Goal: Task Accomplishment & Management: Manage account settings

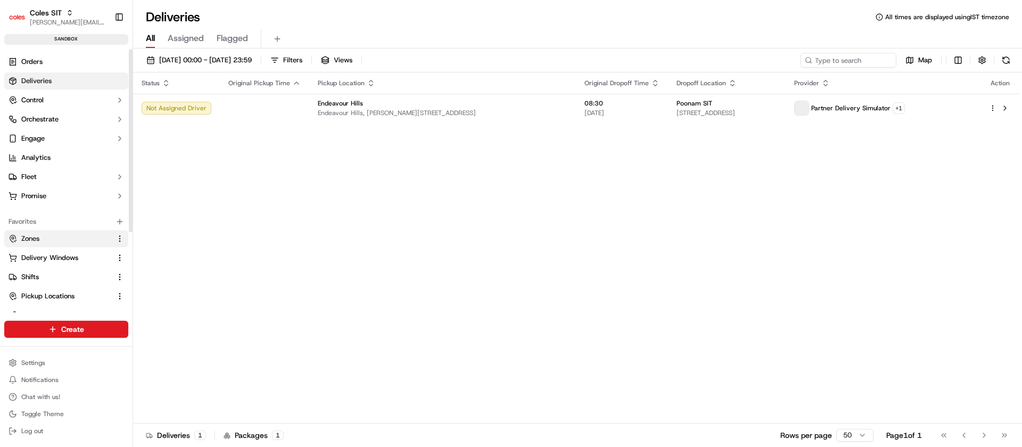
drag, startPoint x: 26, startPoint y: 124, endPoint x: 43, endPoint y: 236, distance: 113.0
click at [43, 236] on div "Orders Deliveries Control Orchestrate Engage Analytics Fleet Promise Favorites …" at bounding box center [66, 238] width 133 height 379
click at [572, 340] on div "Status Original Pickup Time Pickup Location Original Dropoff Time Dropoff Locat…" at bounding box center [576, 247] width 887 height 351
click at [38, 240] on span "Zones" at bounding box center [30, 239] width 18 height 10
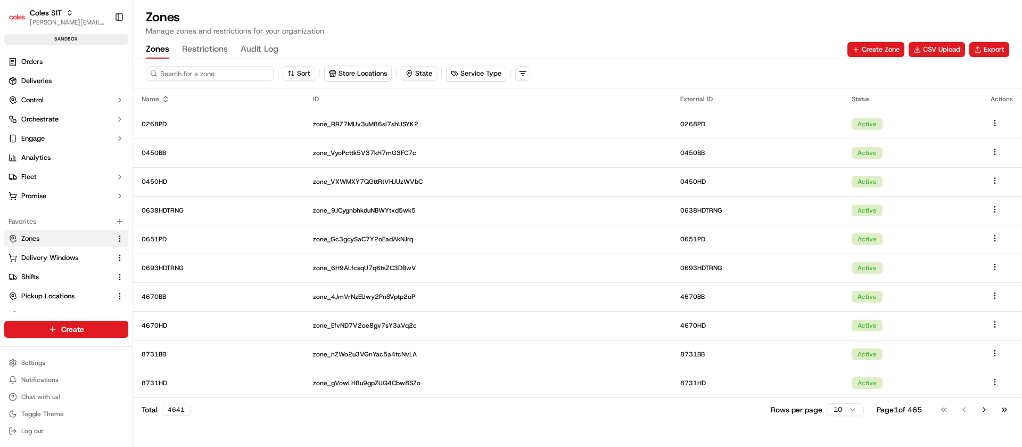
click at [207, 79] on input at bounding box center [210, 73] width 128 height 15
paste input "4948BBEST"
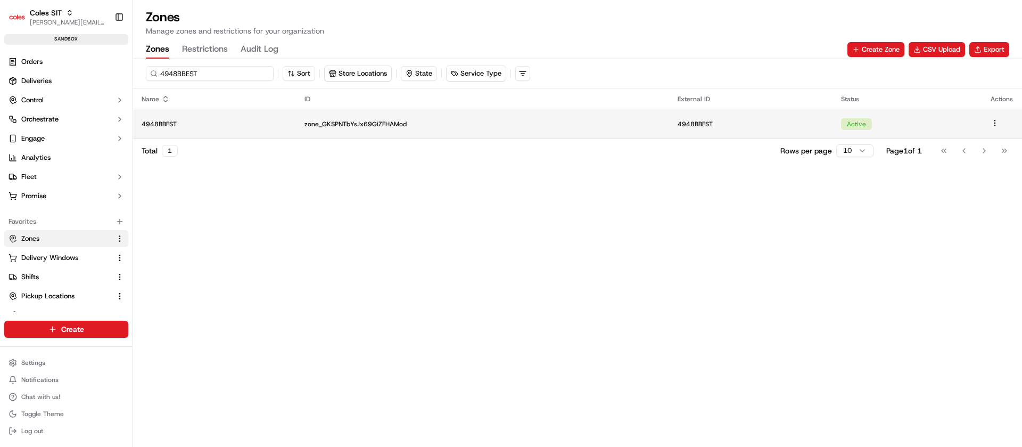
type input "4948BBEST"
click at [222, 117] on td "4948BBEST" at bounding box center [214, 124] width 163 height 29
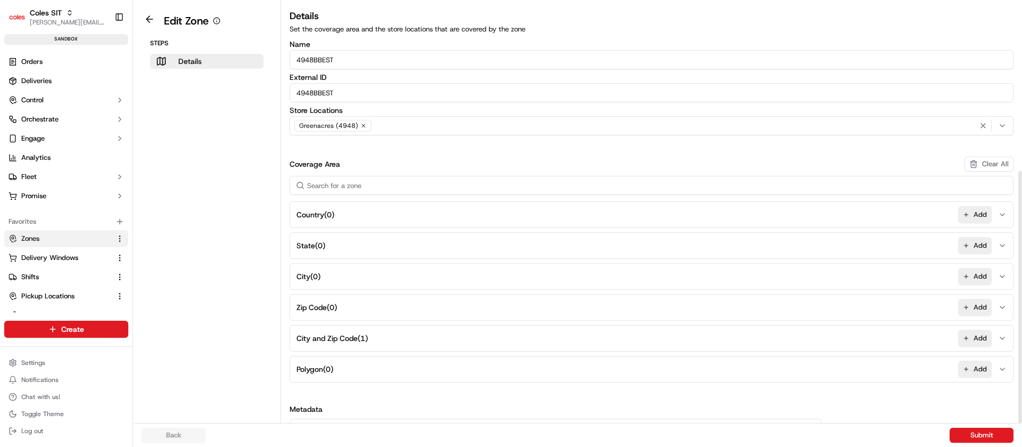
scroll to position [281, 0]
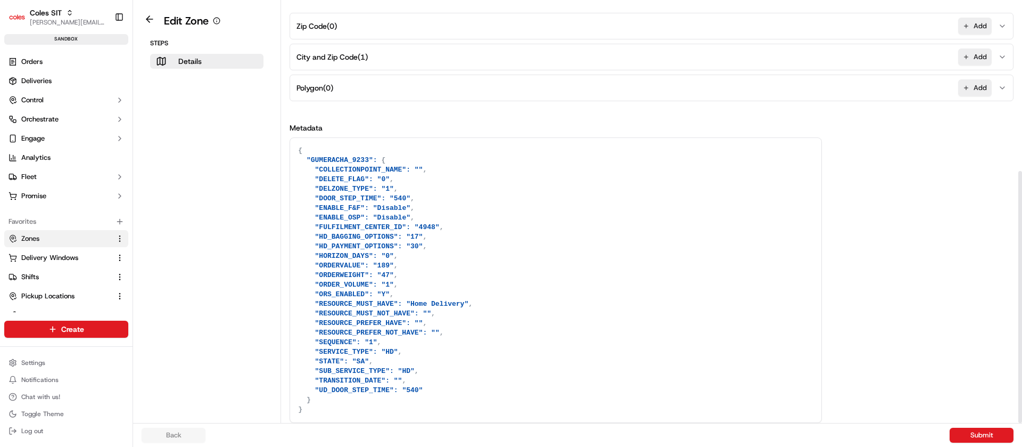
drag, startPoint x: 1022, startPoint y: 235, endPoint x: 1022, endPoint y: 476, distance: 240.6
click at [1022, 423] on div at bounding box center [1020, 297] width 4 height 252
click at [390, 339] on textarea "{ "GUMERACHA_9233": { "COLLECTIONPOINT_NAME": "", "DELETE_FLAG": "0", "DELZONE_…" at bounding box center [555, 280] width 531 height 284
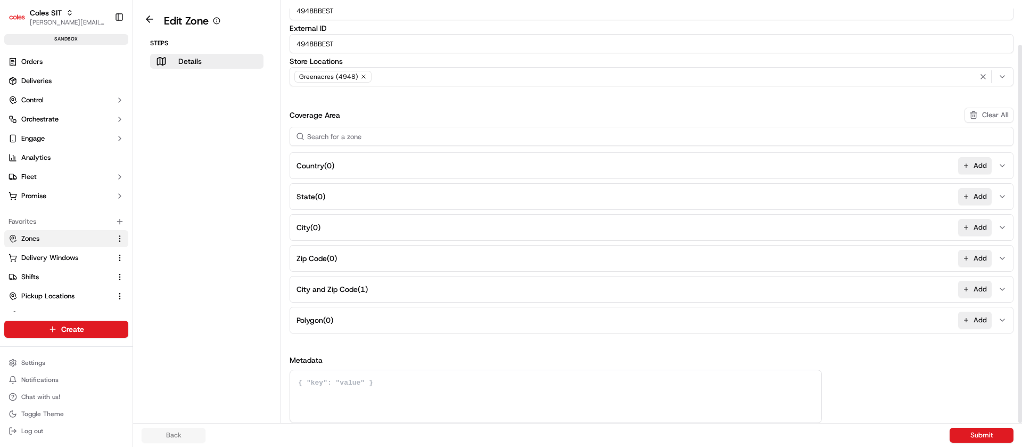
scroll to position [49, 0]
click at [988, 430] on button "Submit" at bounding box center [982, 434] width 64 height 15
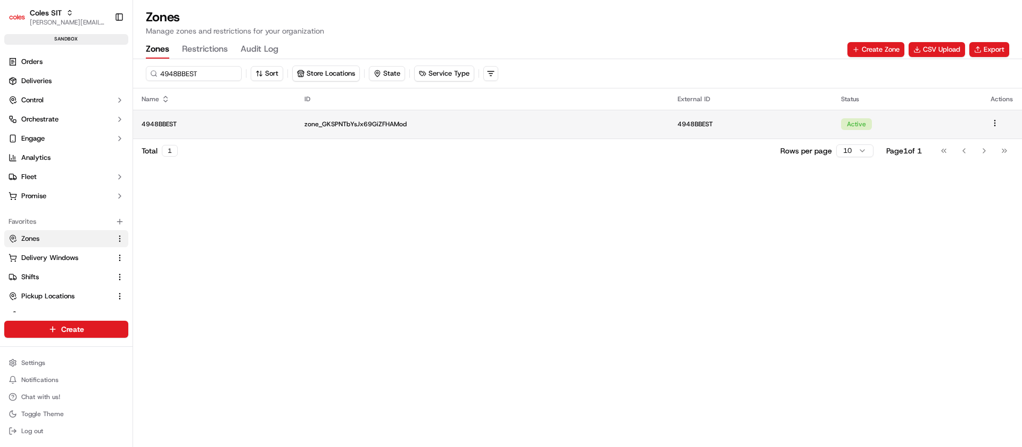
click at [238, 128] on td "4948BBEST" at bounding box center [214, 124] width 163 height 29
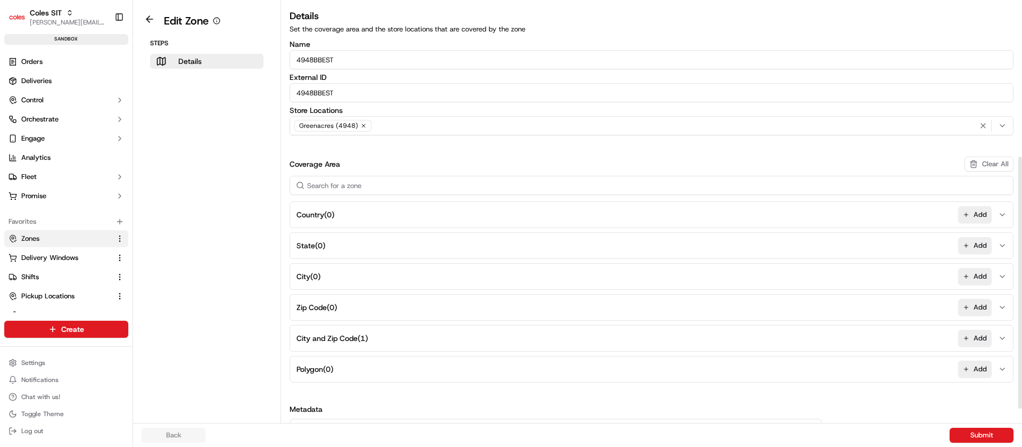
scroll to position [281, 0]
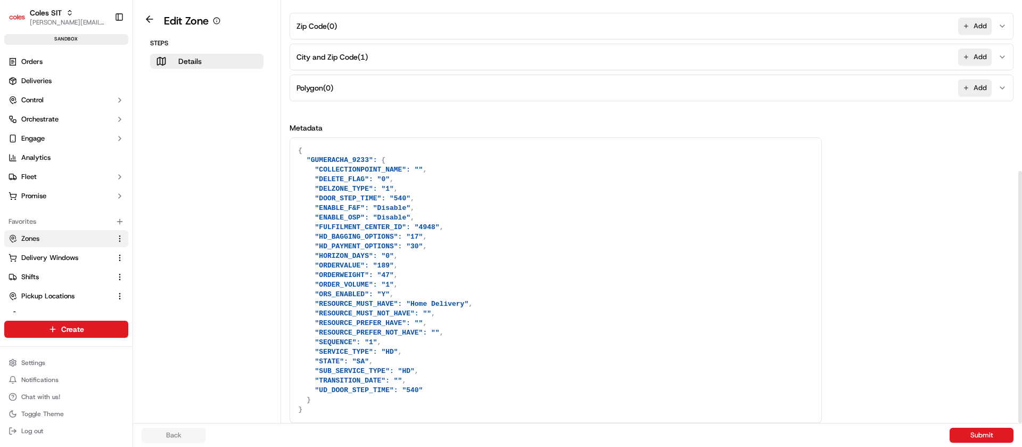
drag, startPoint x: 1021, startPoint y: 282, endPoint x: 1022, endPoint y: 460, distance: 177.8
click at [1022, 423] on div at bounding box center [1020, 211] width 4 height 423
click at [515, 299] on textarea "{ "GUMERACHA_9233": { "COLLECTIONPOINT_NAME": "", "DELETE_FLAG": "0", "DELZONE_…" at bounding box center [555, 280] width 531 height 284
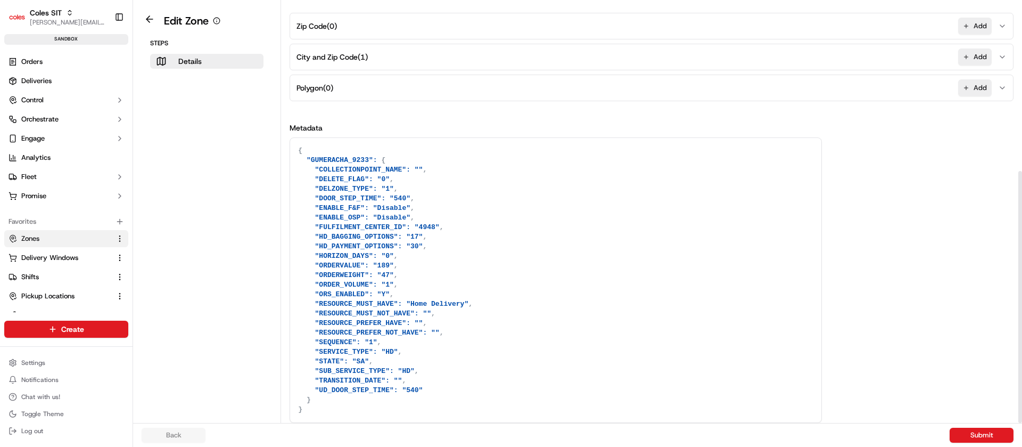
type textarea "="
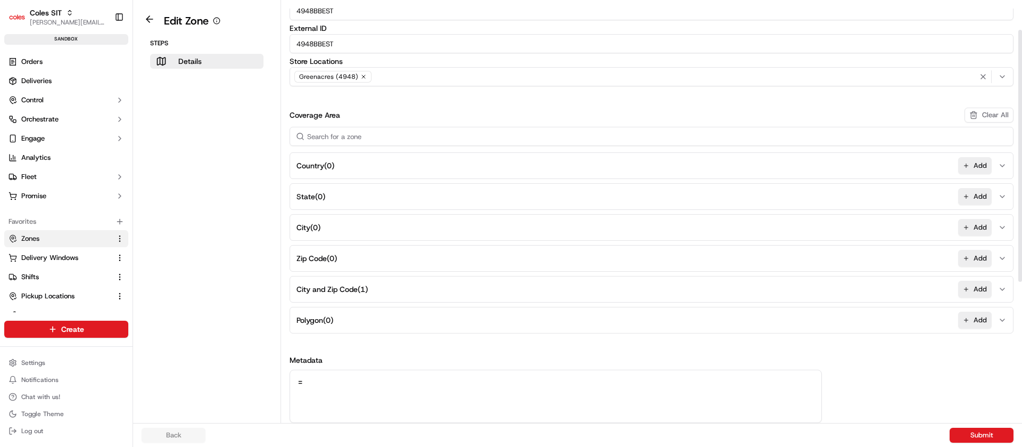
scroll to position [49, 0]
click at [985, 427] on button "Submit" at bounding box center [982, 434] width 64 height 15
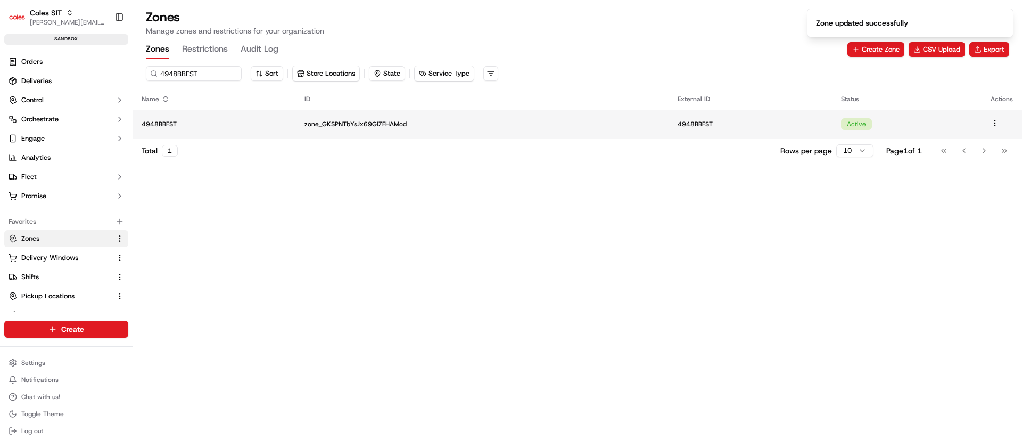
click at [519, 125] on p "zone_GKSPNTbYsJx69GiZFHAMod" at bounding box center [483, 124] width 356 height 9
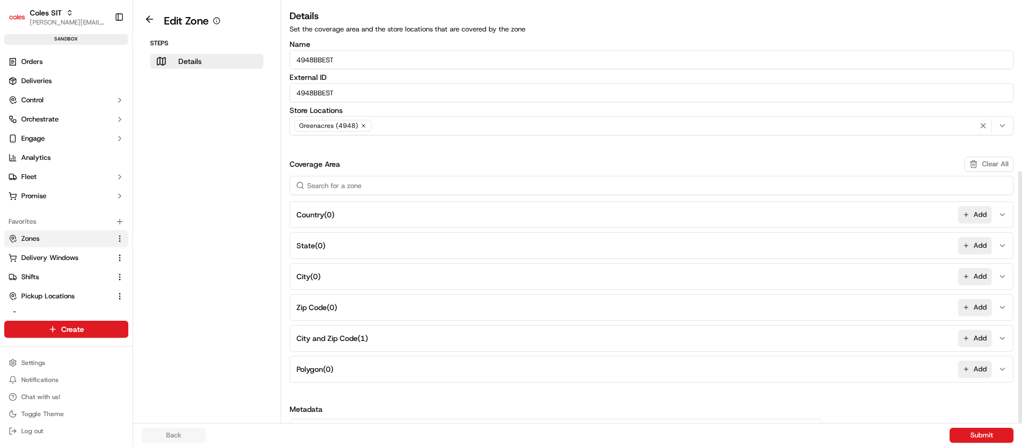
scroll to position [281, 0]
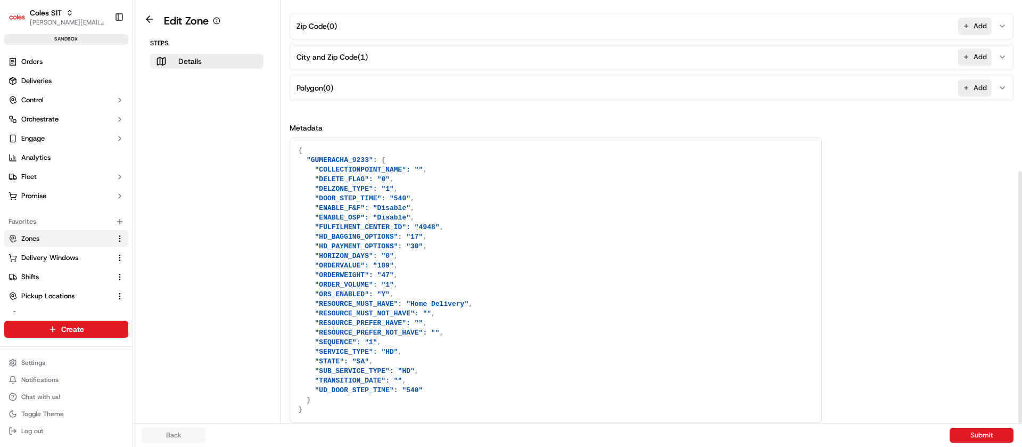
drag, startPoint x: 1022, startPoint y: 359, endPoint x: 1015, endPoint y: 469, distance: 109.9
click at [1018, 423] on div at bounding box center [1020, 211] width 4 height 423
drag, startPoint x: 433, startPoint y: 312, endPoint x: 457, endPoint y: 330, distance: 29.3
click at [457, 330] on textarea "{ "GUMERACHA_9233": { "COLLECTIONPOINT_NAME": "", "DELETE_FLAG": "0", "DELZONE_…" at bounding box center [555, 280] width 531 height 284
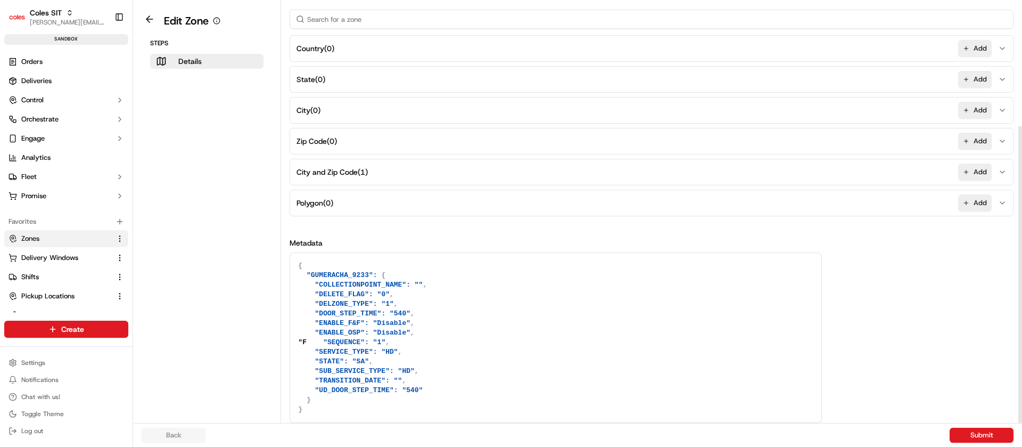
scroll to position [176, 0]
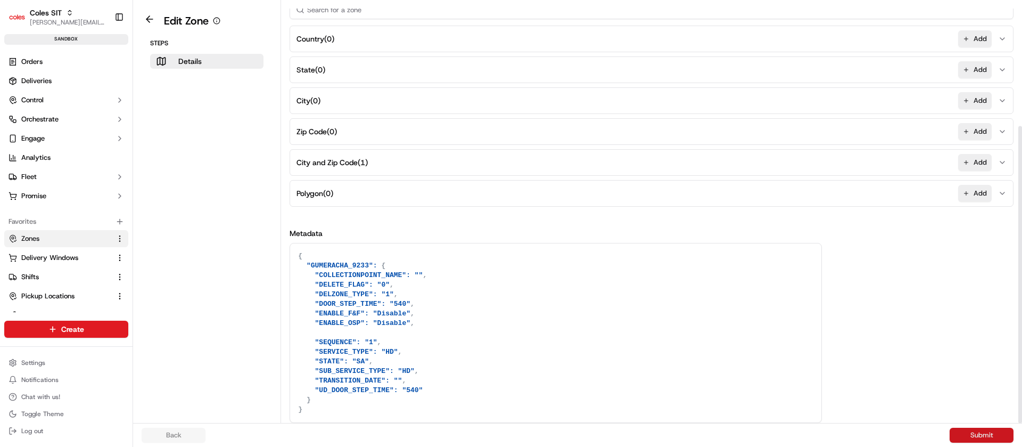
type textarea "{ "GUMERACHA_9233": { "COLLECTIONPOINT_NAME": "", "DELETE_FLAG": "0", "DELZONE_…"
click at [985, 427] on button "Submit" at bounding box center [982, 434] width 64 height 15
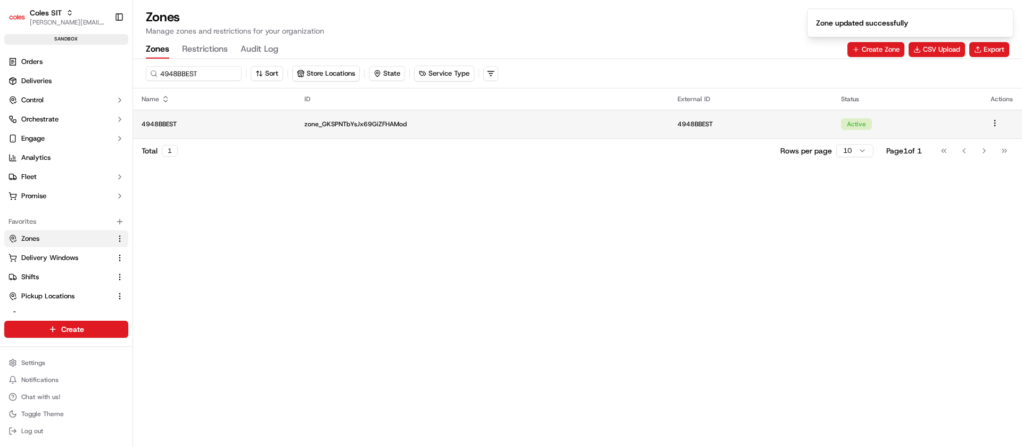
click at [541, 120] on p "zone_GKSPNTbYsJx69GiZFHAMod" at bounding box center [483, 124] width 356 height 9
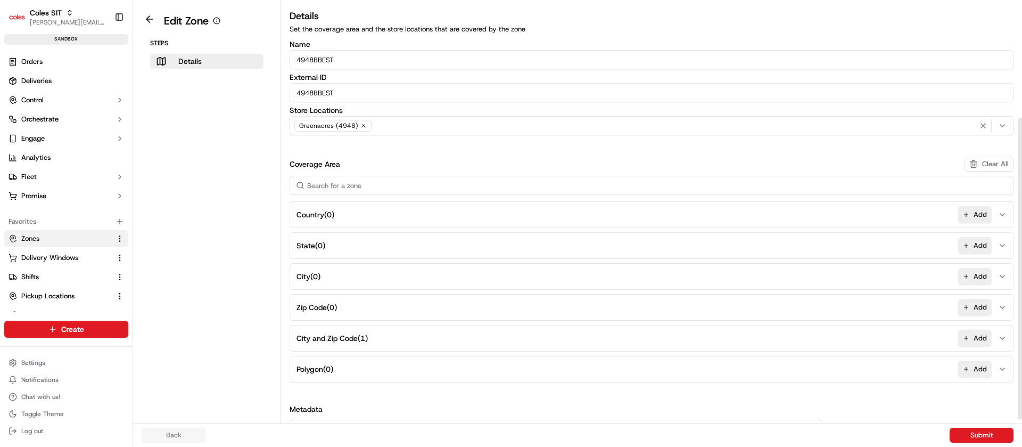
scroll to position [166, 0]
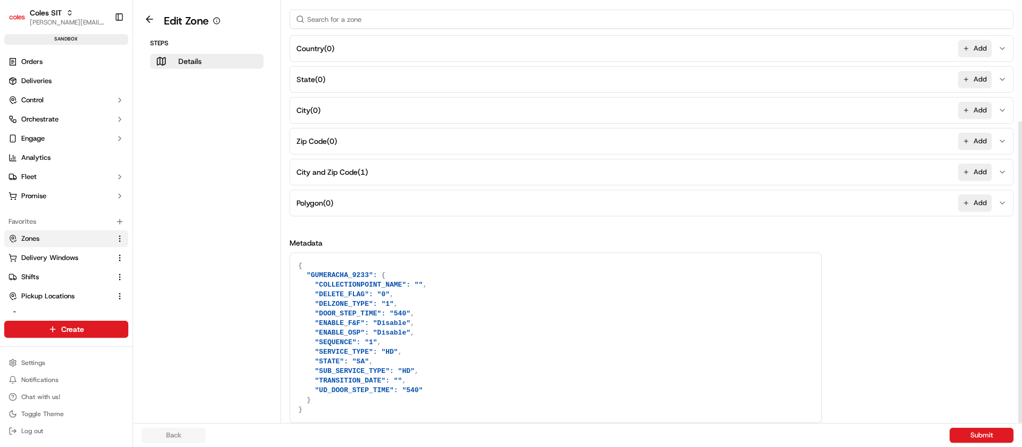
drag, startPoint x: 1021, startPoint y: 238, endPoint x: 1022, endPoint y: 471, distance: 232.6
click at [1022, 423] on div at bounding box center [1020, 272] width 4 height 302
drag, startPoint x: 312, startPoint y: 370, endPoint x: 442, endPoint y: 357, distance: 130.6
click at [442, 357] on textarea "{ "GUMERACHA_9233": { "COLLECTIONPOINT_NAME": "", "DELETE_FLAG": "0", "DELZONE_…" at bounding box center [555, 337] width 531 height 169
drag, startPoint x: 310, startPoint y: 349, endPoint x: 429, endPoint y: 375, distance: 120.9
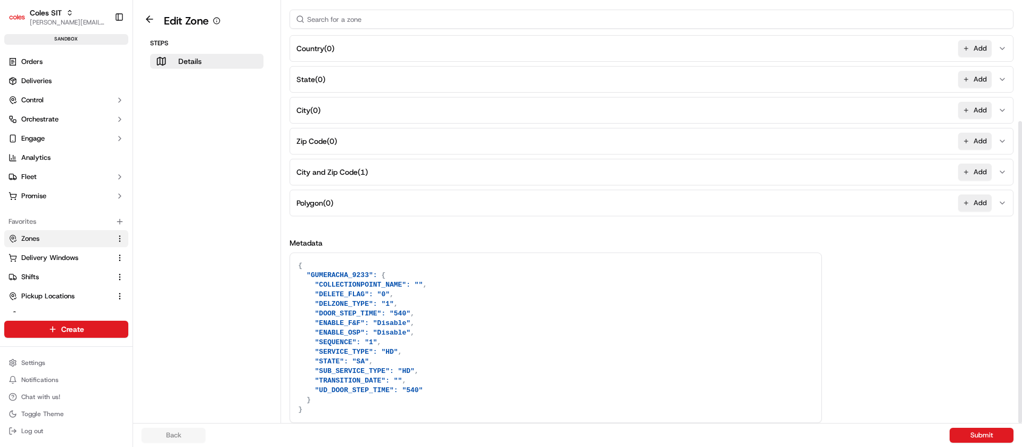
click at [429, 375] on textarea "{ "GUMERACHA_9233": { "COLLECTIONPOINT_NAME": "", "DELETE_FLAG": "0", "DELZONE_…" at bounding box center [555, 337] width 531 height 169
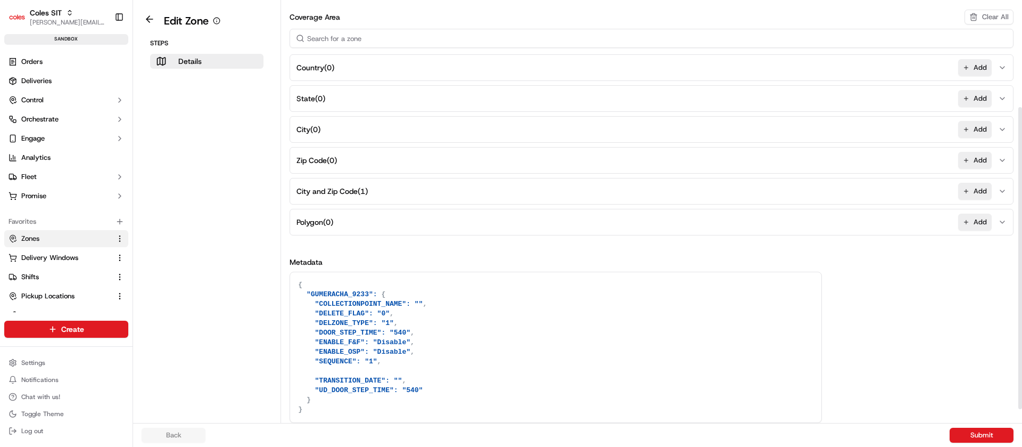
scroll to position [147, 0]
drag, startPoint x: 420, startPoint y: 389, endPoint x: 291, endPoint y: 349, distance: 134.7
click at [291, 349] on textarea "{ "GUMERACHA_9233": { "COLLECTIONPOINT_NAME": "", "DELETE_FLAG": "0", "DELZONE_…" at bounding box center [555, 347] width 531 height 150
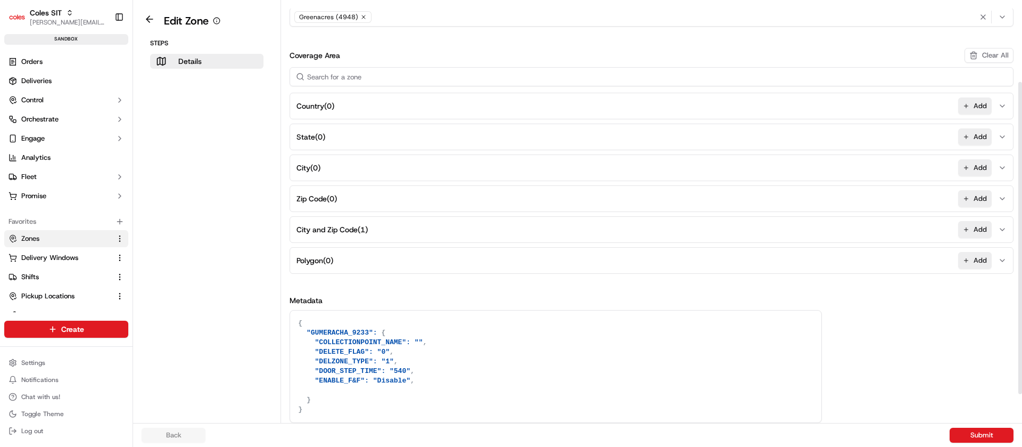
scroll to position [109, 0]
click at [333, 357] on textarea "{ "GUMERACHA_9233": { "COLLECTIONPOINT_NAME": "", "DELETE_FLAG": "0", "DELZONE_…" at bounding box center [555, 366] width 531 height 112
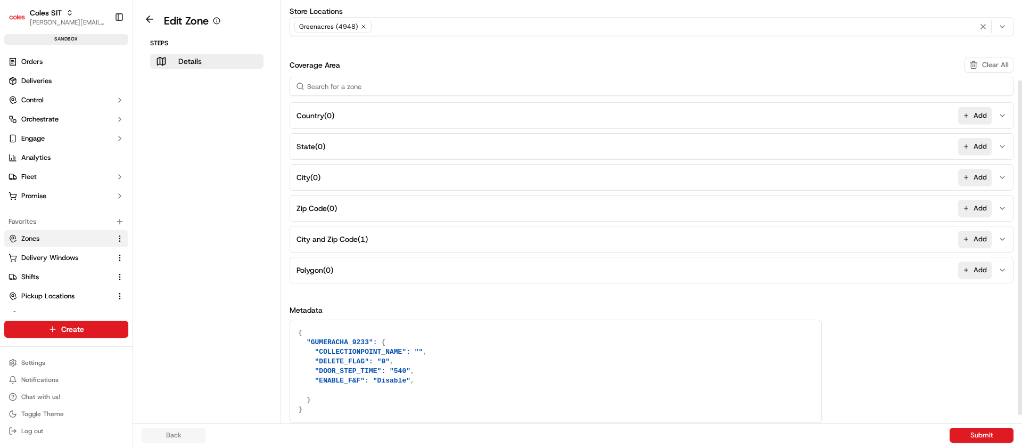
scroll to position [99, 0]
click at [983, 431] on button "Submit" at bounding box center [982, 434] width 64 height 15
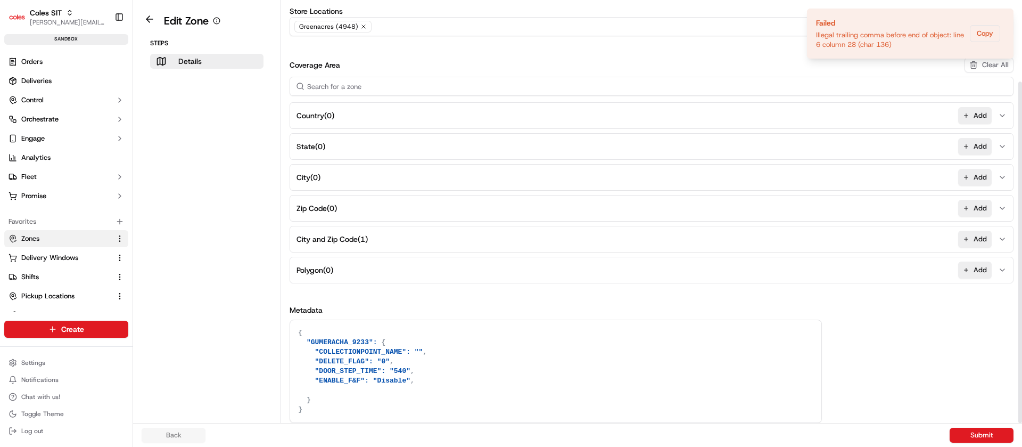
click at [415, 378] on textarea "{ "GUMERACHA_9233": { "COLLECTIONPOINT_NAME": "", "DELETE_FLAG": "0", "DOOR_STE…" at bounding box center [555, 371] width 531 height 102
type textarea "{ "GUMERACHA_9233": { "COLLECTIONPOINT_NAME": "", "DELETE_FLAG": "0", "DOOR_STE…"
click at [983, 434] on button "Submit" at bounding box center [982, 434] width 64 height 15
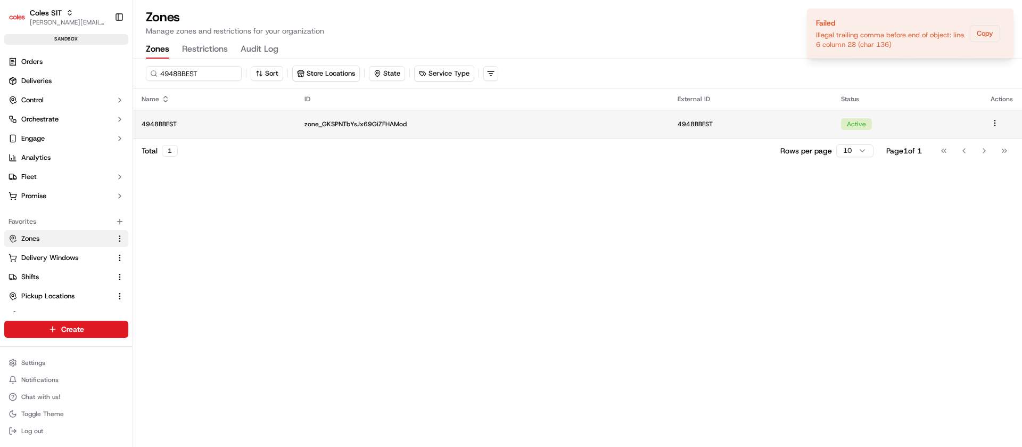
click at [500, 125] on p "zone_GKSPNTbYsJx69GiZFHAMod" at bounding box center [483, 124] width 356 height 9
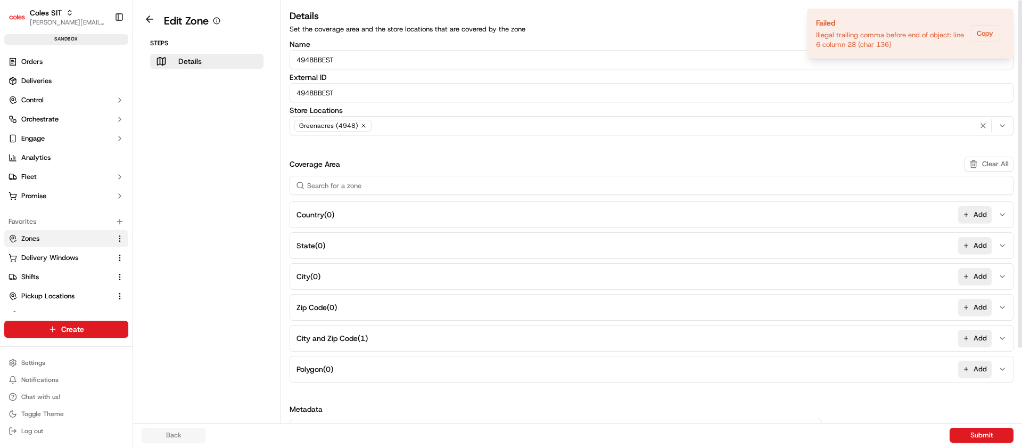
click at [500, 125] on div "Greenacres (4948)" at bounding box center [651, 126] width 719 height 16
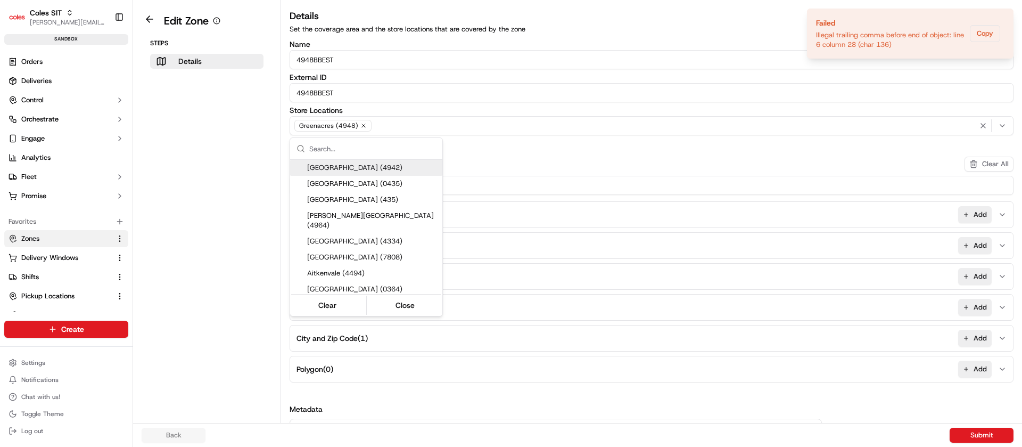
click at [982, 34] on html "Coles SIT nirbhay.palsingh@coles.com.au Toggle Sidebar sandbox Orders Deliverie…" at bounding box center [511, 223] width 1022 height 447
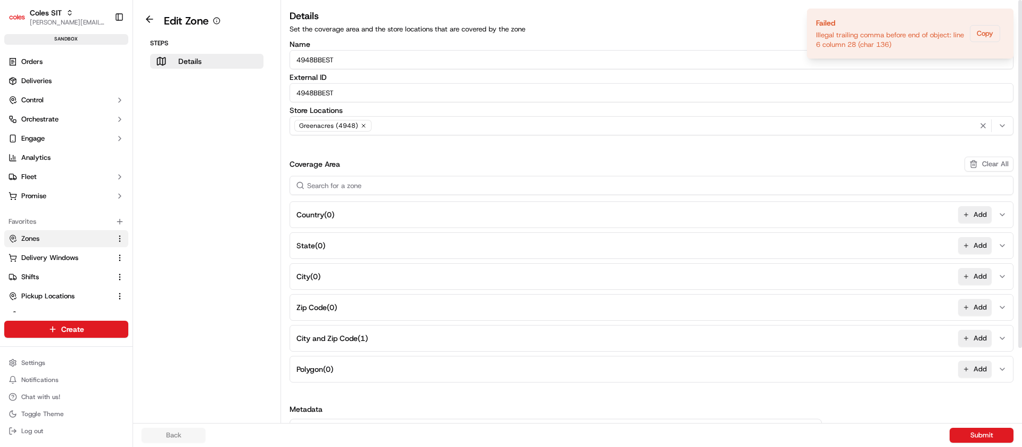
drag, startPoint x: 893, startPoint y: 240, endPoint x: 960, endPoint y: 474, distance: 243.3
click at [960, 446] on html "Coles SIT nirbhay.palsingh@coles.com.au Toggle Sidebar sandbox Orders Deliverie…" at bounding box center [511, 223] width 1022 height 447
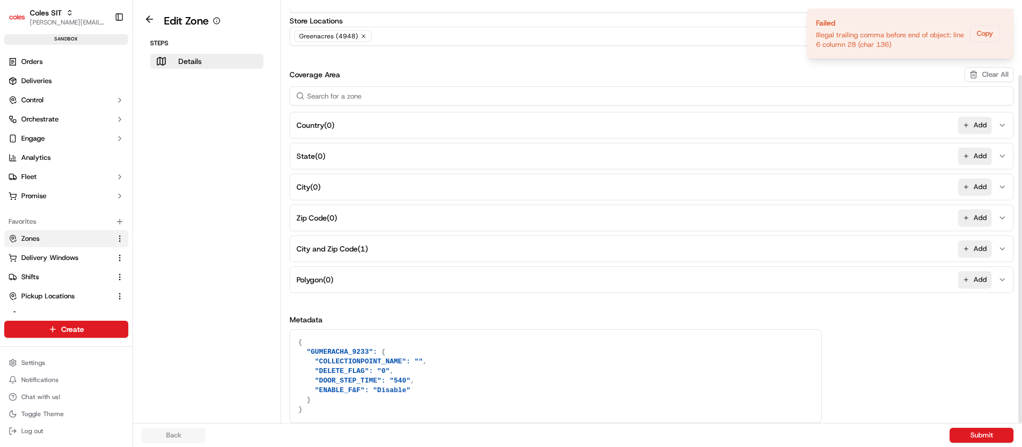
drag, startPoint x: 1022, startPoint y: 322, endPoint x: 1022, endPoint y: 465, distance: 143.2
click at [1022, 423] on div at bounding box center [1020, 249] width 4 height 348
click at [448, 402] on textarea "{ "GUMERACHA_9233": { "COLLECTIONPOINT_NAME": "", "DELETE_FLAG": "0", "DOOR_STE…" at bounding box center [555, 376] width 531 height 93
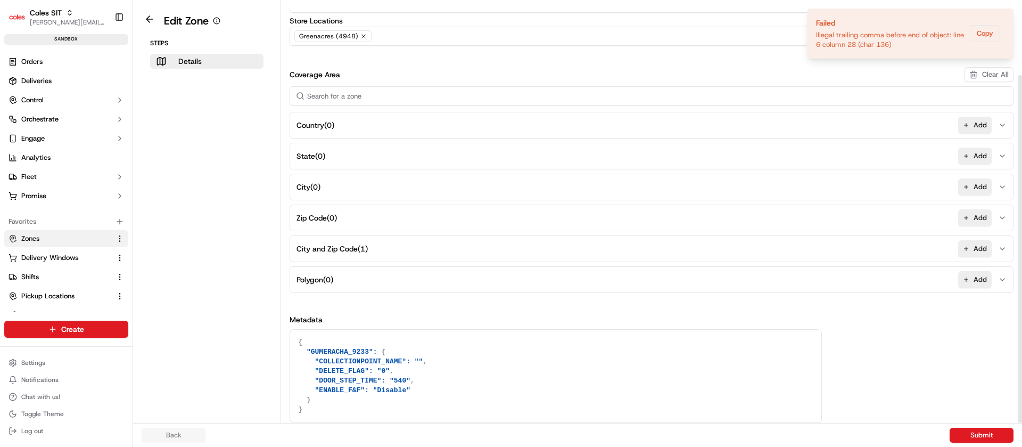
type textarea "="
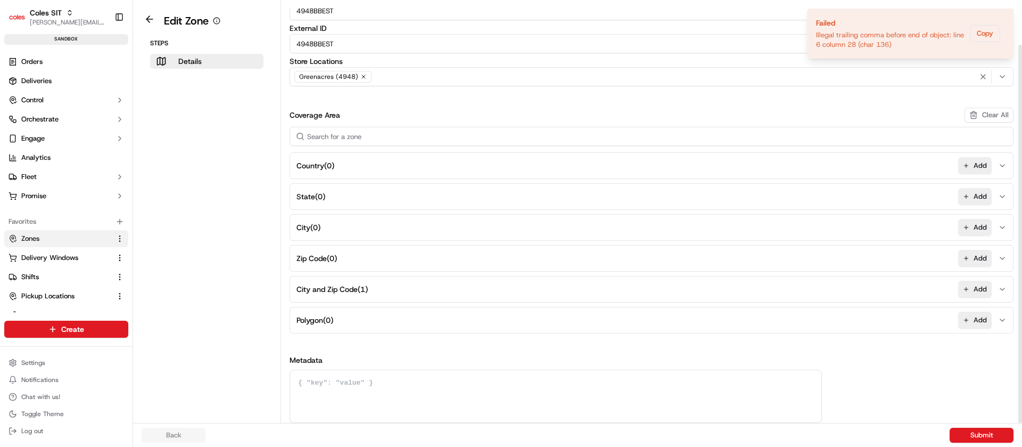
click at [974, 443] on div "Back Submit" at bounding box center [577, 435] width 889 height 24
click at [973, 435] on button "Submit" at bounding box center [982, 434] width 64 height 15
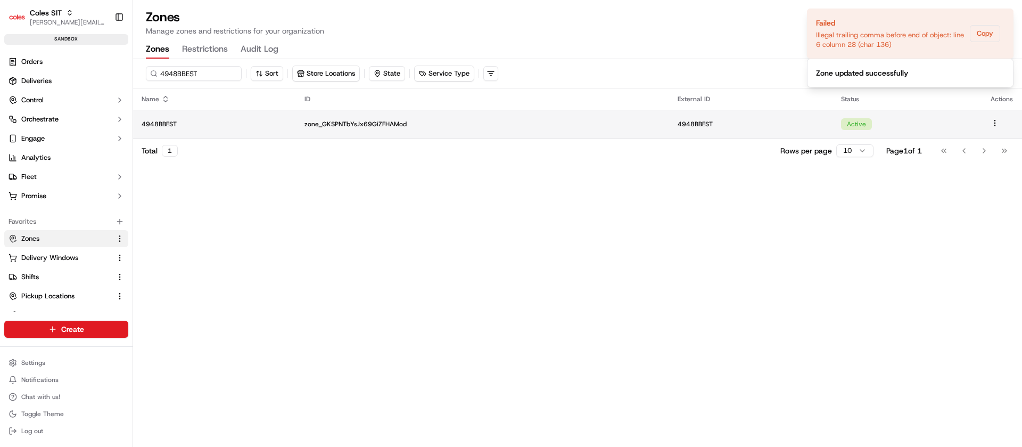
click at [448, 128] on td "zone_GKSPNTbYsJx69GiZFHAMod" at bounding box center [482, 124] width 373 height 29
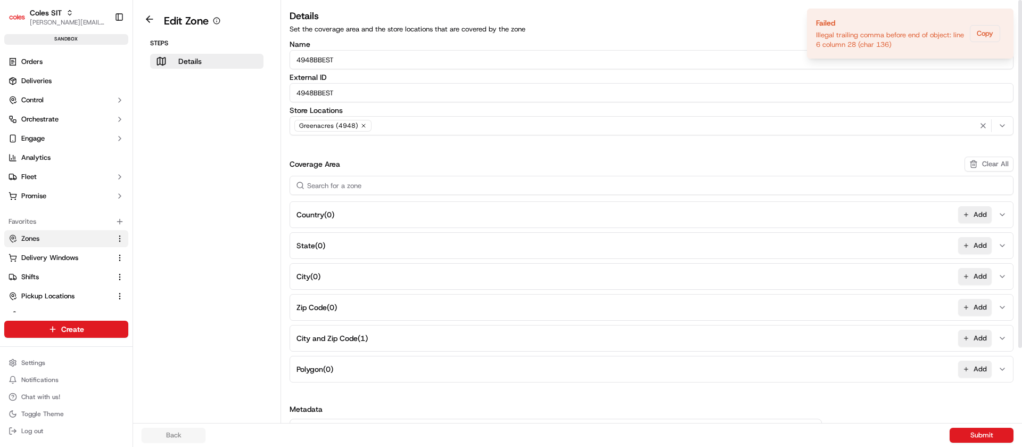
drag, startPoint x: 853, startPoint y: 280, endPoint x: 822, endPoint y: 474, distance: 196.7
click at [822, 446] on html "Coles SIT nirbhay.palsingh@coles.com.au Toggle Sidebar sandbox Orders Deliverie…" at bounding box center [511, 223] width 1022 height 447
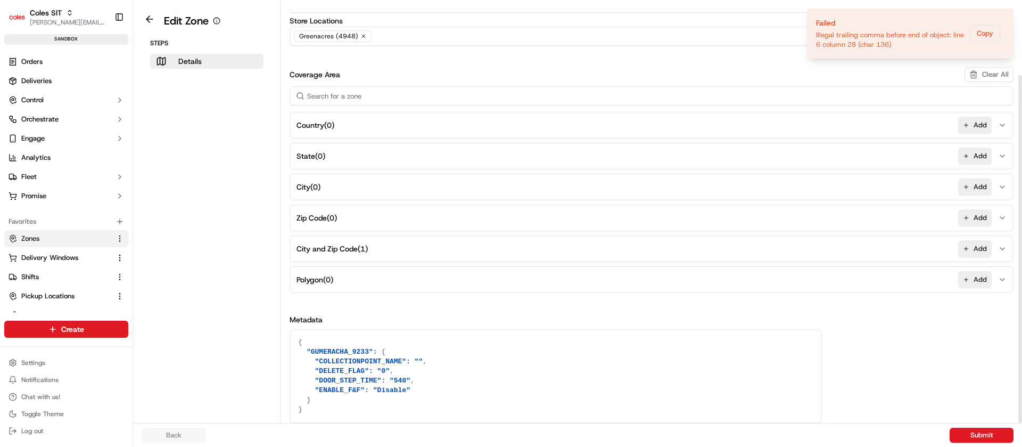
click at [1022, 423] on div at bounding box center [1020, 249] width 4 height 348
drag, startPoint x: 322, startPoint y: 357, endPoint x: 409, endPoint y: 377, distance: 90.0
click at [409, 377] on textarea "{ "GUMERACHA_9233": { "COLLECTIONPOINT_NAME": "", "DELETE_FLAG": "0", "DOOR_STE…" at bounding box center [555, 376] width 531 height 93
click at [426, 350] on textarea "{ "GUMERACHA_9233": { "COLLECTIONPOINT_NAME": "", "DELETE_FLAG": "0", "DOOR_STE…" at bounding box center [555, 376] width 531 height 93
drag, startPoint x: 415, startPoint y: 360, endPoint x: 423, endPoint y: 388, distance: 29.5
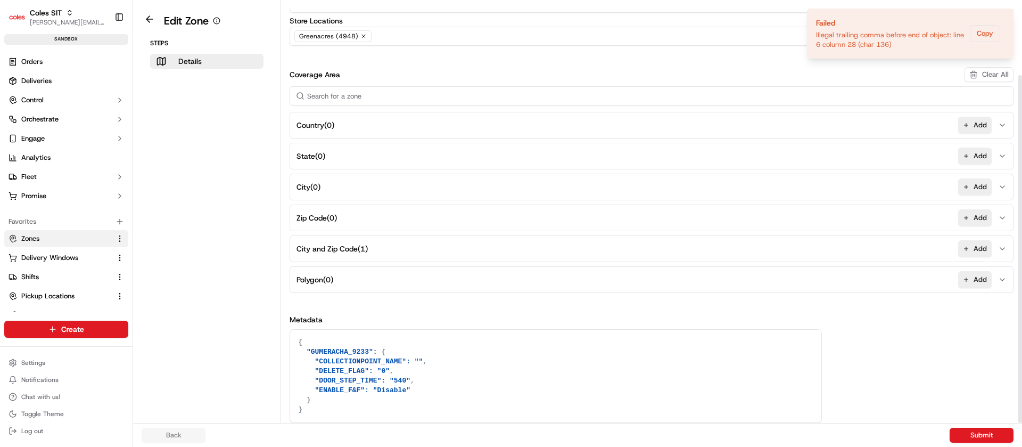
click at [423, 388] on textarea "{ "GUMERACHA_9233": { "COLLECTIONPOINT_NAME": "", "DELETE_FLAG": "0", "DOOR_STE…" at bounding box center [555, 376] width 531 height 93
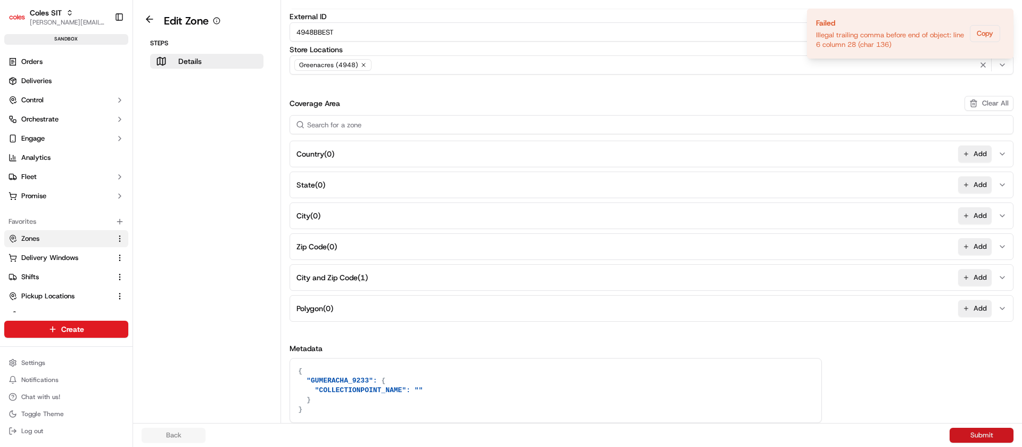
type textarea "{ "GUMERACHA_9233": { "COLLECTIONPOINT_NAME": "" } }"
click at [968, 433] on button "Submit" at bounding box center [982, 434] width 64 height 15
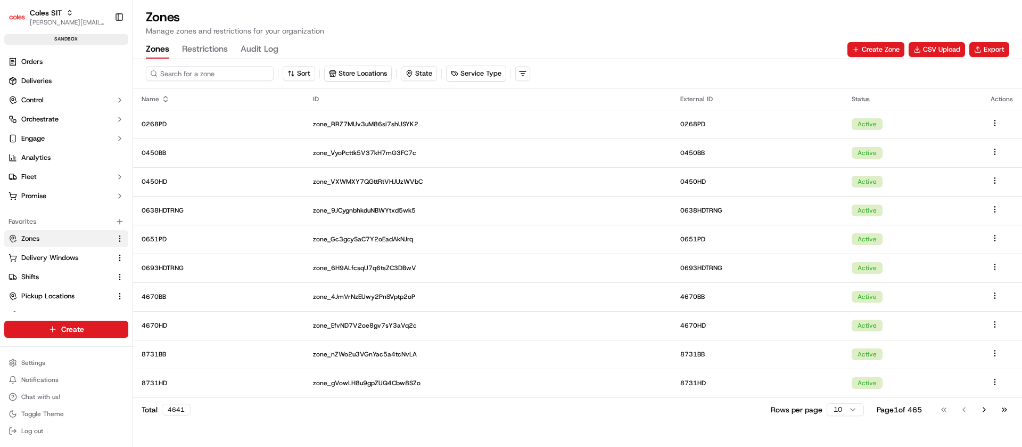
click at [180, 76] on input at bounding box center [210, 73] width 128 height 15
click at [255, 78] on input at bounding box center [210, 73] width 128 height 15
paste input ""zoneId": "4948BBEST","
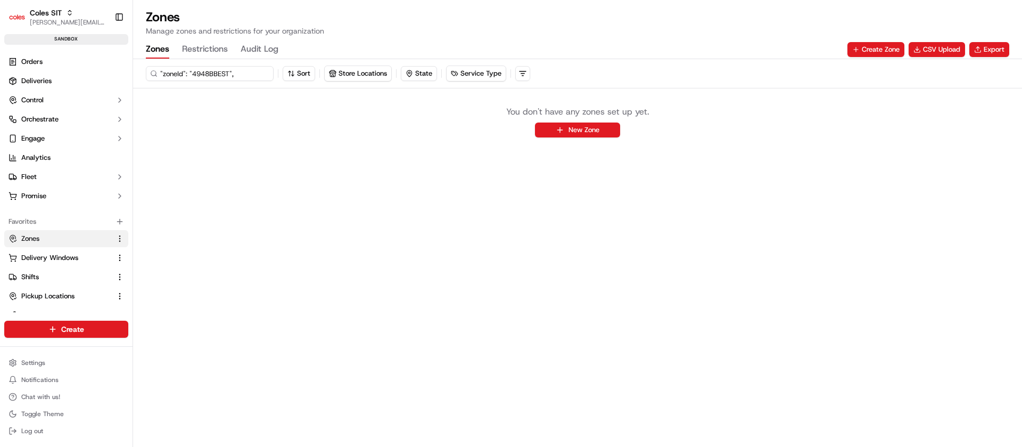
click at [207, 72] on input ""zoneId": "4948BBEST"," at bounding box center [210, 73] width 128 height 15
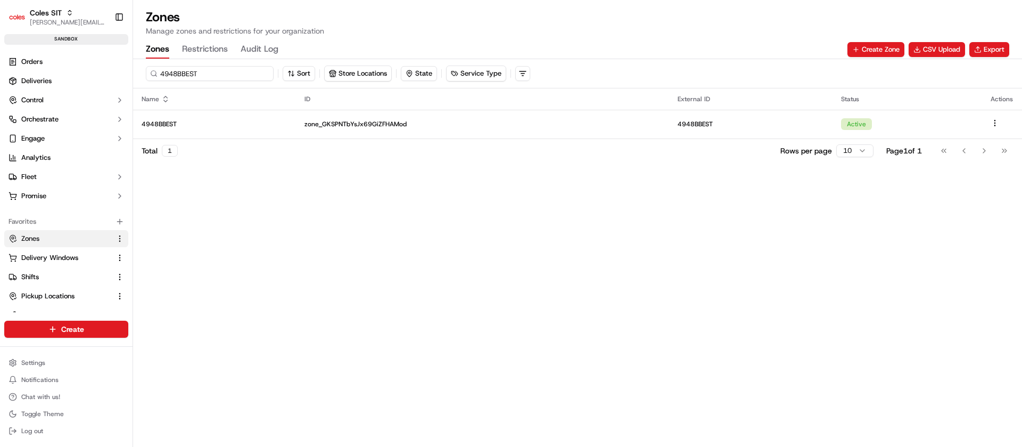
type input "4948BBEST"
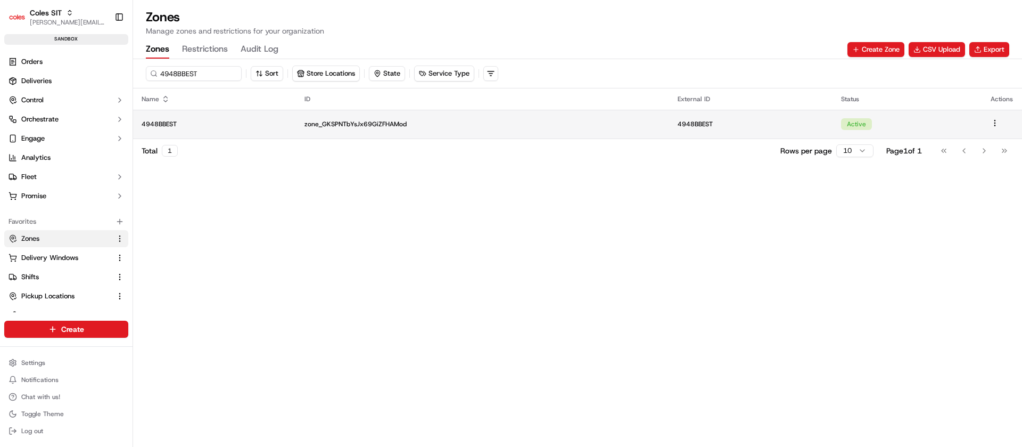
click at [233, 112] on td "4948BBEST" at bounding box center [214, 124] width 163 height 29
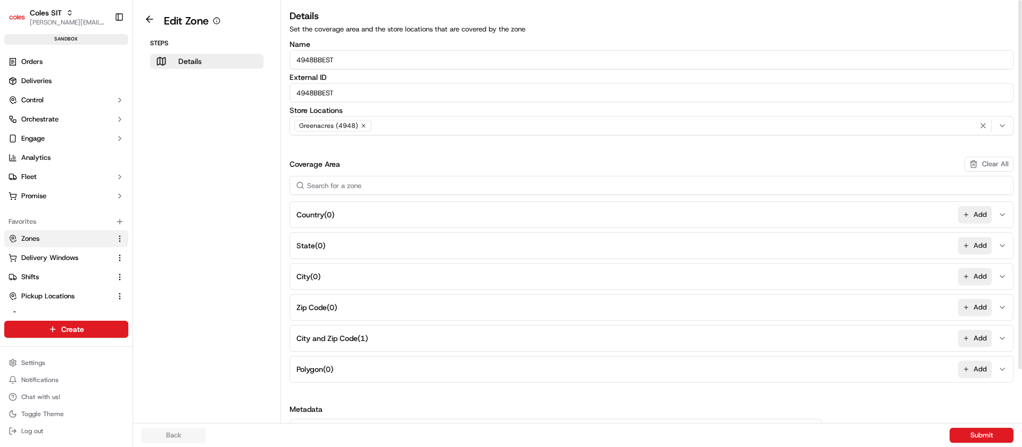
scroll to position [61, 0]
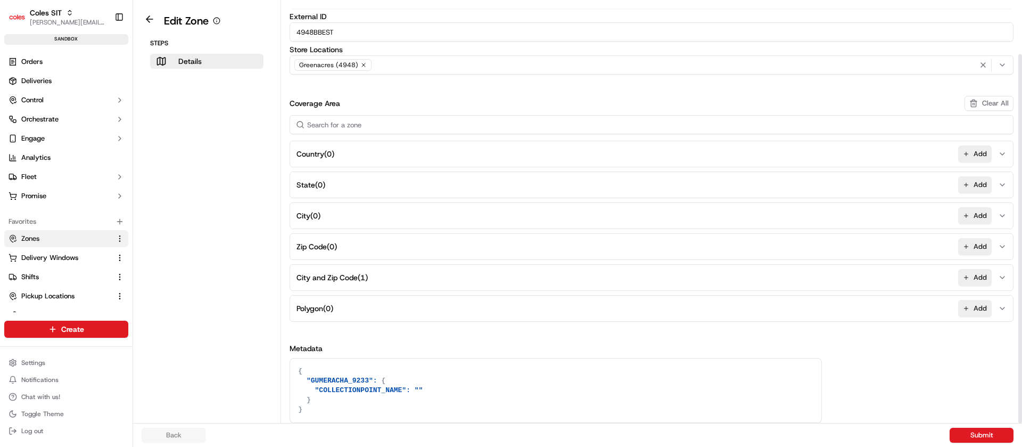
drag, startPoint x: 1022, startPoint y: 168, endPoint x: 1014, endPoint y: 466, distance: 297.7
click at [1018, 423] on div at bounding box center [1020, 238] width 4 height 369
click at [421, 384] on textarea "{ "GUMERACHA_9233": { "COLLECTIONPOINT_NAME": "" } }" at bounding box center [555, 390] width 531 height 64
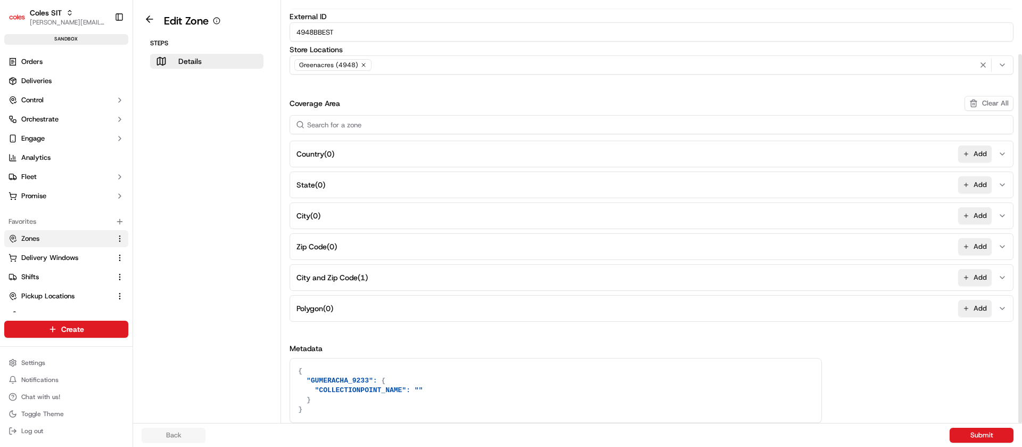
paste textarea ", "DELETE_FLAG": "0", "DELZONE_TYPE": "0", "DOOR_STEP_TIME": "540", "ENABLE_F&F…"
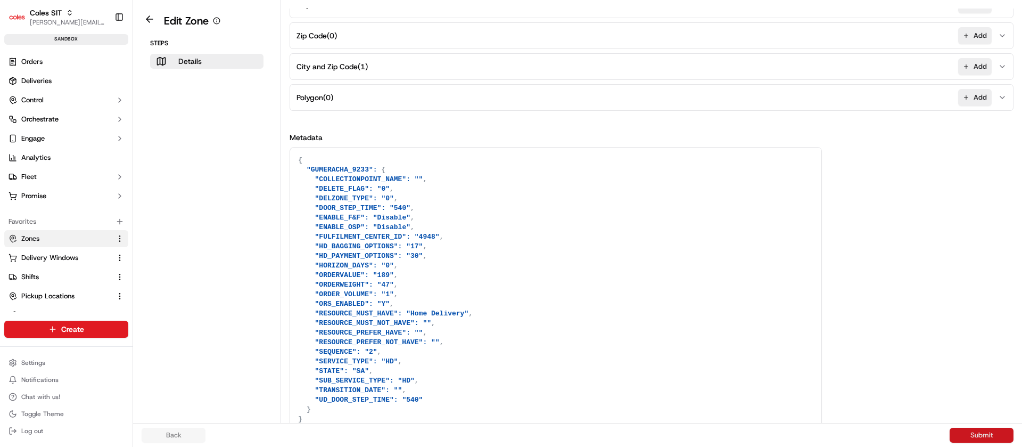
type textarea "{ "GUMERACHA_9233": { "COLLECTIONPOINT_NAME": "", "DELETE_FLAG": "0", "DELZONE_…"
click at [997, 437] on button "Submit" at bounding box center [982, 434] width 64 height 15
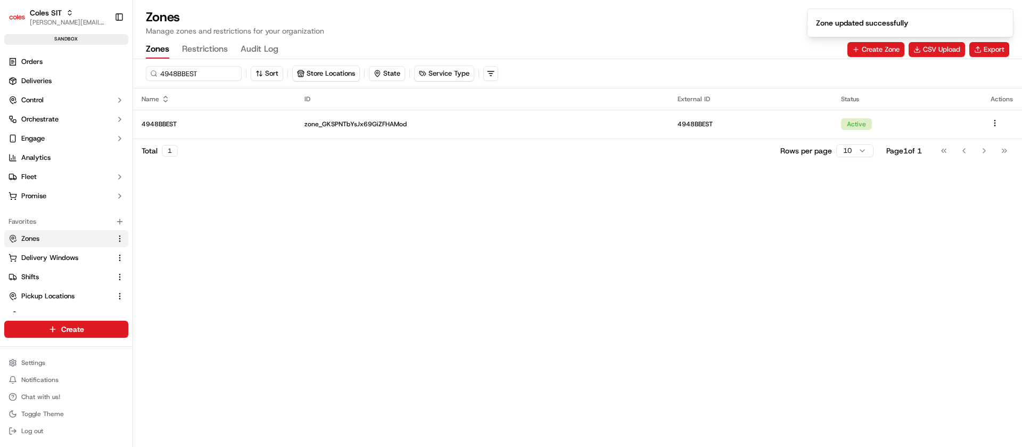
click at [203, 43] on button "Restrictions" at bounding box center [205, 49] width 46 height 18
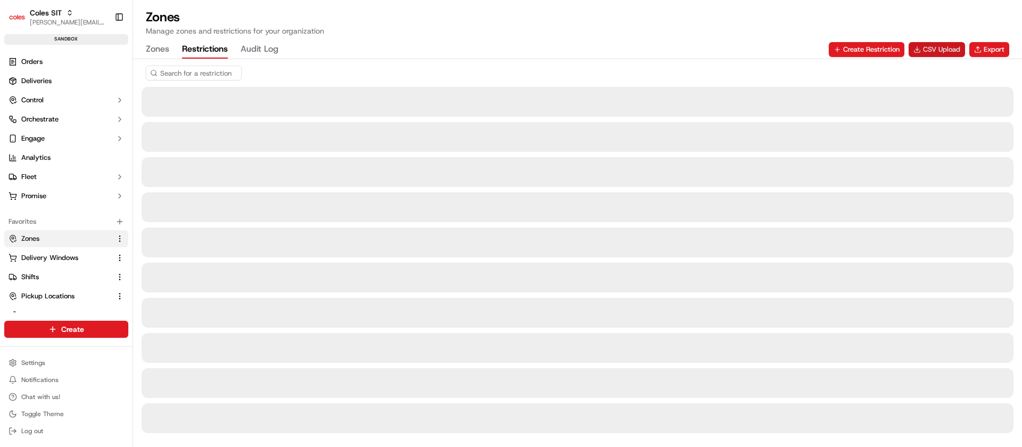
click at [923, 50] on button "CSV Upload" at bounding box center [937, 49] width 56 height 15
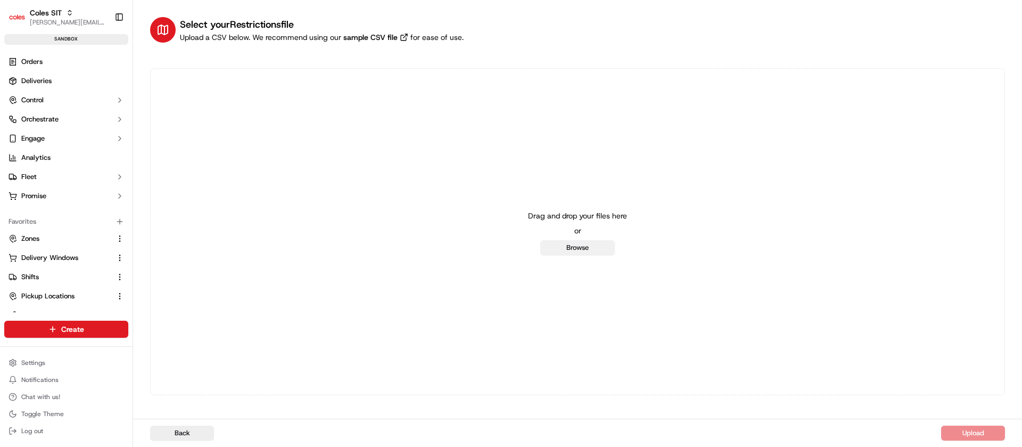
click at [603, 252] on button "Browse" at bounding box center [577, 247] width 75 height 15
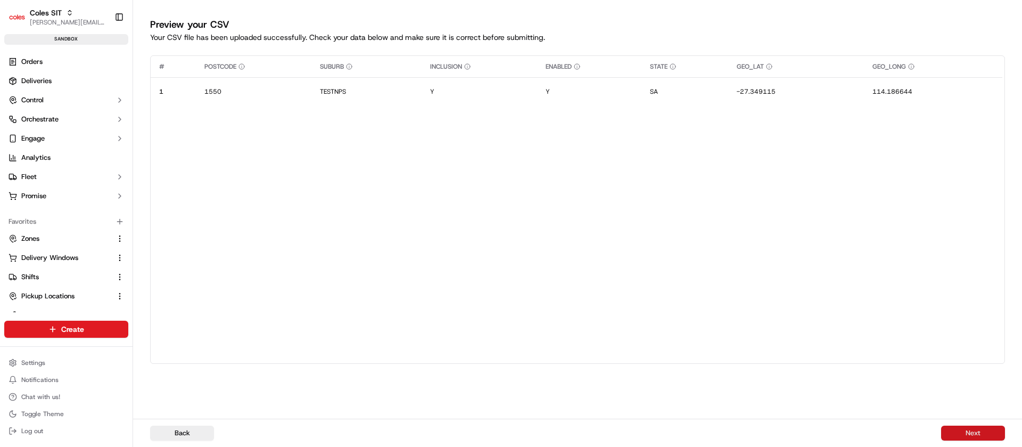
click at [972, 427] on button "Next" at bounding box center [973, 432] width 64 height 15
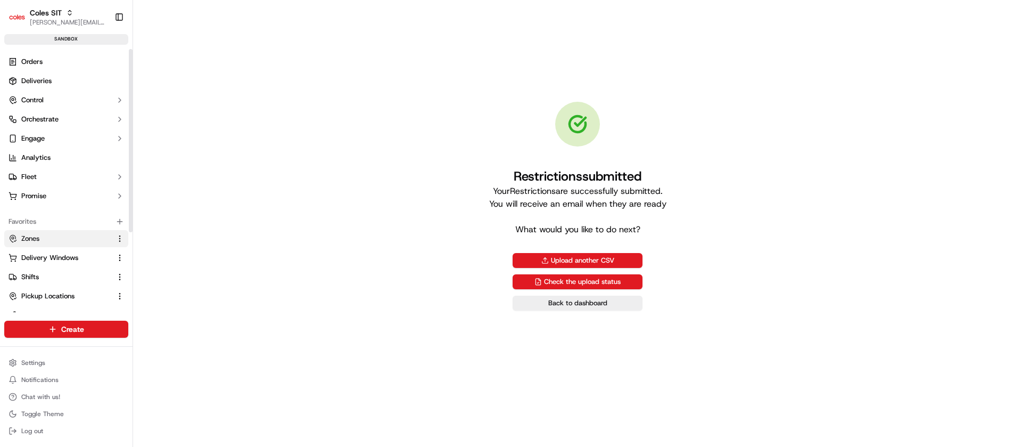
click at [48, 236] on link "Zones" at bounding box center [60, 239] width 103 height 10
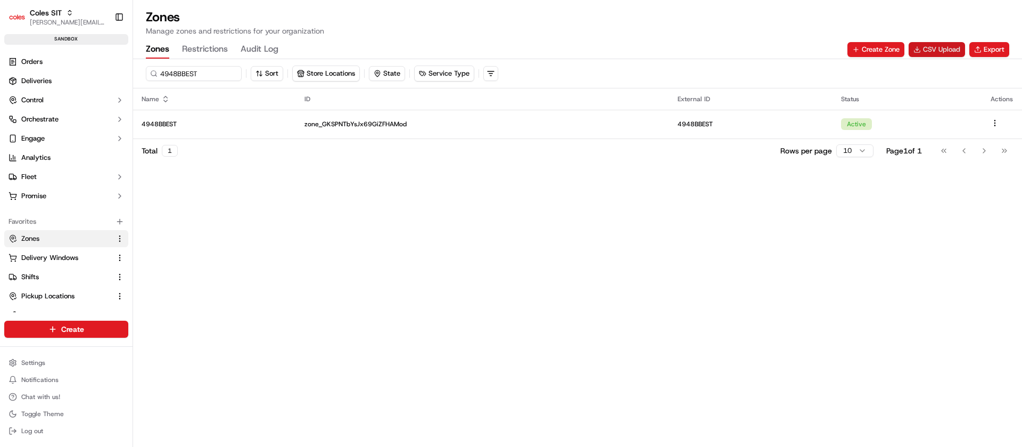
click at [941, 47] on button "CSV Upload" at bounding box center [937, 49] width 56 height 15
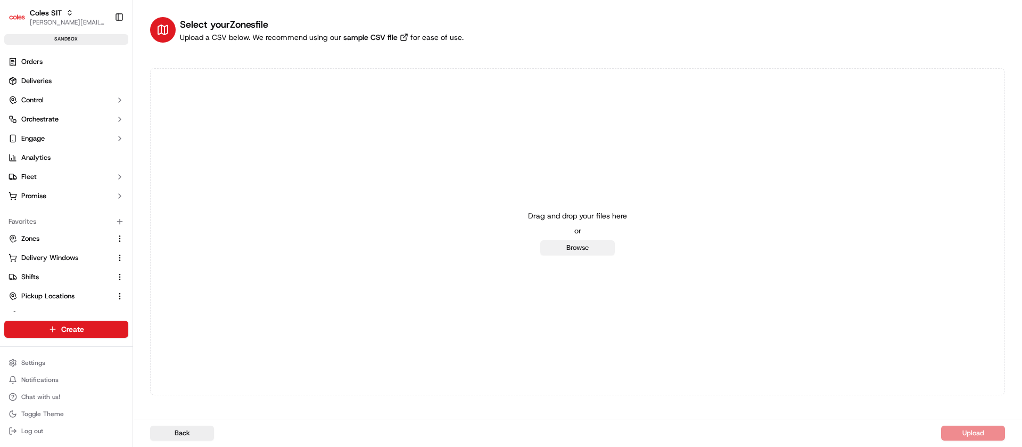
click at [574, 245] on button "Browse" at bounding box center [577, 247] width 75 height 15
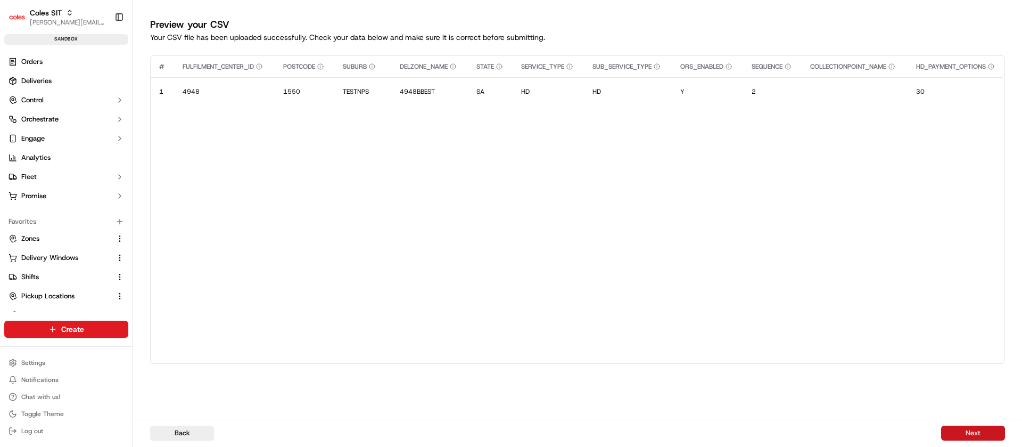
click at [983, 429] on button "Next" at bounding box center [973, 432] width 64 height 15
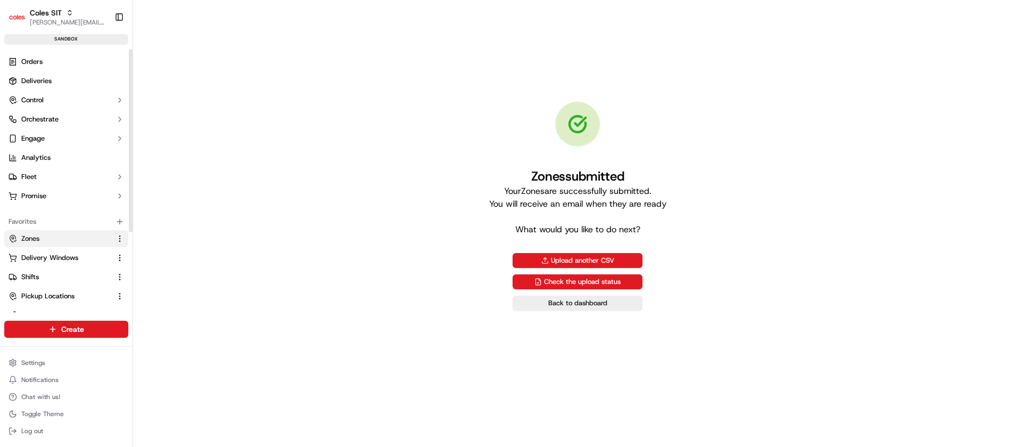
click at [52, 243] on button "Zones" at bounding box center [66, 238] width 124 height 17
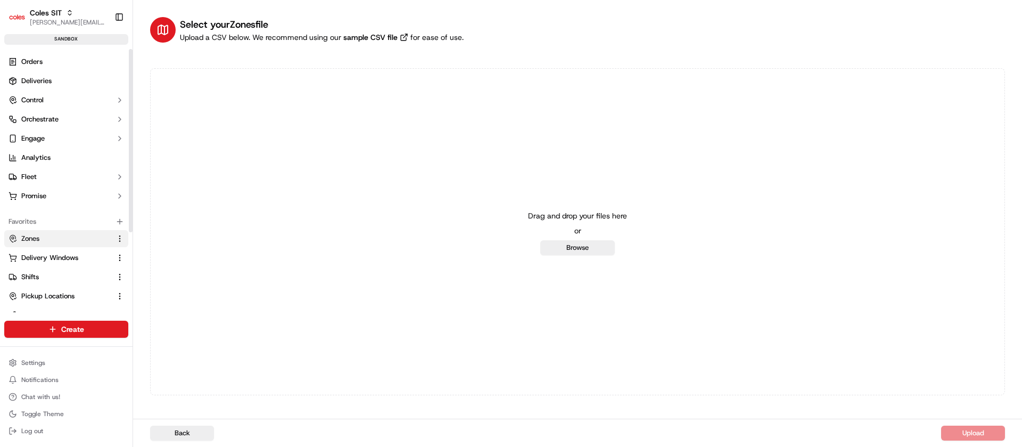
click at [29, 234] on span "Zones" at bounding box center [30, 239] width 18 height 10
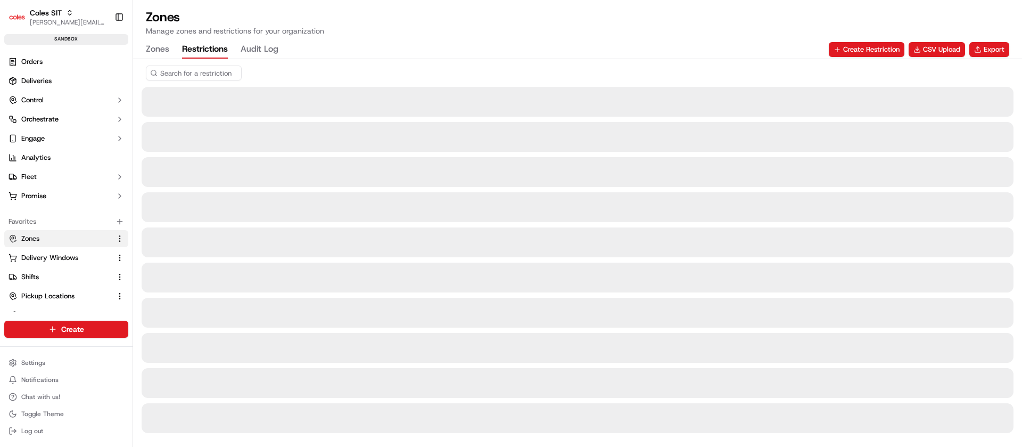
click at [217, 45] on button "Restrictions" at bounding box center [205, 49] width 46 height 18
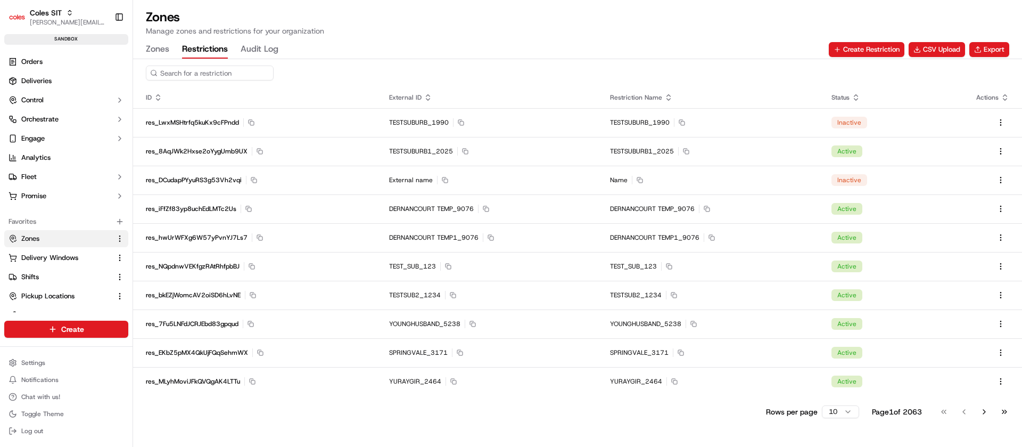
click at [222, 75] on input at bounding box center [210, 72] width 128 height 15
click at [220, 64] on div at bounding box center [577, 73] width 889 height 28
click at [199, 76] on input at bounding box center [210, 72] width 128 height 15
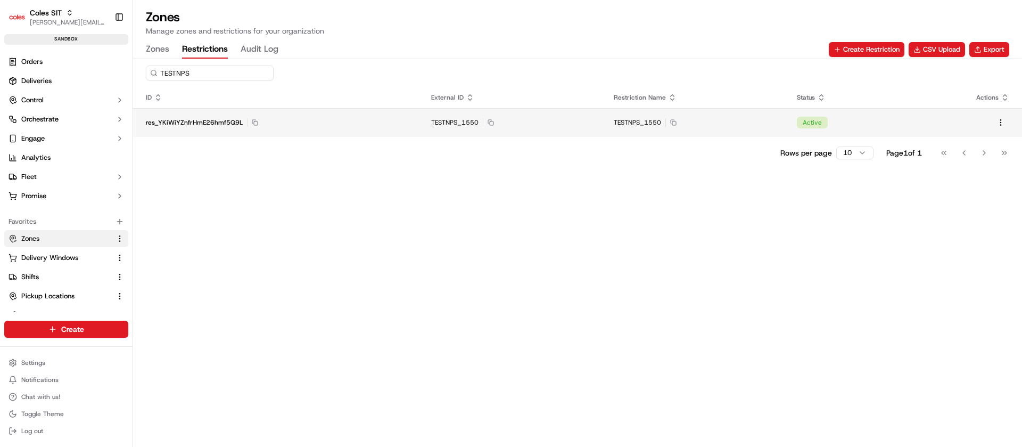
type input "TESTNPS"
click at [338, 127] on td "res_YKiWiYZnfrHmE26hmf5Q9L Copy res_YKiWiYZnfrHmE26hmf5Q9L" at bounding box center [275, 122] width 285 height 29
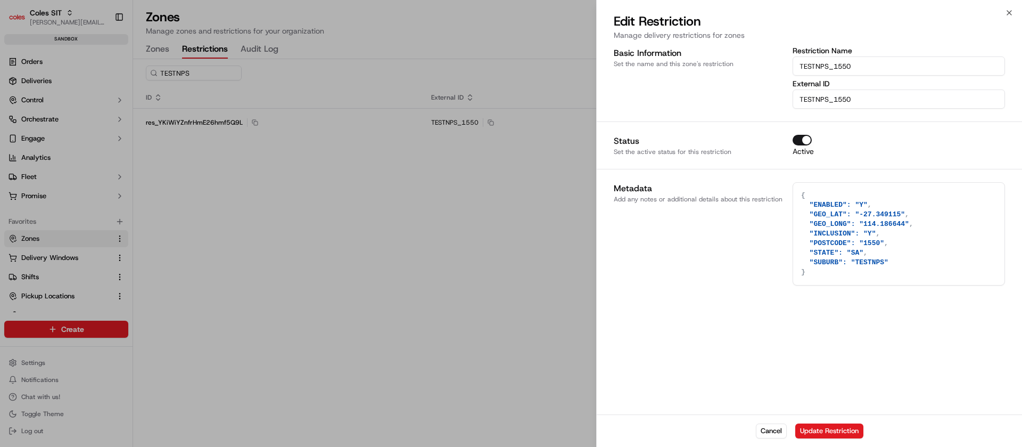
type textarea "{}"
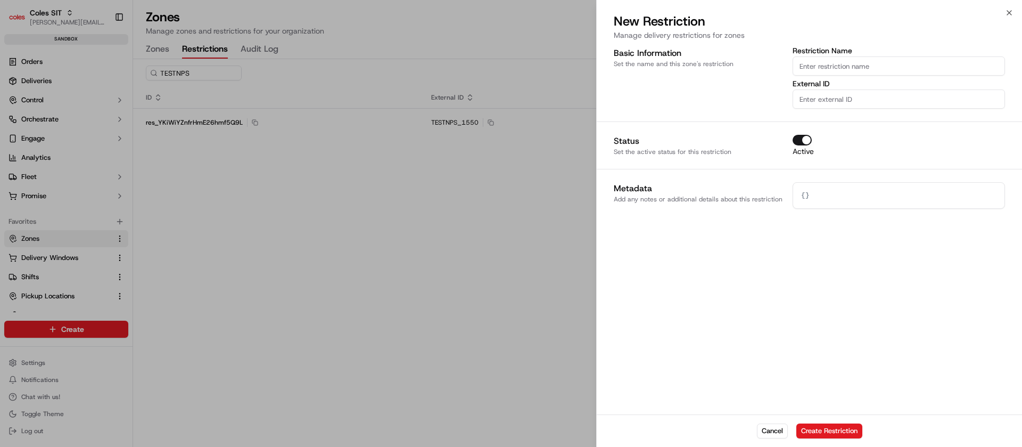
click at [304, 198] on div at bounding box center [511, 223] width 1022 height 447
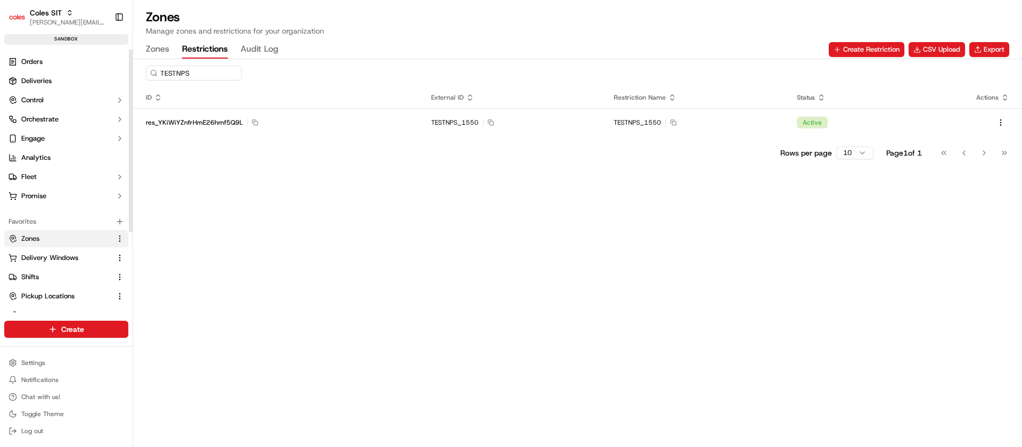
click at [159, 48] on button "Zones" at bounding box center [157, 49] width 23 height 18
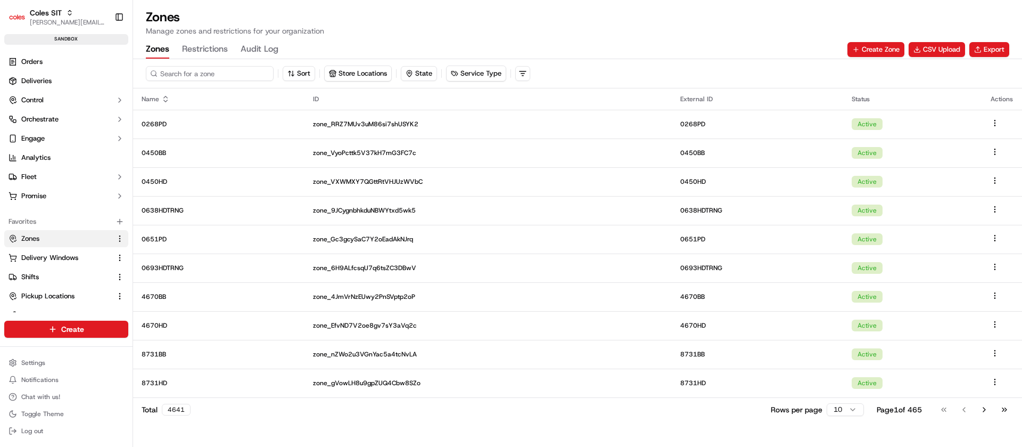
click at [211, 75] on input at bounding box center [210, 73] width 128 height 15
paste input "4948BBEST"
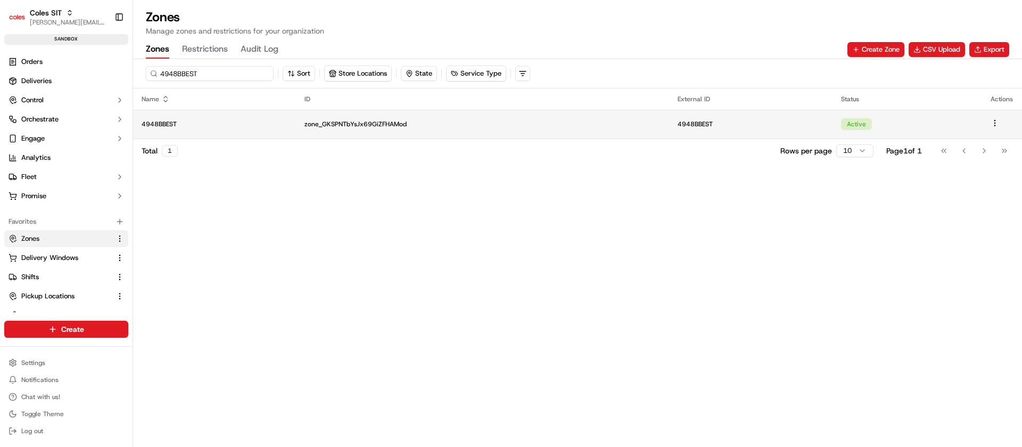
type input "4948BBEST"
click at [252, 122] on p "4948BBEST" at bounding box center [215, 124] width 146 height 9
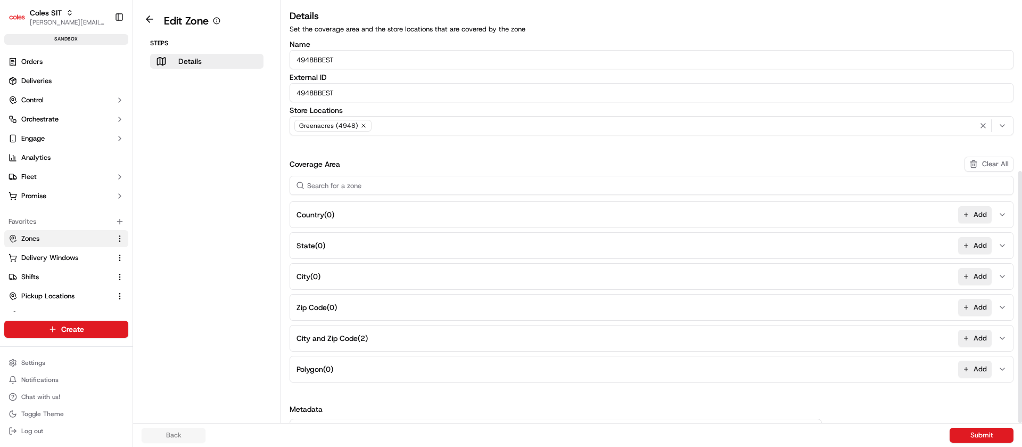
scroll to position [281, 0]
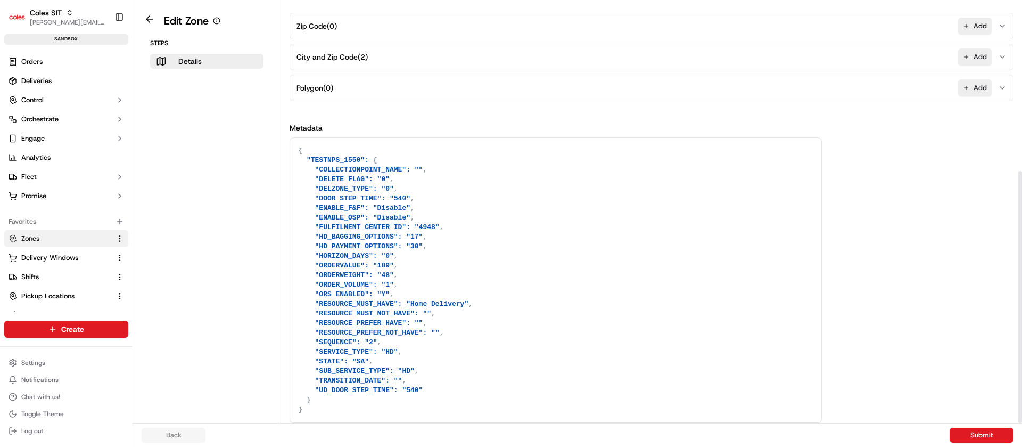
drag, startPoint x: 1022, startPoint y: 243, endPoint x: 1022, endPoint y: 478, distance: 234.2
click at [1022, 423] on div at bounding box center [1020, 297] width 4 height 252
click at [464, 58] on button "City and Zip Code ( 2 ) Add" at bounding box center [651, 57] width 719 height 26
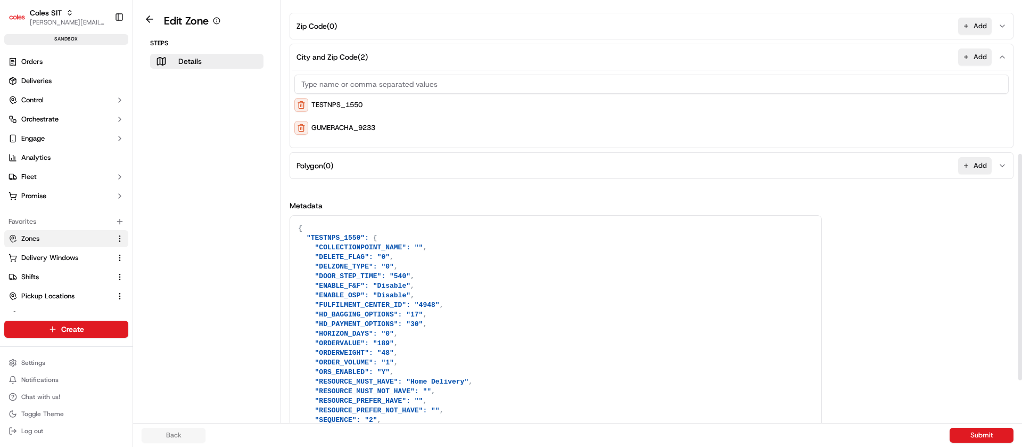
click at [464, 58] on button "City and Zip Code ( 2 ) Add" at bounding box center [651, 57] width 719 height 26
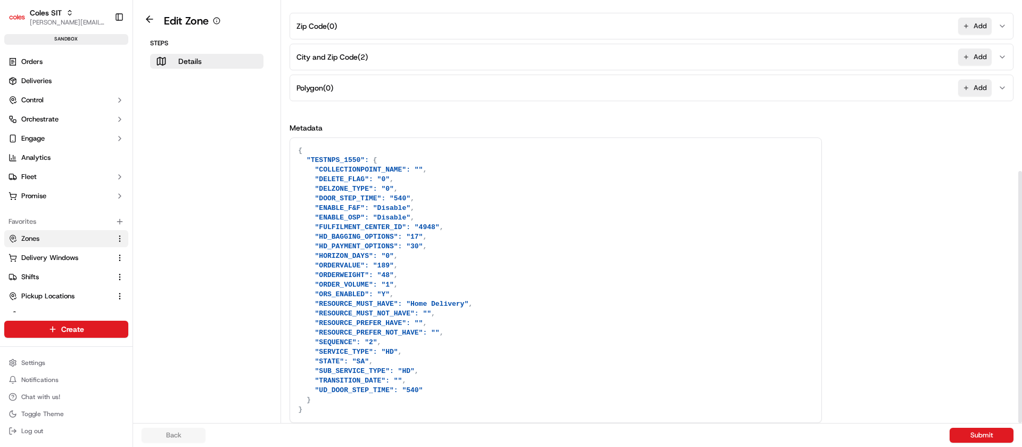
drag, startPoint x: 588, startPoint y: 267, endPoint x: 635, endPoint y: 474, distance: 211.9
click at [635, 446] on html "Coles SIT nirbhay.palsingh@coles.com.au Toggle Sidebar sandbox Orders Deliverie…" at bounding box center [511, 223] width 1022 height 447
click at [508, 216] on textarea "{ "TESTNPS_1550": { "COLLECTIONPOINT_NAME": "", "DELETE_FLAG": "0", "DELZONE_TY…" at bounding box center [555, 280] width 531 height 284
click at [374, 401] on textarea "{ "TESTNPS_1550": { "COLLECTIONPOINT_NAME": "", "DELETE_FLAG": "0", "DELZONE_TY…" at bounding box center [555, 280] width 531 height 284
paste textarea "{ "GUMERACHA_9233": { "COLLECTIONPOINT_NAME": "", "DELETE_FLAG": "0", "DELZONE_…"
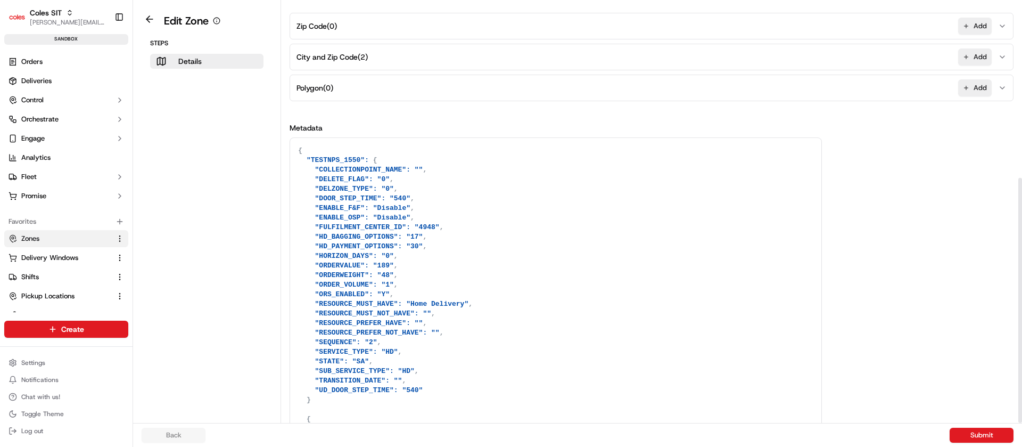
scroll to position [540, 0]
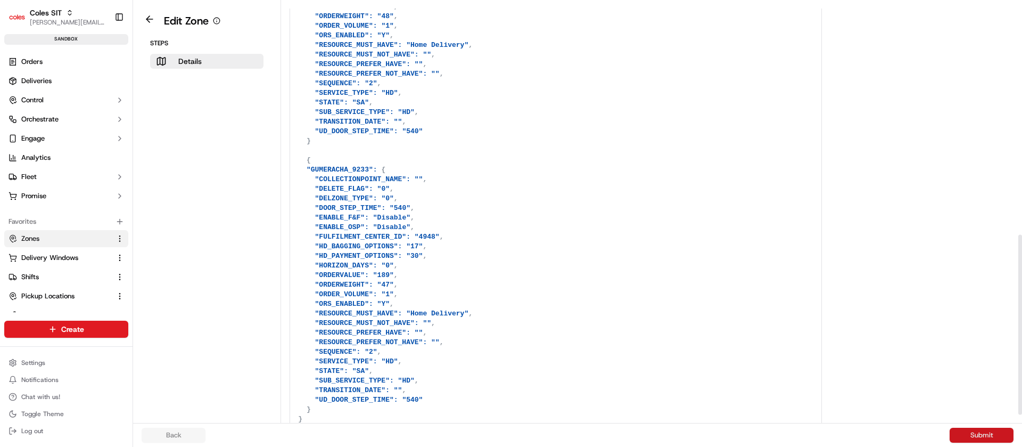
type textarea "{ "TESTNPS_1550": { "COLLECTIONPOINT_NAME": "", "DELETE_FLAG": "0", "DELZONE_TY…"
click at [993, 434] on button "Submit" at bounding box center [982, 434] width 64 height 15
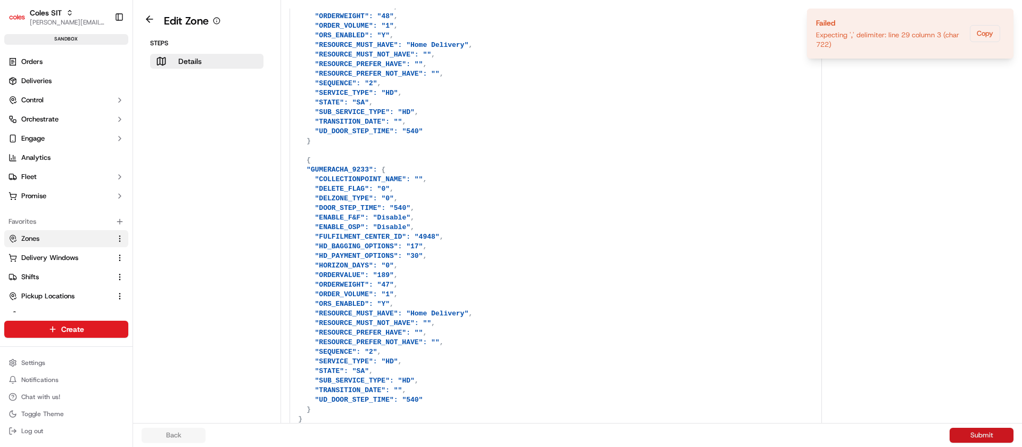
click at [989, 435] on button "Submit" at bounding box center [982, 434] width 64 height 15
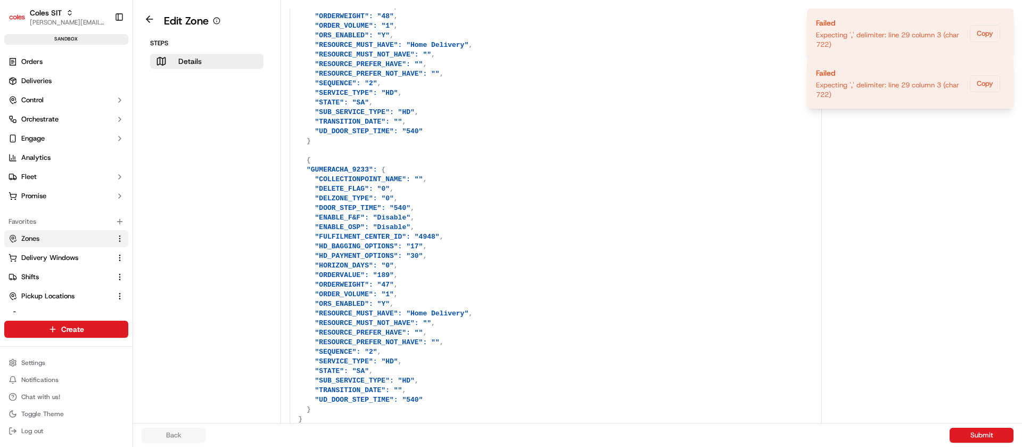
click at [153, 26] on link at bounding box center [149, 21] width 24 height 11
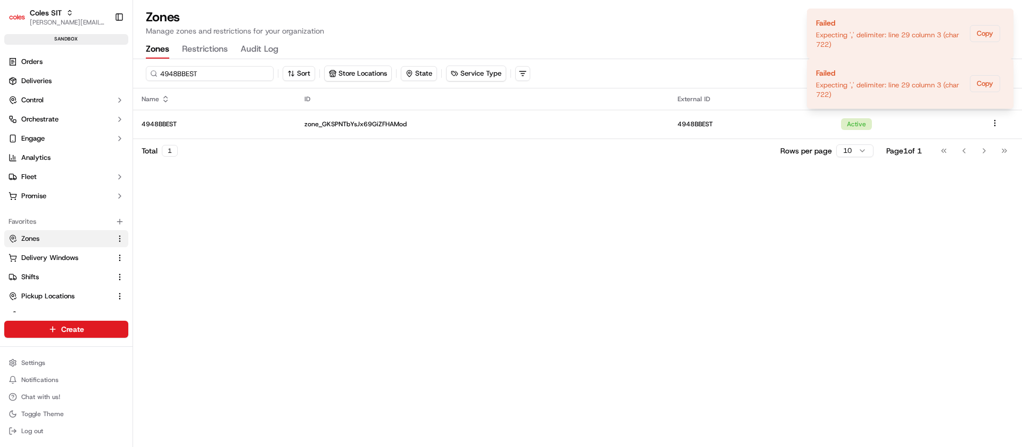
click at [219, 69] on input "4948BBEST" at bounding box center [210, 73] width 128 height 15
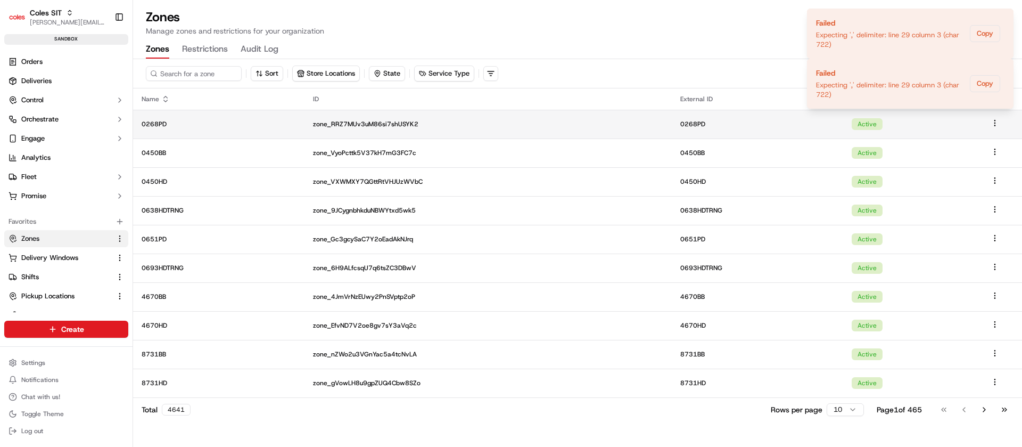
click at [240, 134] on td "0268PD" at bounding box center [218, 124] width 171 height 29
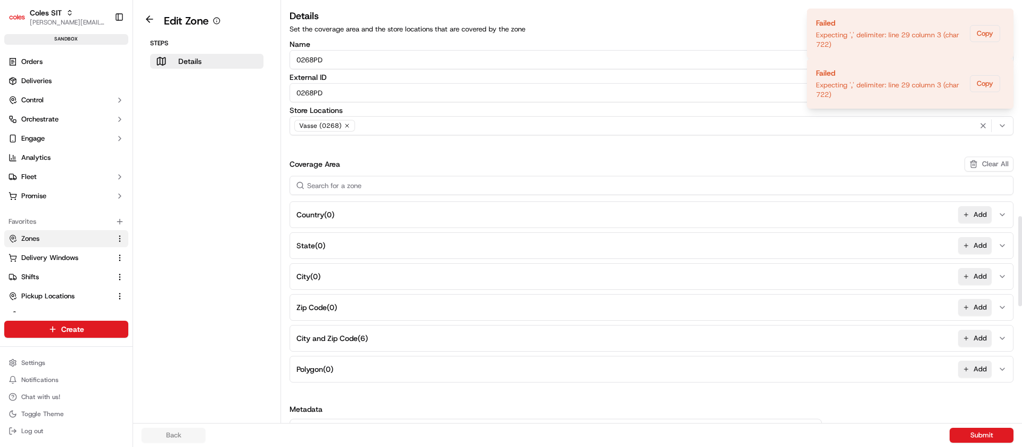
scroll to position [1527, 0]
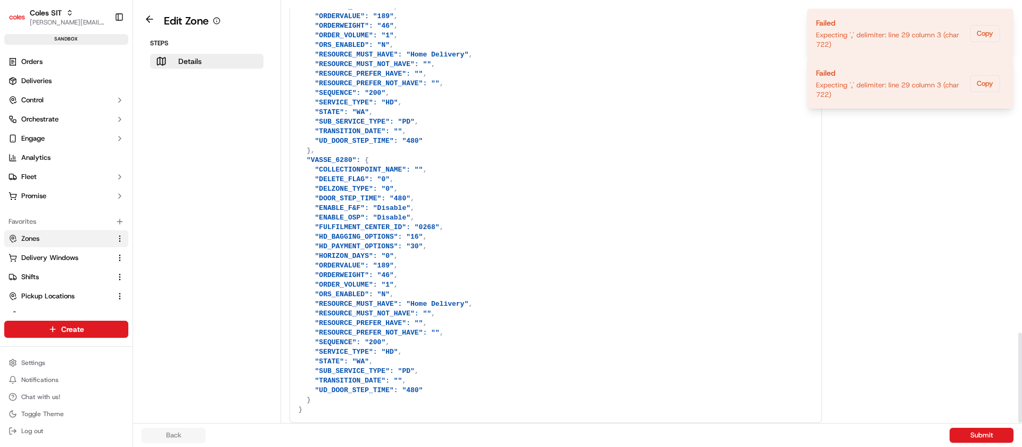
drag, startPoint x: 1022, startPoint y: 261, endPoint x: 1022, endPoint y: 478, distance: 216.7
click at [1022, 423] on div at bounding box center [1020, 211] width 4 height 423
click at [154, 13] on button at bounding box center [149, 19] width 24 height 13
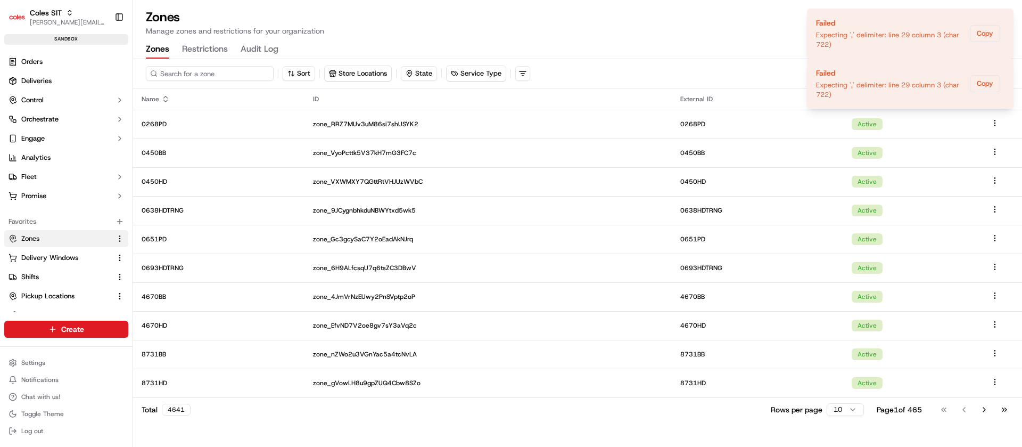
click at [199, 71] on input at bounding box center [210, 73] width 128 height 15
paste input "{ "GUMERACHA_9233": { "COLLECTIONPOINT_NAME": "", "DELETE_FLAG": "0", "DELZONE_…"
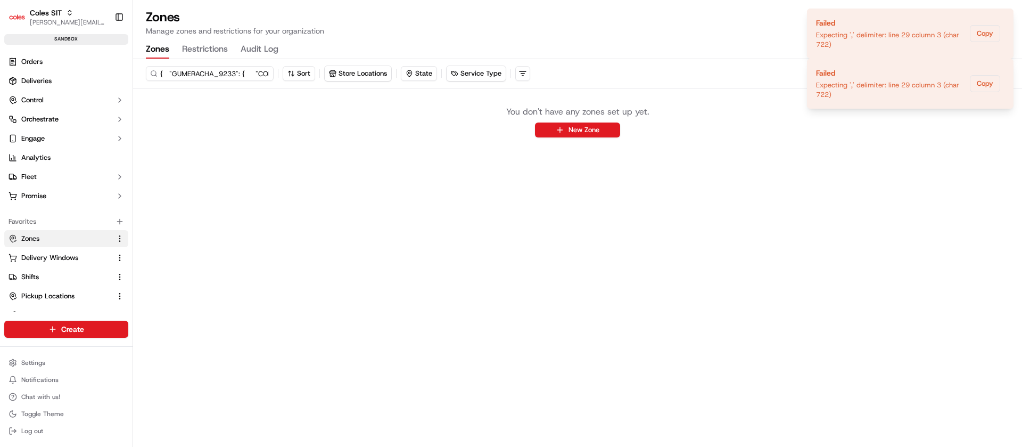
paste input "4948BBEST"
type input "4948BBEST"
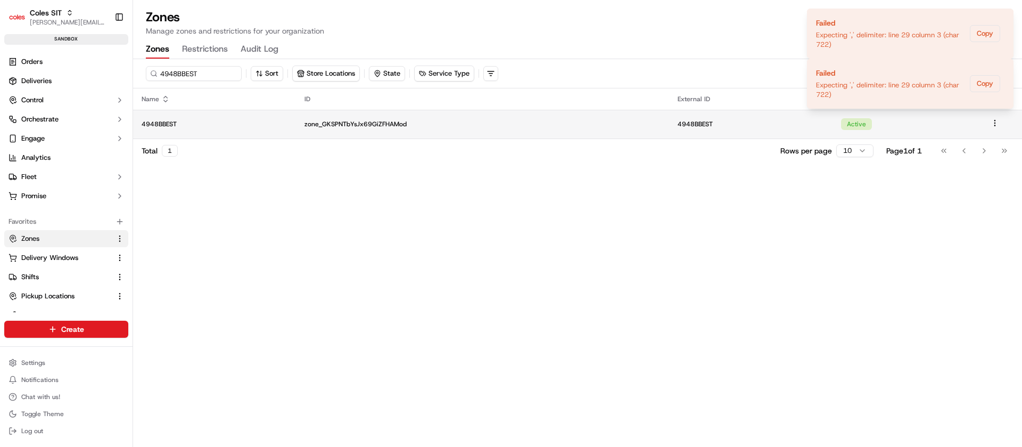
click at [511, 127] on p "zone_GKSPNTbYsJx69GiZFHAMod" at bounding box center [483, 124] width 356 height 9
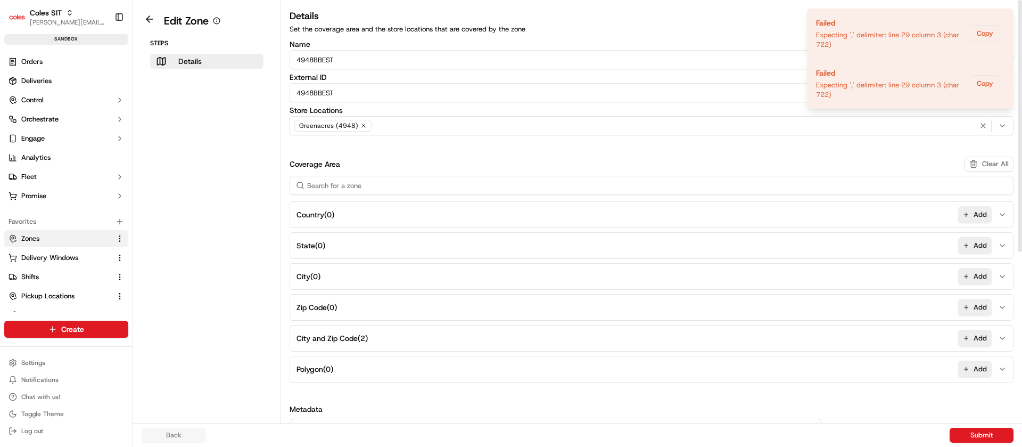
scroll to position [281, 0]
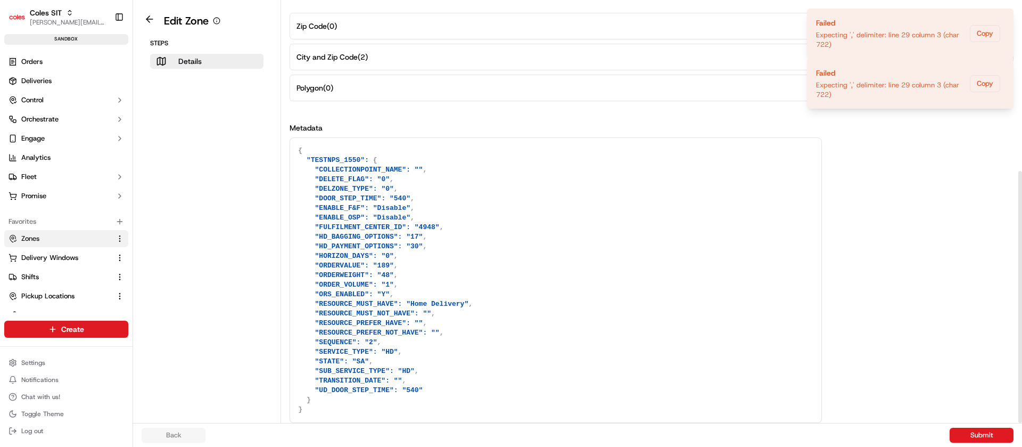
drag, startPoint x: 1021, startPoint y: 342, endPoint x: 1021, endPoint y: 478, distance: 135.8
click at [1021, 423] on div at bounding box center [1020, 211] width 4 height 423
click at [325, 408] on textarea "{ "TESTNPS_1550": { "COLLECTIONPOINT_NAME": "", "DELETE_FLAG": "0", "DELZONE_TY…" at bounding box center [555, 280] width 531 height 284
click at [317, 399] on textarea "{ "TESTNPS_1550": { "COLLECTIONPOINT_NAME": "", "DELETE_FLAG": "0", "DELZONE_TY…" at bounding box center [555, 280] width 531 height 284
paste textarea "4948BBEST"
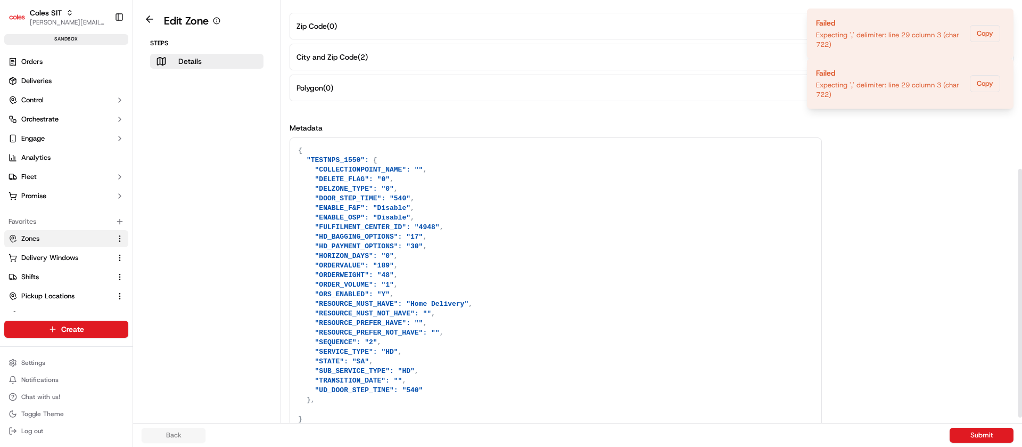
paste textarea "4948BBEST"
paste textarea "{ "GUMERACHA_9233": { "COLLECTIONPOINT_NAME": "", "DELETE_FLAG": "0", "DELZONE_…"
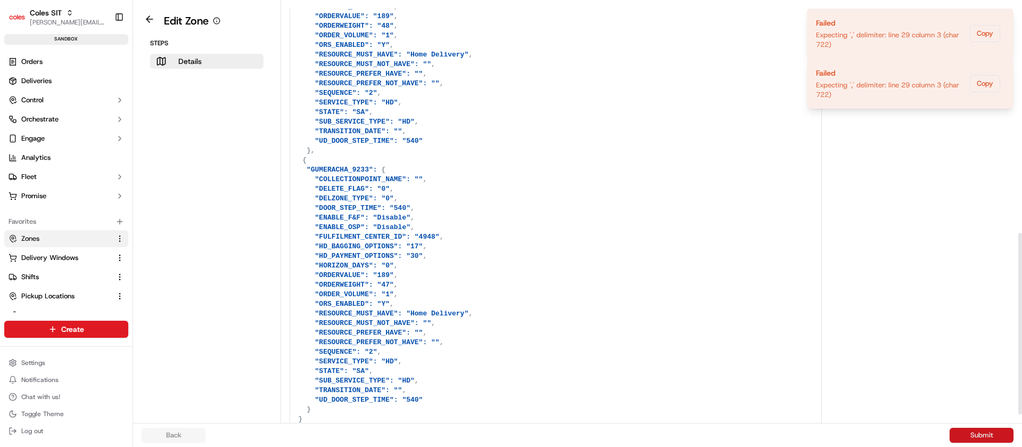
click at [989, 430] on button "Submit" at bounding box center [982, 434] width 64 height 15
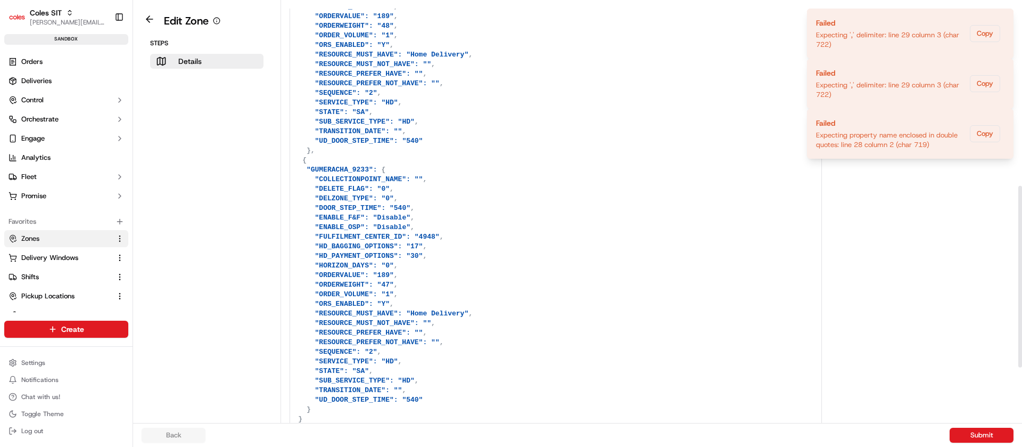
scroll to position [0, 0]
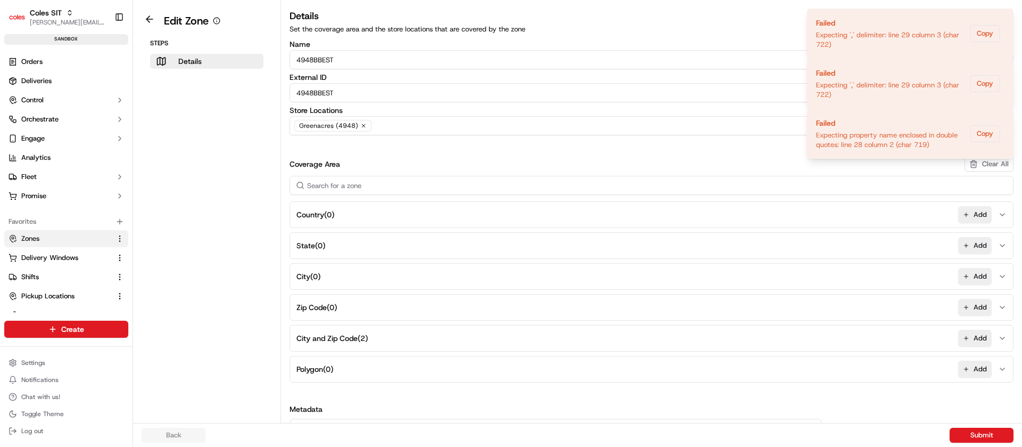
drag, startPoint x: 489, startPoint y: 233, endPoint x: 415, endPoint y: -89, distance: 331.0
click at [415, 0] on html "Coles SIT nirbhay.palsingh@coles.com.au Toggle Sidebar sandbox Orders Deliverie…" at bounding box center [511, 223] width 1022 height 447
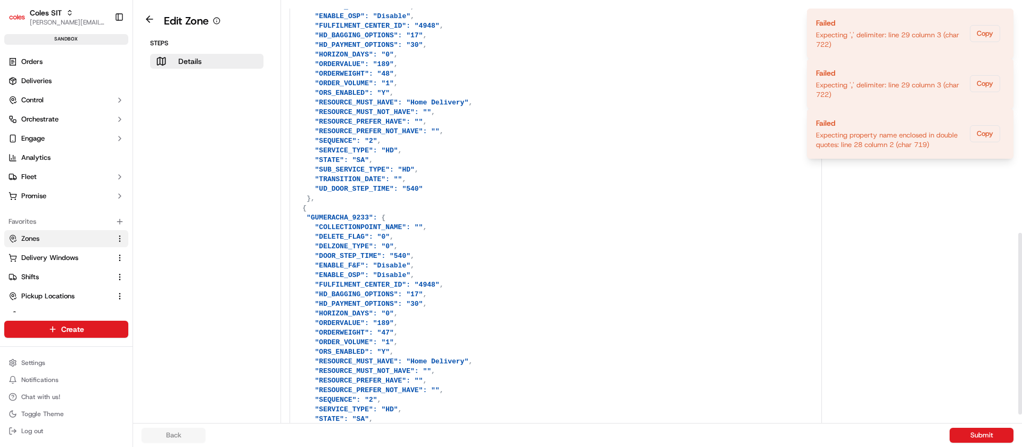
scroll to position [540, 0]
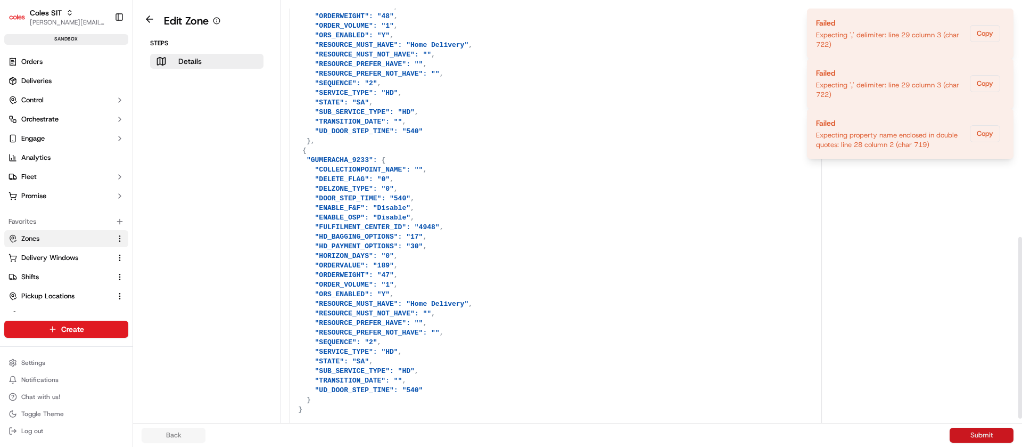
type textarea "{ "TESTNPS_1550": { "COLLECTIONPOINT_NAME": "", "DELETE_FLAG": "0", "DELZONE_TY…"
click at [994, 433] on button "Submit" at bounding box center [982, 434] width 64 height 15
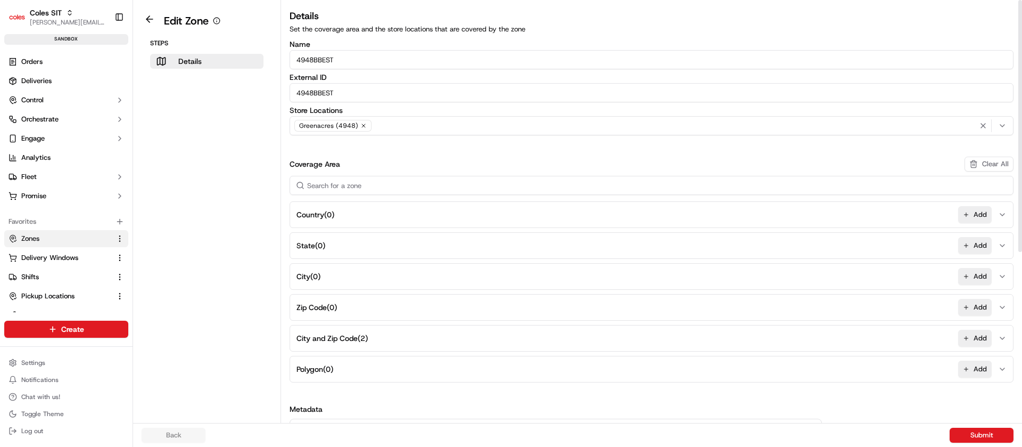
scroll to position [281, 0]
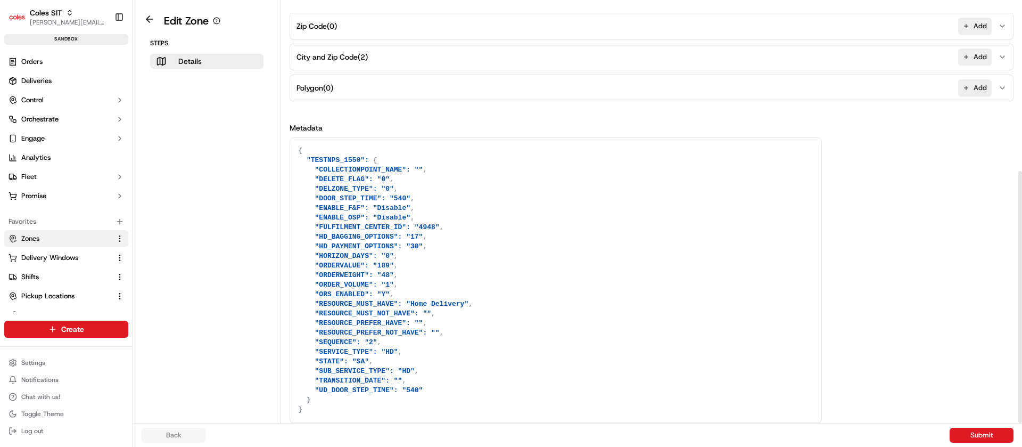
drag, startPoint x: 1018, startPoint y: 147, endPoint x: 1018, endPoint y: 477, distance: 330.1
click at [1018, 423] on div at bounding box center [1020, 297] width 4 height 252
click at [146, 13] on button at bounding box center [149, 19] width 24 height 13
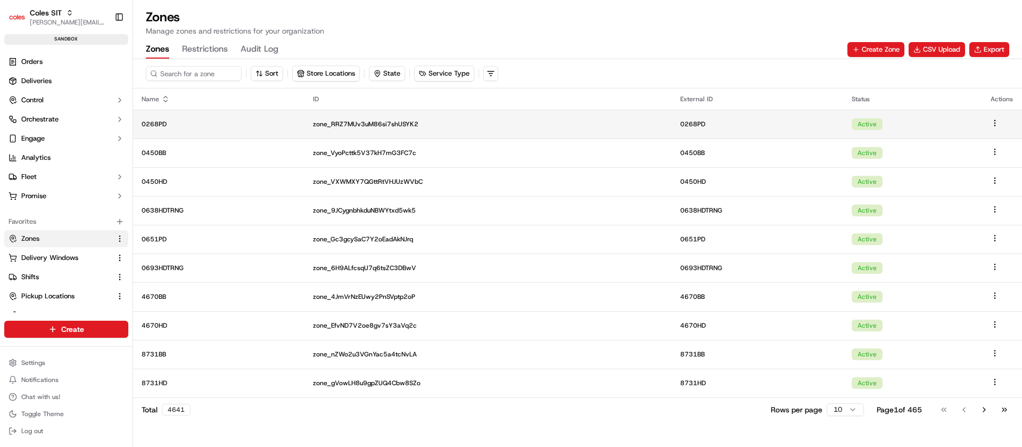
click at [180, 133] on td "0268PD" at bounding box center [218, 124] width 171 height 29
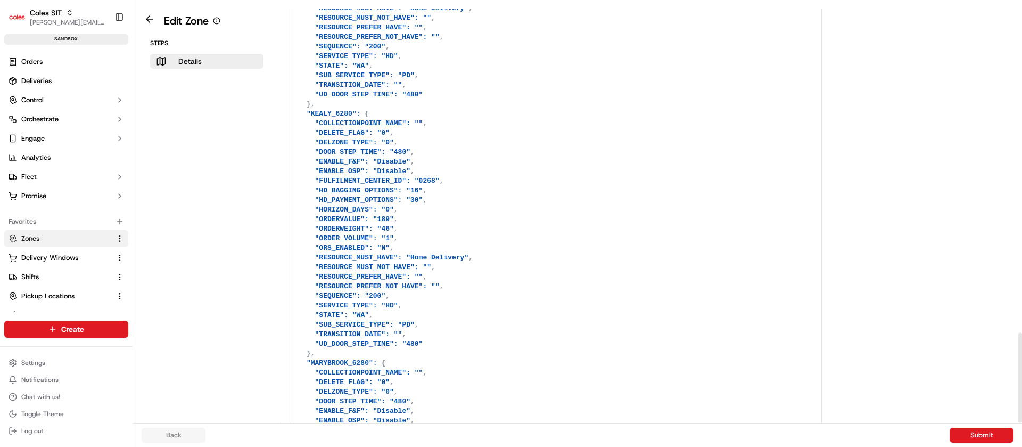
scroll to position [1527, 0]
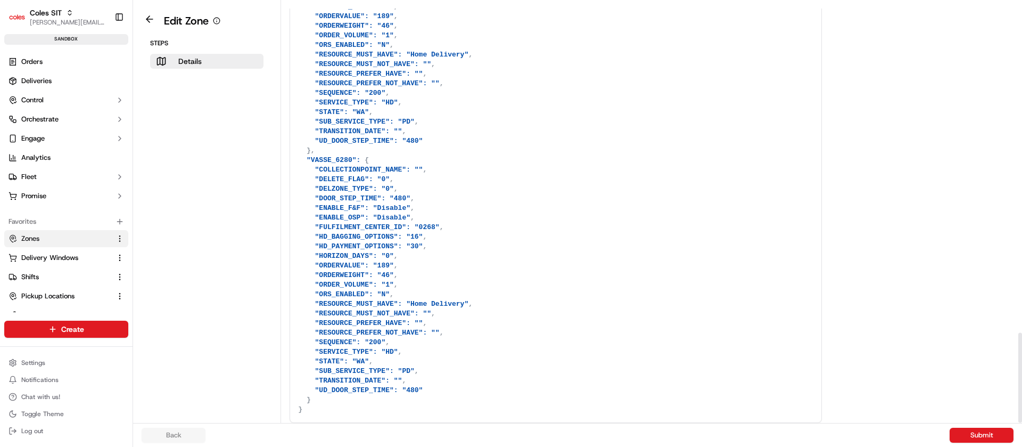
drag, startPoint x: 1022, startPoint y: 224, endPoint x: 1021, endPoint y: 478, distance: 253.4
click at [1021, 423] on div at bounding box center [1020, 211] width 4 height 423
drag, startPoint x: 1022, startPoint y: 363, endPoint x: 1022, endPoint y: 478, distance: 115.0
click at [1022, 423] on div at bounding box center [1020, 378] width 4 height 90
click at [152, 15] on button at bounding box center [149, 19] width 24 height 13
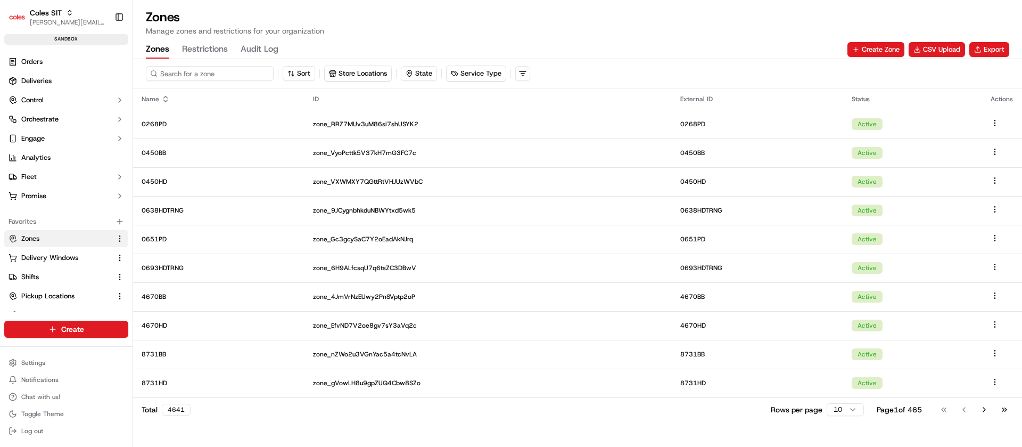
click at [209, 71] on input at bounding box center [210, 73] width 128 height 15
type input "3"
click at [214, 75] on input "449" at bounding box center [210, 73] width 128 height 15
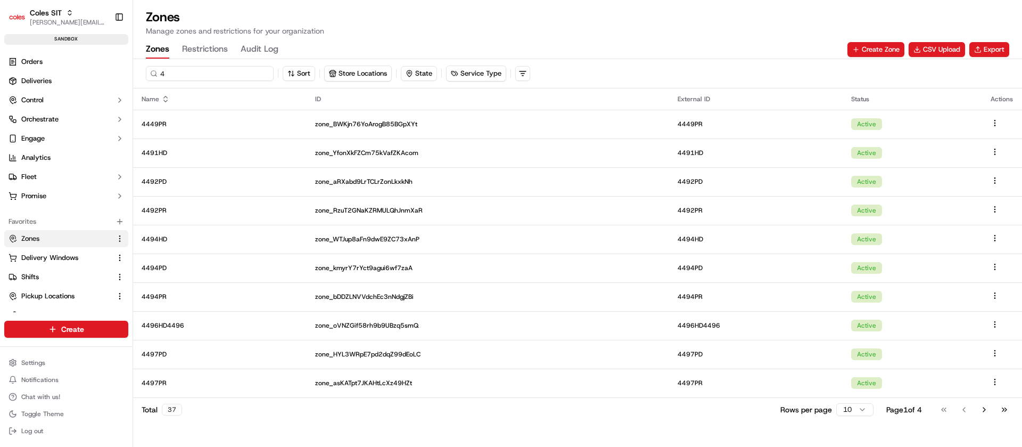
click at [214, 75] on input "4" at bounding box center [210, 73] width 128 height 15
type input "4948BB"
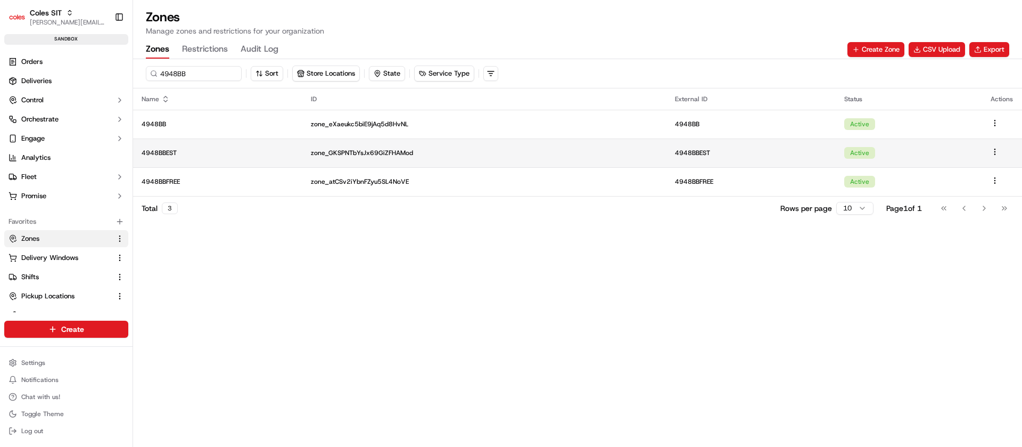
click at [194, 151] on p "4948BBEST" at bounding box center [218, 153] width 152 height 9
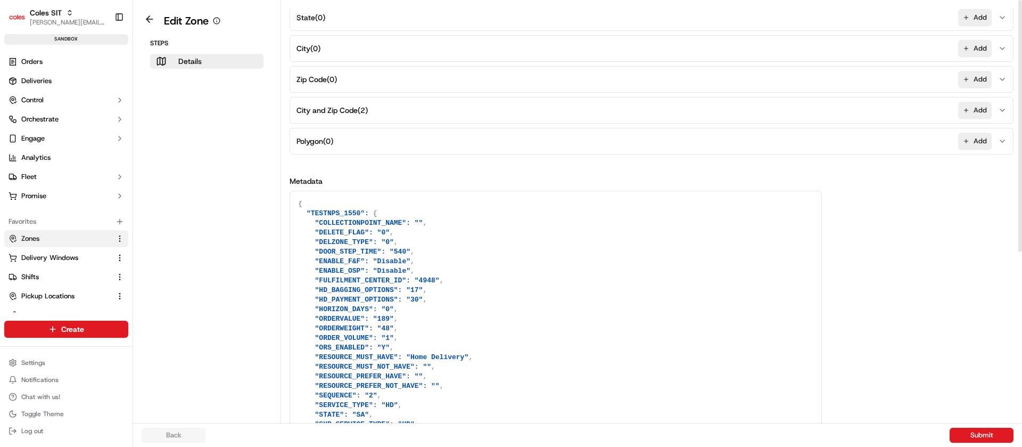
scroll to position [281, 0]
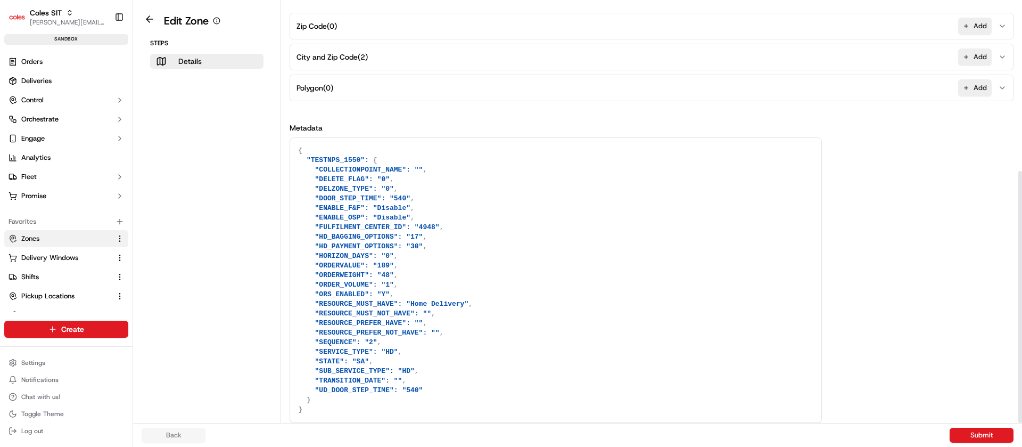
drag, startPoint x: 1022, startPoint y: 191, endPoint x: 1022, endPoint y: 478, distance: 286.9
click at [1022, 423] on div at bounding box center [1020, 297] width 4 height 252
click at [322, 397] on textarea "{ "TESTNPS_1550": { "COLLECTIONPOINT_NAME": "", "DELETE_FLAG": "0", "DELZONE_TY…" at bounding box center [555, 280] width 531 height 284
paste textarea "{ "GUMERACHA_9233": { "COLLECTIONPOINT_NAME": "", "DELETE_FLAG": "0", "DELZONE_…"
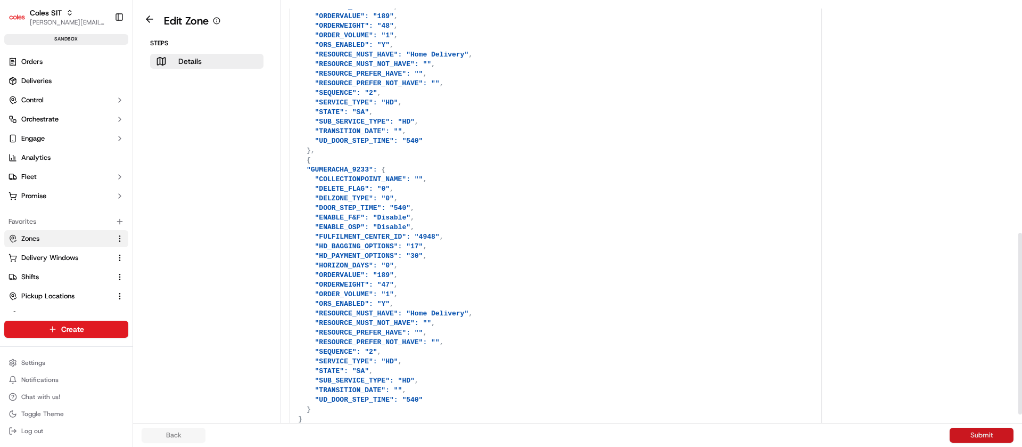
click at [977, 432] on button "Submit" at bounding box center [982, 434] width 64 height 15
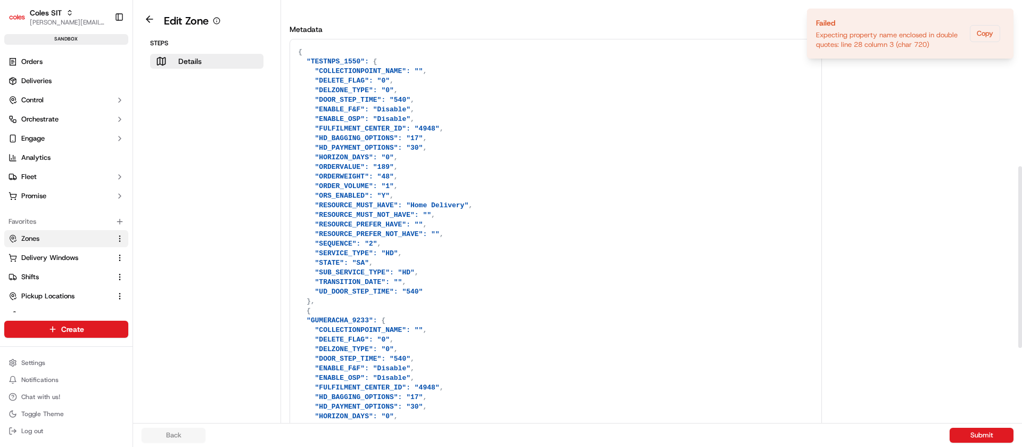
scroll to position [379, 0]
drag, startPoint x: 1022, startPoint y: 373, endPoint x: 1022, endPoint y: 306, distance: 67.1
click at [1022, 306] on div at bounding box center [1020, 257] width 4 height 182
click at [342, 134] on textarea at bounding box center [555, 316] width 531 height 553
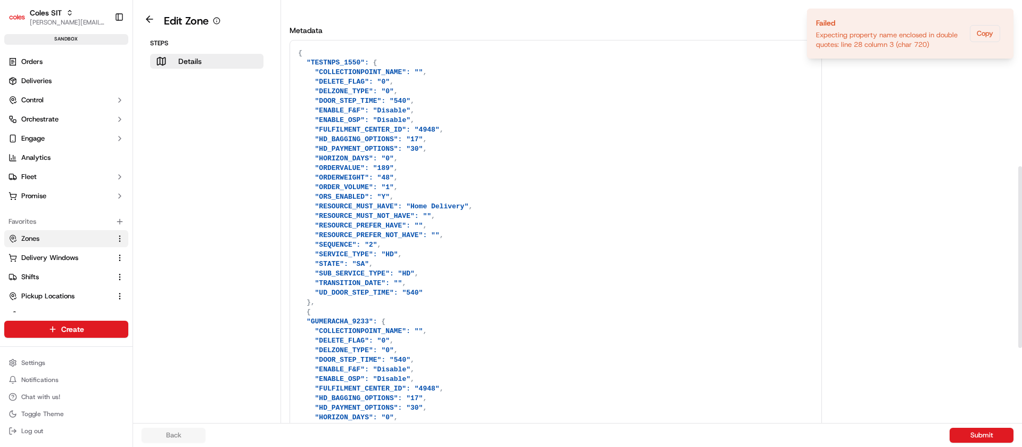
click at [334, 316] on textarea at bounding box center [555, 316] width 531 height 553
click at [325, 312] on textarea at bounding box center [555, 316] width 531 height 553
click at [984, 434] on button "Submit" at bounding box center [982, 434] width 64 height 15
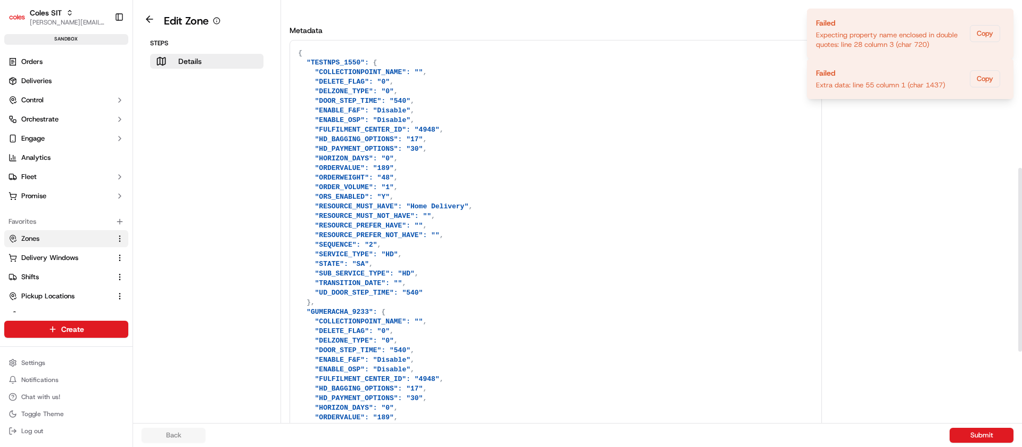
scroll to position [540, 0]
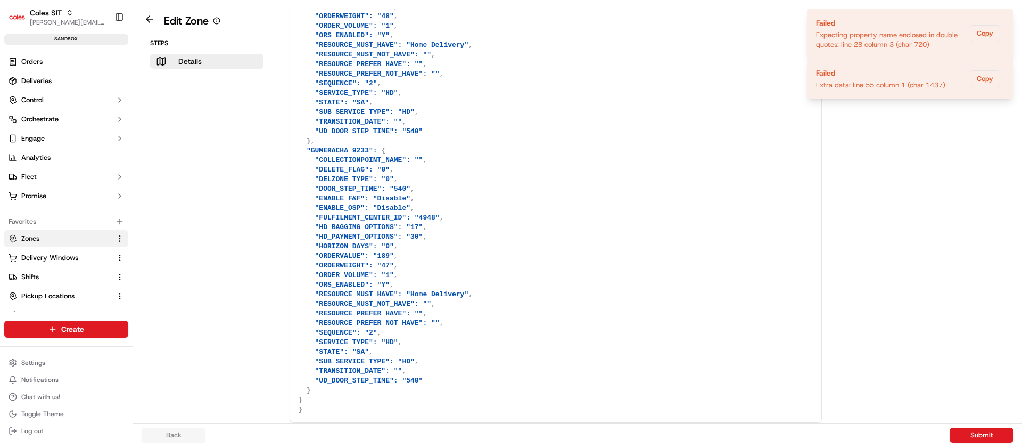
drag, startPoint x: 775, startPoint y: 265, endPoint x: 782, endPoint y: 478, distance: 213.1
click at [782, 446] on html "Coles SIT nirbhay.palsingh@coles.com.au Toggle Sidebar sandbox Orders Deliverie…" at bounding box center [511, 223] width 1022 height 447
click at [615, 328] on textarea at bounding box center [555, 150] width 531 height 543
click at [979, 435] on button "Submit" at bounding box center [982, 434] width 64 height 15
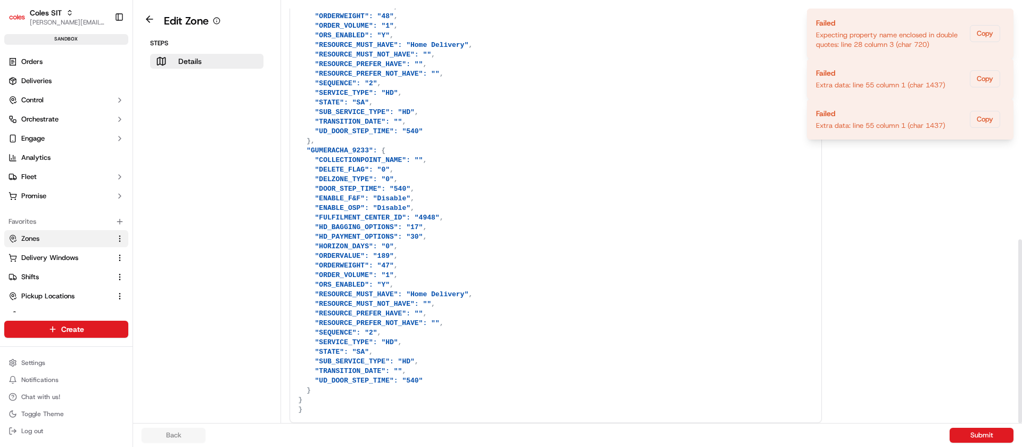
click at [393, 404] on textarea at bounding box center [555, 150] width 531 height 543
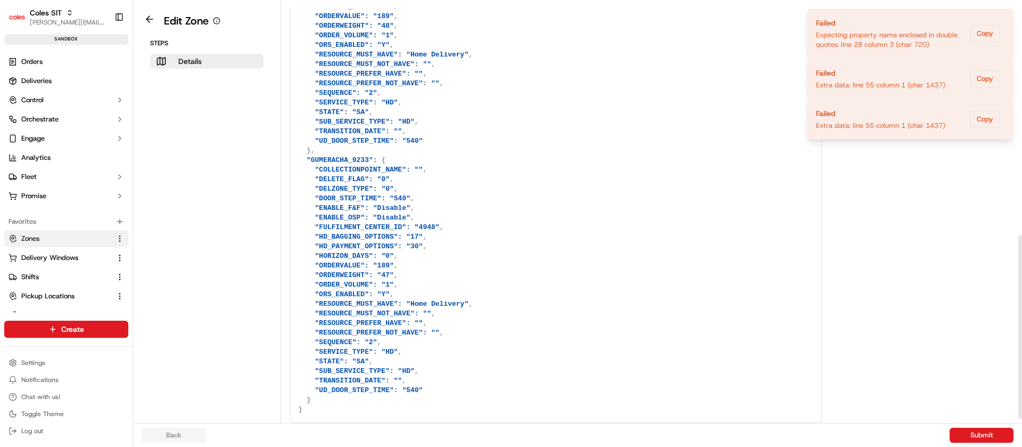
scroll to position [530, 0]
type textarea "{ "TESTNPS_1550": { "COLLECTIONPOINT_NAME": "", "DELETE_FLAG": "0", "DELZONE_TY…"
click at [969, 433] on button "Submit" at bounding box center [982, 434] width 64 height 15
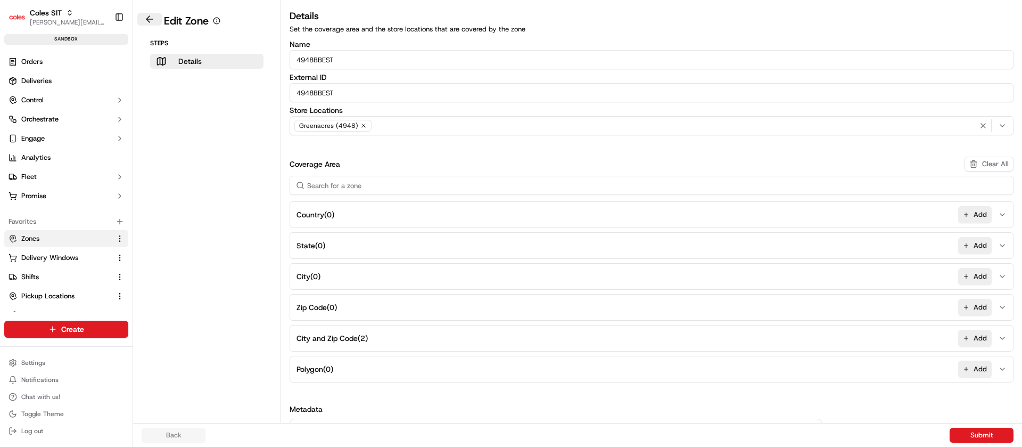
click at [149, 14] on button at bounding box center [149, 19] width 24 height 13
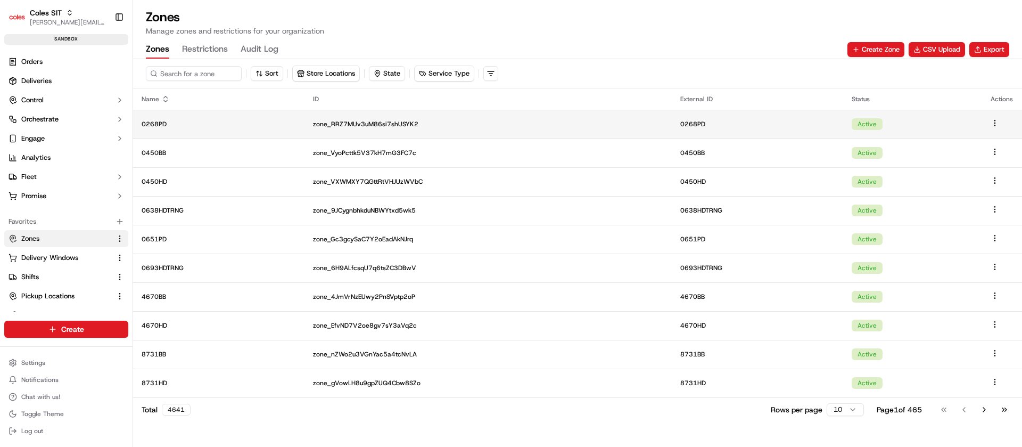
click at [193, 125] on p "0268PD" at bounding box center [219, 124] width 154 height 9
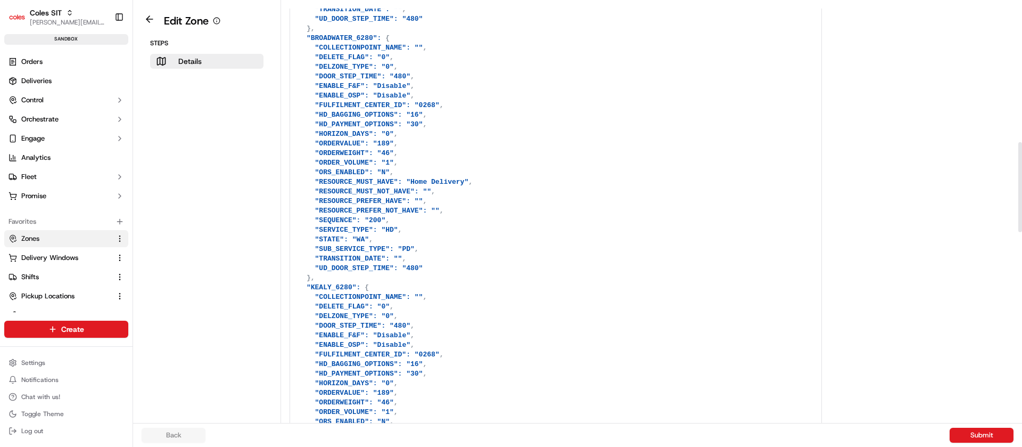
scroll to position [1527, 0]
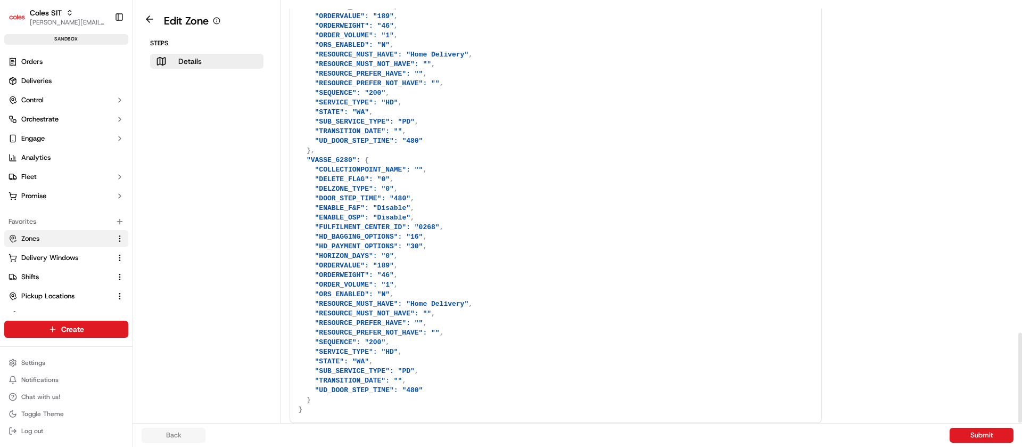
drag, startPoint x: 1022, startPoint y: 187, endPoint x: 1022, endPoint y: 478, distance: 290.7
click at [1022, 423] on div at bounding box center [1020, 211] width 4 height 423
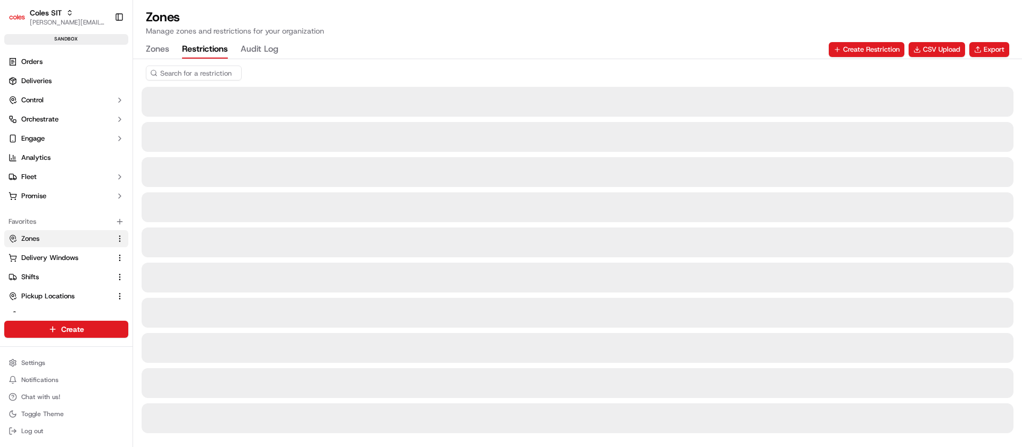
click at [203, 43] on button "Restrictions" at bounding box center [205, 49] width 46 height 18
click at [176, 73] on input at bounding box center [210, 72] width 128 height 15
click at [176, 73] on input "TES" at bounding box center [210, 72] width 128 height 15
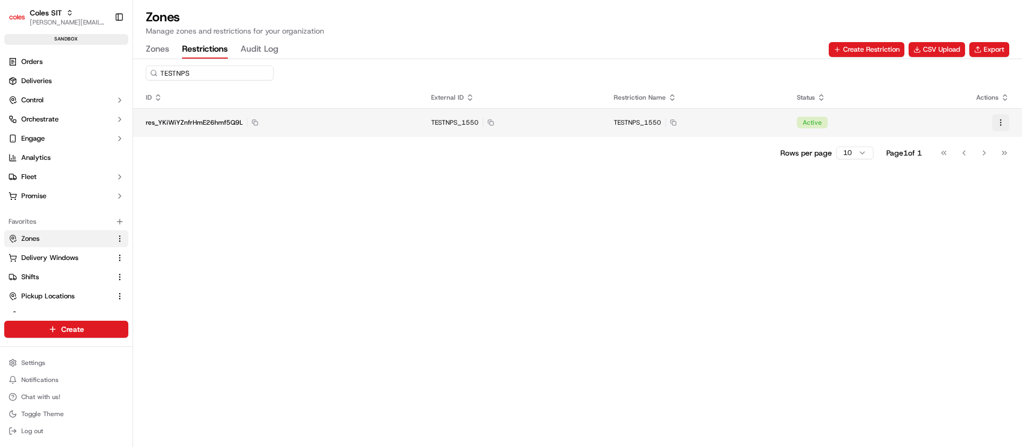
type input "TESTNPS"
click at [1001, 119] on button at bounding box center [1000, 122] width 17 height 17
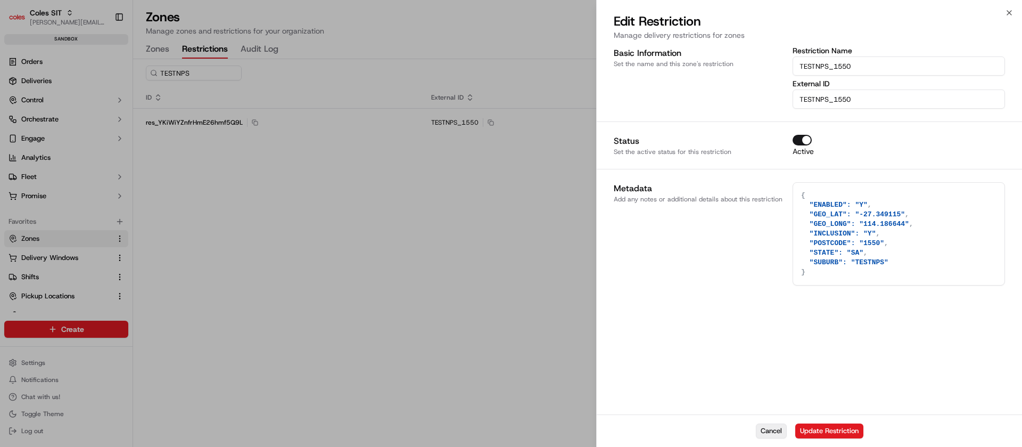
click at [772, 430] on button "Cancel" at bounding box center [771, 430] width 31 height 15
type textarea "{}"
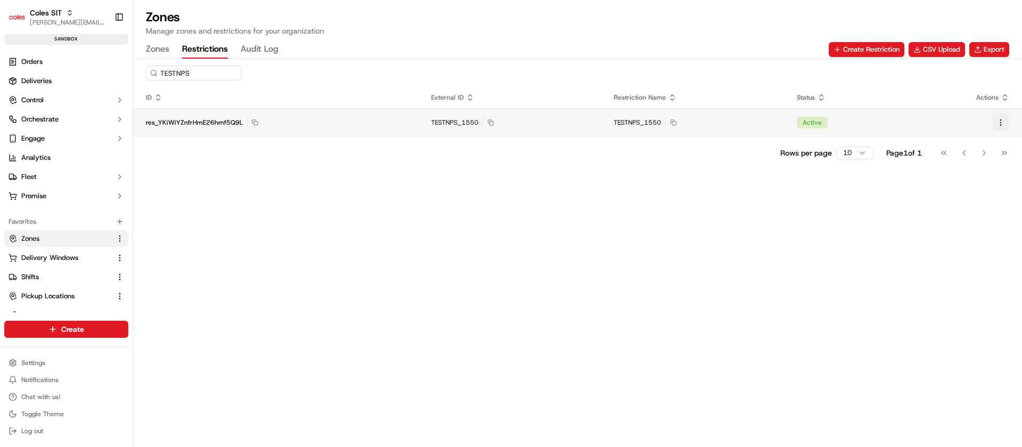
click at [1000, 125] on button at bounding box center [1000, 122] width 17 height 17
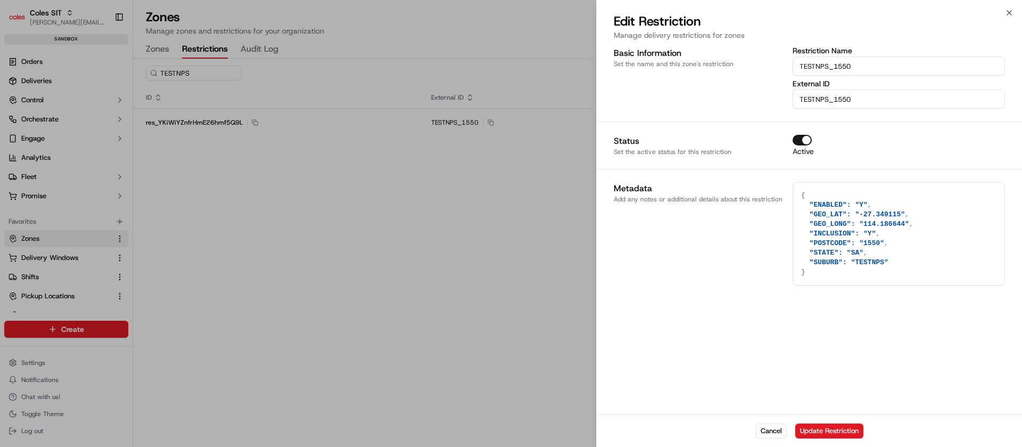
click at [805, 139] on button "Active" at bounding box center [802, 140] width 19 height 11
click at [824, 429] on button "Update Restriction" at bounding box center [829, 430] width 68 height 15
type textarea "{}"
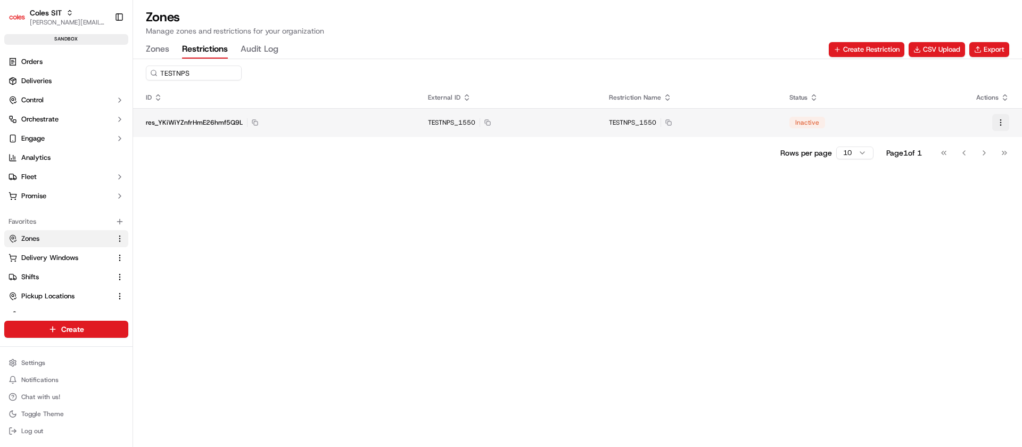
click at [1000, 120] on button at bounding box center [1000, 122] width 17 height 17
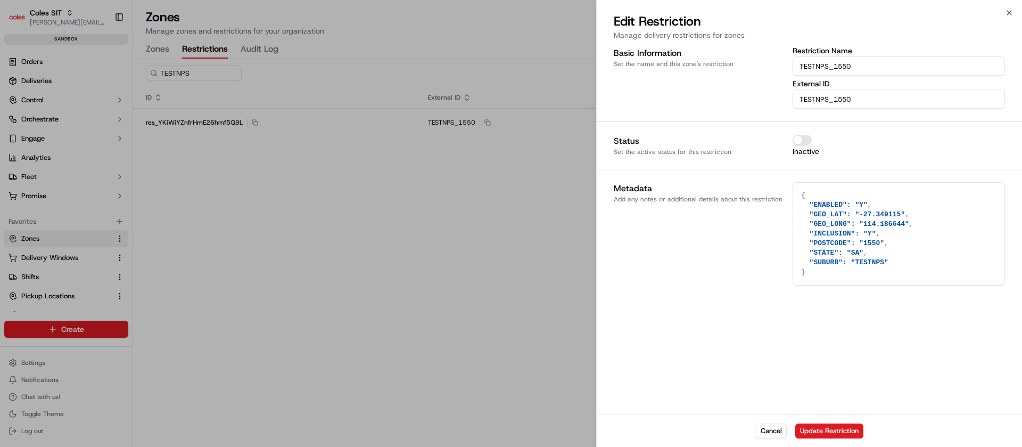
click at [795, 147] on label "Inactive" at bounding box center [806, 150] width 27 height 7
click at [795, 145] on button "Inactive" at bounding box center [802, 140] width 19 height 11
click at [893, 213] on textarea "{ "ENABLED": "Y", "GEO_LAT": "-27.349115", "GEO_LONG": "114.186644", "INCLUSION…" at bounding box center [898, 234] width 211 height 102
type textarea "{ "ENABLED": "Y", "GEO_LAT": "-27.34911", "GEO_LONG": "114.186644", "INCLUSION"…"
type textarea "3"
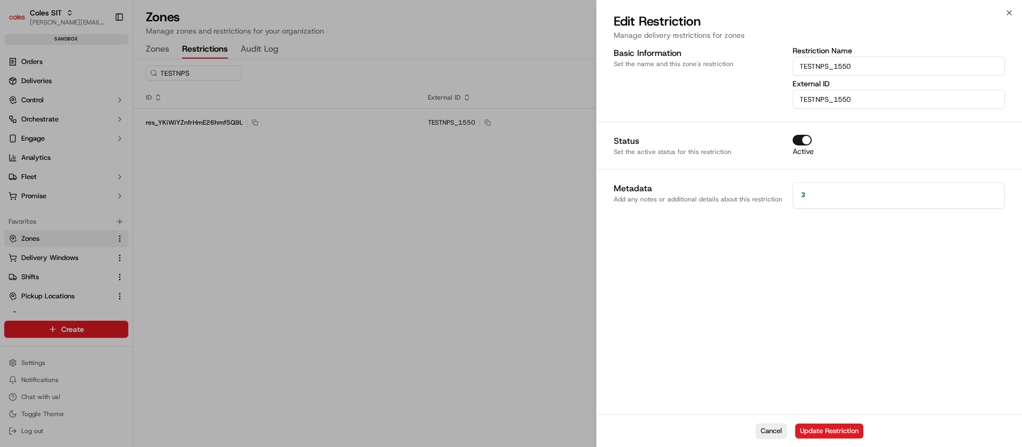
click at [775, 426] on button "Cancel" at bounding box center [771, 430] width 31 height 15
type textarea "{}"
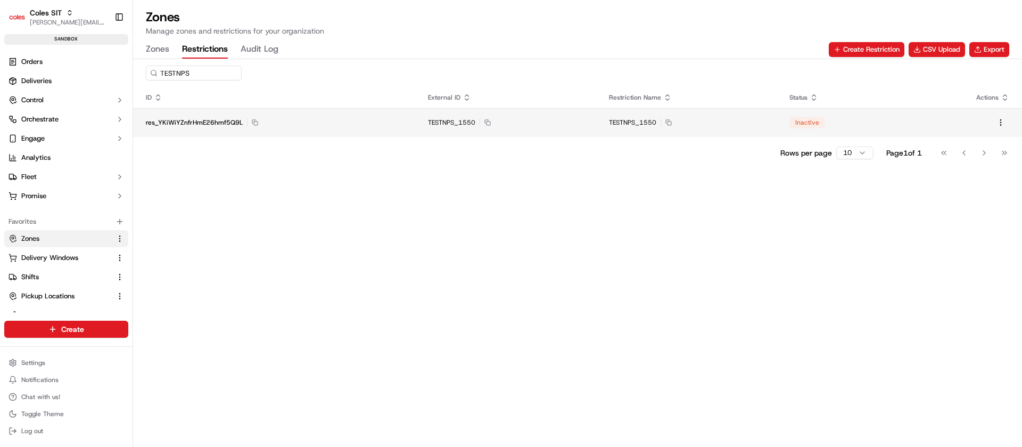
click at [959, 122] on div at bounding box center [962, 122] width 94 height 17
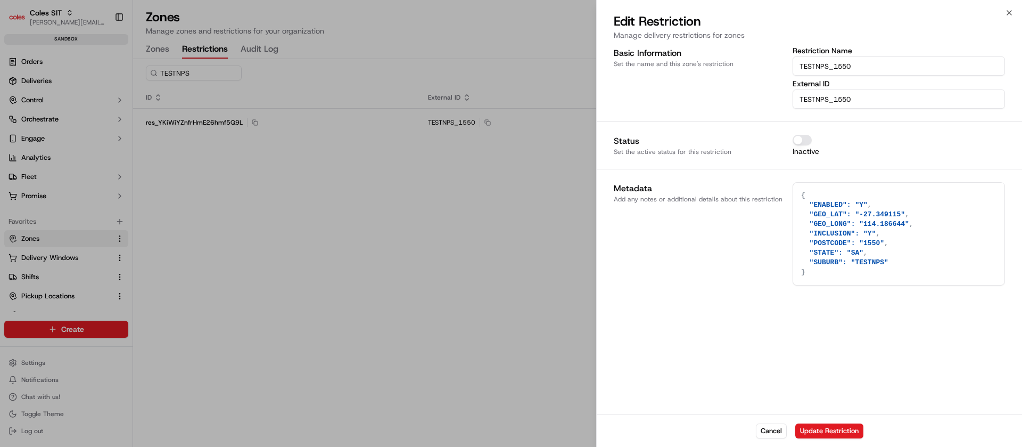
click at [958, 225] on textarea "{ "ENABLED": "Y", "GEO_LAT": "-27.349115", "GEO_LONG": "114.186644", "INCLUSION…" at bounding box center [898, 234] width 211 height 102
paste textarea
click at [893, 216] on textarea "{ "ENABLED": "Y", "GEO_LAT": "-27.349115", "GEO_LONG": "114.186644", "INCLUSION…" at bounding box center [898, 234] width 211 height 102
type textarea "{ "ENABLED": "Y", "GEO_LAT": "-27.34911", "GEO_LONG": "114.186644", "INCLUSION"…"
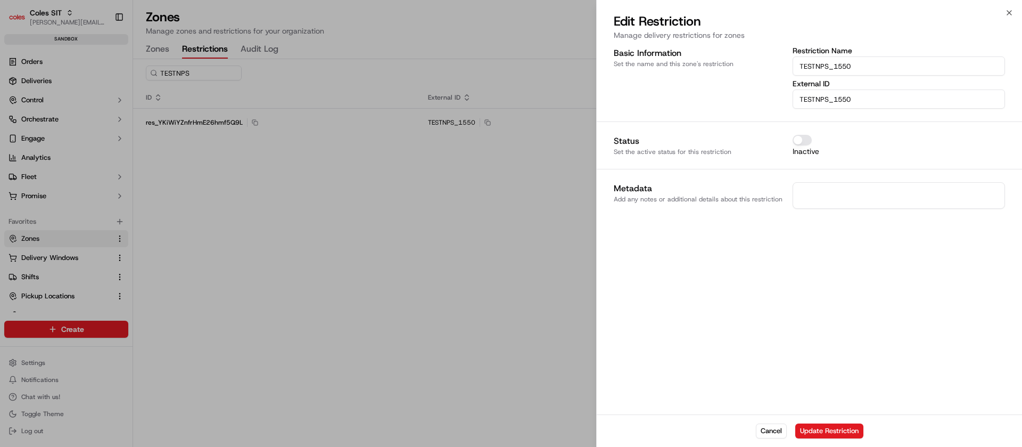
type textarea "3"
paste textarea "{ "ENABLED": "Y", "GEO_LAT": "-27.349115", "GEO_LONG": "114.186644", "INCLUSION…"
click at [894, 213] on textarea "{ "ENABLED": "Y", "GEO_LAT": "-27.349115", "GEO_LONG": "114.186644", "INCLUSION…" at bounding box center [898, 234] width 211 height 102
click at [895, 225] on textarea "{ "ENABLED": "Y", "GEO_LAT": "-27.349113", "GEO_LONG": "114.186644", "INCLUSION…" at bounding box center [898, 234] width 211 height 102
type textarea "{ "ENABLED": "Y", "GEO_LAT": "-27.349113", "GEO_LONG": "114.186613", "INCLUSION…"
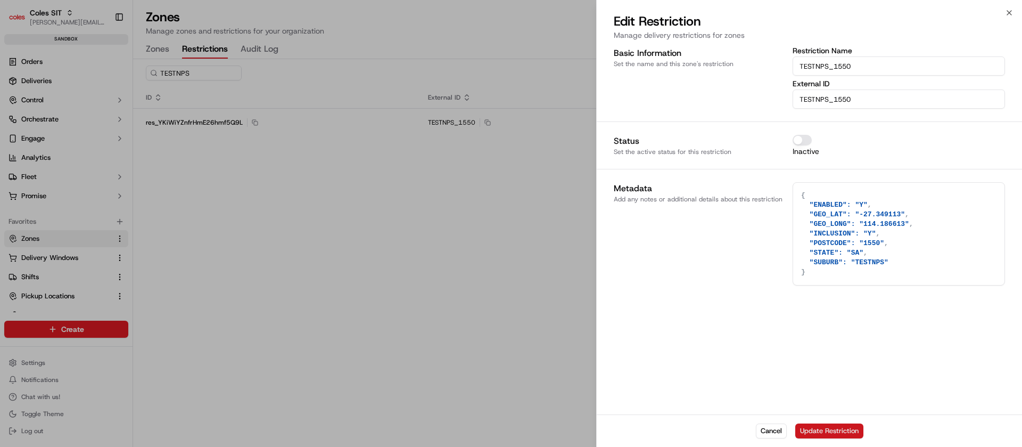
click at [845, 433] on button "Update Restriction" at bounding box center [829, 430] width 68 height 15
type textarea "{}"
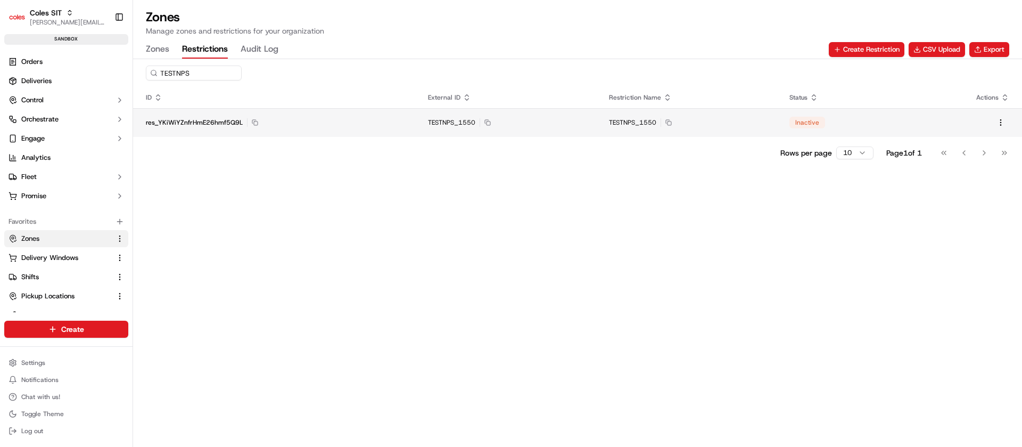
click at [357, 127] on td "res_YKiWiYZnfrHmE26hmf5Q9L Copy res_YKiWiYZnfrHmE26hmf5Q9L" at bounding box center [274, 122] width 282 height 29
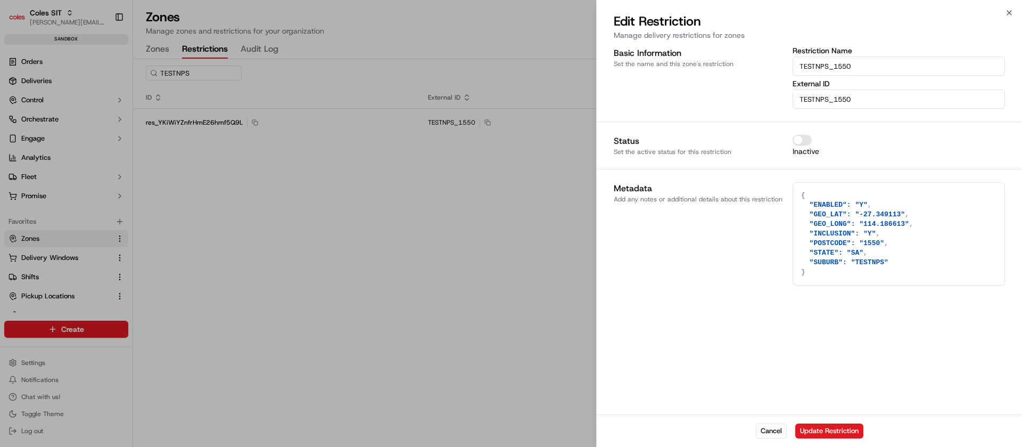
click at [806, 144] on button "Inactive" at bounding box center [802, 140] width 19 height 11
click at [838, 434] on button "Update Restriction" at bounding box center [829, 430] width 68 height 15
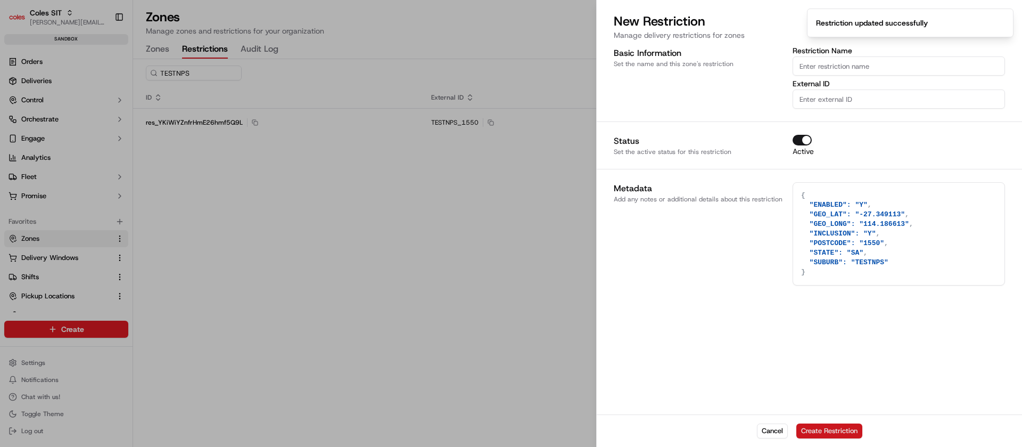
type textarea "{}"
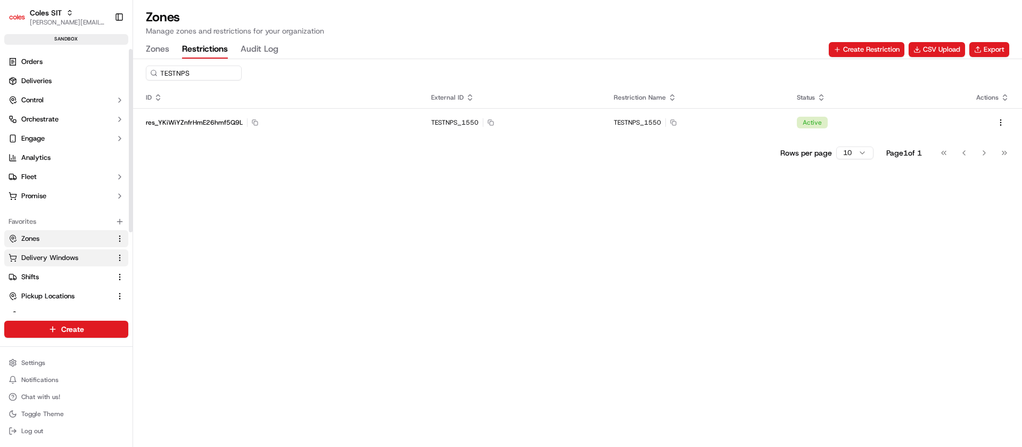
click at [47, 258] on span "Delivery Windows" at bounding box center [49, 258] width 57 height 10
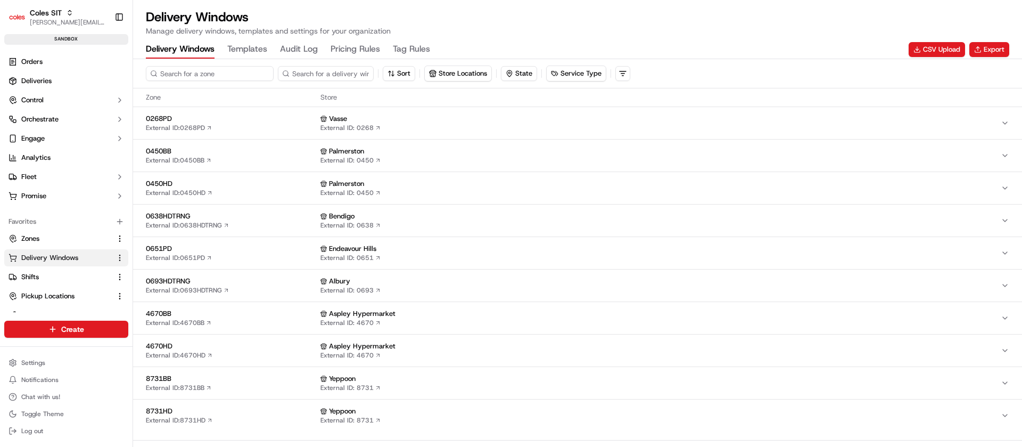
click at [207, 72] on input at bounding box center [210, 73] width 128 height 15
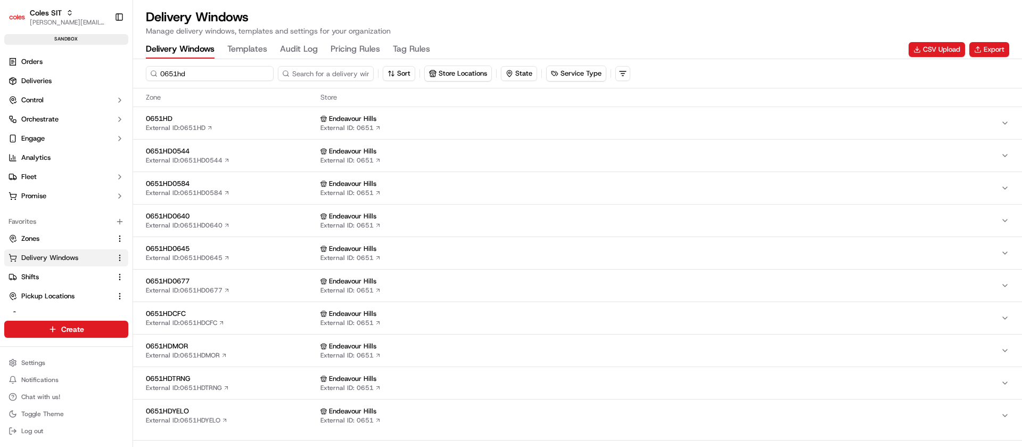
type input "0651hd"
click at [239, 125] on div "0651HD External ID: 0651HD" at bounding box center [231, 123] width 170 height 18
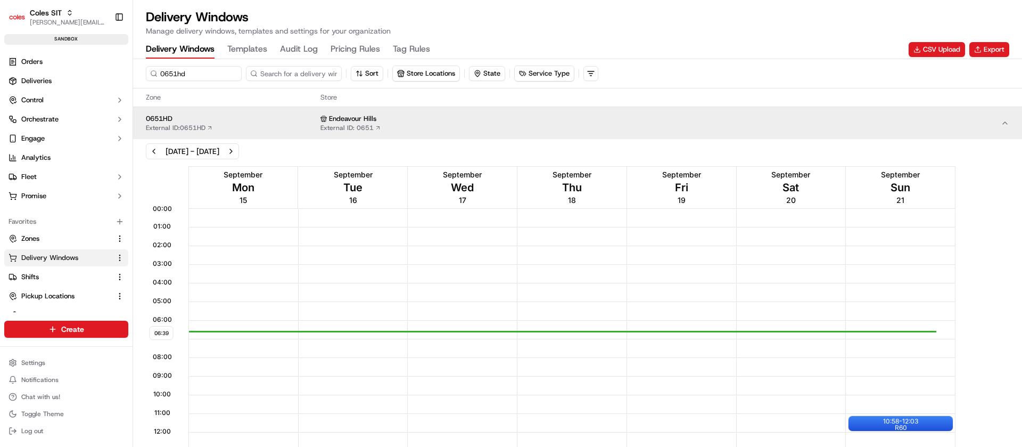
click at [1021, 172] on div "06:39 00:00 01:00 02:00 03:00 04:00 05:00 06:00 07:00 08:00 09:00 10:00 11:00 1…" at bounding box center [577, 410] width 889 height 495
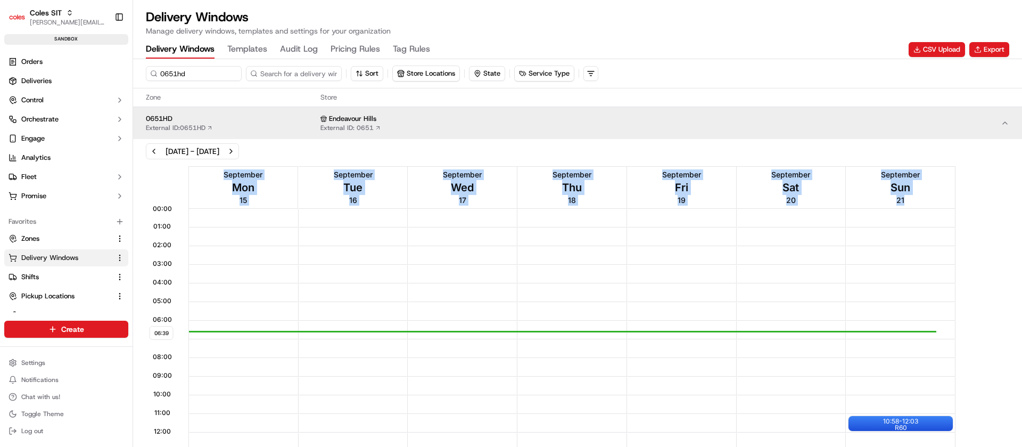
drag, startPoint x: 1021, startPoint y: 172, endPoint x: 1019, endPoint y: 239, distance: 66.6
click at [1019, 239] on div "06:39 00:00 01:00 02:00 03:00 04:00 05:00 06:00 07:00 08:00 09:00 10:00 11:00 1…" at bounding box center [577, 410] width 889 height 495
click at [990, 245] on div "06:39 00:00 01:00 02:00 03:00 04:00 05:00 06:00 07:00 08:00 09:00 10:00 11:00 1…" at bounding box center [578, 411] width 884 height 490
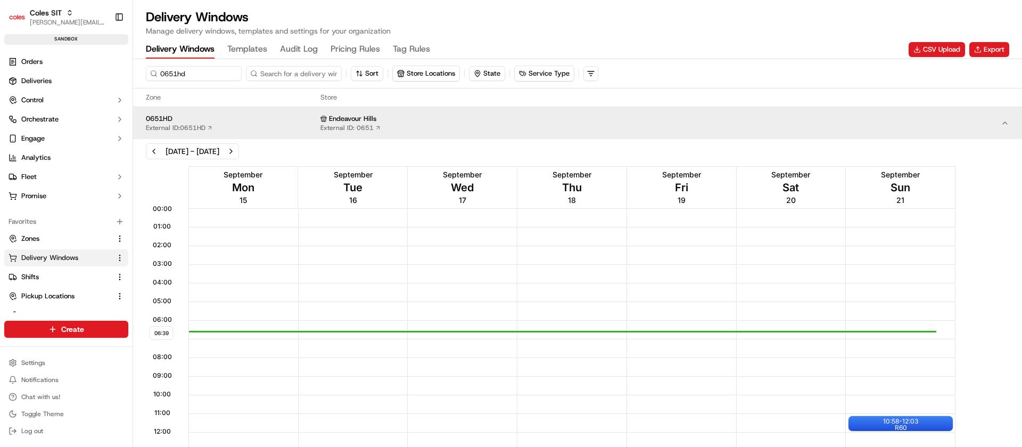
scroll to position [32, 0]
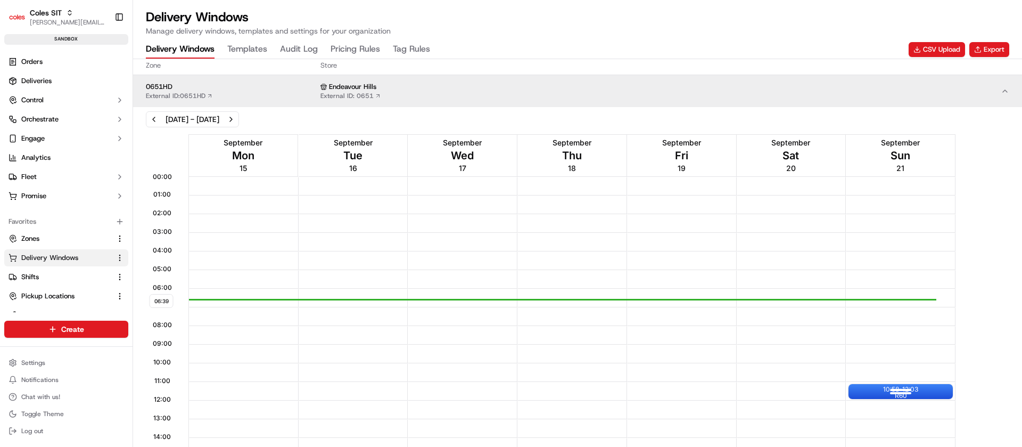
click at [889, 386] on div at bounding box center [900, 391] width 43 height 13
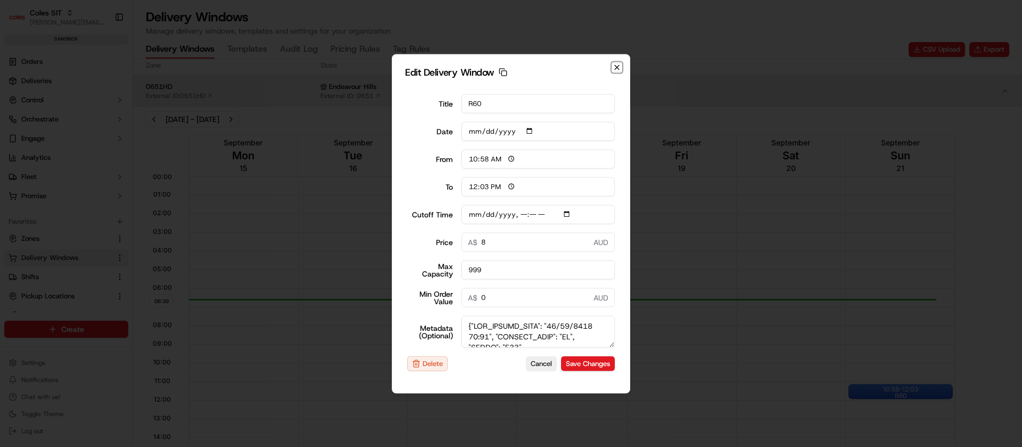
click at [618, 69] on icon "button" at bounding box center [617, 67] width 9 height 9
type input "2025-09-17"
type input "06:39"
type input "07:39"
type input "2025-09-20T10:10"
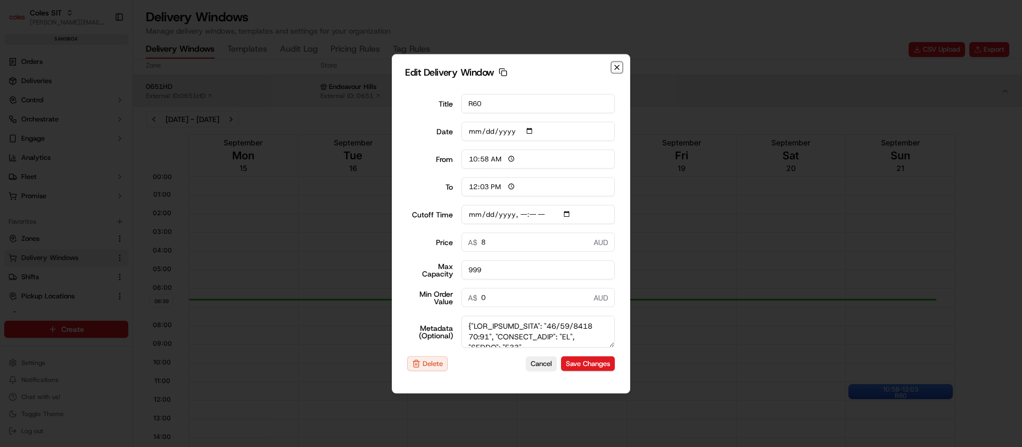
type input "0"
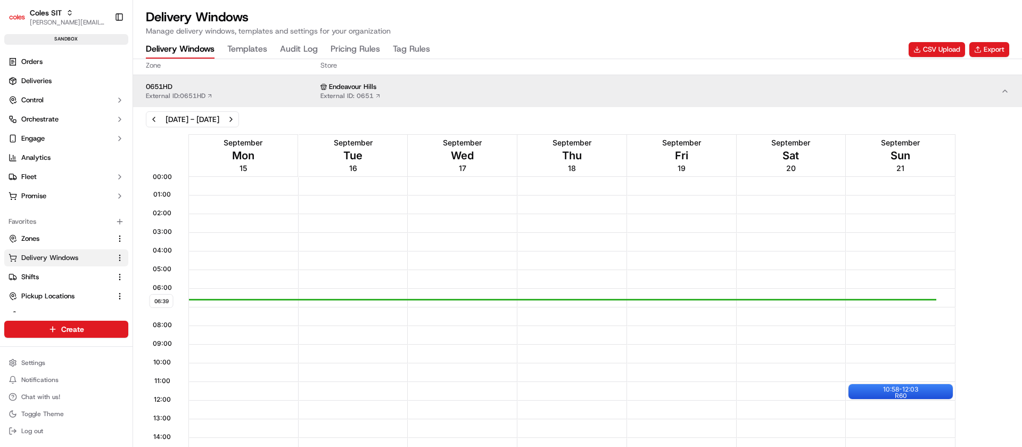
click at [1005, 267] on div "06:39 00:00 01:00 02:00 03:00 04:00 05:00 06:00 07:00 08:00 09:00 10:00 11:00 1…" at bounding box center [578, 379] width 884 height 490
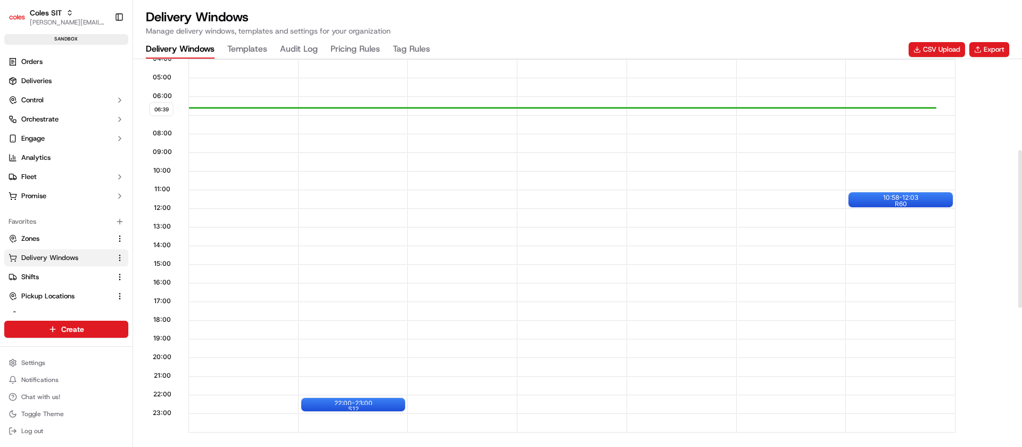
scroll to position [319, 0]
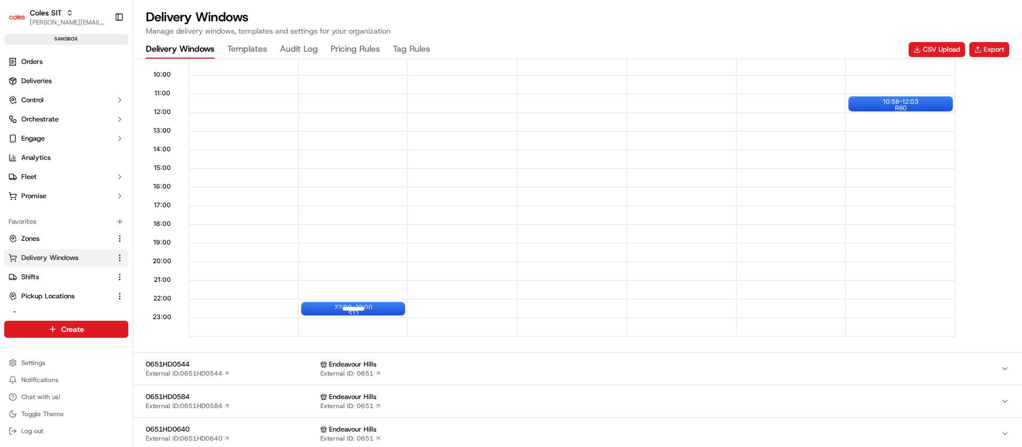
click at [364, 308] on div at bounding box center [353, 308] width 43 height 13
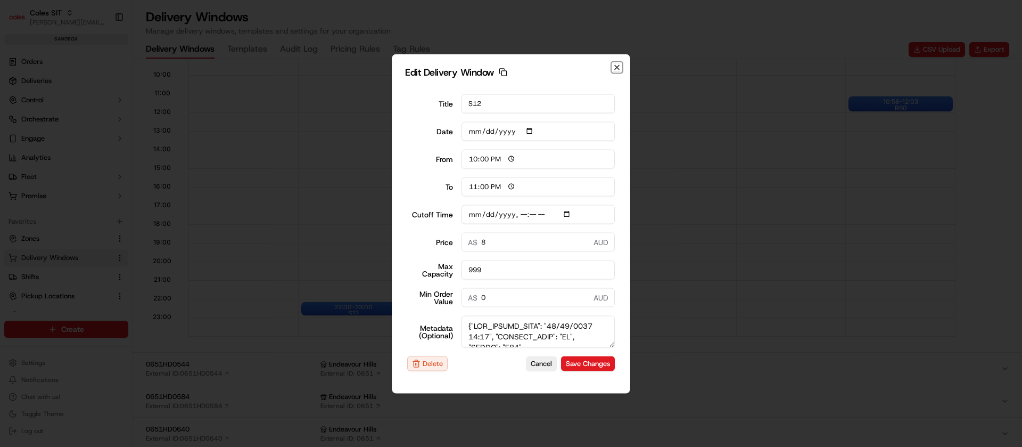
click at [618, 68] on icon "button" at bounding box center [617, 67] width 9 height 9
type input "2025-09-17"
type input "06:39"
type input "07:39"
type input "2025-09-16T15:10"
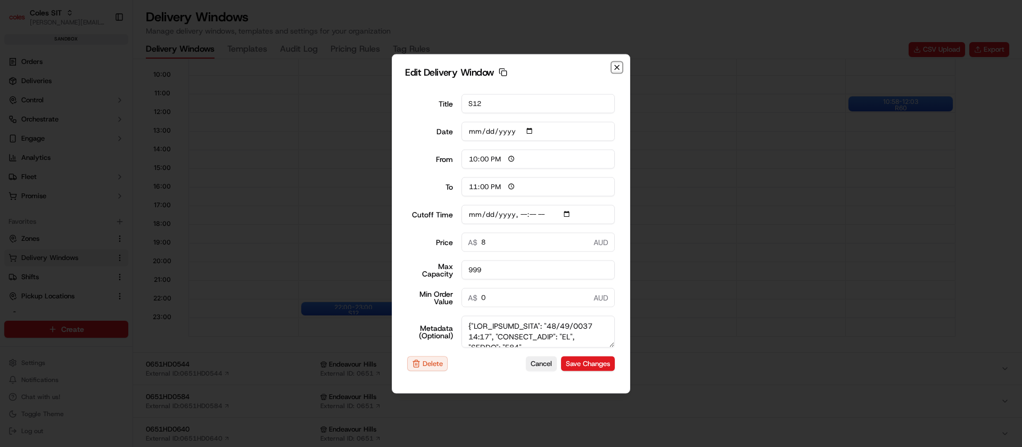
type input "0"
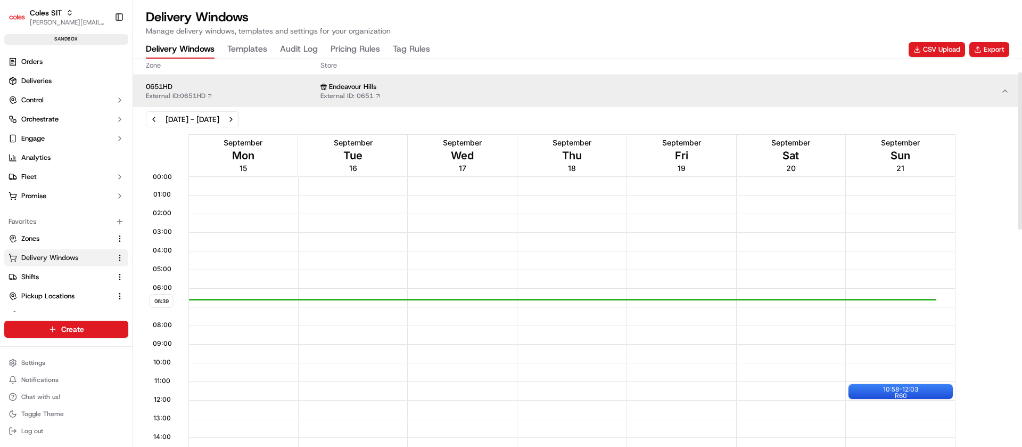
scroll to position [0, 0]
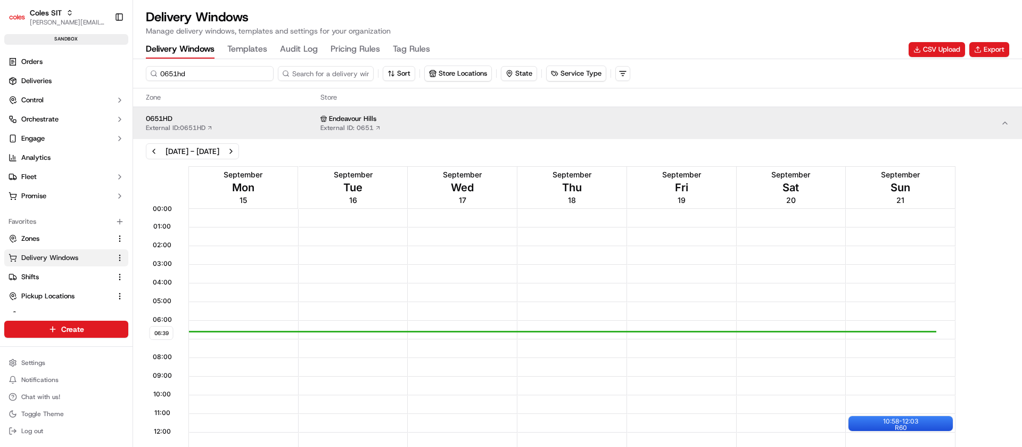
click at [213, 73] on input "0651hd" at bounding box center [210, 73] width 128 height 15
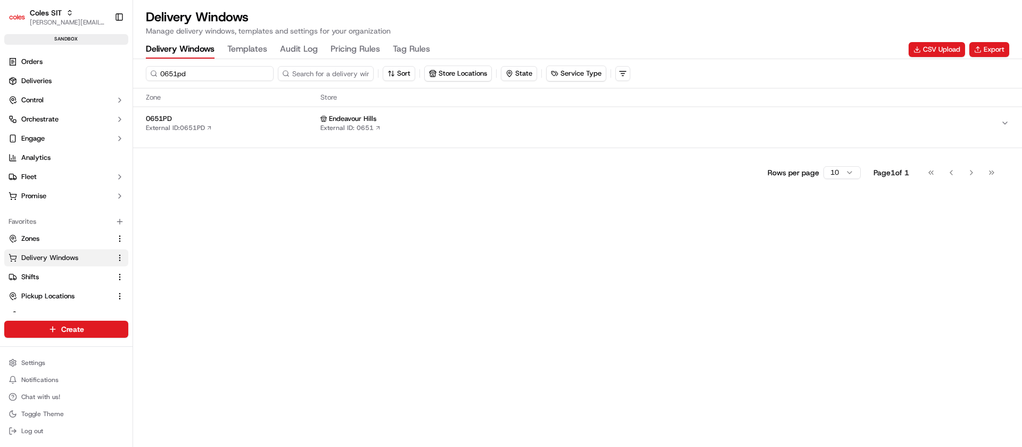
type input "0651pd"
click at [261, 124] on div "0651PD External ID: 0651PD" at bounding box center [231, 123] width 170 height 18
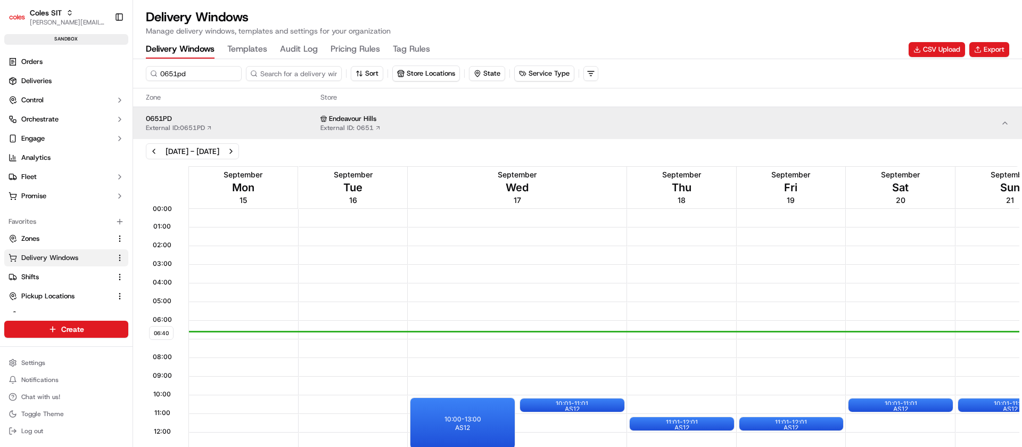
drag, startPoint x: 1022, startPoint y: 221, endPoint x: 1022, endPoint y: 278, distance: 57.0
click at [1022, 278] on div "06:40 00:00 01:00 02:00 03:00 04:00 05:00 06:00 07:00 08:00 09:00 10:00 11:00 1…" at bounding box center [577, 410] width 889 height 495
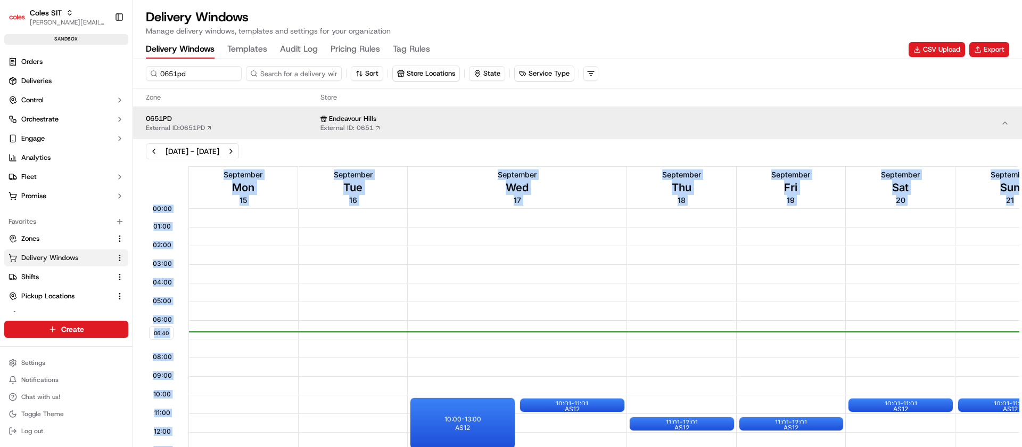
scroll to position [0, 51]
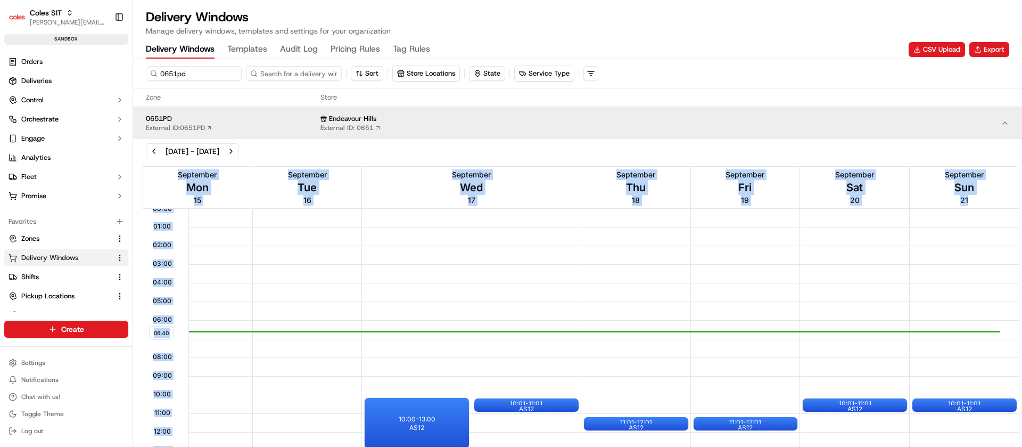
drag, startPoint x: 648, startPoint y: 280, endPoint x: 1022, endPoint y: 262, distance: 374.2
click at [1022, 262] on div "06:40 00:00 01:00 02:00 03:00 04:00 05:00 06:00 07:00 08:00 09:00 10:00 11:00 1…" at bounding box center [577, 410] width 889 height 495
click at [944, 398] on div at bounding box center [964, 404] width 43 height 13
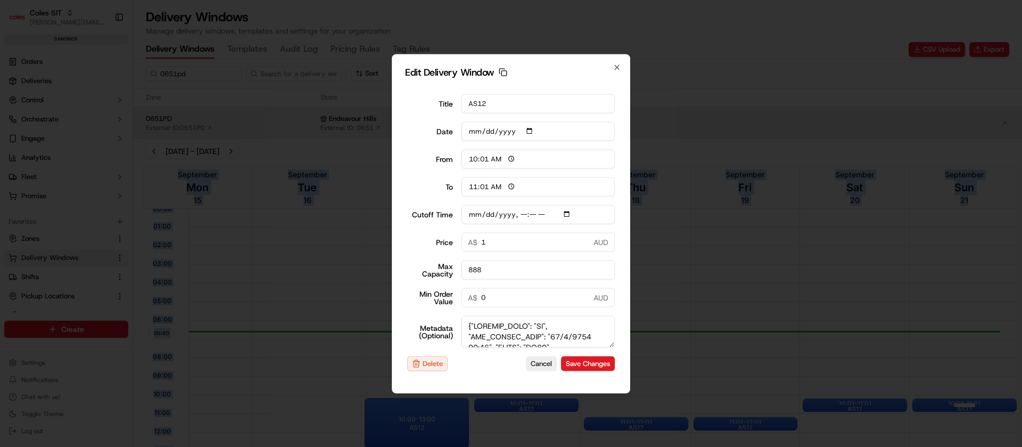
type input "2025-09-17"
type input "06:40"
type input "07:40"
type input "2025-09-20T11:40"
type input "0"
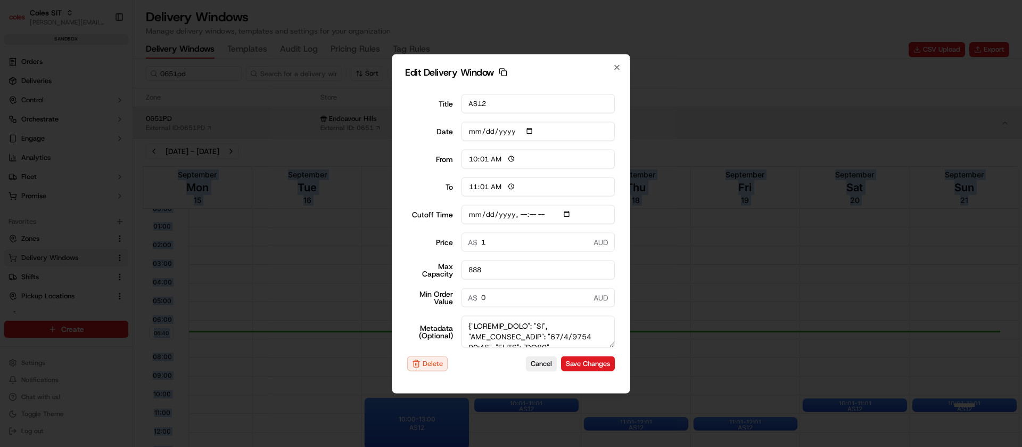
type input "0"
click at [944, 398] on div at bounding box center [511, 223] width 1022 height 447
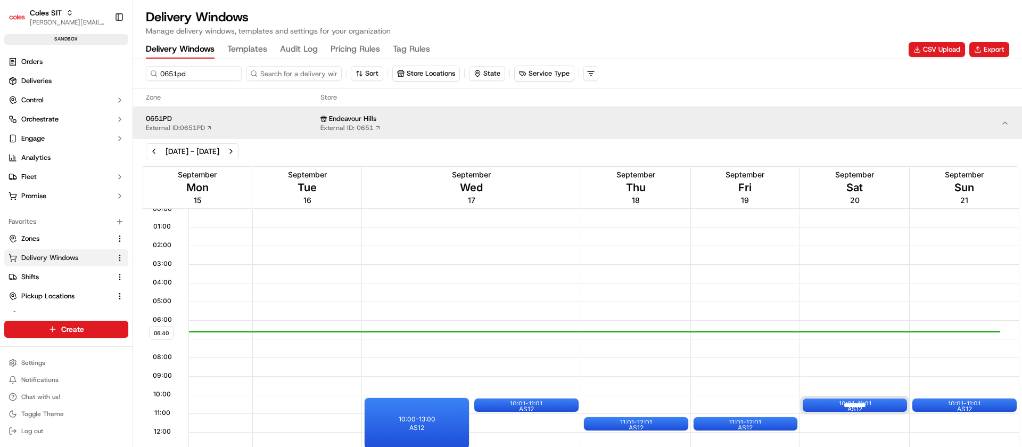
click at [869, 404] on div at bounding box center [855, 404] width 43 height 13
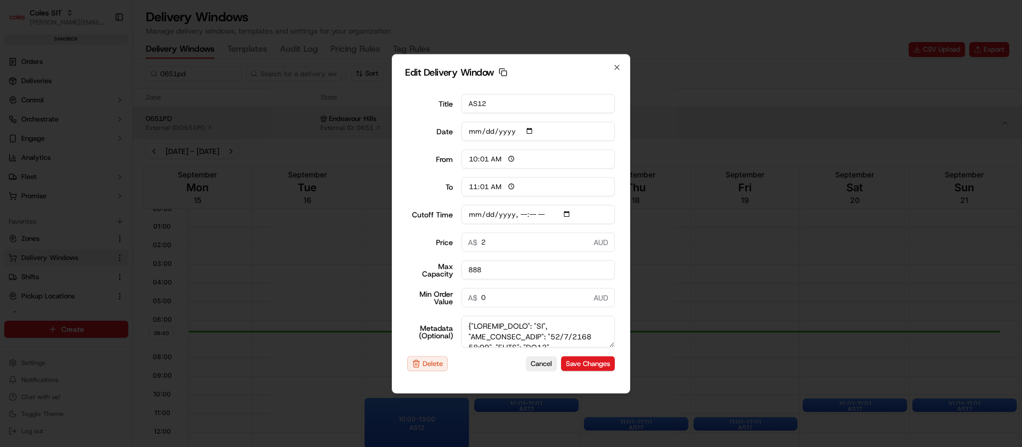
type input "2025-09-17"
type input "06:40"
type input "07:40"
type input "2025-09-19T11:40"
type input "0"
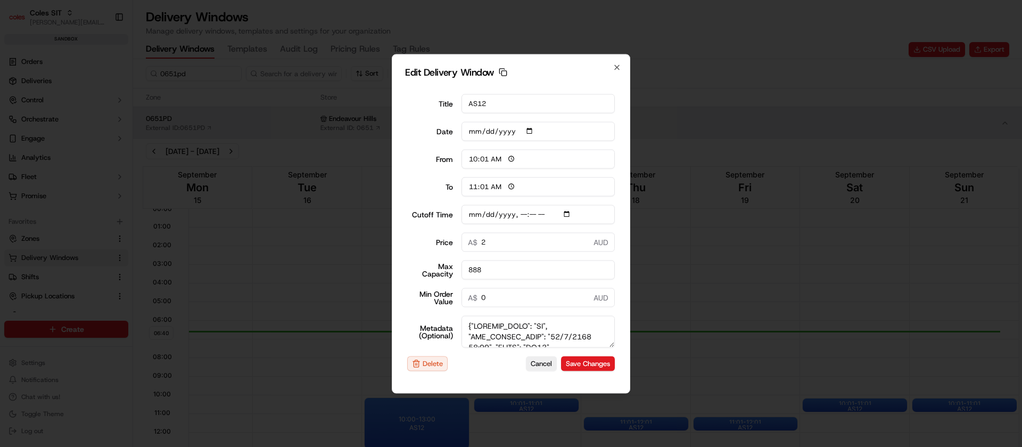
type input "0"
click at [865, 412] on div at bounding box center [511, 223] width 1022 height 447
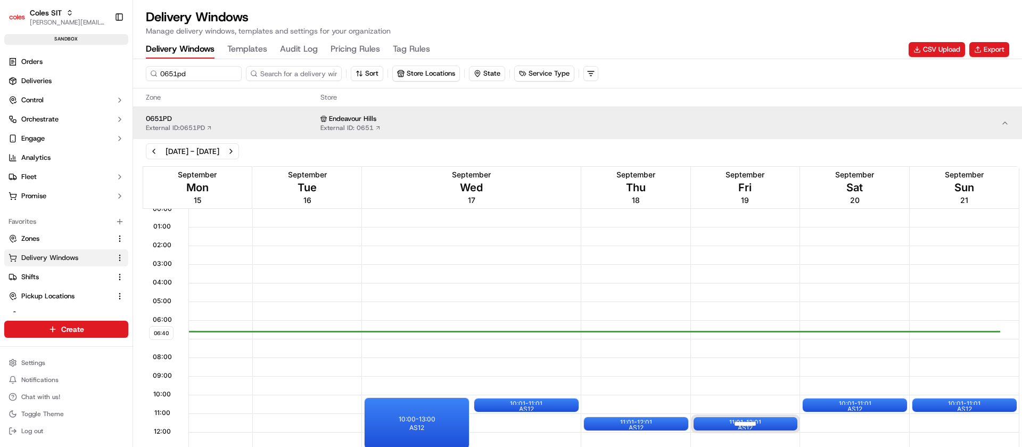
click at [733, 427] on div at bounding box center [745, 423] width 43 height 13
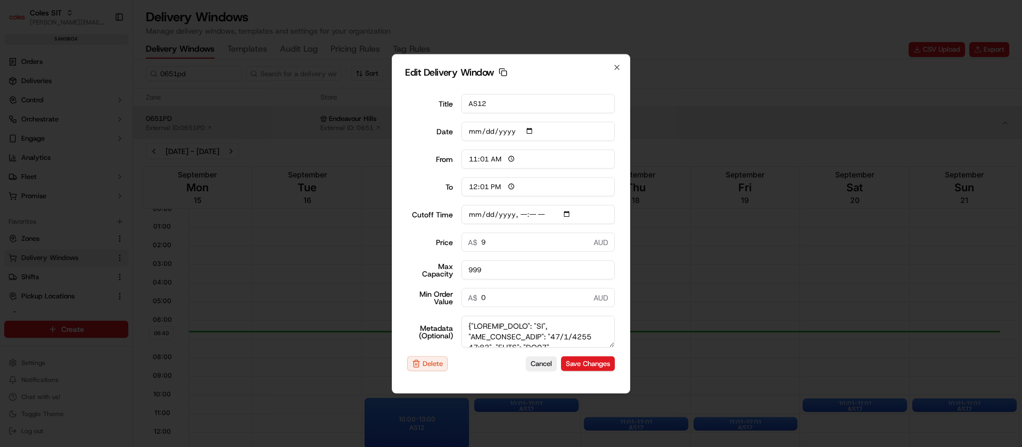
type input "2025-09-17"
type input "06:40"
type input "07:40"
type input "2025-09-18T11:40"
type input "0"
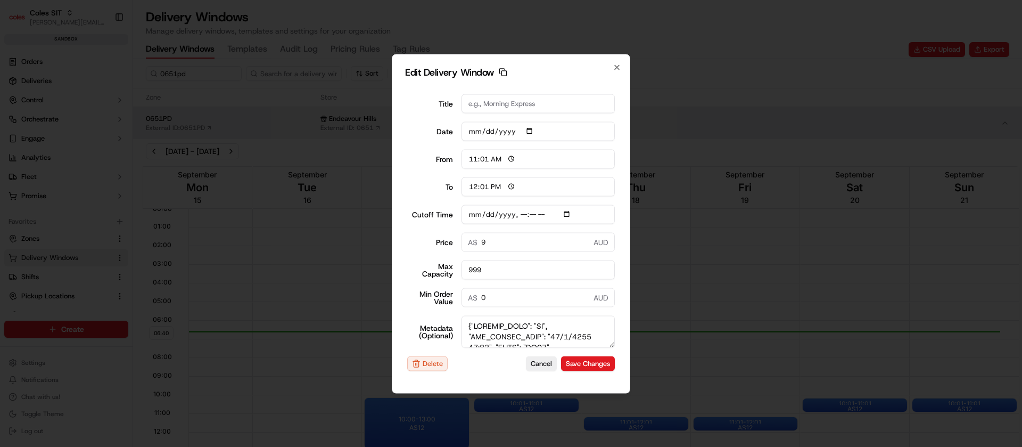
type input "0"
click at [694, 421] on div at bounding box center [511, 223] width 1022 height 447
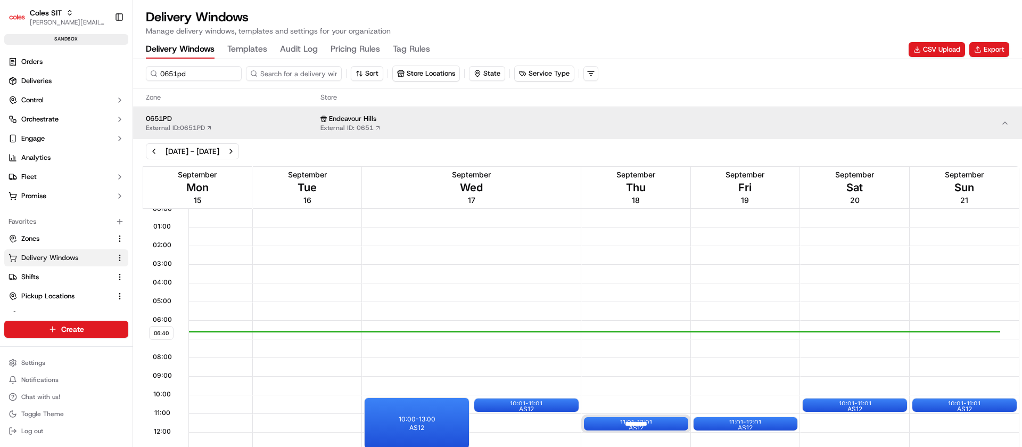
click at [650, 426] on div at bounding box center [636, 423] width 43 height 13
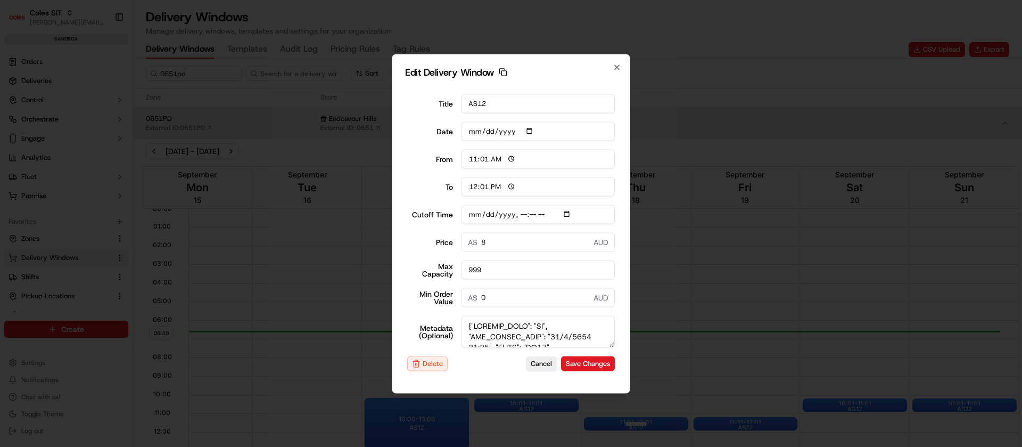
type input "2025-09-17"
type input "06:40"
type input "07:40"
type input "2025-09-17T11:40"
type input "0"
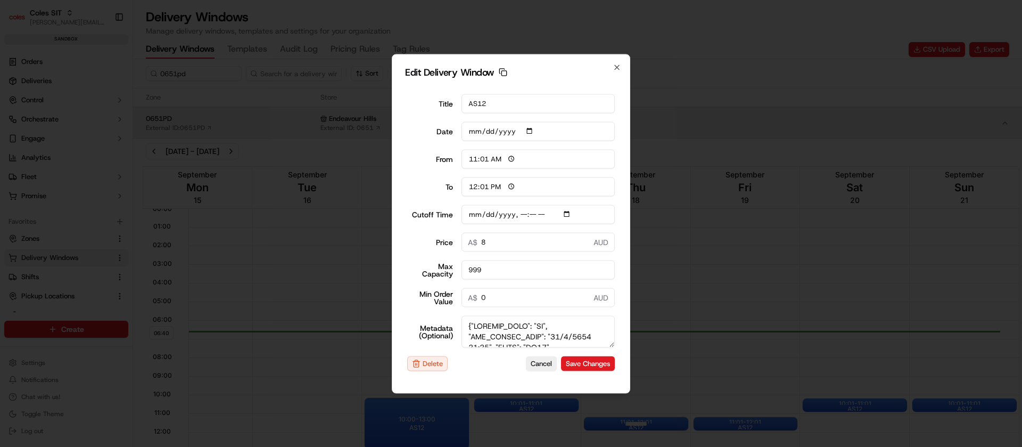
type input "0"
click at [650, 426] on div at bounding box center [511, 223] width 1022 height 447
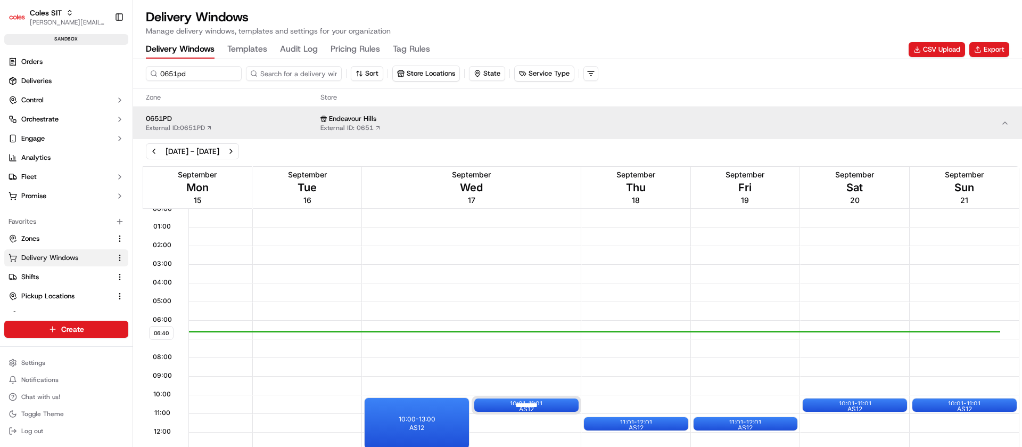
click at [519, 409] on div at bounding box center [526, 404] width 43 height 13
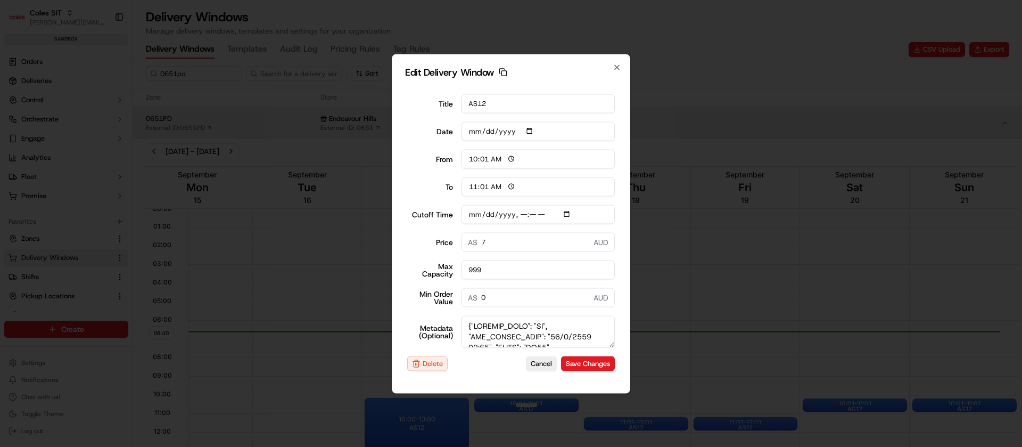
type input "06:40"
type input "07:40"
type input "2025-09-16T11:40"
type input "0"
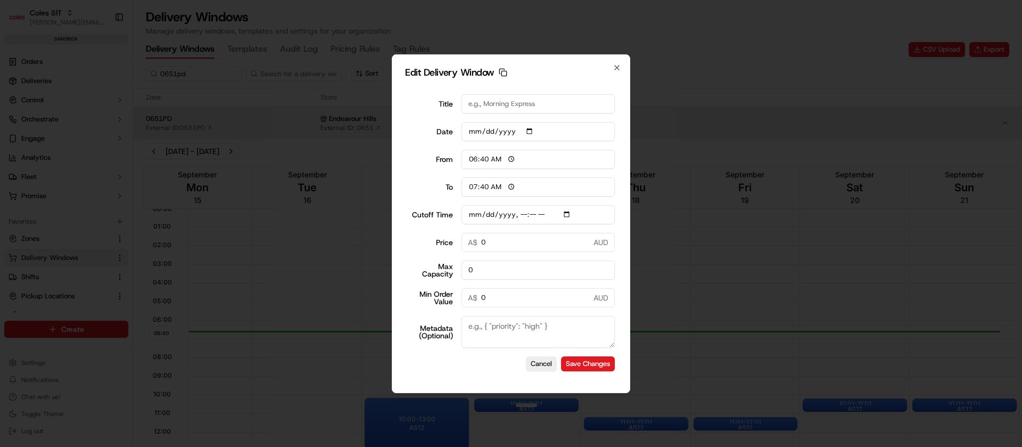
click at [519, 409] on div at bounding box center [511, 223] width 1022 height 447
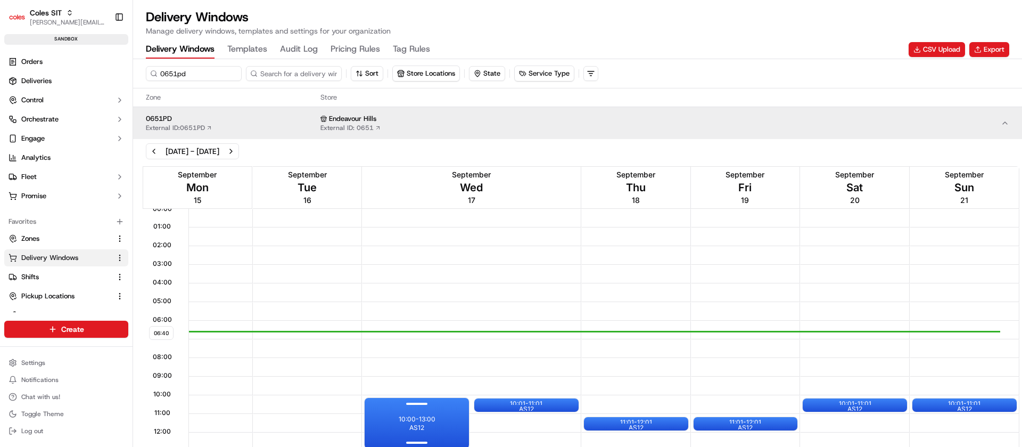
click at [427, 415] on p "10:00 - 13:00" at bounding box center [417, 419] width 37 height 9
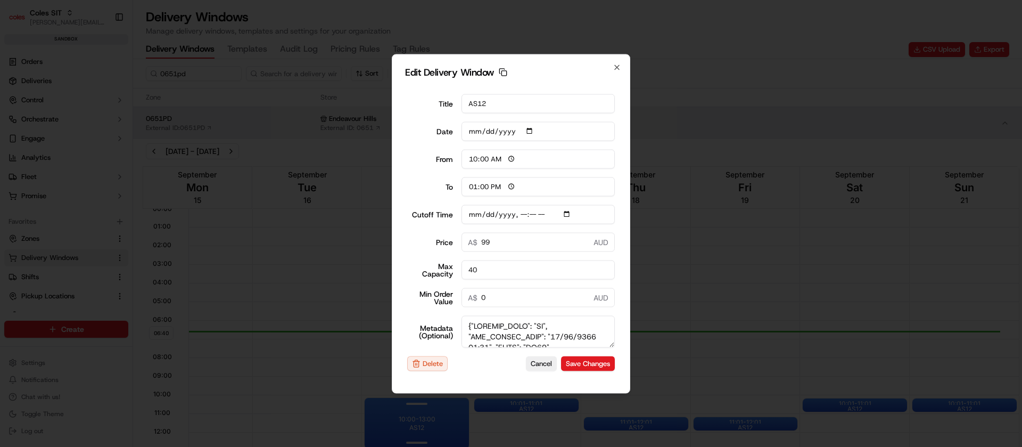
type input "06:40"
type input "07:40"
type input "2025-09-16T15:40"
type input "0"
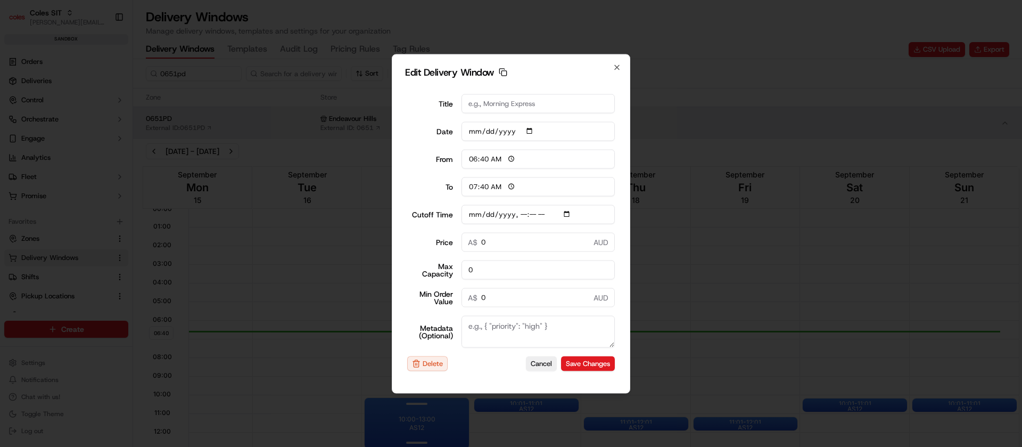
click at [427, 415] on div at bounding box center [511, 223] width 1022 height 447
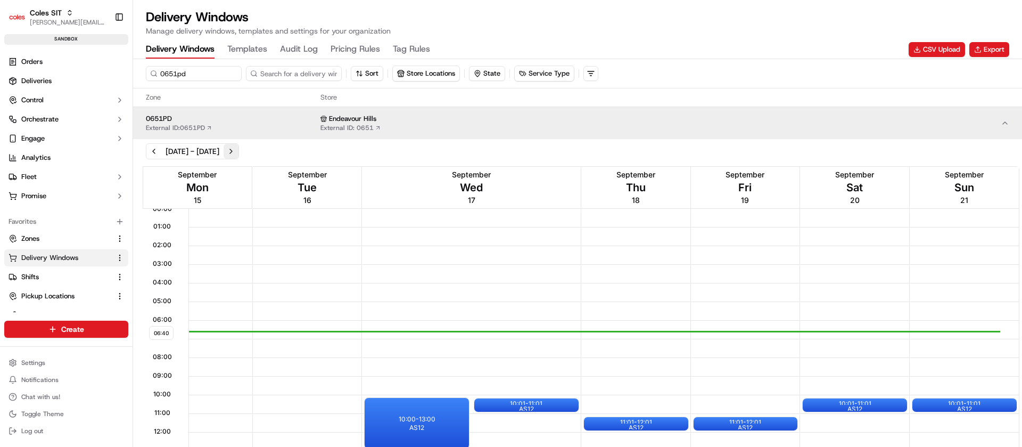
click at [238, 151] on button "Next week" at bounding box center [231, 151] width 15 height 15
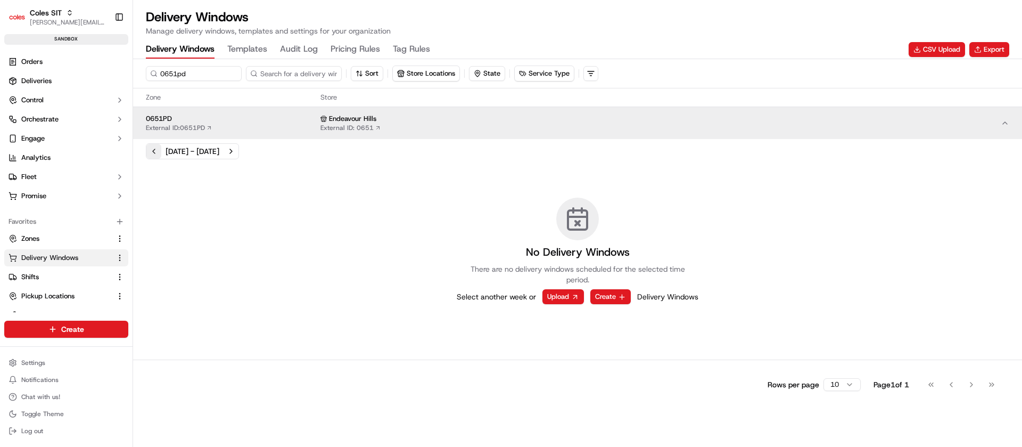
click at [152, 151] on button "Previous week" at bounding box center [153, 151] width 15 height 15
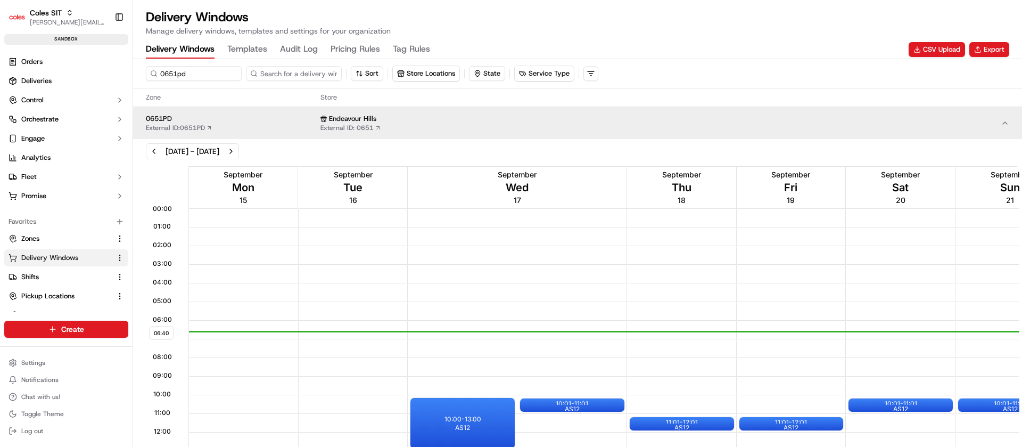
drag, startPoint x: 746, startPoint y: 236, endPoint x: 774, endPoint y: 364, distance: 130.2
click at [774, 364] on div "06:40 00:00 01:00 02:00 03:00 04:00 05:00 06:00 07:00 08:00 09:00 10:00 11:00 1…" at bounding box center [578, 411] width 884 height 490
drag, startPoint x: 1022, startPoint y: 254, endPoint x: 1022, endPoint y: 413, distance: 159.2
click at [1022, 413] on div "06:40 00:00 01:00 02:00 03:00 04:00 05:00 06:00 07:00 08:00 09:00 10:00 11:00 1…" at bounding box center [577, 410] width 889 height 495
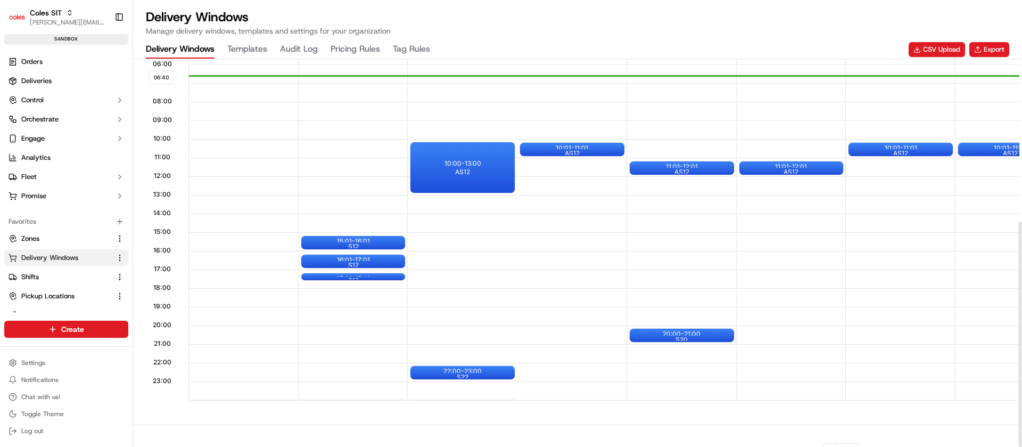
scroll to position [279, 0]
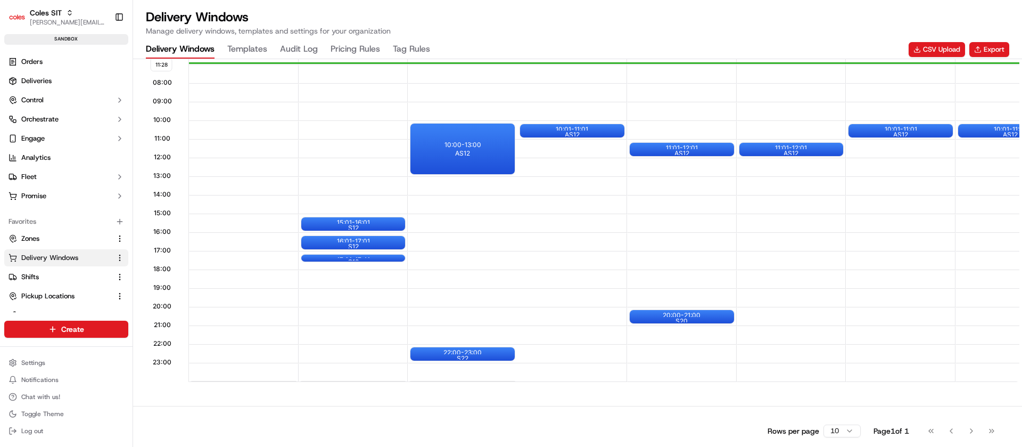
click at [624, 406] on div "Rows per page 10 Page 1 of 1 Go to first page Go to previous page Go to next pa…" at bounding box center [577, 426] width 889 height 41
click at [26, 62] on span "Orders" at bounding box center [31, 62] width 21 height 10
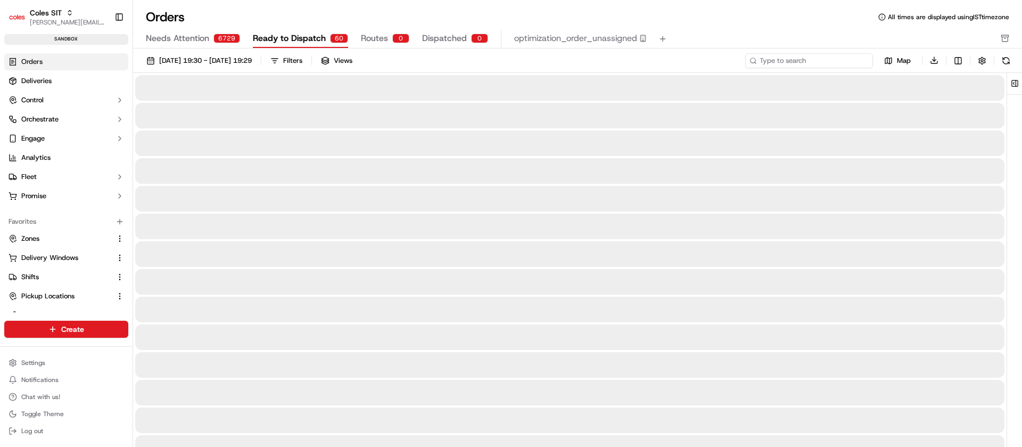
click at [810, 64] on input at bounding box center [809, 60] width 128 height 15
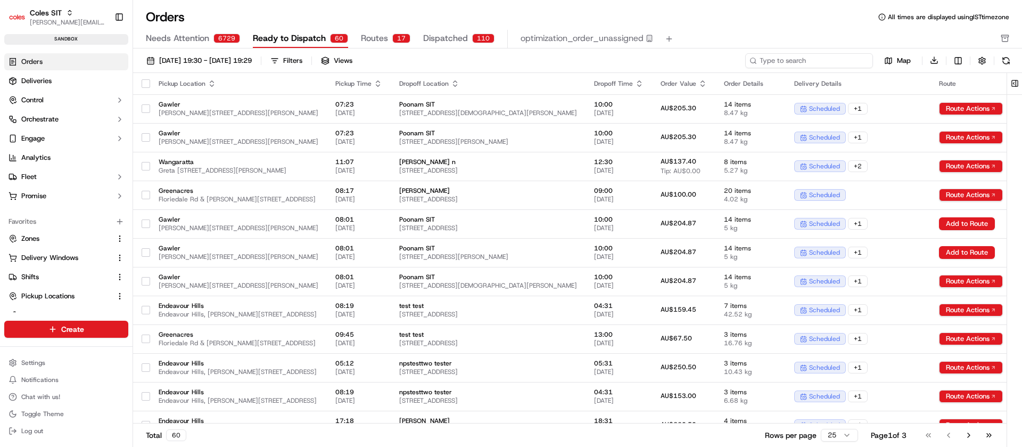
click at [810, 64] on input at bounding box center [809, 60] width 128 height 15
paste input "232122446"
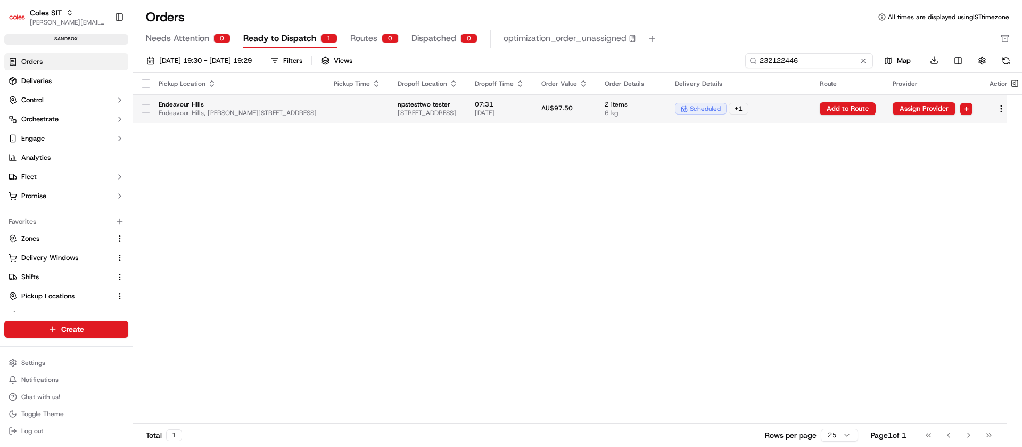
type input "232122446"
click at [524, 103] on span "07:31" at bounding box center [500, 104] width 50 height 9
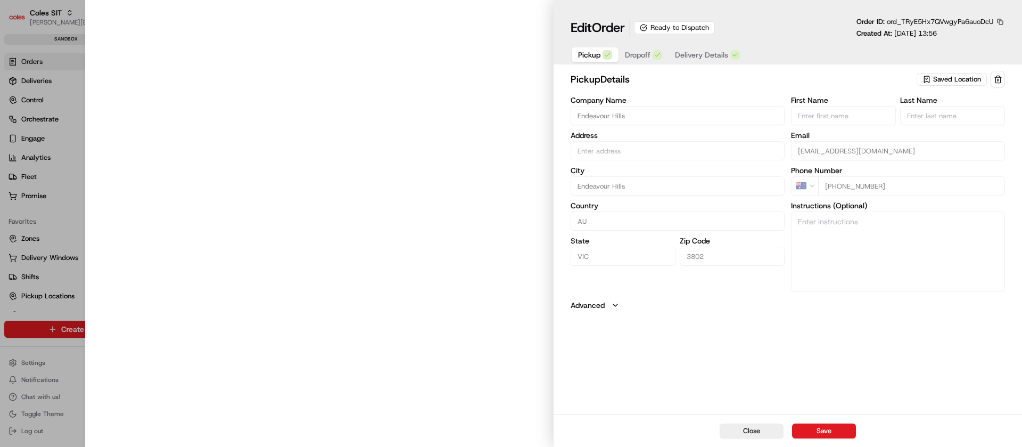
type input "Endeavour Hills, Matthew Flinders Ave, Endeavour Hills VIC 3802, Australia"
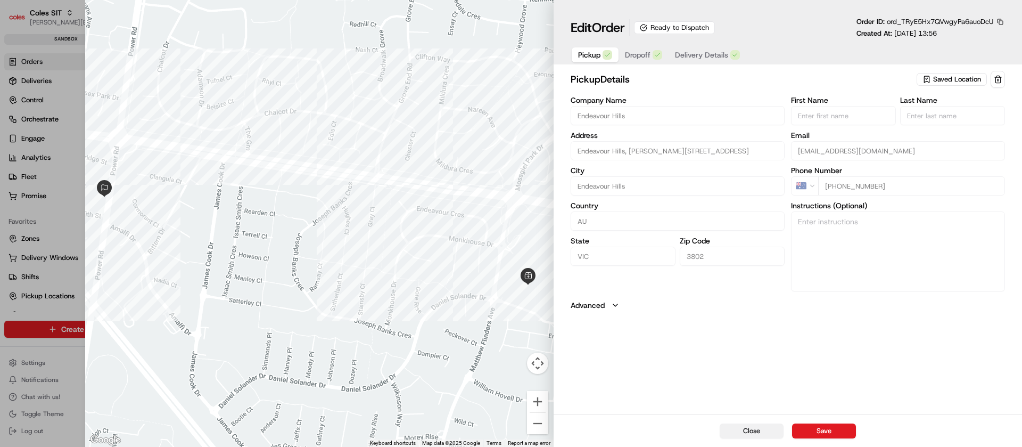
click at [774, 424] on button "Close" at bounding box center [752, 430] width 64 height 15
type input "+1"
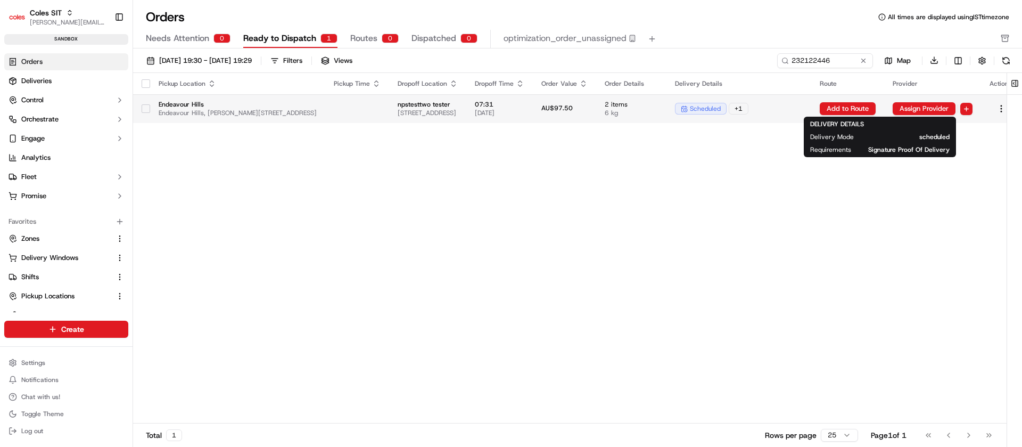
click at [803, 107] on div "scheduled + 1" at bounding box center [739, 109] width 128 height 12
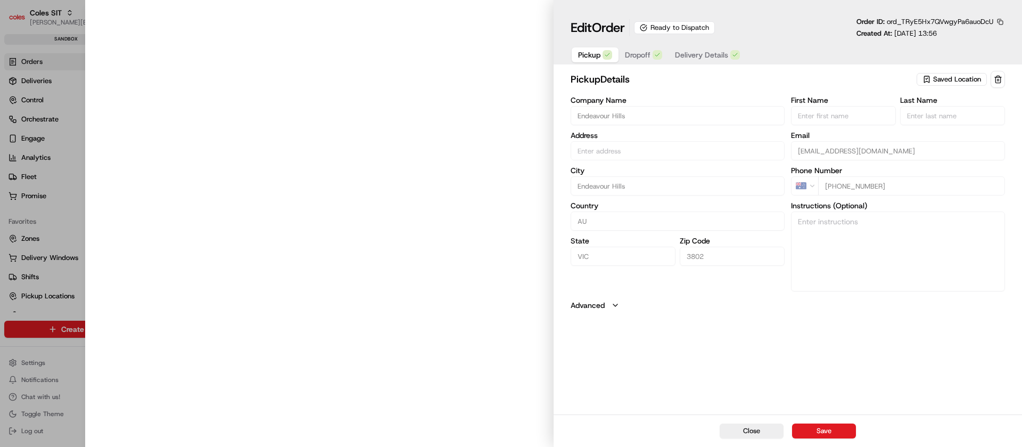
type input "Endeavour Hills, Matthew Flinders Ave, Endeavour Hills VIC 3802, Australia"
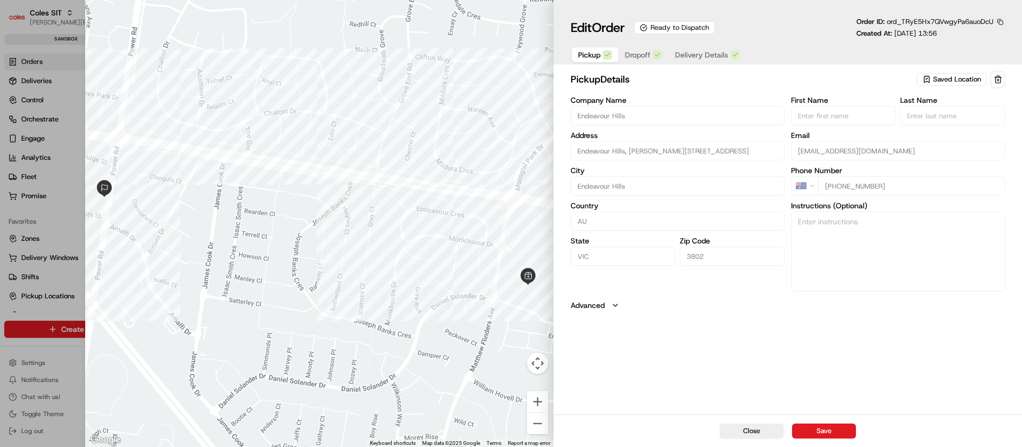
click at [706, 45] on div "Pickup Dropoff Delivery Details" at bounding box center [659, 54] width 177 height 19
click at [677, 60] on button "Delivery Details" at bounding box center [708, 54] width 78 height 15
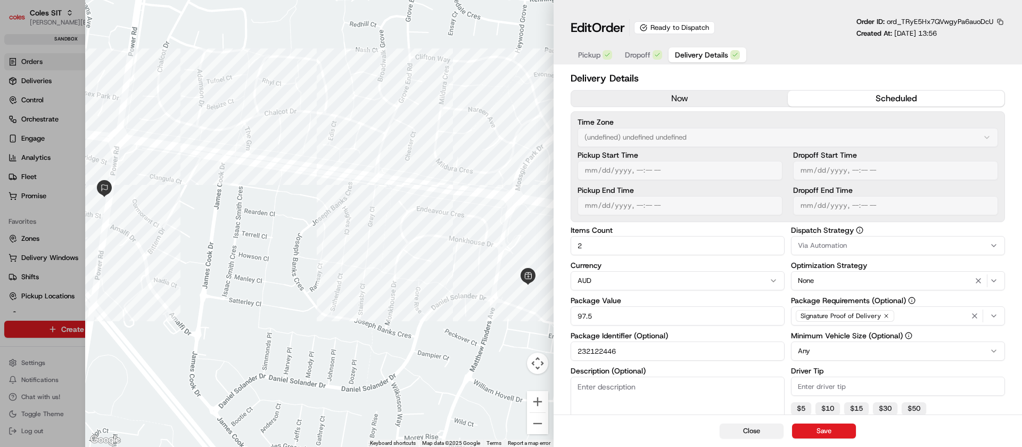
click at [768, 426] on button "Close" at bounding box center [752, 430] width 64 height 15
type input "1"
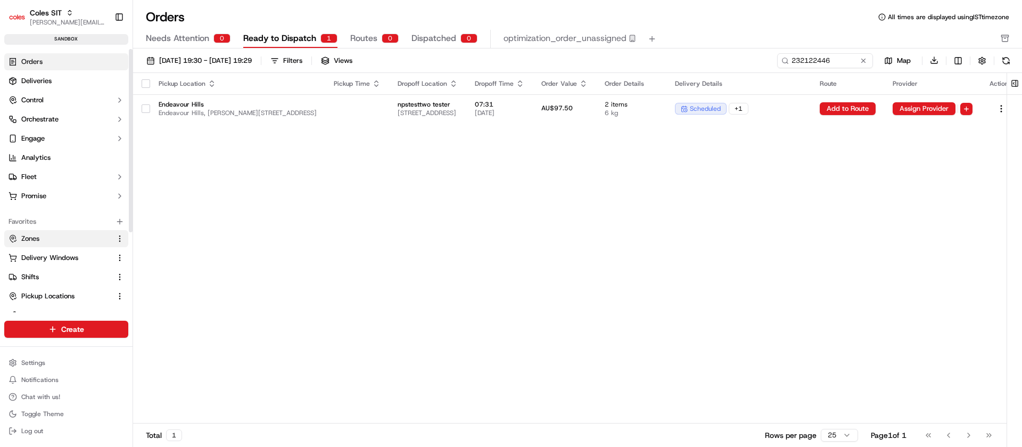
click at [47, 236] on link "Zones" at bounding box center [60, 239] width 103 height 10
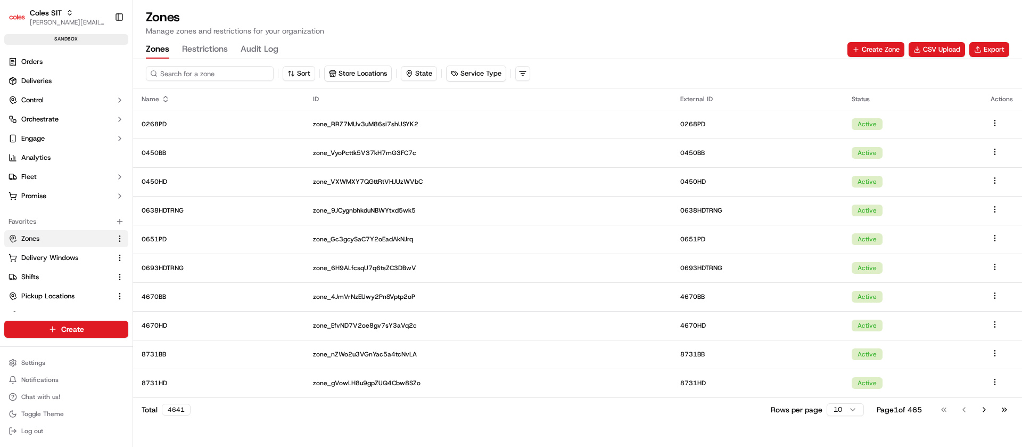
click at [190, 77] on input at bounding box center [210, 73] width 128 height 15
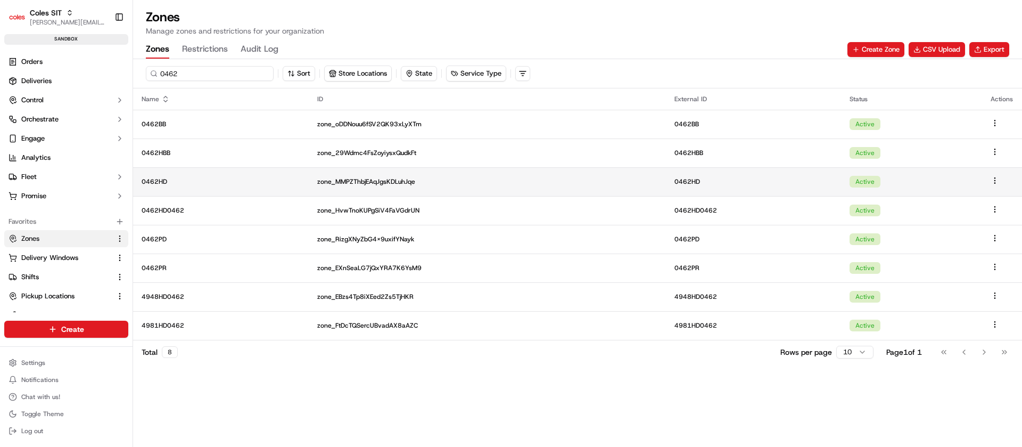
type input "0462"
click at [223, 175] on td "0462HD" at bounding box center [221, 181] width 176 height 29
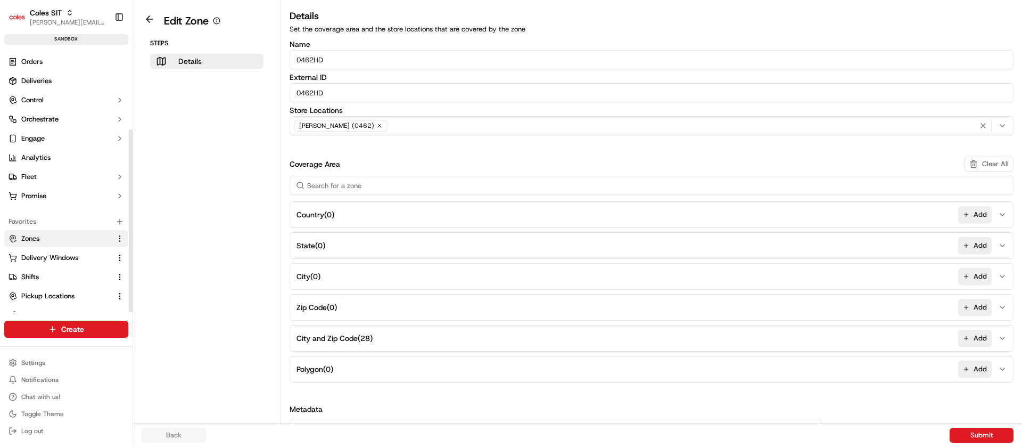
click at [129, 251] on div at bounding box center [130, 181] width 4 height 264
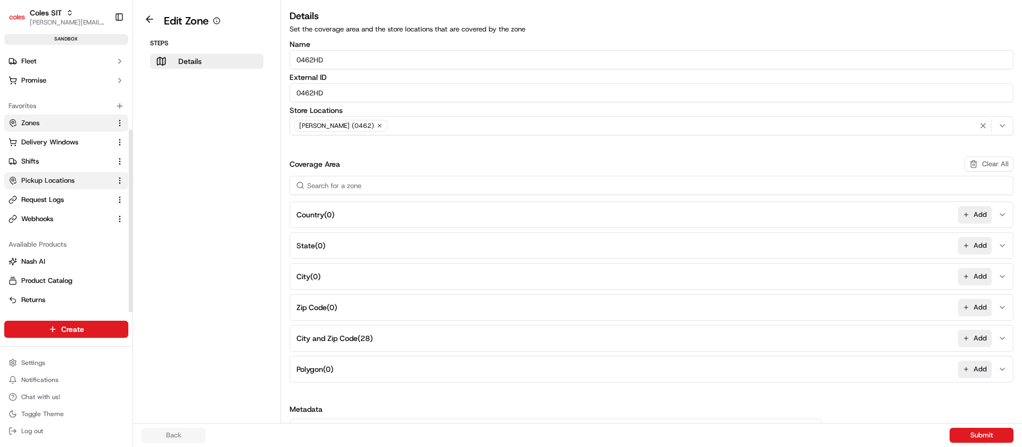
click at [35, 180] on span "Pickup Locations" at bounding box center [47, 181] width 53 height 10
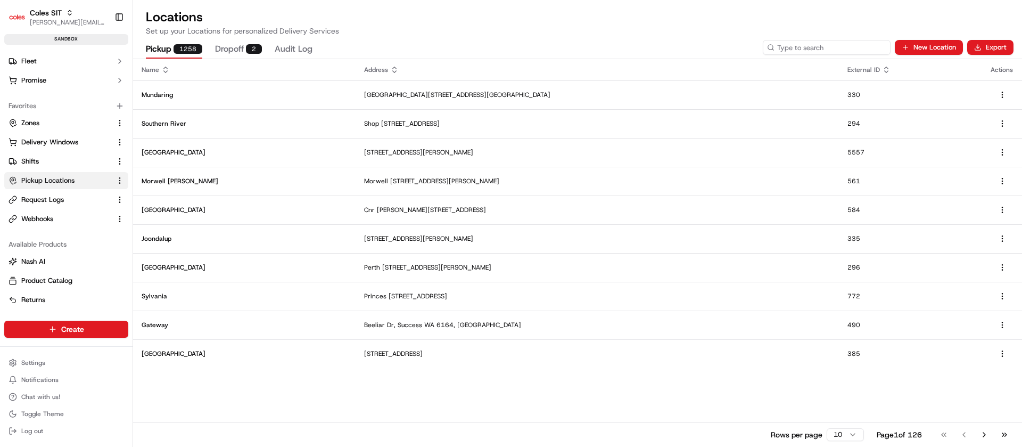
click at [821, 49] on input at bounding box center [827, 47] width 128 height 15
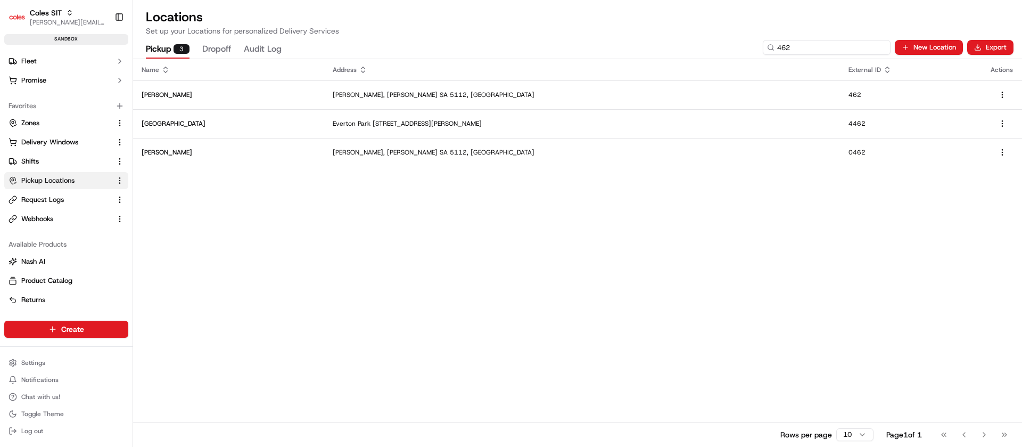
type input "462"
click at [36, 180] on span "Pickup Locations" at bounding box center [47, 181] width 53 height 10
click at [17, 158] on icon at bounding box center [13, 161] width 9 height 9
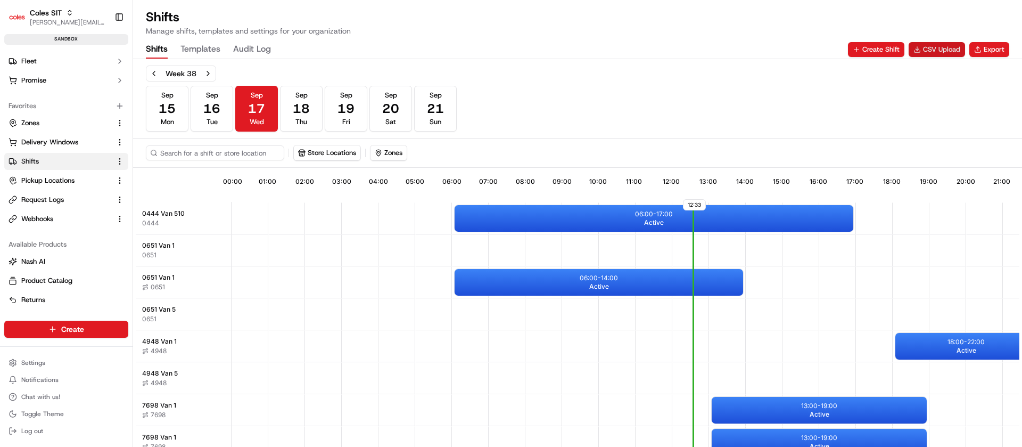
click at [945, 51] on button "CSV Upload" at bounding box center [937, 49] width 56 height 15
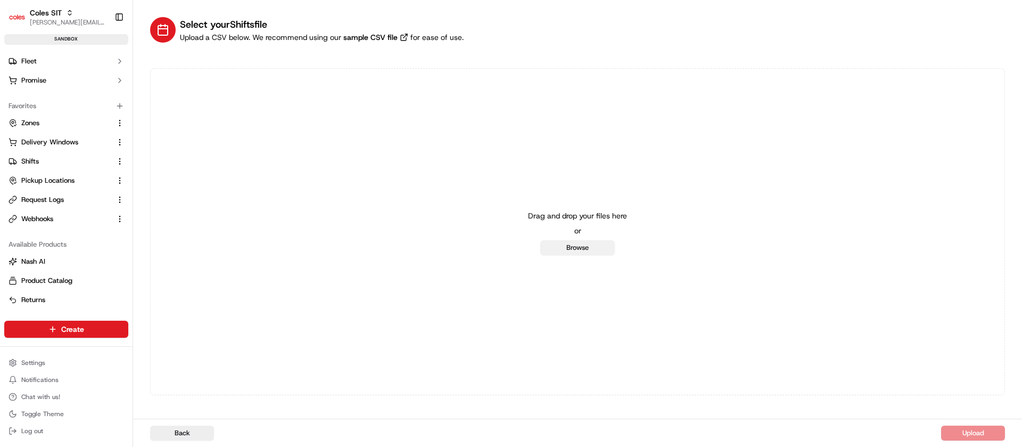
click at [574, 248] on button "Browse" at bounding box center [577, 247] width 75 height 15
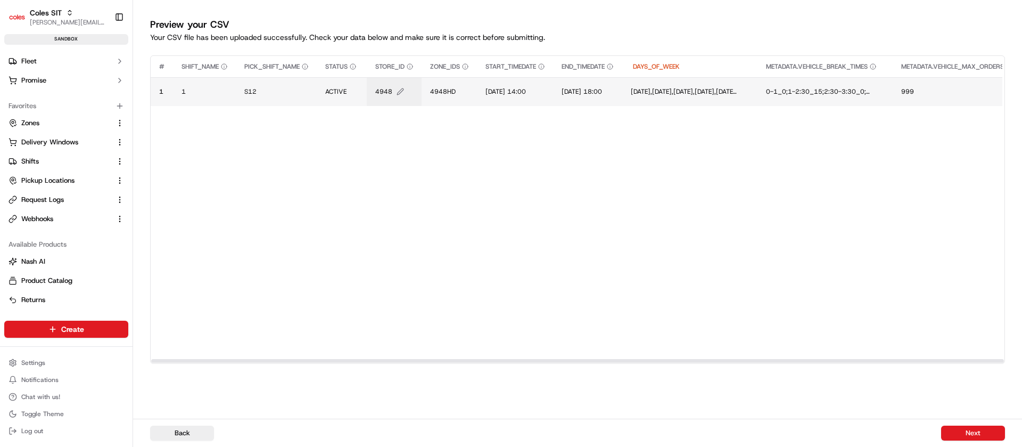
click at [384, 93] on span "4948" at bounding box center [383, 91] width 17 height 9
click at [384, 93] on div "4948" at bounding box center [441, 80] width 128 height 29
click at [401, 74] on input "4948" at bounding box center [441, 80] width 118 height 19
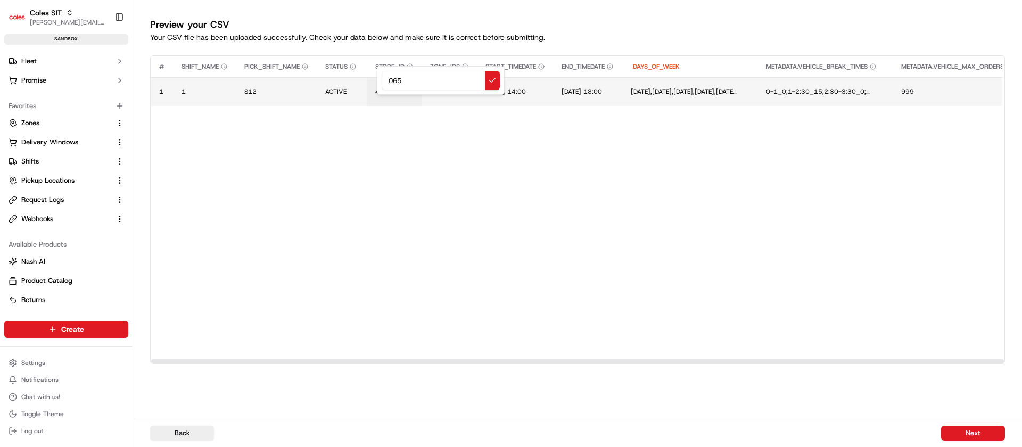
type input "0651"
click at [449, 94] on span "4948HD" at bounding box center [443, 91] width 26 height 9
click at [449, 94] on div "4948HD" at bounding box center [496, 80] width 128 height 29
click at [456, 81] on input "4948HD" at bounding box center [496, 80] width 118 height 19
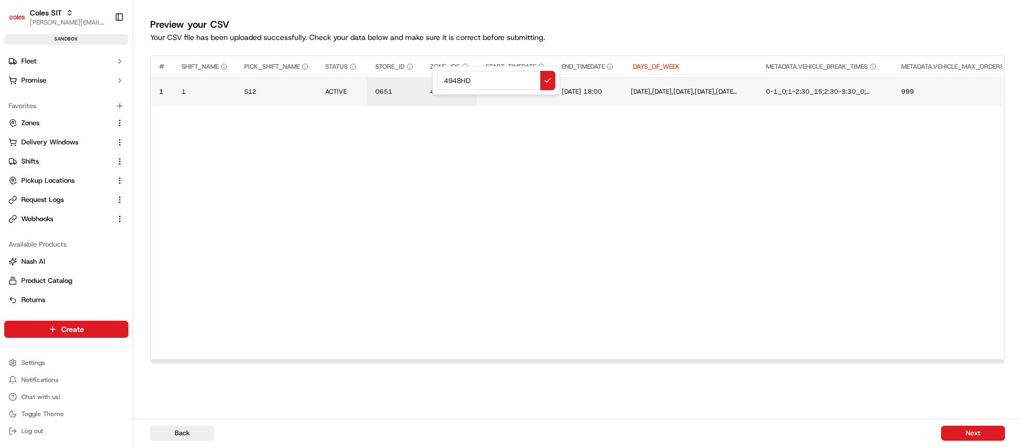
click at [456, 81] on input "4948HD" at bounding box center [496, 80] width 118 height 19
type input "0651HD"
click at [497, 96] on td "1/07/2025 14:00" at bounding box center [515, 91] width 76 height 29
click at [495, 86] on td "1/07/2025 14:00" at bounding box center [515, 91] width 76 height 29
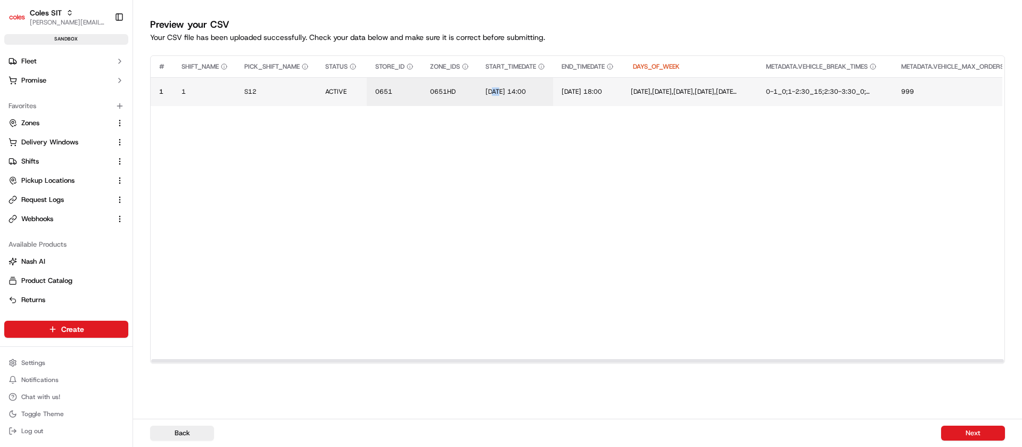
click at [495, 86] on td "1/07/2025 14:00" at bounding box center [515, 91] width 76 height 29
click at [491, 86] on td "1/07/2025 14:00" at bounding box center [515, 91] width 76 height 29
click at [491, 93] on span "1/07/2025 14:00" at bounding box center [506, 91] width 40 height 9
click at [504, 79] on input "1/07/2025 14:00" at bounding box center [551, 80] width 118 height 19
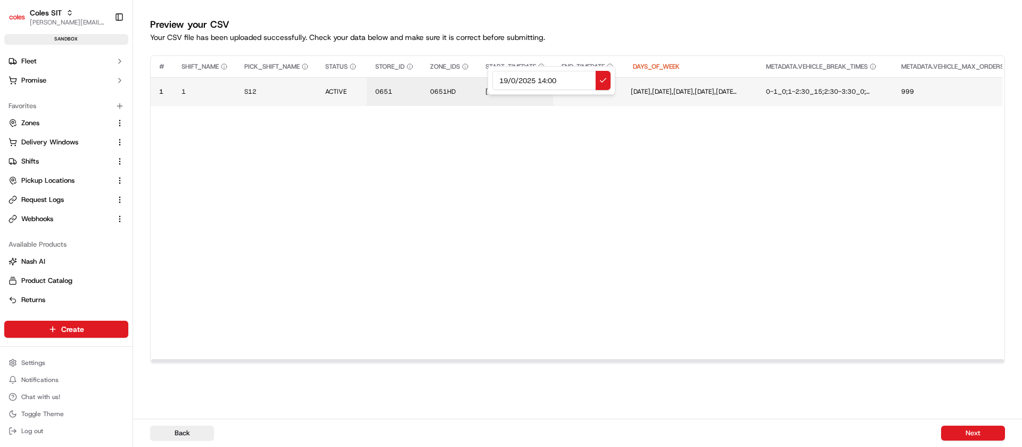
type input "19/09/2025 14:00"
click at [606, 95] on span "1/07/2025 18:00" at bounding box center [585, 91] width 40 height 9
click at [611, 95] on div at bounding box center [511, 223] width 1022 height 447
click at [598, 87] on span "1/07/2025 18:00" at bounding box center [585, 91] width 40 height 9
click at [598, 87] on input "1/07/2025 18:00" at bounding box center [650, 80] width 118 height 19
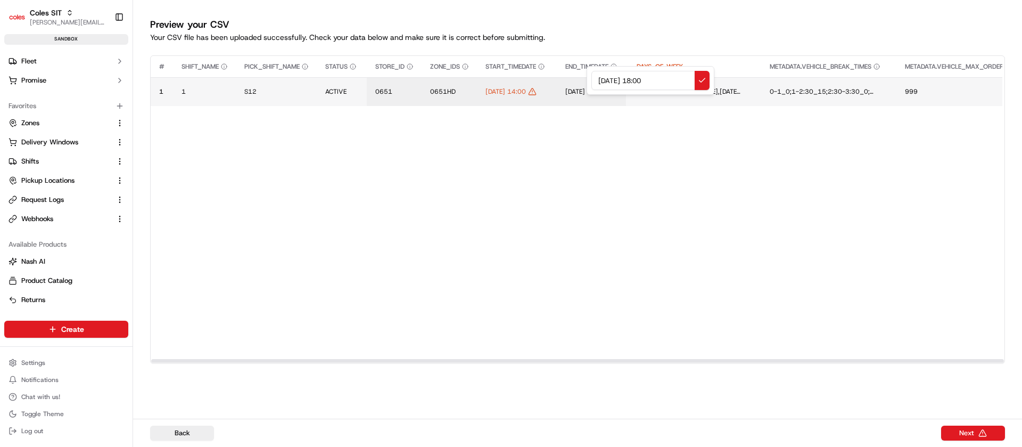
click at [602, 80] on input "1/07/2025 18:00" at bounding box center [650, 80] width 118 height 19
type input "19/09/2025 18:00"
click at [960, 431] on button "Next" at bounding box center [973, 432] width 64 height 15
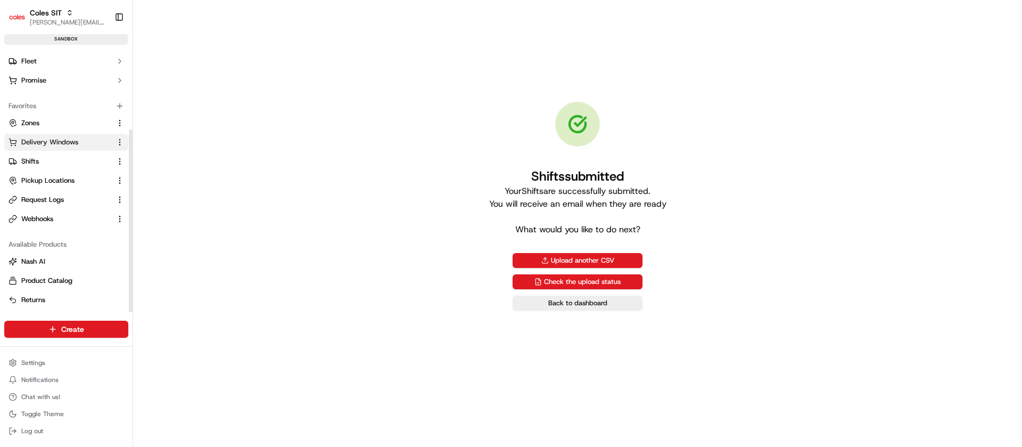
click at [50, 136] on button "Delivery Windows" at bounding box center [66, 142] width 124 height 17
click at [64, 141] on span "Delivery Windows" at bounding box center [49, 142] width 57 height 10
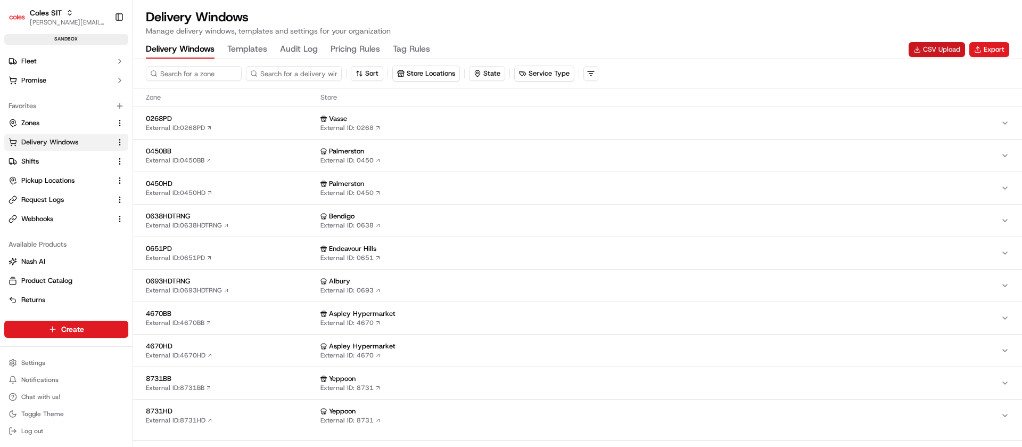
click at [957, 55] on button "CSV Upload" at bounding box center [937, 49] width 56 height 15
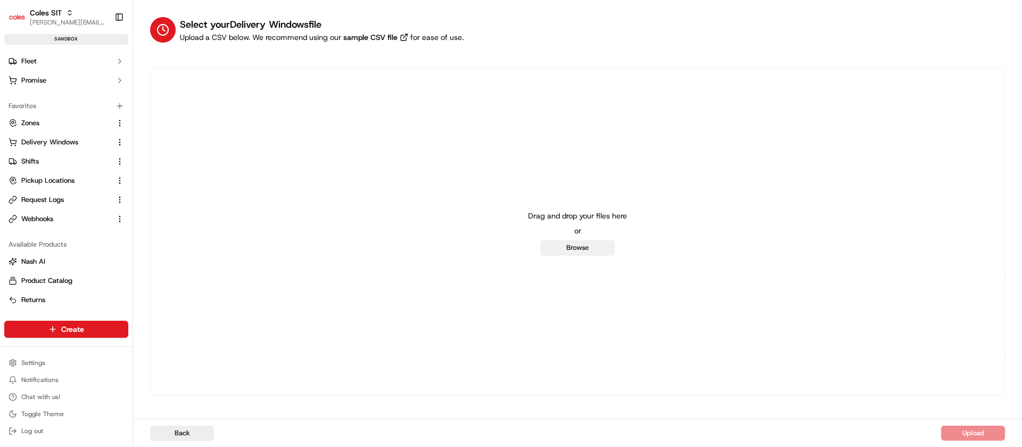
click at [604, 249] on button "Browse" at bounding box center [577, 247] width 75 height 15
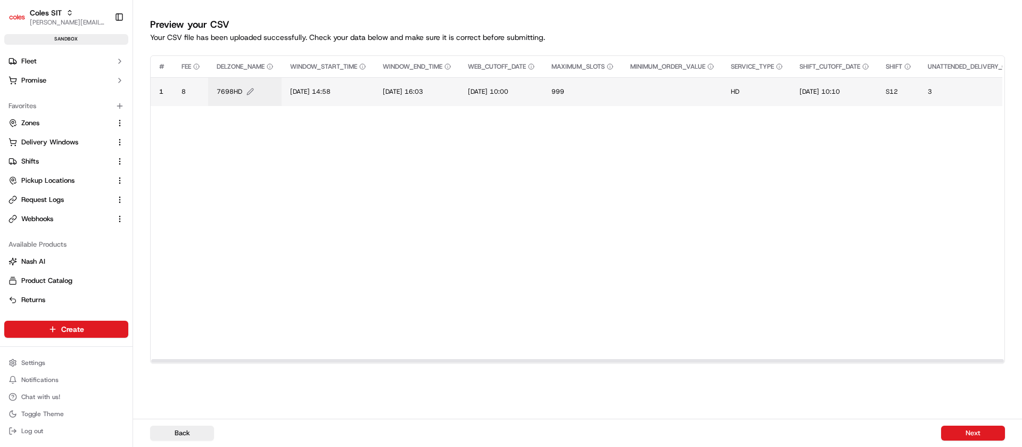
click at [229, 94] on span "7698HD" at bounding box center [230, 91] width 26 height 9
click at [229, 94] on div "7698HD" at bounding box center [281, 80] width 128 height 29
click at [241, 84] on input "7698HD" at bounding box center [281, 80] width 118 height 19
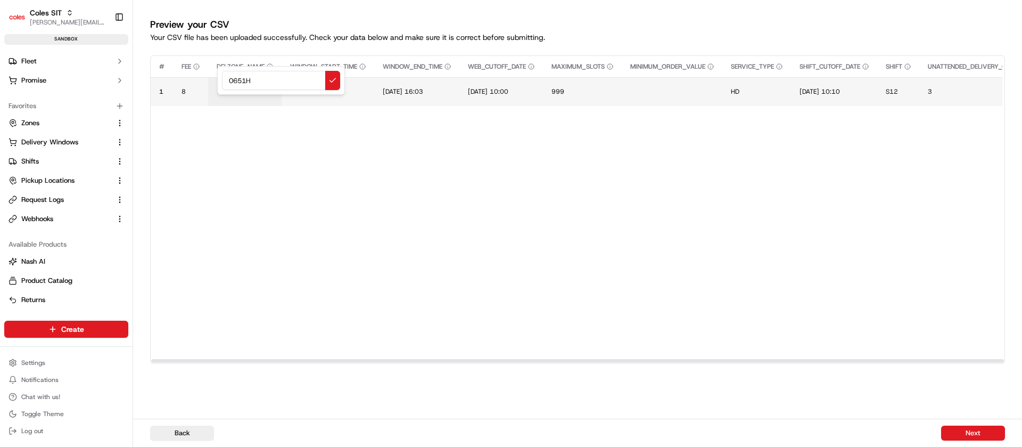
type input "0651HD"
click at [327, 93] on span "26/08/2025 14:58" at bounding box center [310, 91] width 40 height 9
click at [327, 93] on div "26/08/2025 14:58" at bounding box center [356, 80] width 128 height 29
click at [306, 81] on input "26/08/2025 14:58" at bounding box center [356, 80] width 118 height 19
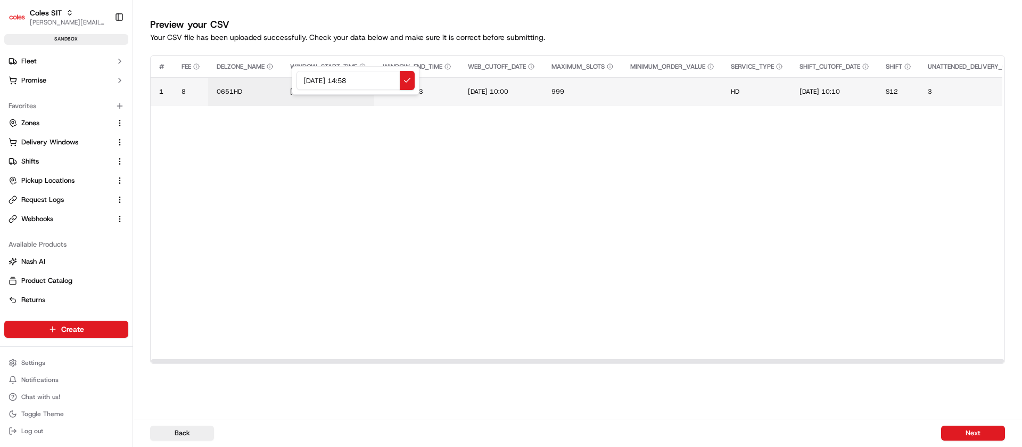
click at [306, 81] on input "26/08/2025 14:58" at bounding box center [356, 80] width 118 height 19
click at [306, 79] on input "`9/08/2025 14:58" at bounding box center [356, 80] width 118 height 19
click at [327, 78] on input "`19/08/2025 14:58" at bounding box center [356, 80] width 118 height 19
type input "`19/09/2025 14:58"
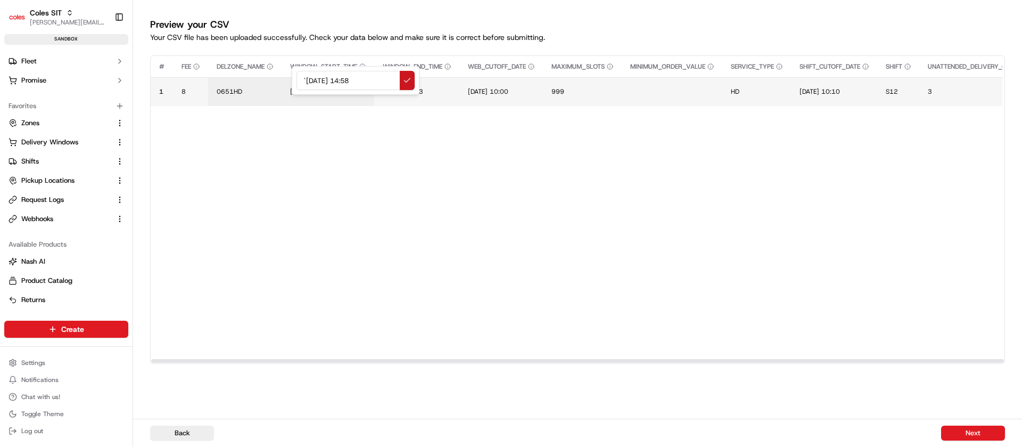
click at [410, 81] on button at bounding box center [407, 80] width 15 height 19
click at [412, 79] on td "26/08/2025 16:03" at bounding box center [416, 91] width 85 height 29
click at [401, 92] on span "26/08/2025 16:03" at bounding box center [403, 91] width 40 height 9
click at [406, 80] on input "26/08/2025 16:03" at bounding box center [457, 80] width 118 height 19
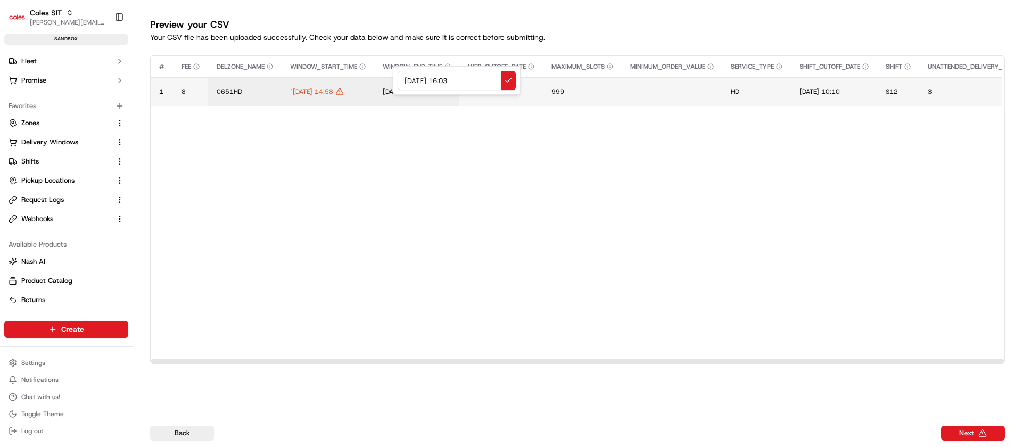
click at [423, 80] on input "19/08/2025 16:03" at bounding box center [457, 80] width 118 height 19
type input "19/98/2025 16:03"
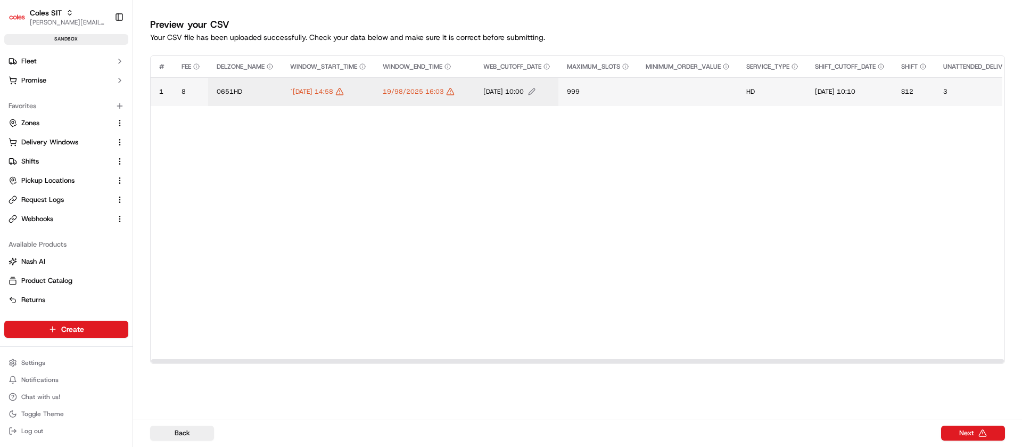
click at [503, 91] on span "25/08/2025 10:00" at bounding box center [503, 91] width 40 height 9
click at [503, 91] on div "25/08/2025 10:00" at bounding box center [555, 80] width 128 height 29
click at [507, 81] on input "25/08/2025 10:00" at bounding box center [555, 80] width 118 height 19
click at [524, 81] on input "18/08/2025 10:00" at bounding box center [555, 80] width 118 height 19
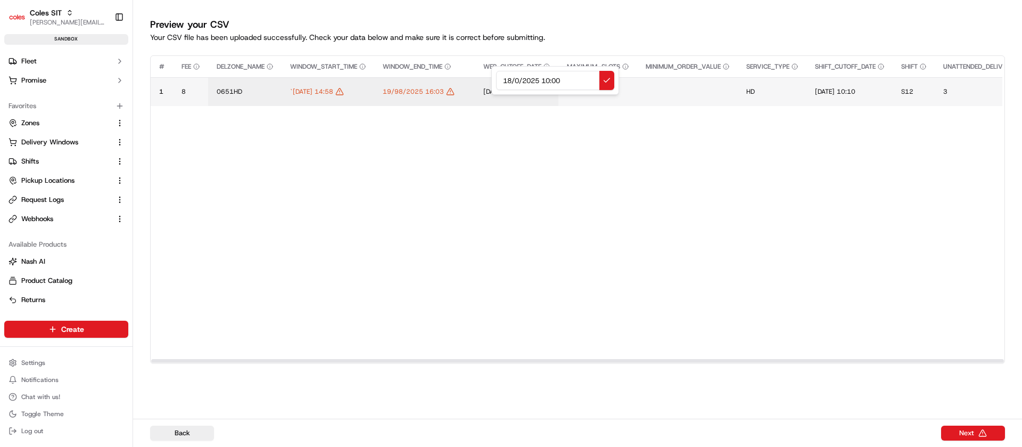
type input "18/09/2025 10:00"
click at [854, 92] on span "25/08/2025 10:10" at bounding box center [835, 91] width 40 height 9
click at [854, 92] on div "25/08/2025 10:10" at bounding box center [893, 80] width 128 height 29
click at [846, 81] on input "25/08/2025 10:10" at bounding box center [893, 80] width 118 height 19
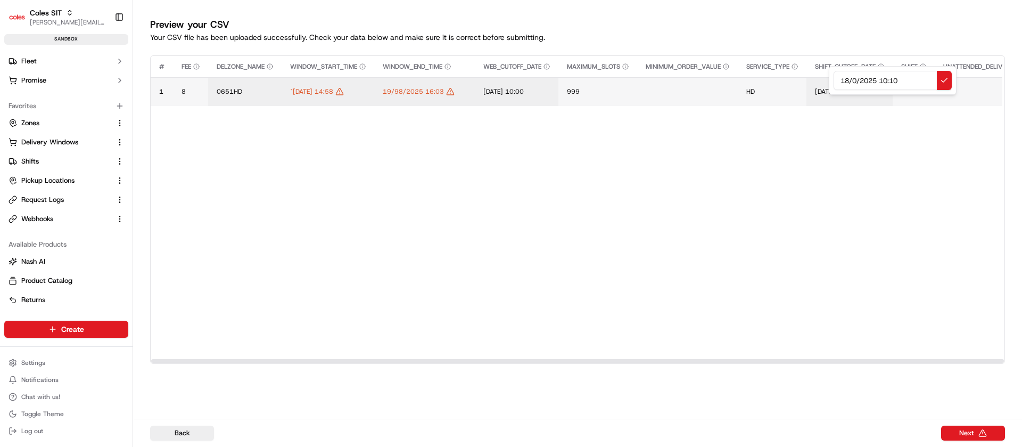
type input "18/09/2025 10:10"
click at [407, 85] on td "19/98/2025 16:03" at bounding box center [424, 91] width 101 height 29
click at [406, 93] on span "19/98/2025 16:03" at bounding box center [413, 91] width 61 height 9
click at [421, 84] on input "19/98/2025 16:03" at bounding box center [457, 80] width 118 height 19
type input "19/08/2025 16:03"
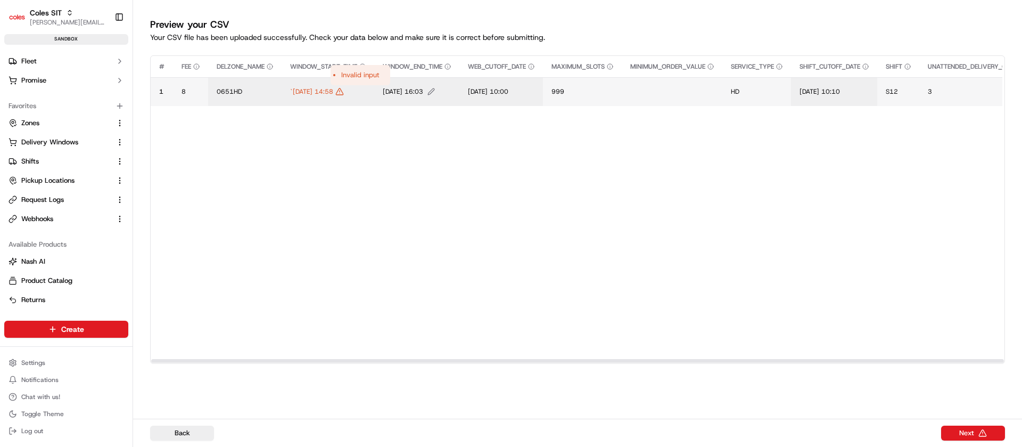
click at [418, 89] on span "19/08/2025 16:03" at bounding box center [403, 91] width 40 height 9
click at [418, 89] on input "19/08/2025 16:03" at bounding box center [457, 80] width 118 height 19
type input "19/09/2025 16:03"
click at [303, 94] on span "`19/09/2025 14:58" at bounding box center [311, 91] width 43 height 9
click at [303, 94] on div "`19/09/2025 14:58" at bounding box center [356, 80] width 128 height 29
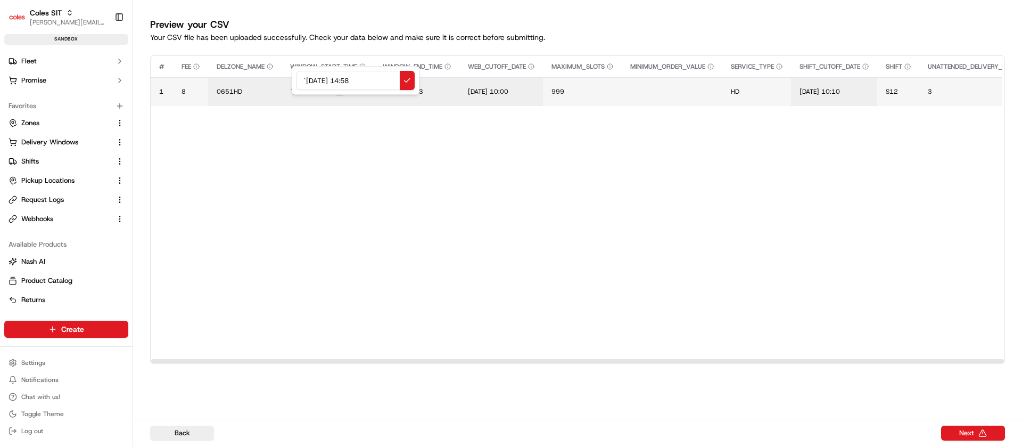
click at [307, 76] on input "`19/09/2025 14:58" at bounding box center [356, 80] width 118 height 19
type input "19/09/2025 14:58"
click at [976, 438] on button "Next" at bounding box center [973, 432] width 64 height 15
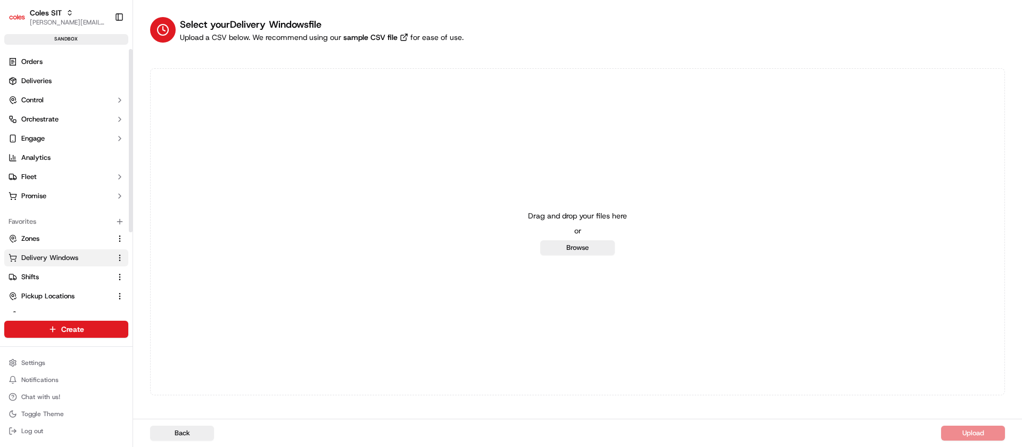
click at [50, 254] on span "Delivery Windows" at bounding box center [49, 258] width 57 height 10
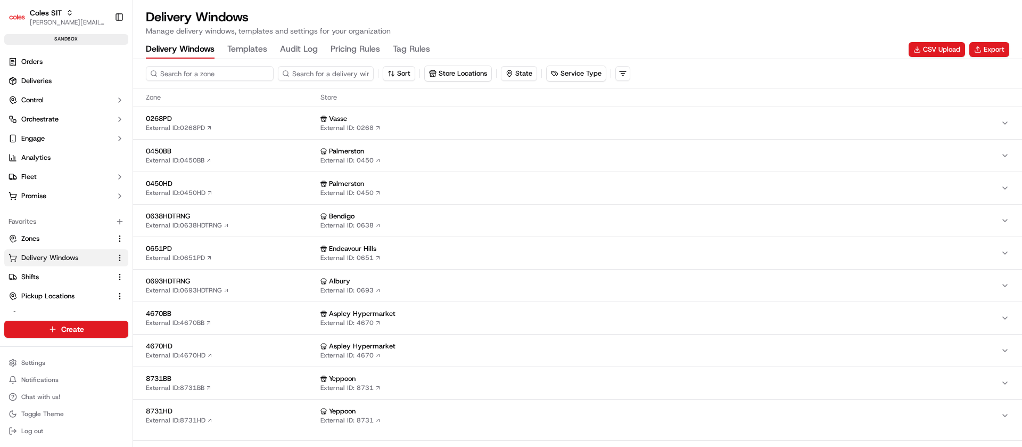
click at [182, 70] on input at bounding box center [210, 73] width 128 height 15
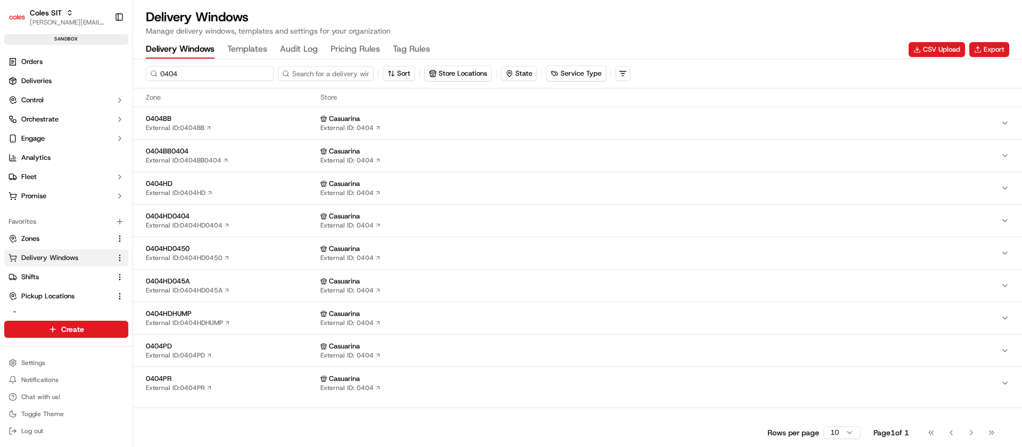
type input "0"
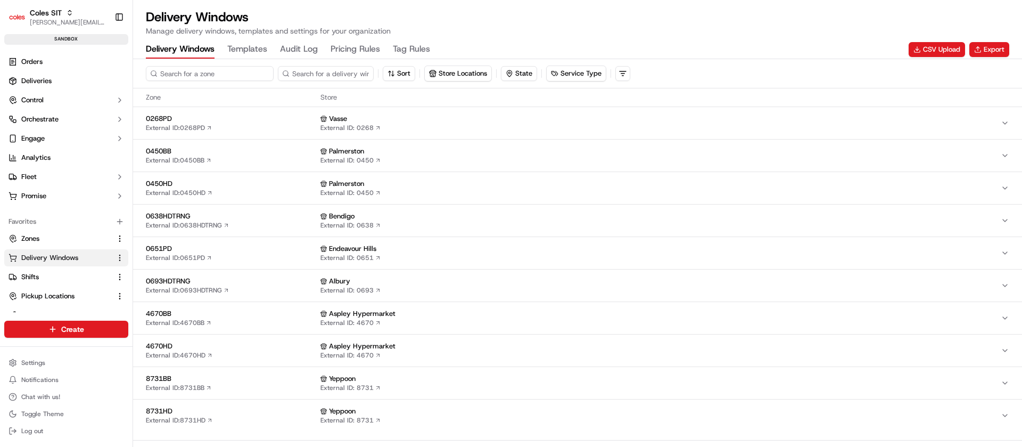
click at [187, 71] on input at bounding box center [210, 73] width 128 height 15
type input "0"
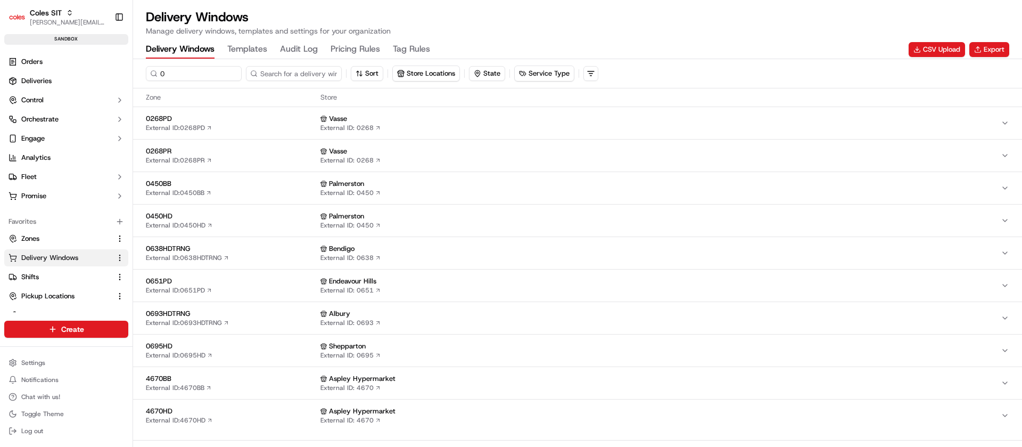
drag, startPoint x: 457, startPoint y: 145, endPoint x: 491, endPoint y: 477, distance: 333.9
click at [491, 446] on html "Coles SIT [PERSON_NAME][EMAIL_ADDRESS][DOMAIN_NAME] Toggle Sidebar sandbox Orde…" at bounding box center [511, 223] width 1022 height 447
click at [208, 71] on input "0" at bounding box center [210, 73] width 128 height 15
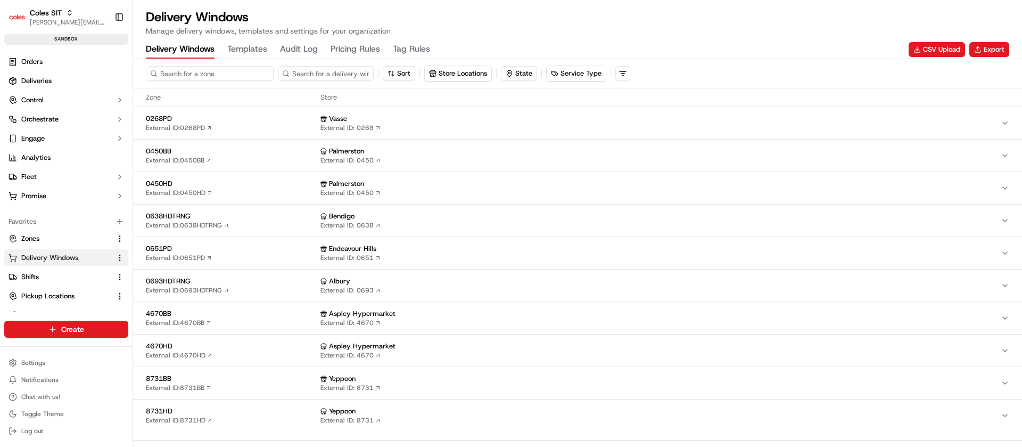
click at [221, 75] on input at bounding box center [210, 73] width 128 height 15
click at [41, 277] on link "Shifts" at bounding box center [60, 277] width 103 height 10
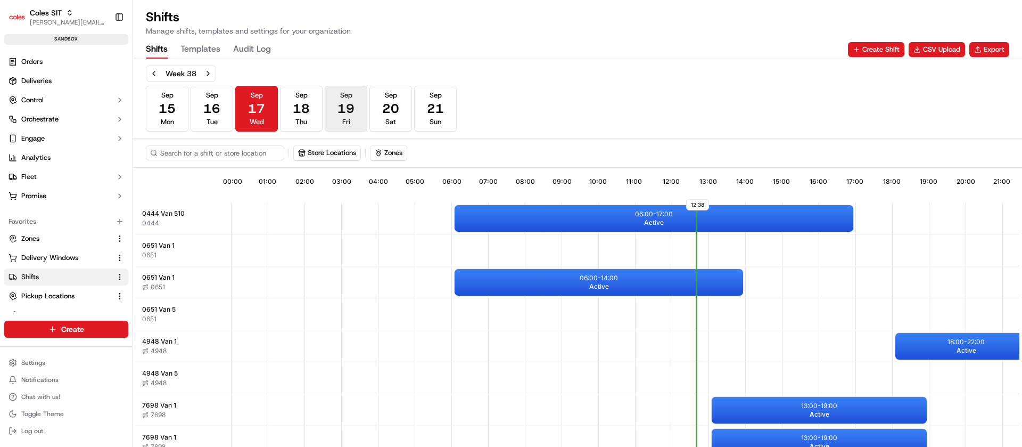
click at [336, 108] on button "Sep 19 Fri" at bounding box center [346, 109] width 43 height 46
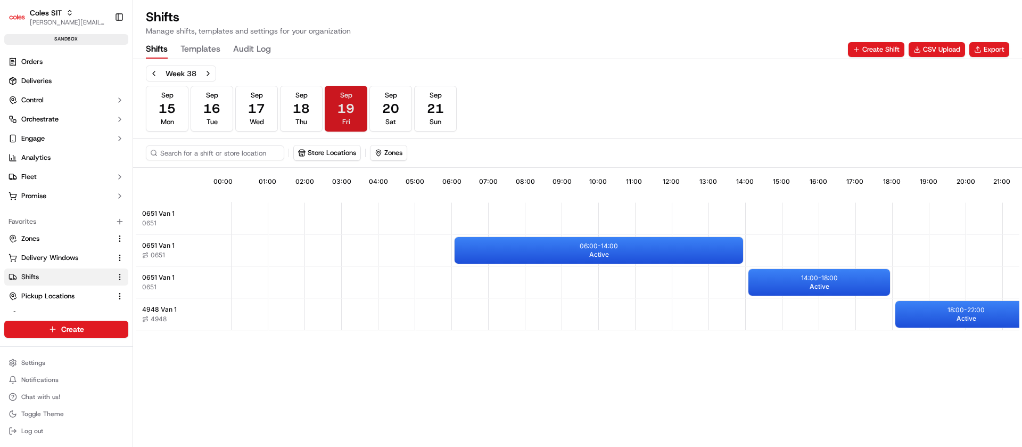
scroll to position [0, 94]
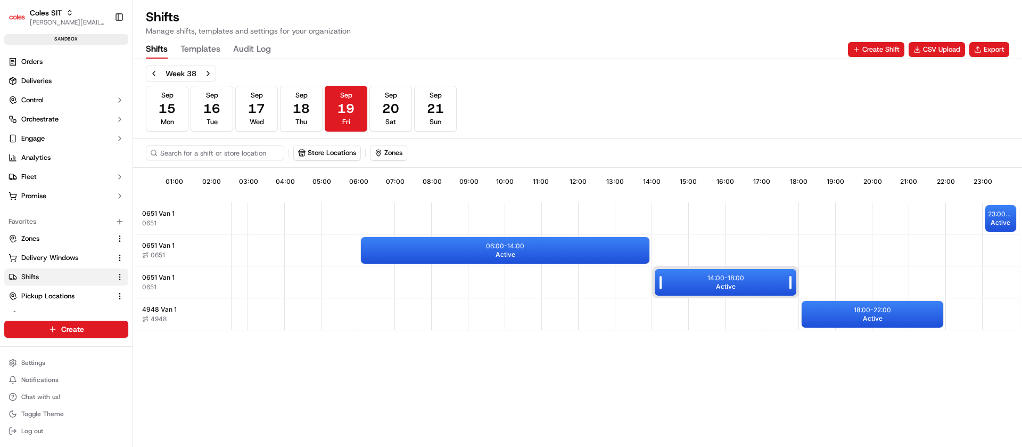
click at [719, 287] on span "Active" at bounding box center [726, 286] width 20 height 9
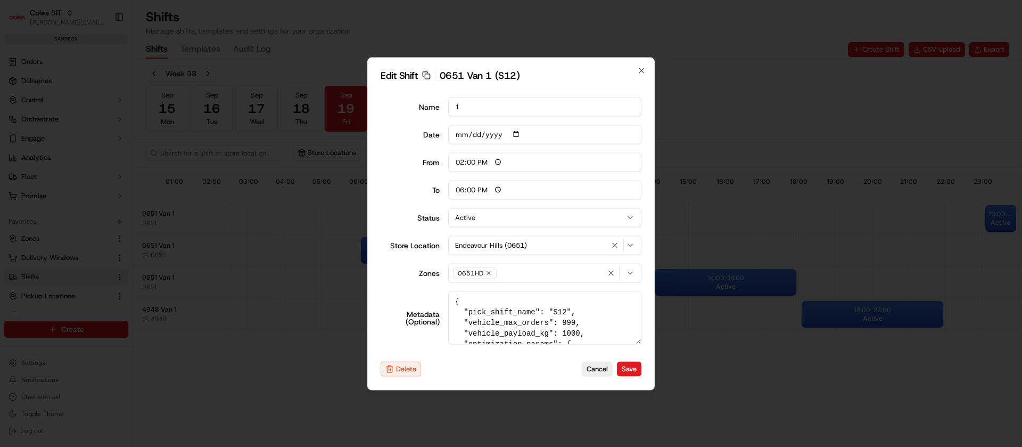
click at [641, 75] on div "Edit Shift Copy sft_jrxdY3L3WVo33kXgmYVY5p 0651 Van 1 (S12) Name 1 Date 2025-09…" at bounding box center [510, 223] width 287 height 333
click at [642, 75] on div "Edit Shift Copy sft_jrxdY3L3WVo33kXgmYVY5p 0651 Van 1 (S12) Name 1 Date 2025-09…" at bounding box center [510, 223] width 287 height 333
click at [641, 68] on icon "button" at bounding box center [641, 70] width 9 height 9
type input "06:00"
type input "14:00"
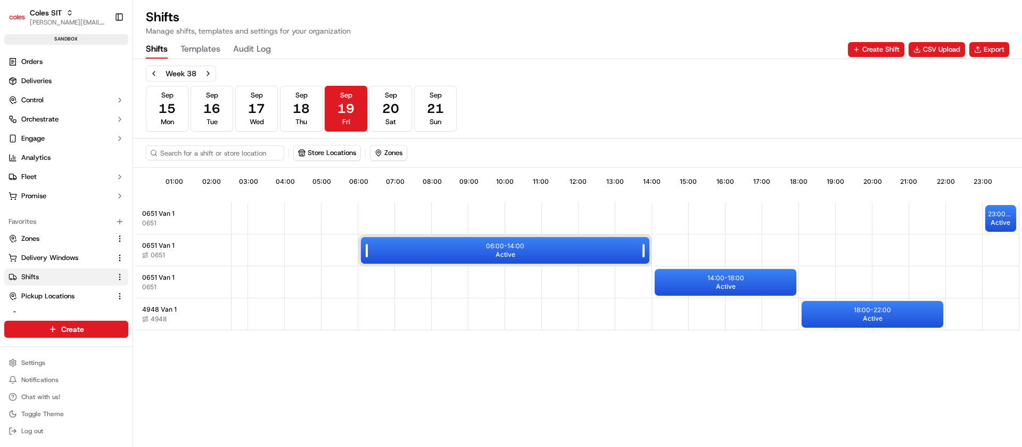
click at [482, 249] on div "06:00 - 14:00 Active" at bounding box center [505, 250] width 289 height 27
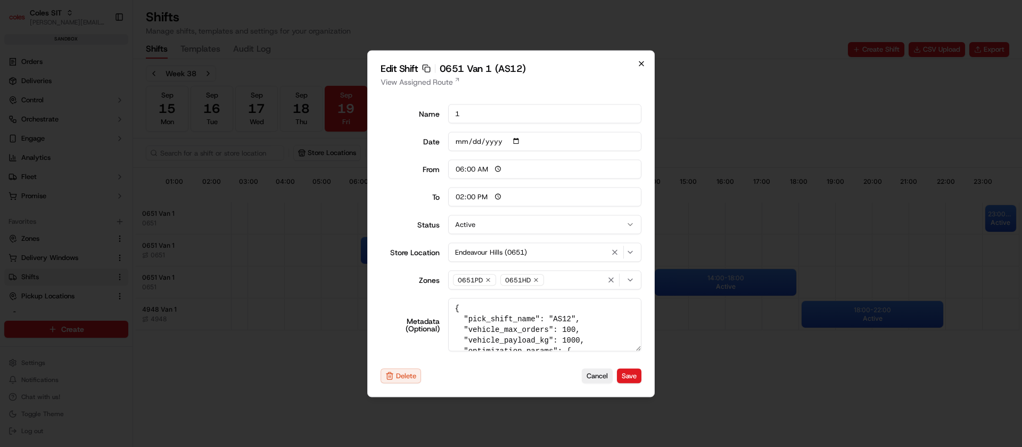
click at [638, 66] on icon "button" at bounding box center [641, 63] width 9 height 9
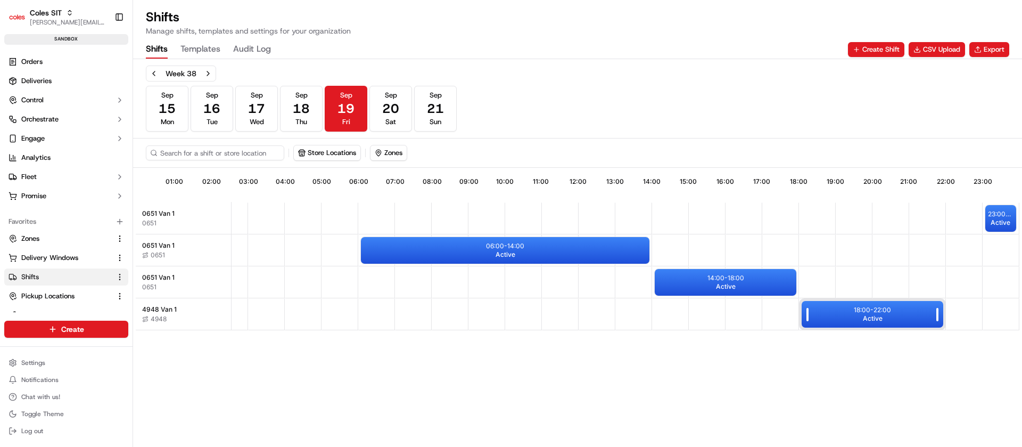
click at [868, 322] on span "Active" at bounding box center [873, 318] width 20 height 9
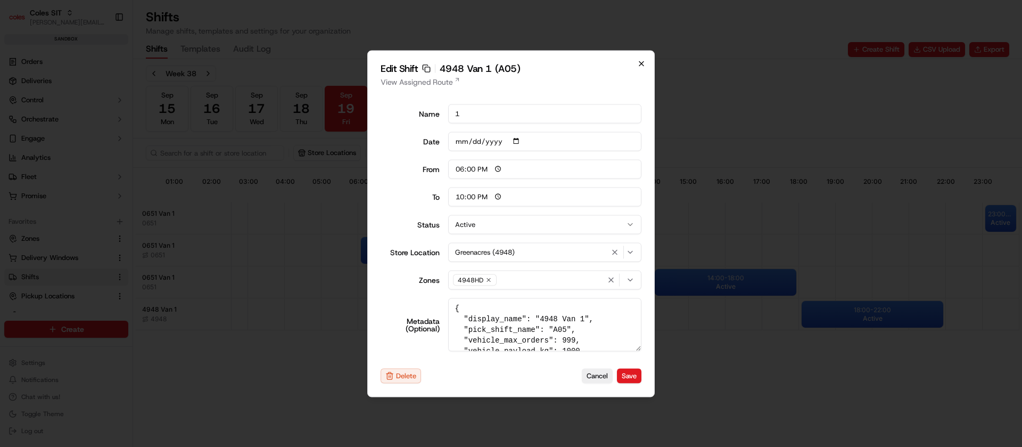
click at [643, 59] on icon "button" at bounding box center [641, 63] width 9 height 9
type input "06:00"
type input "14:00"
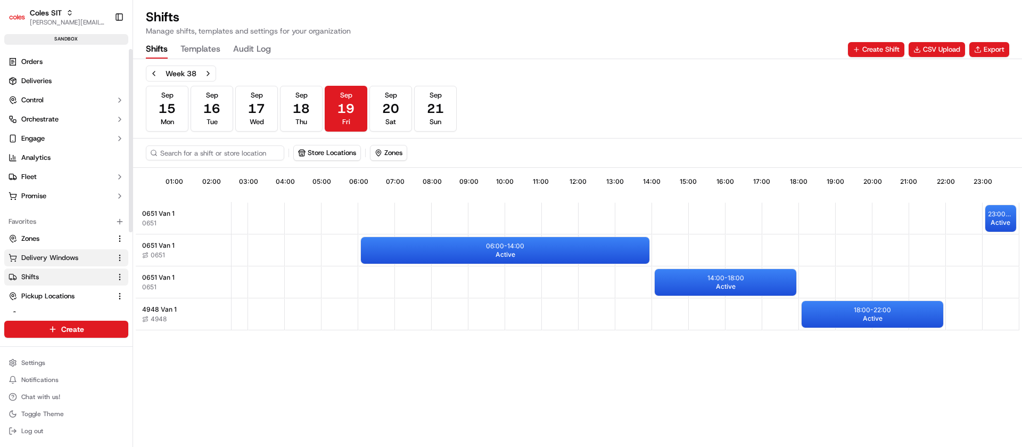
click at [38, 259] on span "Delivery Windows" at bounding box center [49, 258] width 57 height 10
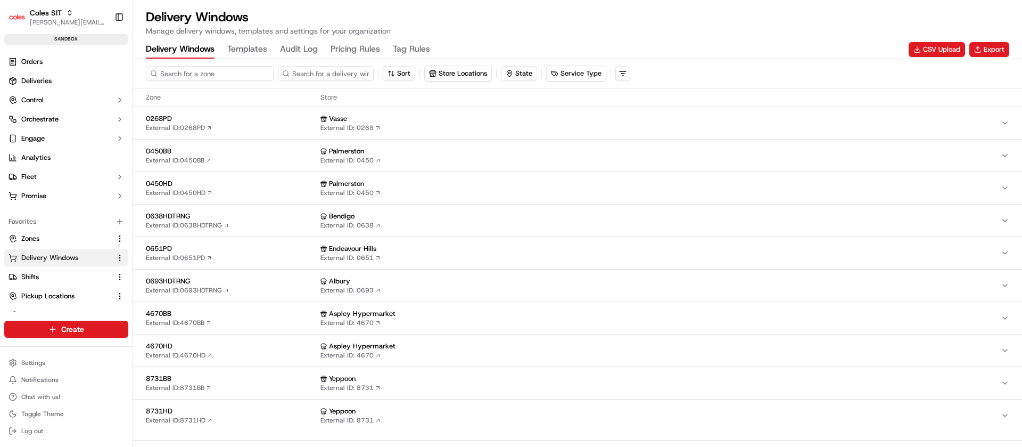
click at [202, 75] on input at bounding box center [210, 73] width 128 height 15
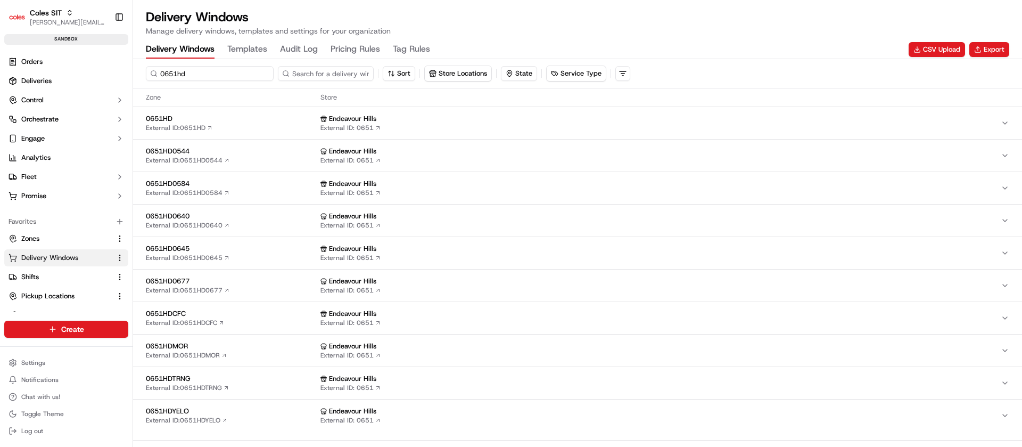
type input "0651hd"
click at [226, 123] on span "0651HD" at bounding box center [231, 119] width 170 height 10
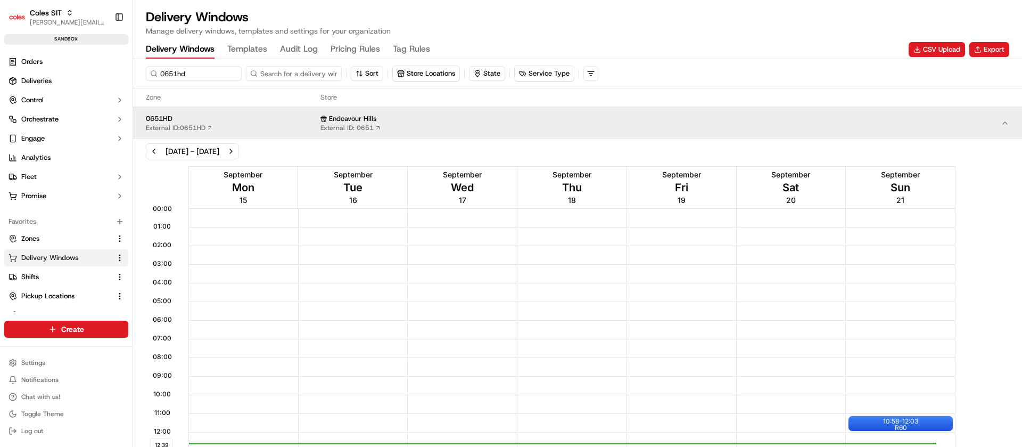
drag, startPoint x: 1022, startPoint y: 243, endPoint x: 1012, endPoint y: 360, distance: 117.0
click at [1012, 360] on div "12:39 00:00 01:00 02:00 03:00 04:00 05:00 06:00 07:00 08:00 09:00 10:00 11:00 1…" at bounding box center [577, 410] width 889 height 495
click at [976, 375] on div "12:39 00:00 01:00 02:00 03:00 04:00 05:00 06:00 07:00 08:00 09:00 10:00 11:00 1…" at bounding box center [578, 411] width 884 height 490
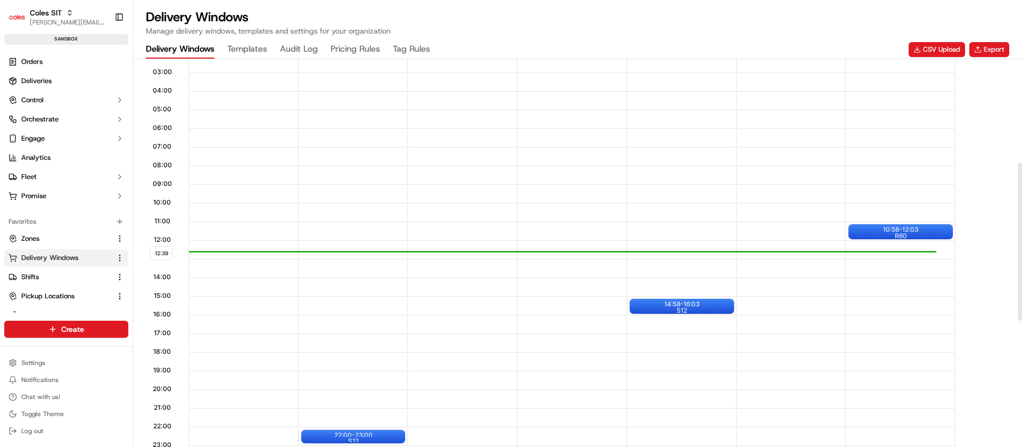
scroll to position [256, 0]
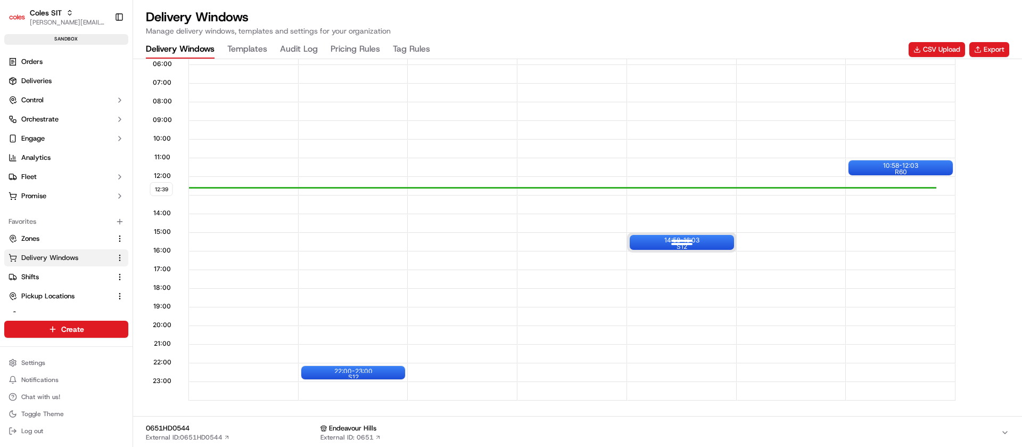
click at [685, 240] on div at bounding box center [682, 242] width 43 height 13
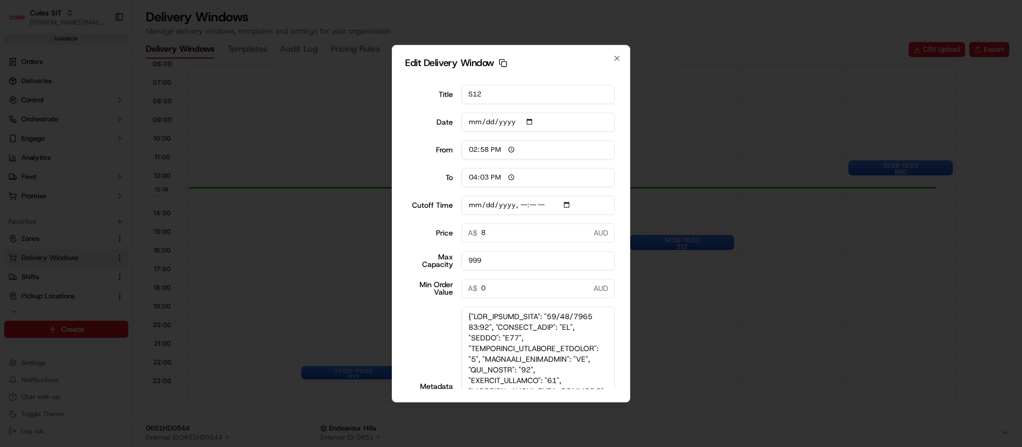
drag, startPoint x: 612, startPoint y: 342, endPoint x: 616, endPoint y: 477, distance: 134.8
click at [616, 446] on html "Coles SIT nirbhay.palsingh@coles.com.au Toggle Sidebar sandbox Orders Deliverie…" at bounding box center [511, 223] width 1022 height 447
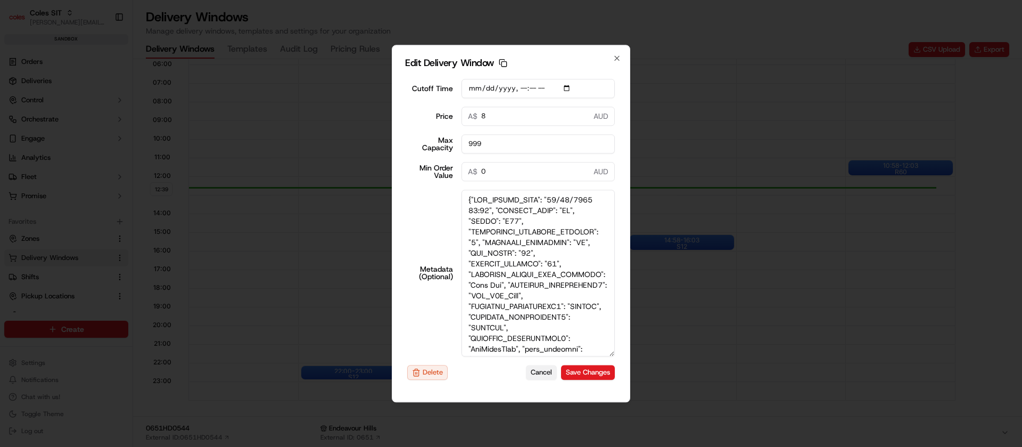
click at [526, 368] on button "Cancel" at bounding box center [541, 372] width 31 height 15
type input "2025-09-17"
type input "12:39"
type input "13:39"
type input "2025-09-18T10:10"
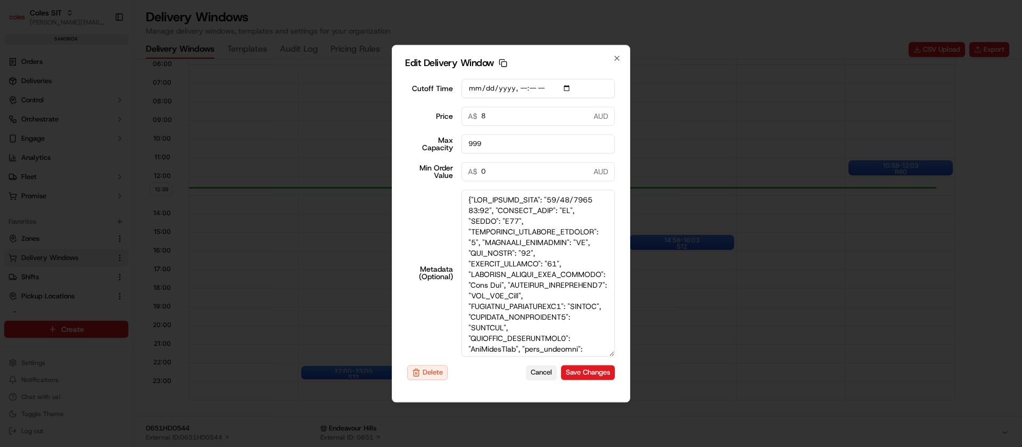
type input "0"
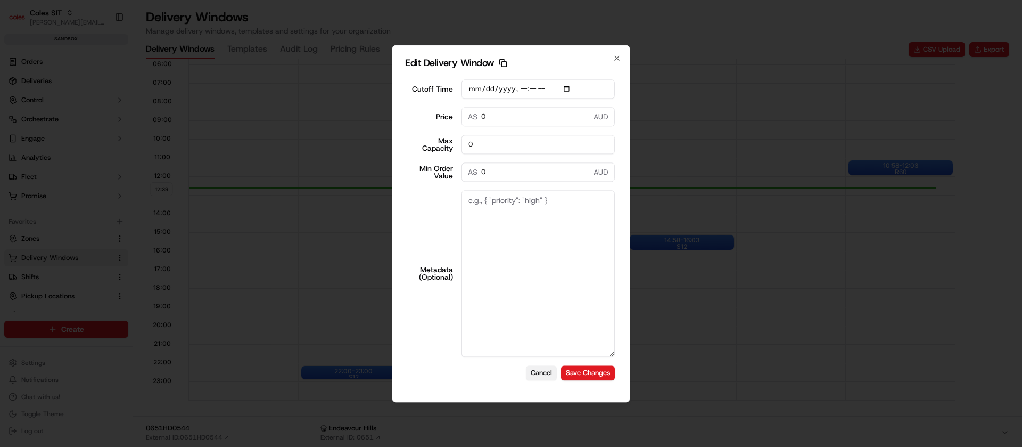
scroll to position [116, 0]
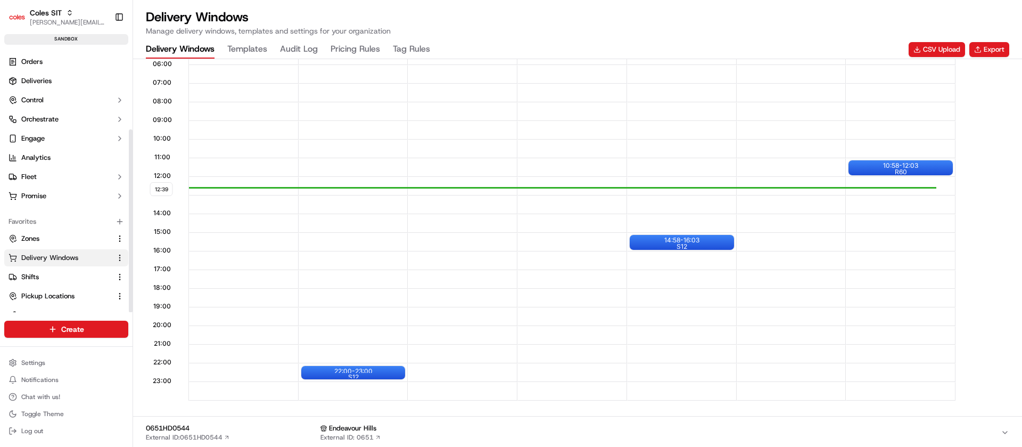
click at [131, 268] on div at bounding box center [130, 181] width 4 height 264
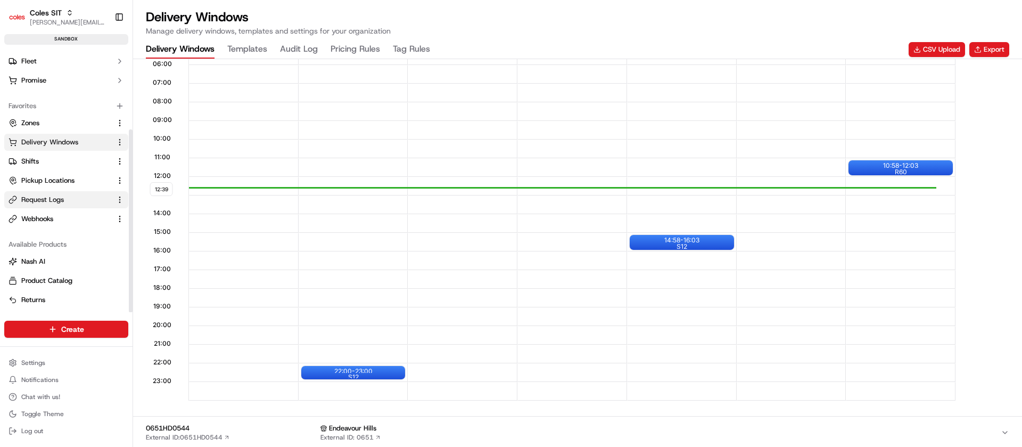
click at [27, 200] on span "Request Logs" at bounding box center [42, 200] width 43 height 10
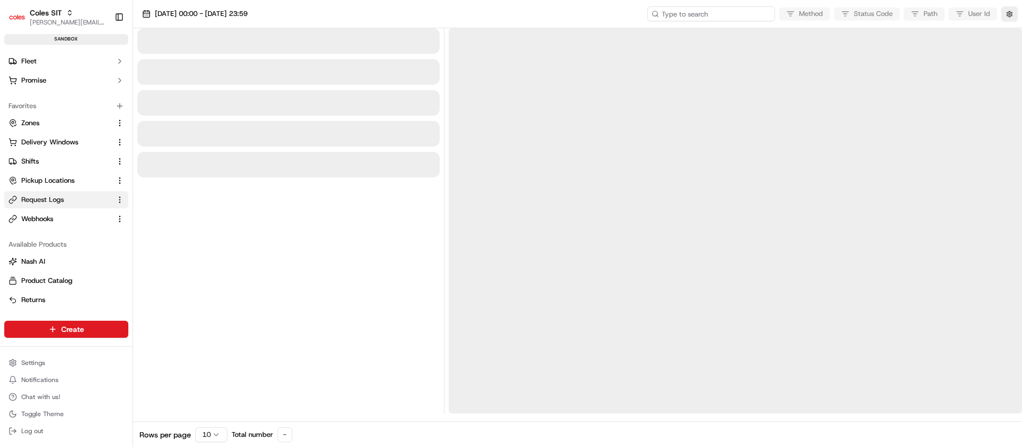
click at [720, 16] on input at bounding box center [711, 13] width 128 height 15
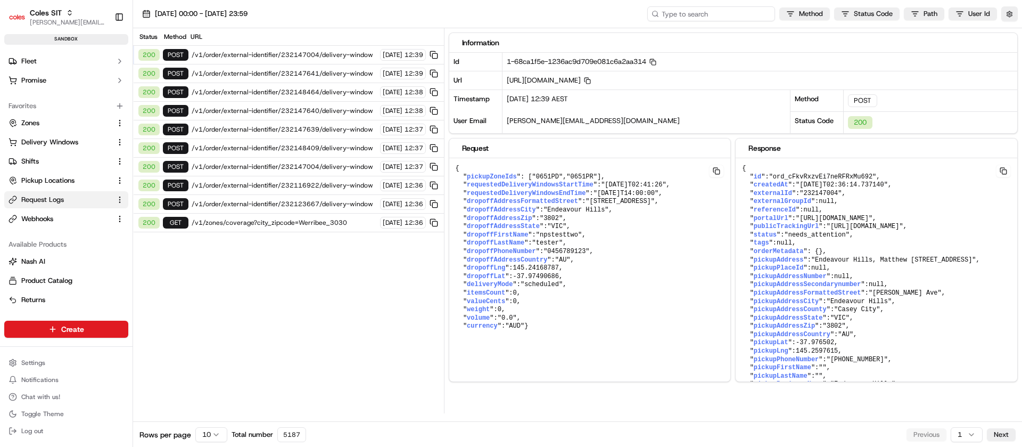
paste input "1-68ca1f5e-1236ac9d709e081c6a2aa314"
type input "1-68ca1f5e-1236ac9d709e081c6a2aa314"
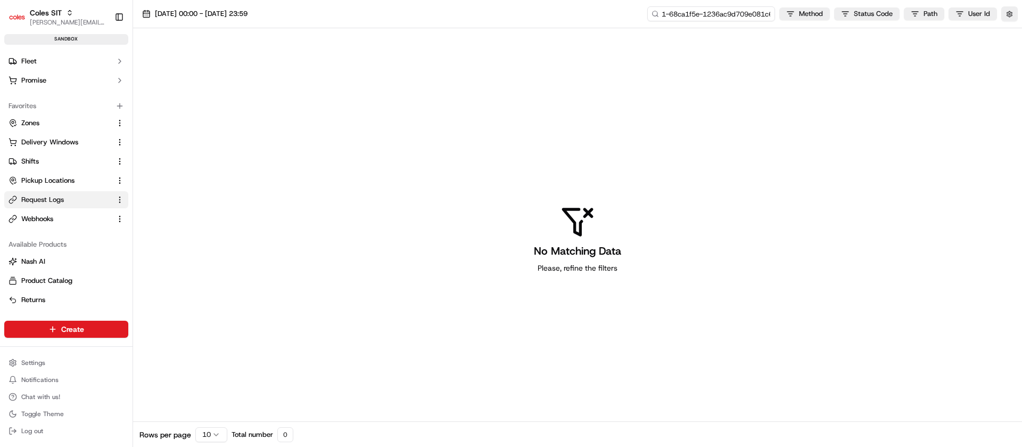
click at [720, 16] on input "1-68ca1f5e-1236ac9d709e081c6a2aa314" at bounding box center [711, 13] width 128 height 15
type input "1-68ca1f5e-1236ac9d709e081c6a2aa314"
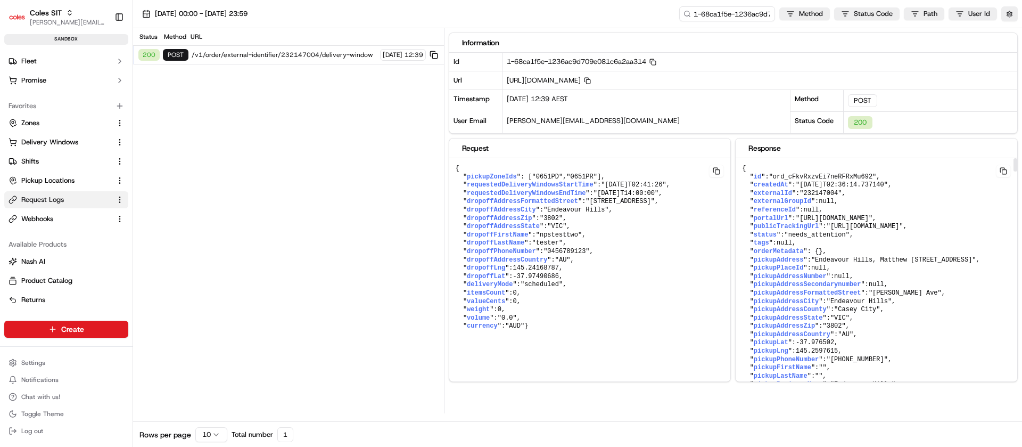
click at [859, 264] on span ""Endeavour Hills, Matthew Flinders Ave, Endeavour Hills VIC 3802, Australia"" at bounding box center [893, 259] width 165 height 7
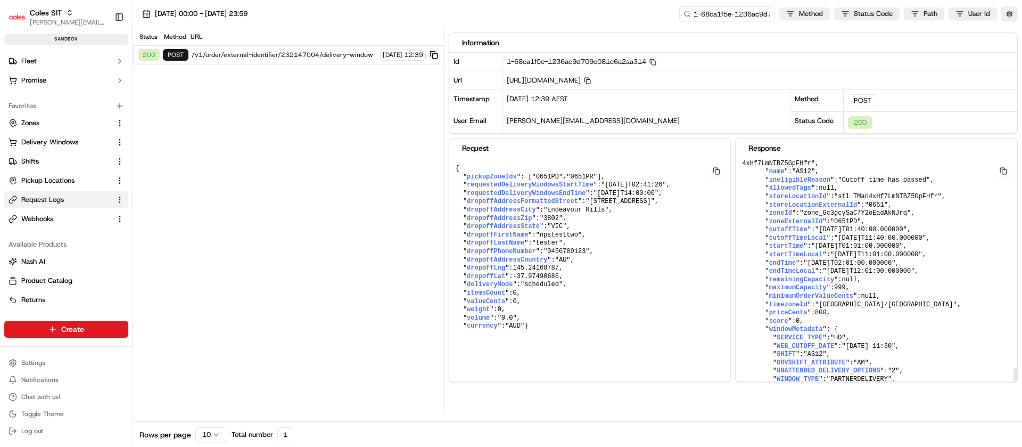
scroll to position [2330, 0]
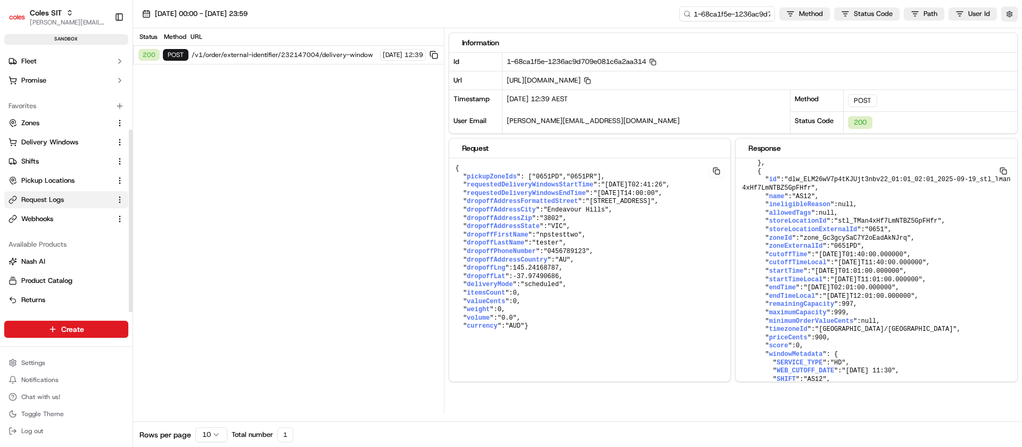
click at [46, 113] on div "Favorites" at bounding box center [66, 105] width 124 height 17
click at [46, 114] on button "Zones" at bounding box center [66, 122] width 124 height 17
click at [56, 122] on link "Zones" at bounding box center [60, 123] width 103 height 10
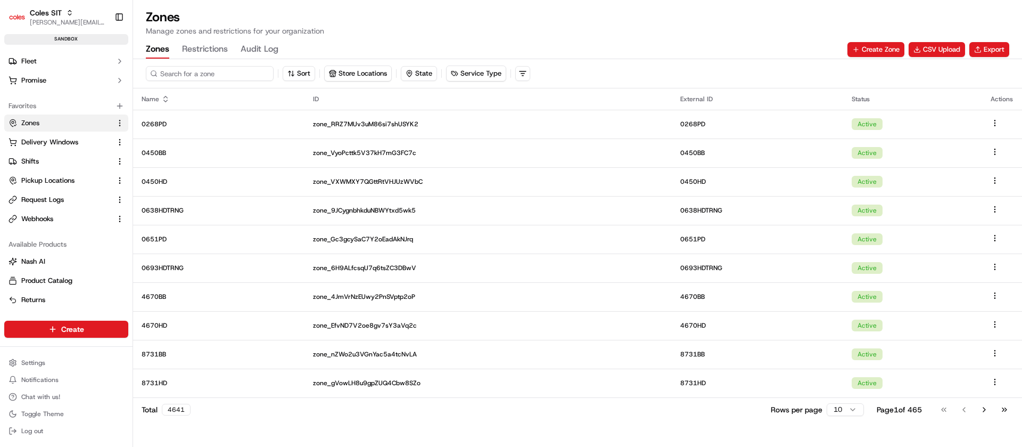
click at [220, 75] on input at bounding box center [210, 73] width 128 height 15
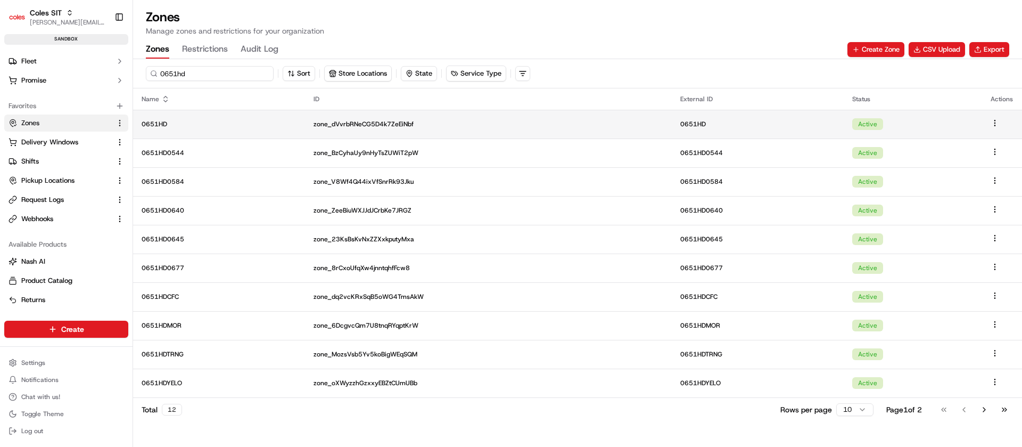
type input "0651hd"
click at [233, 128] on td "0651HD" at bounding box center [219, 124] width 172 height 29
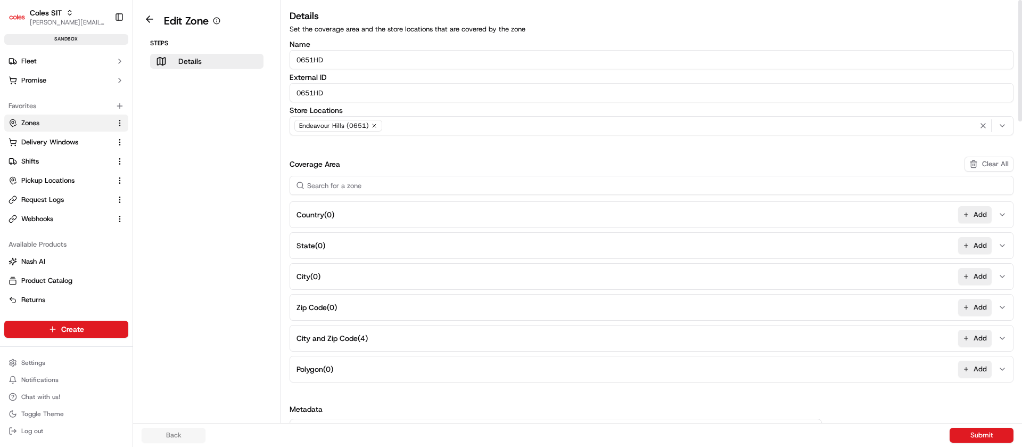
click at [384, 339] on button "City and Zip Code ( 4 ) Add" at bounding box center [651, 338] width 719 height 26
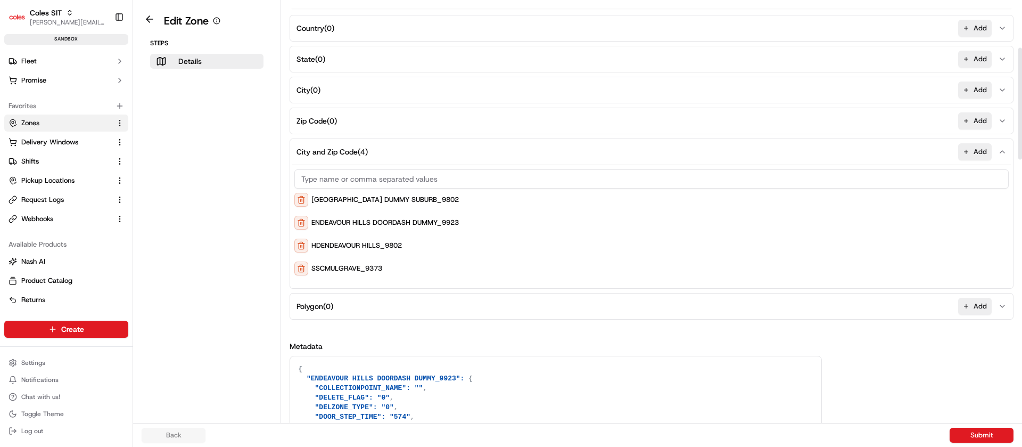
scroll to position [177, 0]
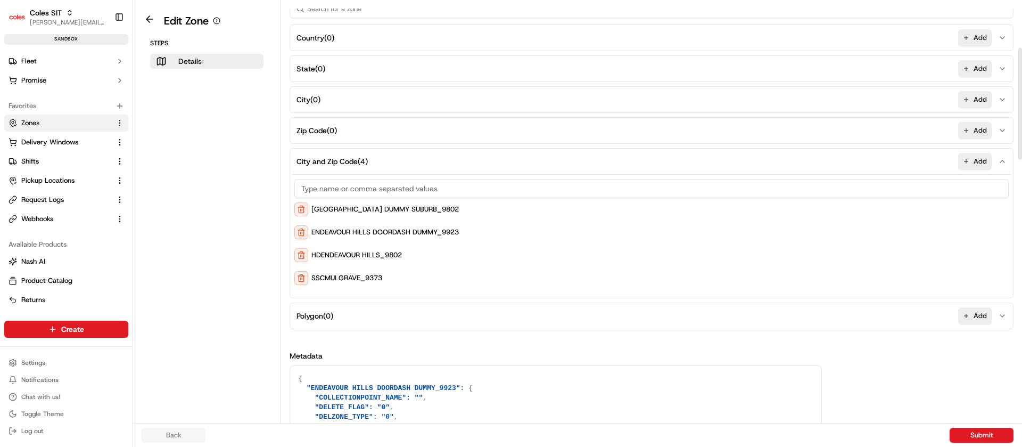
drag, startPoint x: 1022, startPoint y: 270, endPoint x: 1011, endPoint y: 103, distance: 167.5
click at [1018, 103] on div at bounding box center [1020, 211] width 4 height 423
click at [1011, 103] on div "City ( 0 ) Add" at bounding box center [652, 99] width 724 height 27
click at [406, 193] on input at bounding box center [651, 188] width 714 height 19
paste input "ENDEAVOUR HILLS_3802"
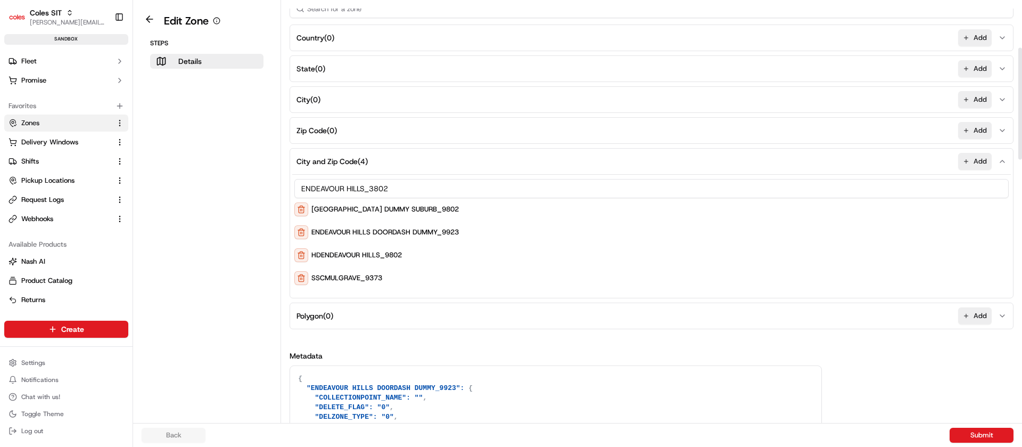
type input "ENDEAVOUR HILLS_3802"
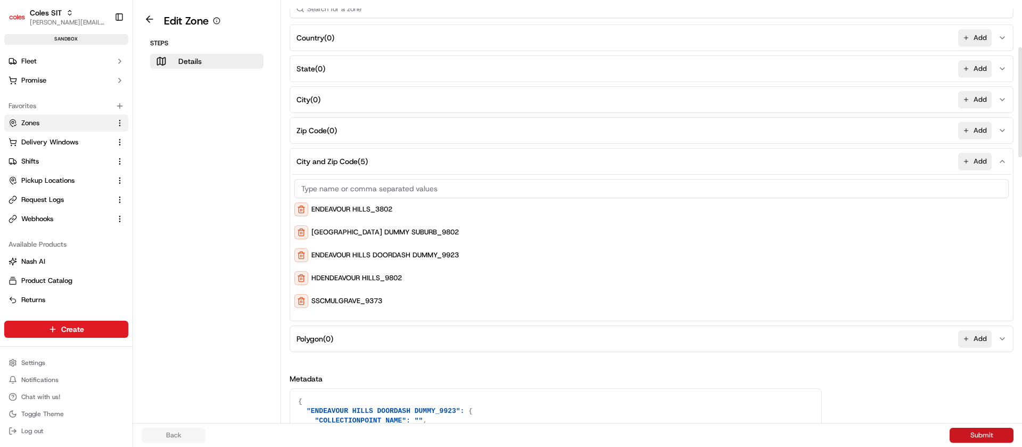
click at [974, 437] on button "Submit" at bounding box center [982, 434] width 64 height 15
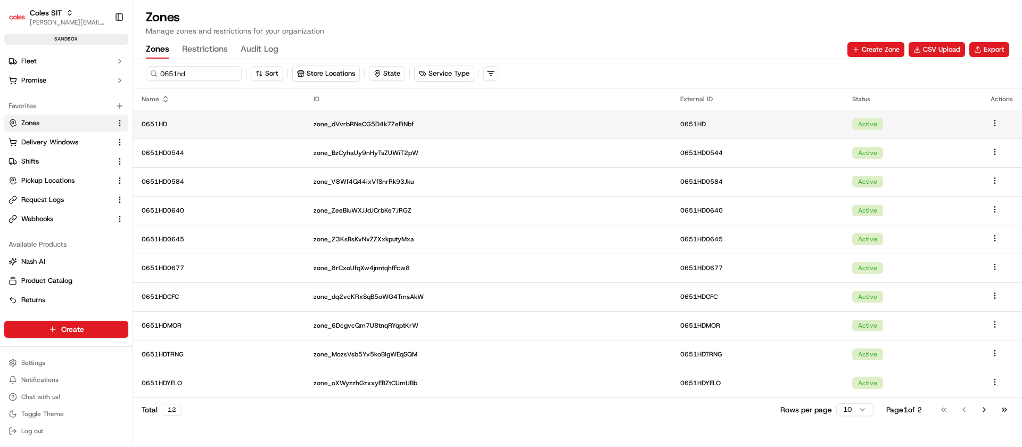
click at [201, 116] on td "0651HD" at bounding box center [219, 124] width 172 height 29
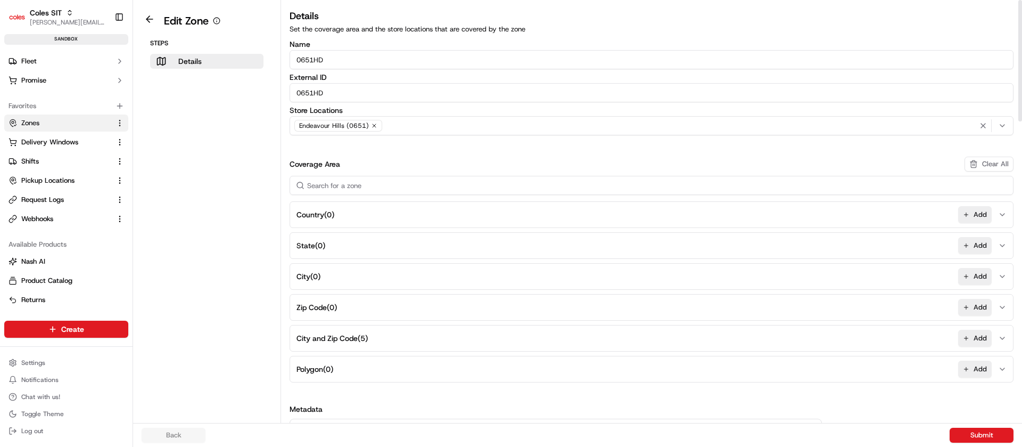
click at [449, 342] on button "City and Zip Code ( 5 ) Add" at bounding box center [651, 338] width 719 height 26
click at [299, 389] on button at bounding box center [301, 386] width 14 height 14
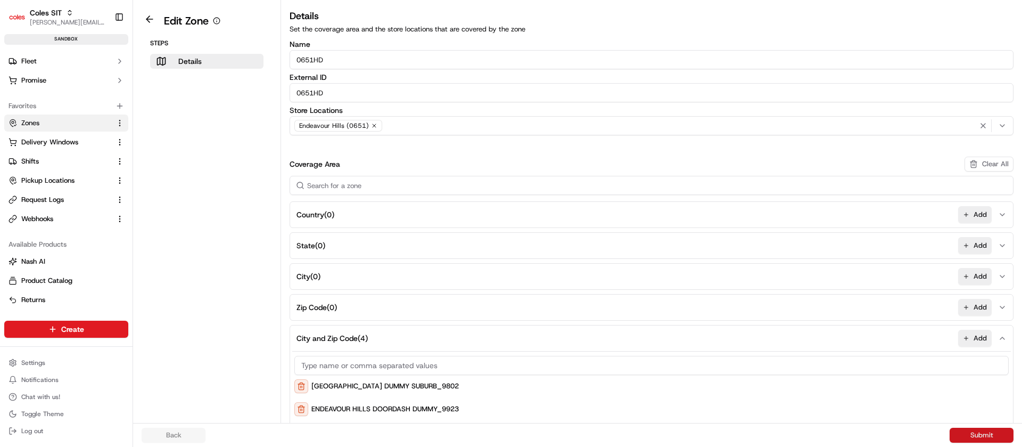
click at [986, 438] on button "Submit" at bounding box center [982, 434] width 64 height 15
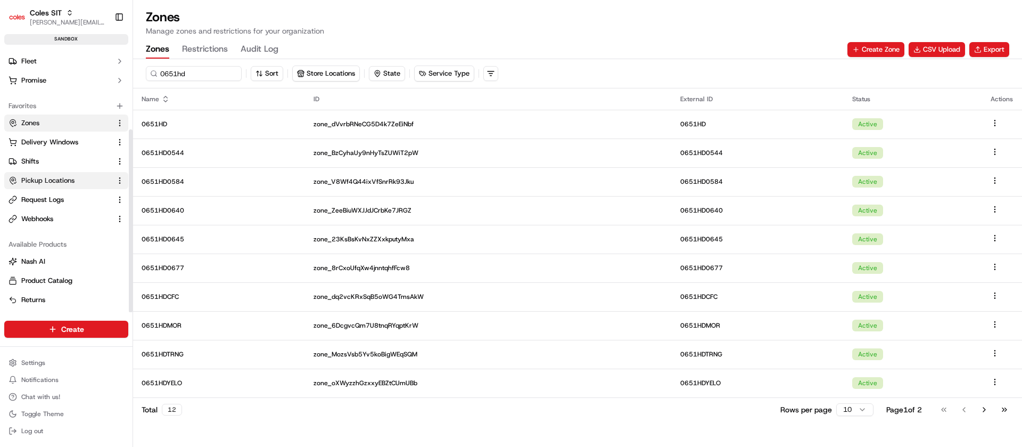
click at [45, 176] on span "Pickup Locations" at bounding box center [47, 181] width 53 height 10
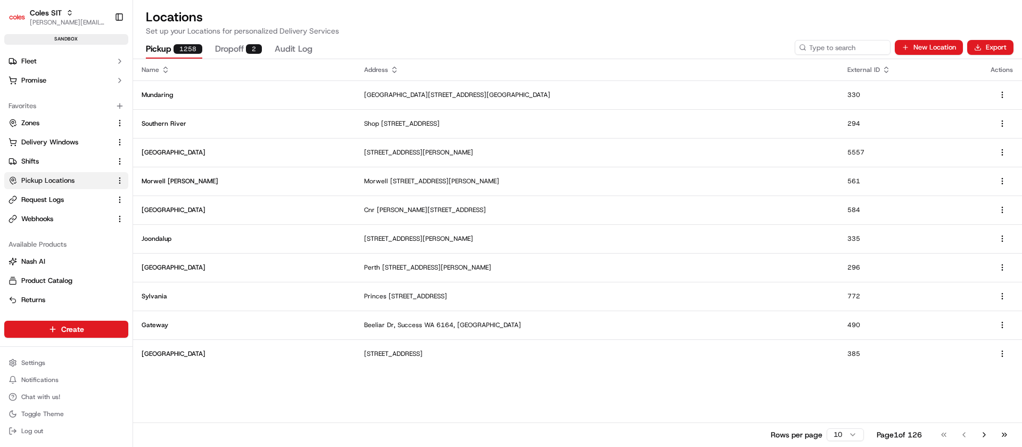
click at [201, 68] on div "Name" at bounding box center [244, 69] width 205 height 9
click at [823, 46] on input at bounding box center [827, 47] width 128 height 15
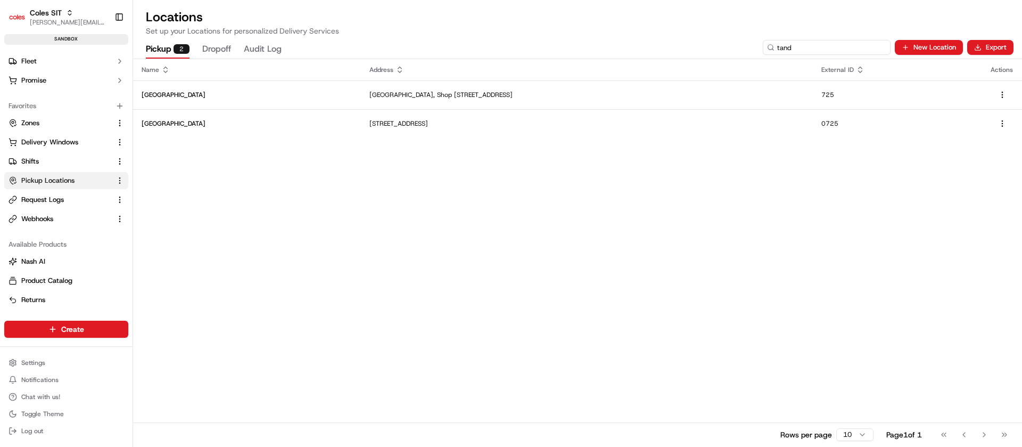
click at [793, 50] on input "tand" at bounding box center [827, 47] width 128 height 15
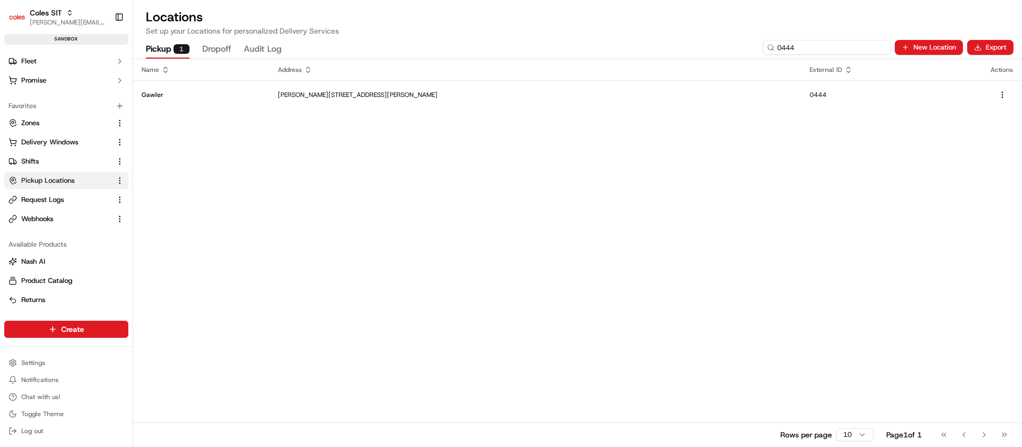
type input "0444"
click at [56, 140] on span "Delivery Windows" at bounding box center [49, 142] width 57 height 10
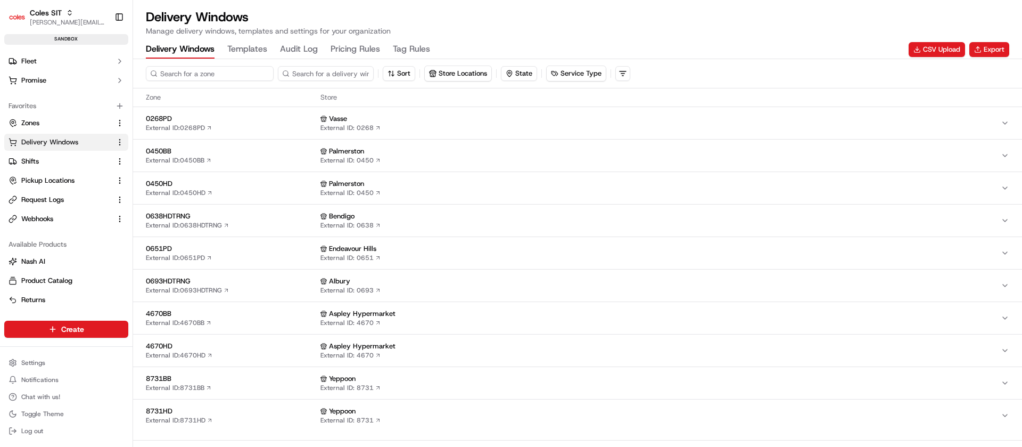
click at [195, 70] on input at bounding box center [210, 73] width 128 height 15
type input "0444"
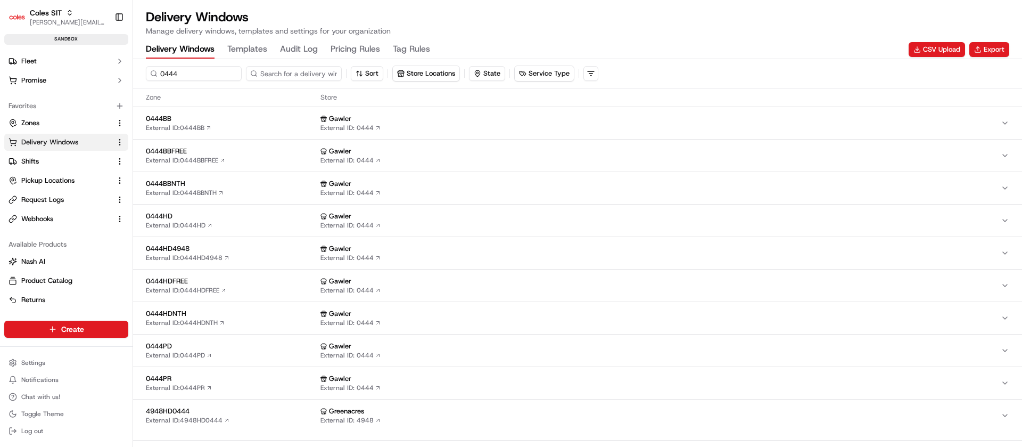
click at [262, 127] on div "0444BB External ID: 0444BB" at bounding box center [231, 123] width 170 height 18
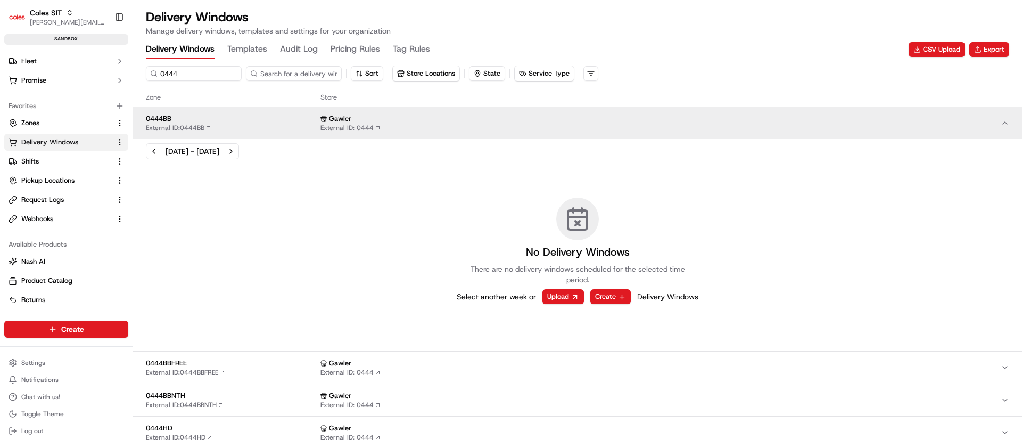
click at [298, 112] on button "0444BB External ID: 0444BB Gawler External ID: 0444" at bounding box center [577, 123] width 889 height 32
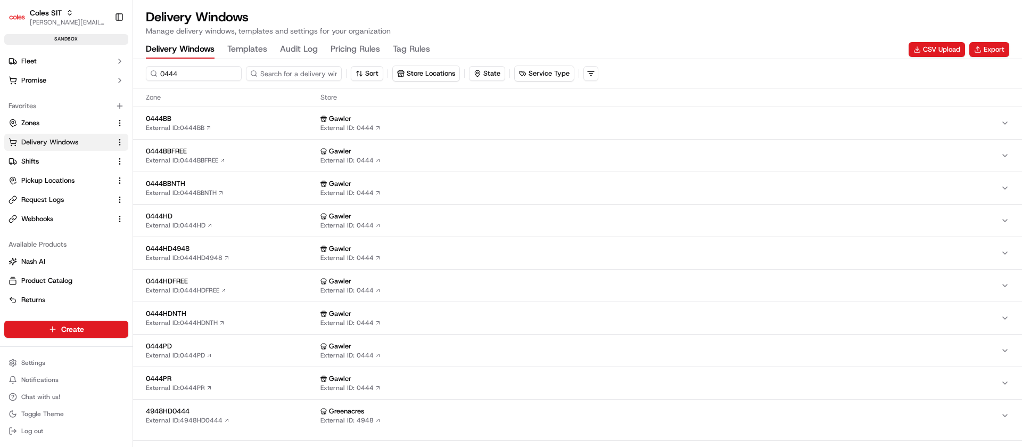
click at [247, 220] on span "0444HD" at bounding box center [231, 216] width 170 height 10
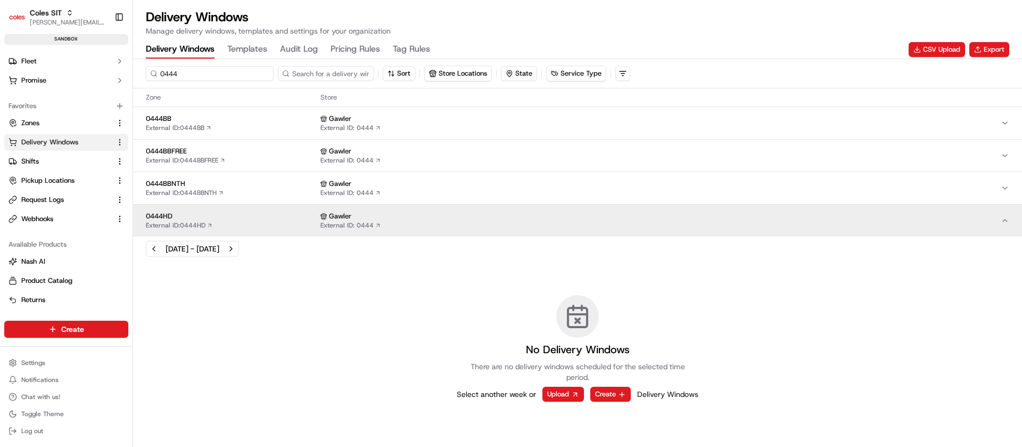
click at [177, 74] on input "0444" at bounding box center [210, 73] width 128 height 15
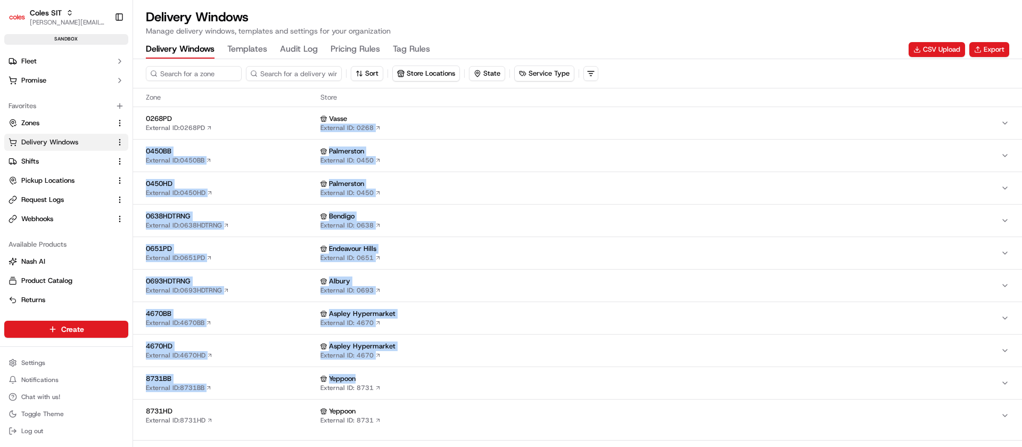
scroll to position [34, 0]
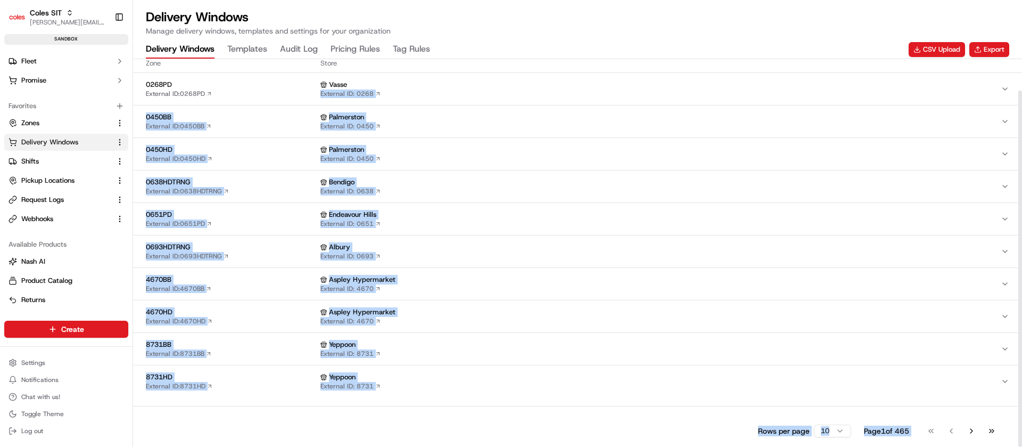
drag, startPoint x: 773, startPoint y: 125, endPoint x: 862, endPoint y: 478, distance: 364.1
click at [862, 446] on html "Coles SIT nirbhay.palsingh@coles.com.au Toggle Sidebar sandbox Orders Deliverie…" at bounding box center [511, 223] width 1022 height 447
click at [970, 430] on button "Go to next page" at bounding box center [971, 430] width 18 height 15
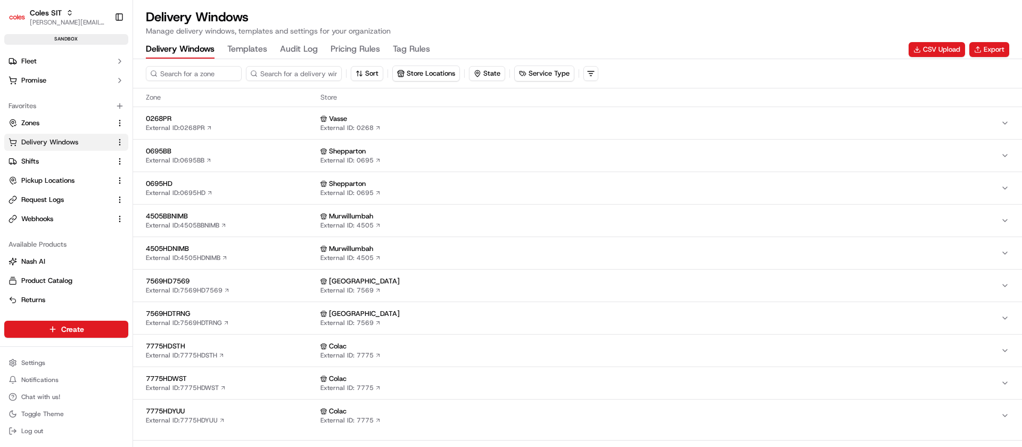
click at [260, 180] on span "0695HD" at bounding box center [231, 184] width 170 height 10
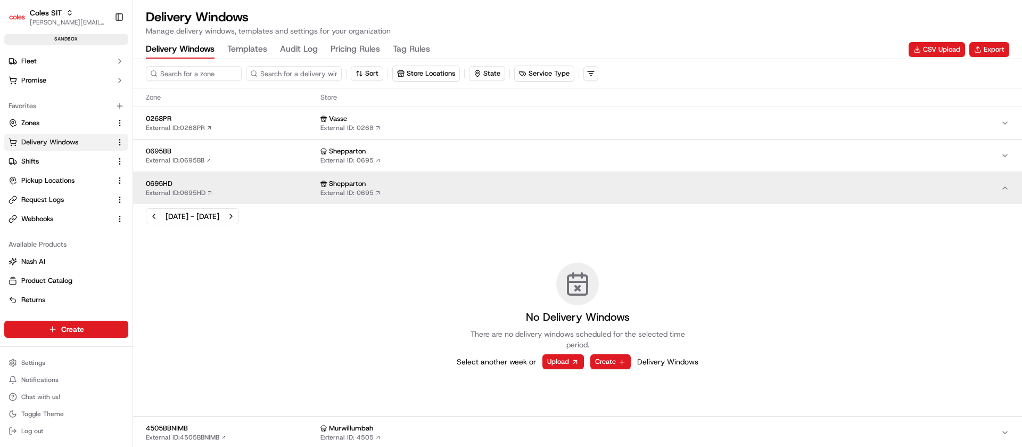
click at [260, 180] on span "0695HD" at bounding box center [231, 184] width 170 height 10
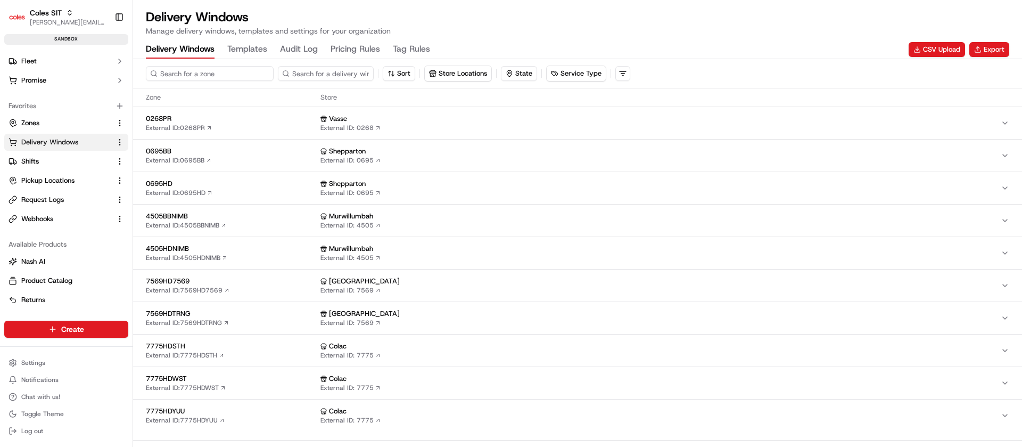
click at [186, 71] on input at bounding box center [210, 73] width 128 height 15
click at [53, 180] on span "Pickup Locations" at bounding box center [47, 181] width 53 height 10
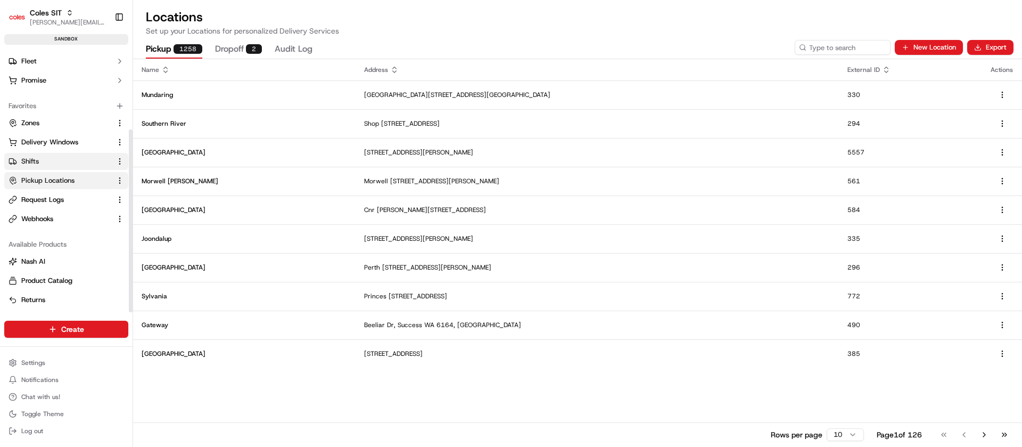
click at [56, 164] on link "Shifts" at bounding box center [60, 162] width 103 height 10
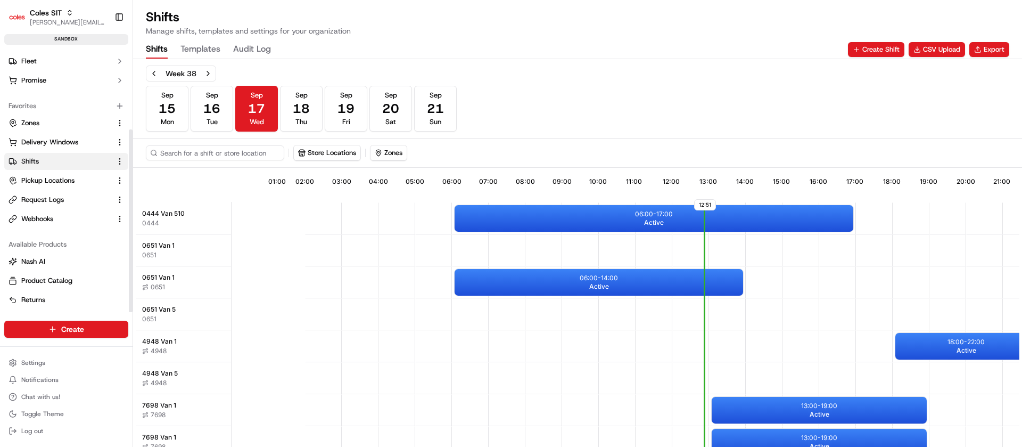
scroll to position [0, 99]
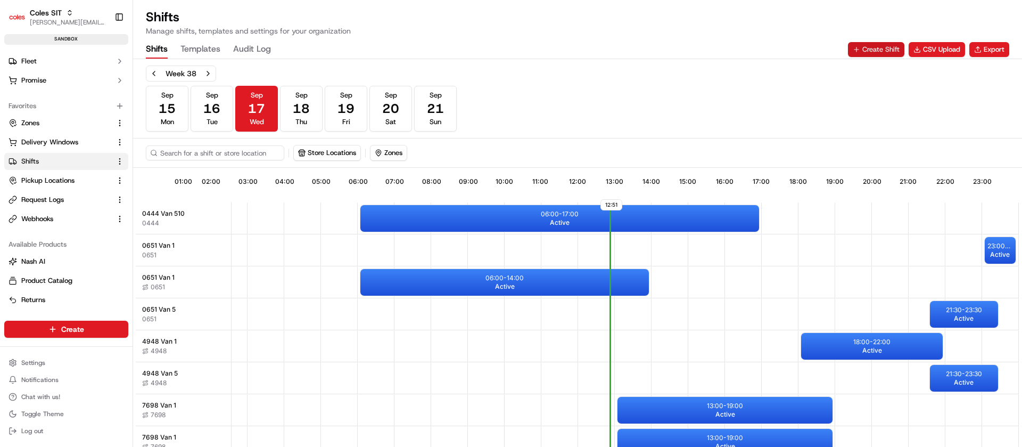
click at [880, 50] on button "Create Shift" at bounding box center [876, 49] width 56 height 15
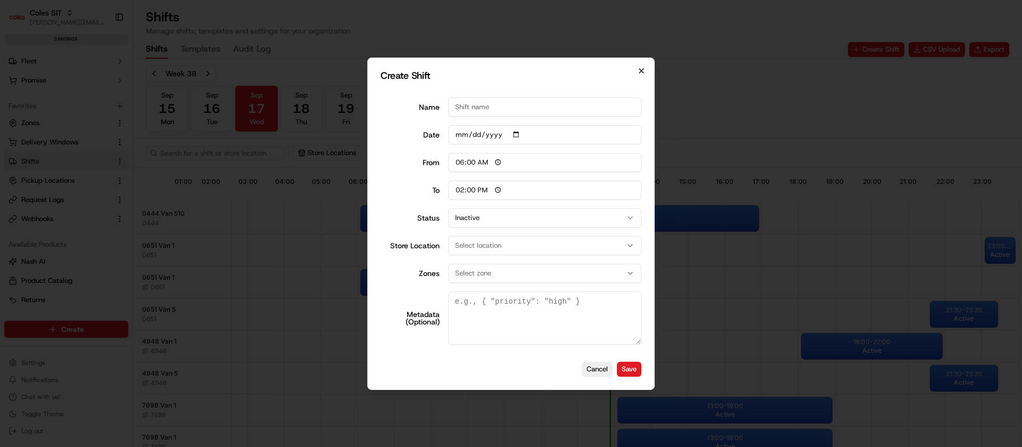
click at [644, 67] on icon "button" at bounding box center [641, 71] width 9 height 9
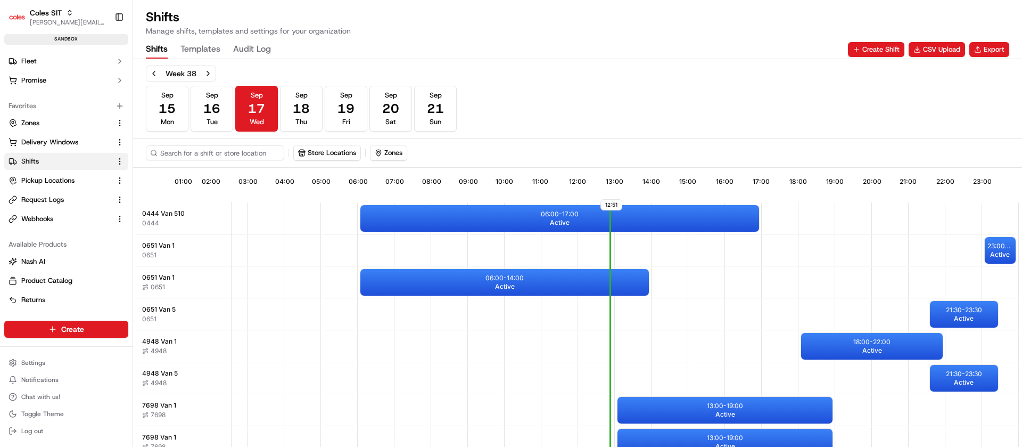
click at [648, 70] on div "Week 38 Sep 15 Mon Sep 16 Tue Sep 17 Wed Sep 18 Thu Sep 19 Fri Sep 20 Sat Sep 2…" at bounding box center [577, 98] width 863 height 66
click at [936, 44] on button "CSV Upload" at bounding box center [937, 49] width 56 height 15
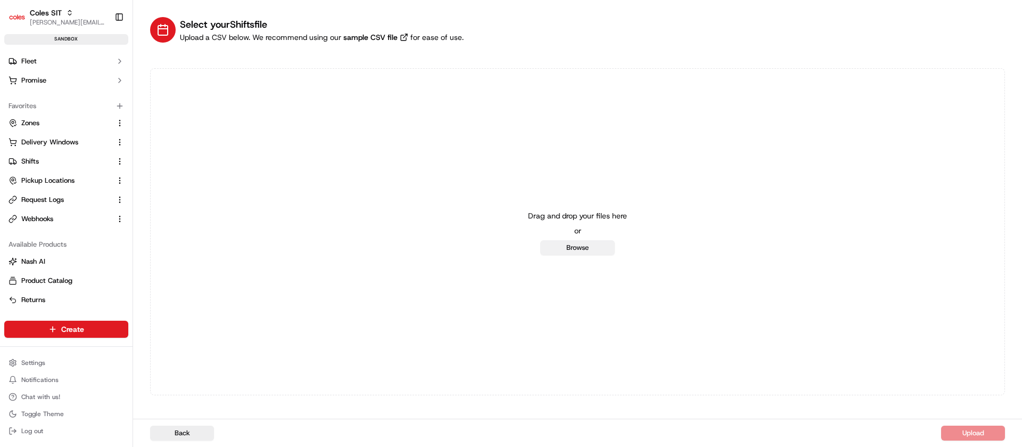
click at [569, 251] on button "Browse" at bounding box center [577, 247] width 75 height 15
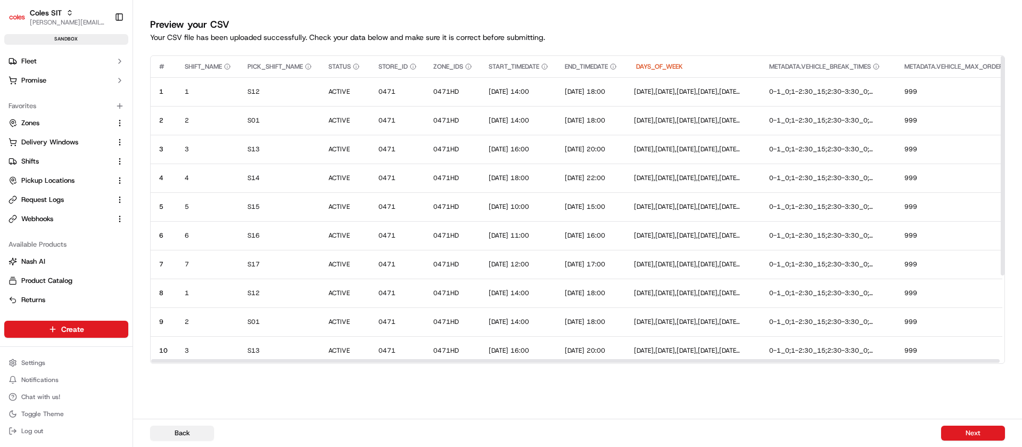
click at [186, 432] on button "Back" at bounding box center [182, 432] width 64 height 15
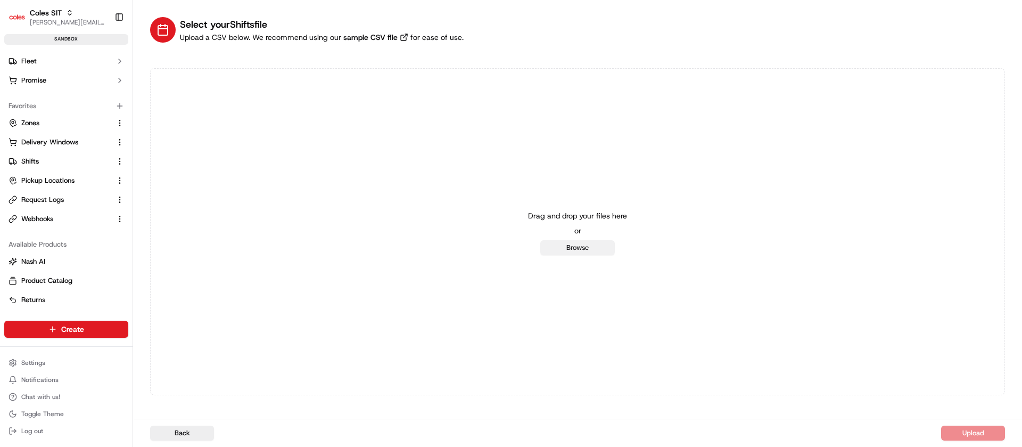
click at [598, 250] on button "Browse" at bounding box center [577, 247] width 75 height 15
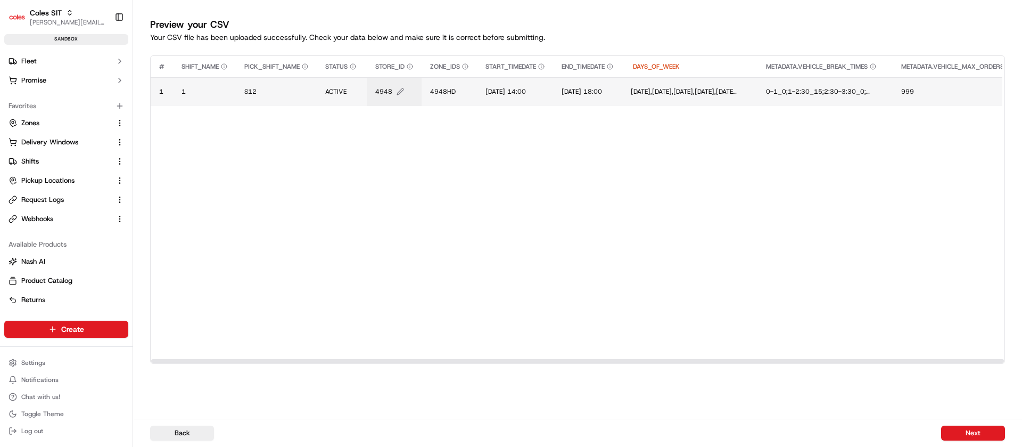
click at [392, 91] on span "4948" at bounding box center [383, 91] width 17 height 9
click at [393, 91] on div "4948" at bounding box center [441, 80] width 128 height 29
click at [398, 82] on input "4948" at bounding box center [441, 80] width 118 height 19
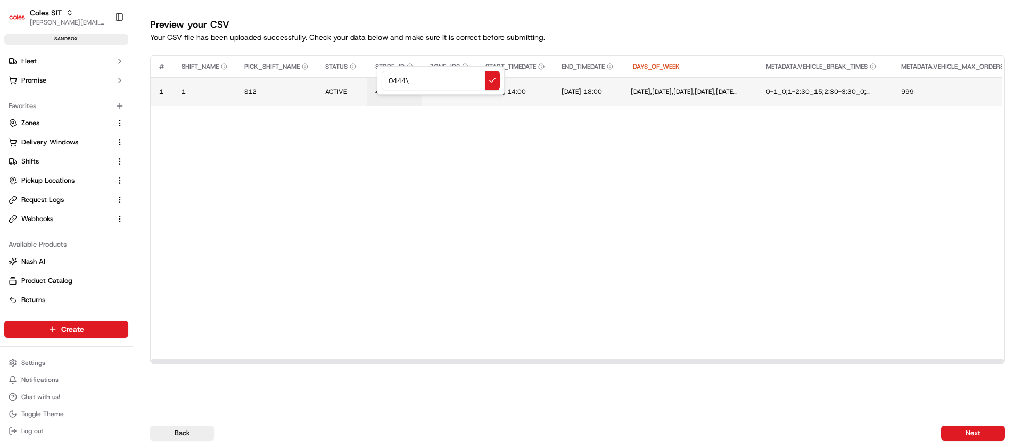
type input "0444"
click at [458, 91] on button "4948HD" at bounding box center [449, 91] width 38 height 9
click at [465, 80] on input "4948HD" at bounding box center [496, 80] width 118 height 19
type input "0444"
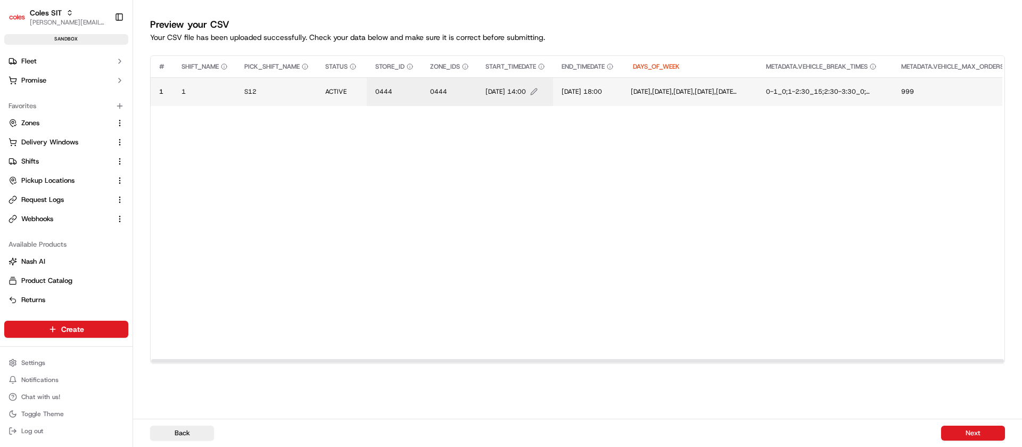
click at [507, 90] on span "[DATE] 14:00" at bounding box center [506, 91] width 40 height 9
click at [505, 81] on input "[DATE] 14:00" at bounding box center [551, 80] width 118 height 19
type input "[DATE] 14:00"
click at [604, 90] on span "[DATE] 18:00" at bounding box center [585, 91] width 40 height 9
click at [604, 90] on div "[DATE] 18:00" at bounding box center [651, 80] width 128 height 29
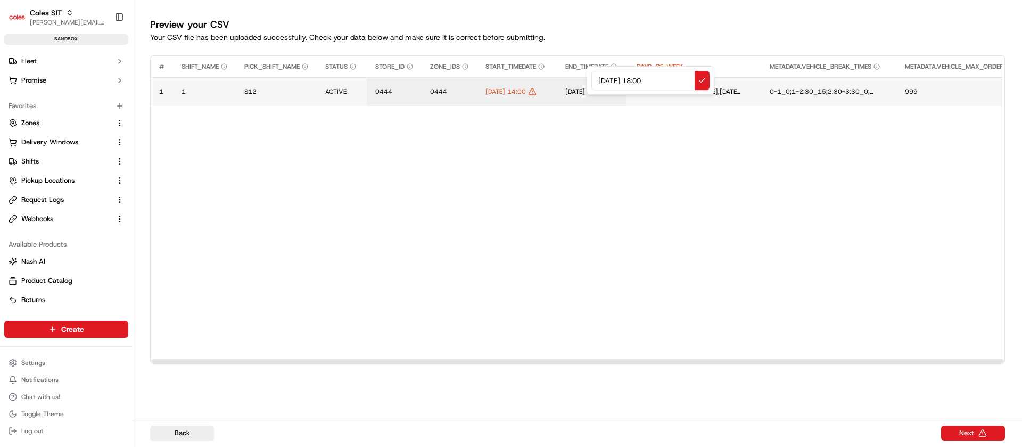
click at [603, 82] on input "[DATE] 18:00" at bounding box center [650, 80] width 118 height 19
type input "[DATE] 18:00"
click at [978, 425] on button "Next" at bounding box center [973, 432] width 64 height 15
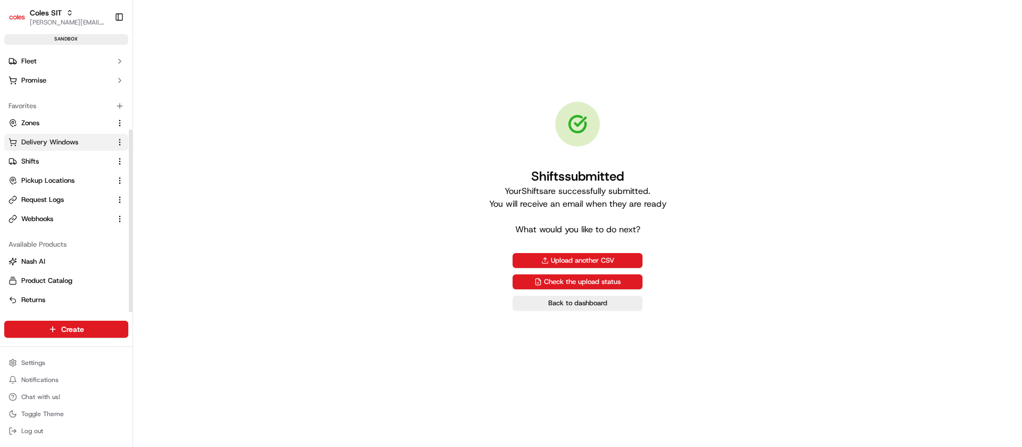
click at [49, 142] on span "Delivery Windows" at bounding box center [49, 142] width 57 height 10
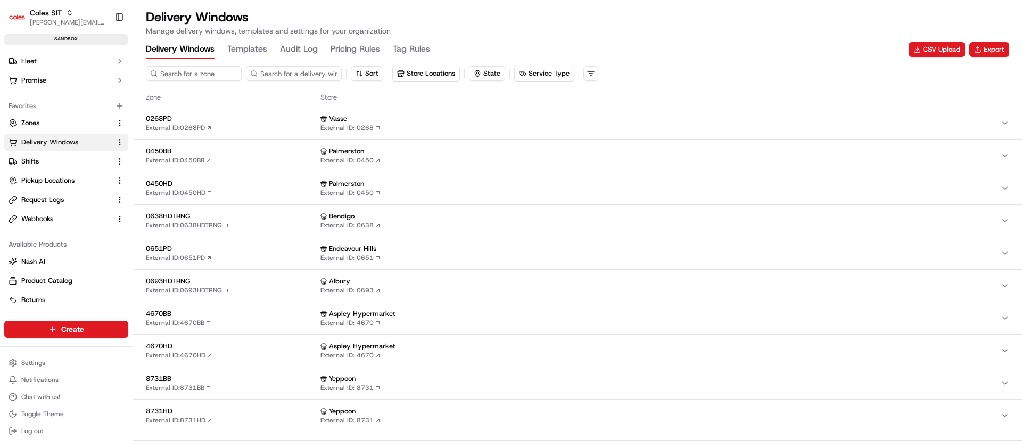
click at [948, 40] on div "Delivery Windows Templates Audit Log Pricing Rules Tag Rules CSV Upload Export" at bounding box center [577, 49] width 863 height 18
click at [934, 54] on button "CSV Upload" at bounding box center [937, 49] width 56 height 15
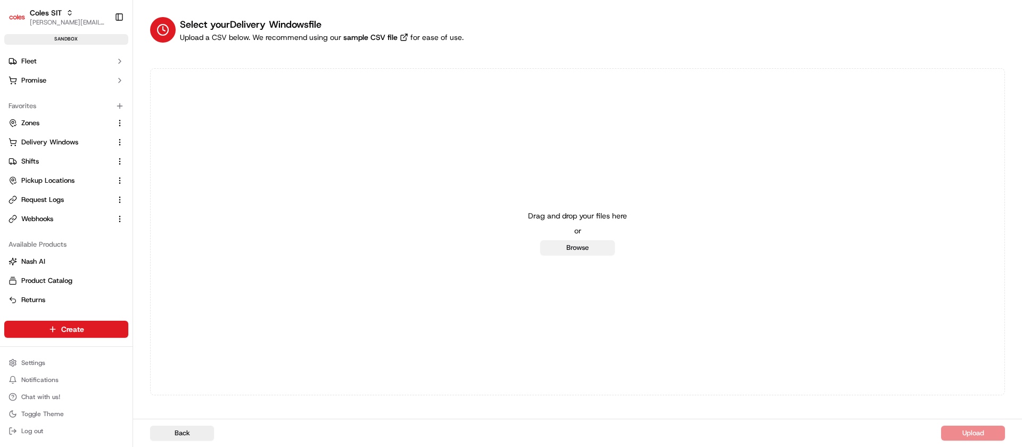
click at [562, 247] on button "Browse" at bounding box center [577, 247] width 75 height 15
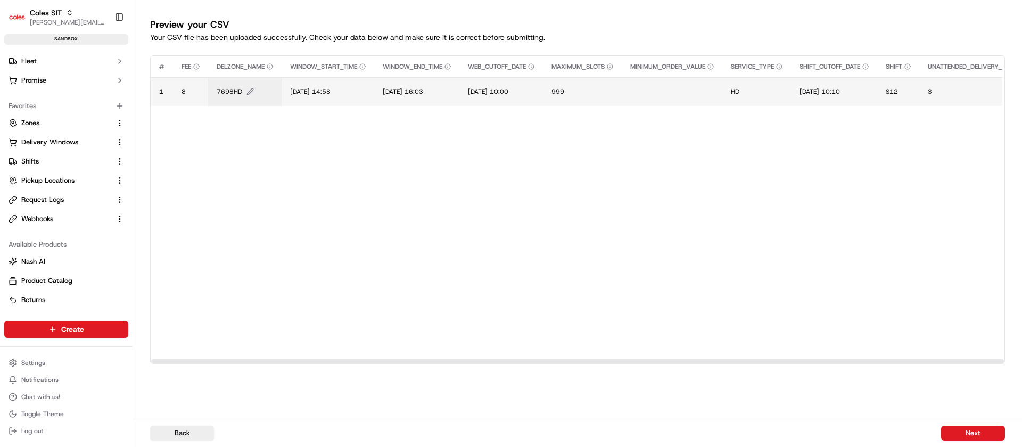
click at [226, 92] on span "7698HD" at bounding box center [230, 91] width 26 height 9
click at [238, 85] on input "7698HD" at bounding box center [281, 80] width 118 height 19
type input "0444hd"
click at [251, 91] on icon "Edit DELZONE_NAME value" at bounding box center [249, 91] width 6 height 6
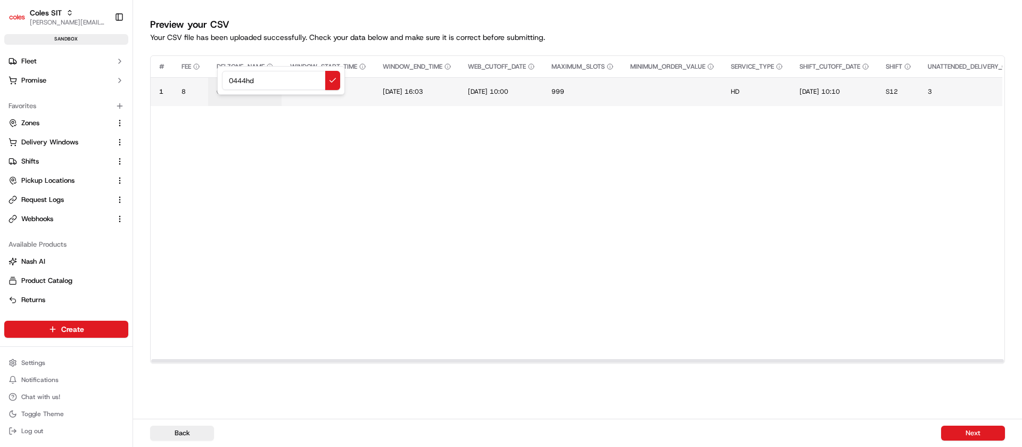
click at [251, 91] on div "0444hd" at bounding box center [281, 80] width 128 height 29
click at [261, 83] on input "0444hd" at bounding box center [281, 80] width 118 height 19
type input "0444HD"
click at [301, 88] on span "26/08/2025 14:58" at bounding box center [310, 91] width 40 height 9
click at [301, 88] on input "26/08/2025 14:58" at bounding box center [356, 80] width 118 height 19
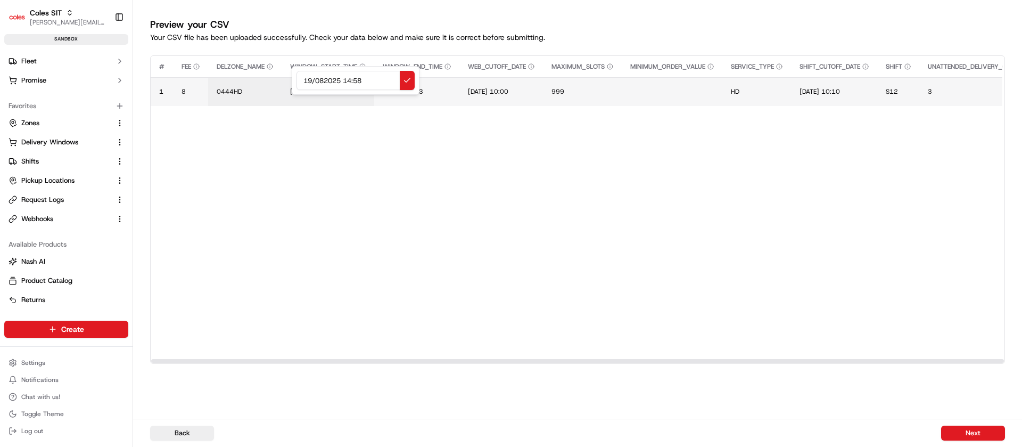
type input "19/0892025 14:58"
click at [312, 86] on td "19/0892025 14:58" at bounding box center [333, 91] width 102 height 29
click at [320, 91] on span "19/0892025 14:58" at bounding box center [321, 91] width 62 height 9
click at [320, 91] on div "19/0892025 14:58" at bounding box center [356, 80] width 128 height 29
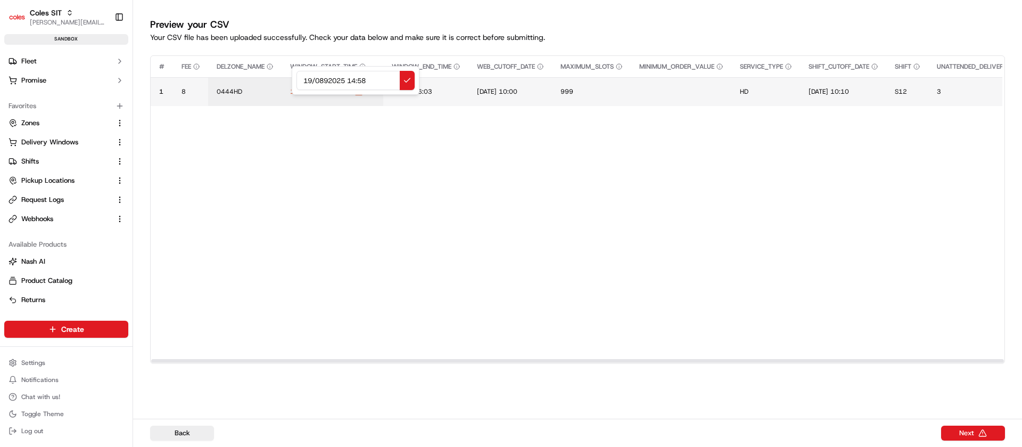
click at [321, 82] on input "19/0892025 14:58" at bounding box center [356, 80] width 118 height 19
type input "19/09/2025 14:58"
click at [399, 94] on span "26/08/2025 16:03" at bounding box center [403, 91] width 40 height 9
click at [399, 94] on div "26/08/2025 16:03" at bounding box center [449, 80] width 128 height 29
click at [400, 79] on input "26/08/2025 16:03" at bounding box center [449, 80] width 118 height 19
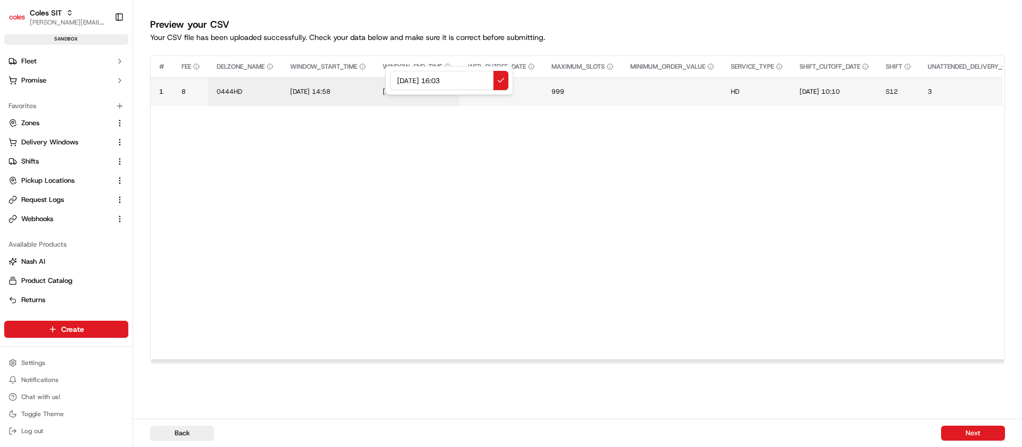
click at [400, 79] on input "26/08/2025 16:03" at bounding box center [449, 80] width 118 height 19
type input "19/09/2025 16:03"
click at [504, 94] on span "25/08/2025 10:00" at bounding box center [488, 91] width 40 height 9
click at [504, 94] on div "25/08/2025 10:00" at bounding box center [537, 80] width 128 height 29
click at [489, 81] on input "25/08/2025 10:00" at bounding box center [537, 80] width 118 height 19
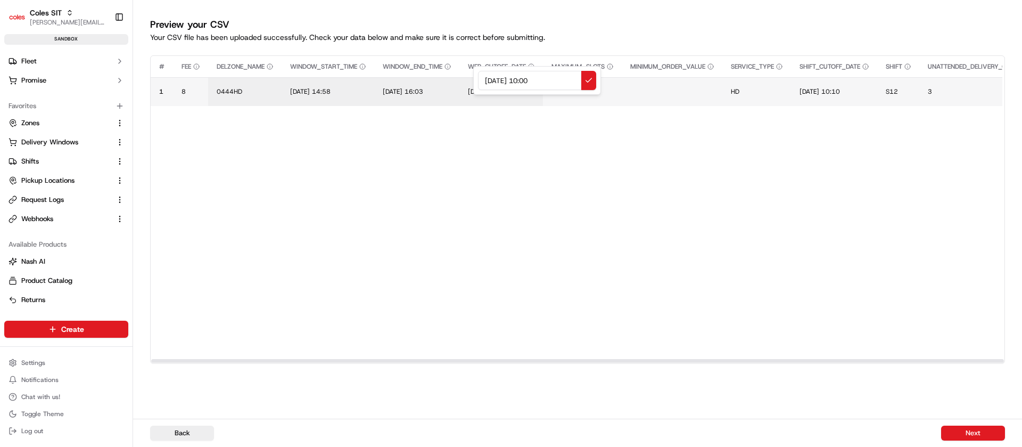
click at [489, 81] on input "25/08/2025 10:00" at bounding box center [537, 80] width 118 height 19
type input "19/09/2025 10:00"
click at [818, 89] on span "25/08/2025 10:10" at bounding box center [820, 91] width 40 height 9
click at [828, 81] on input "25/08/2025 10:10" at bounding box center [874, 80] width 118 height 19
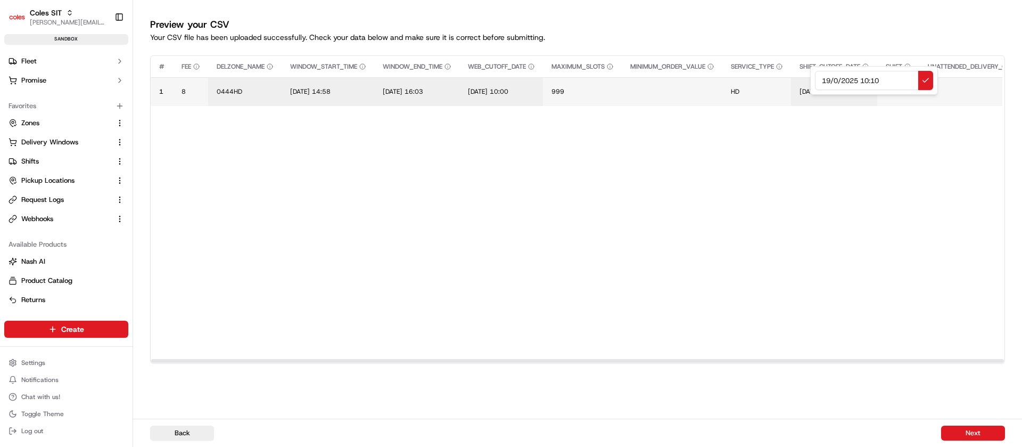
type input "19/09/2025 10:10"
click at [953, 432] on button "Next" at bounding box center [973, 432] width 64 height 15
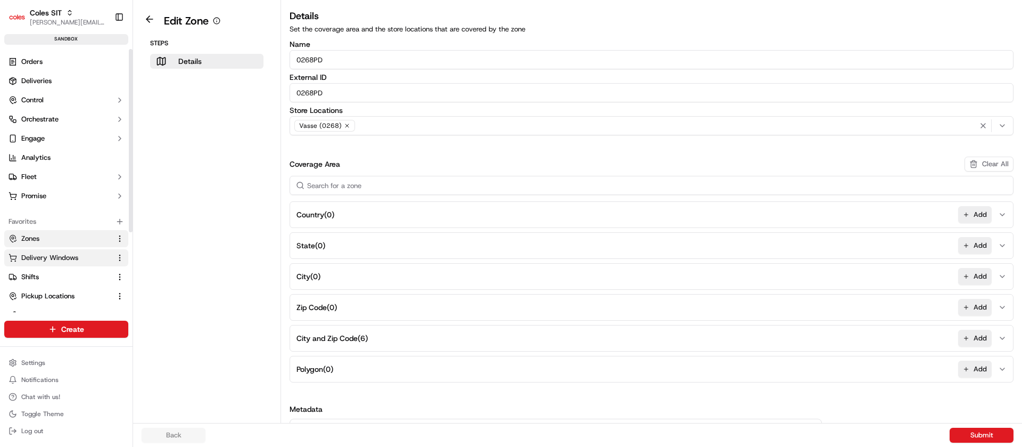
scroll to position [1527, 0]
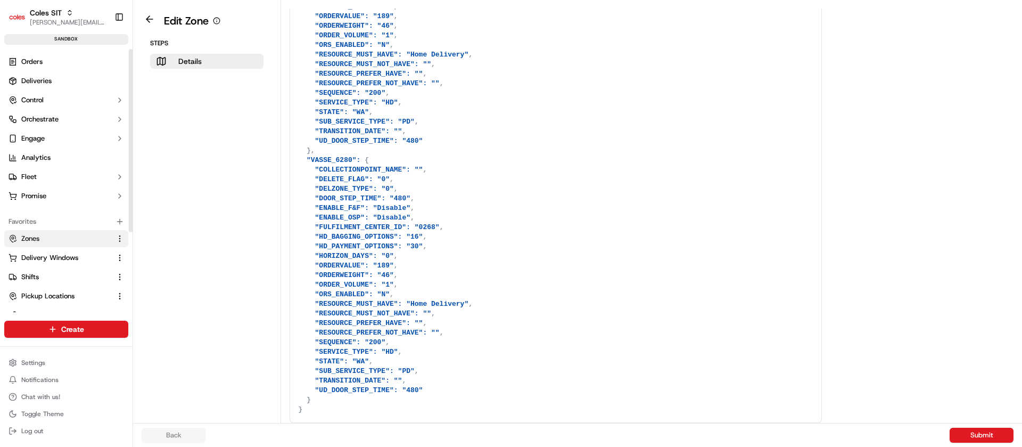
click at [27, 238] on span "Zones" at bounding box center [30, 239] width 18 height 10
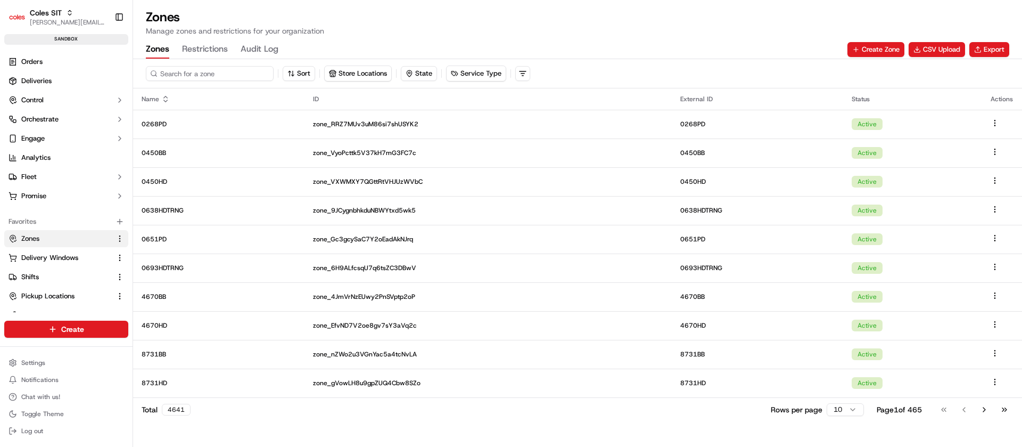
click at [206, 80] on input at bounding box center [210, 73] width 128 height 15
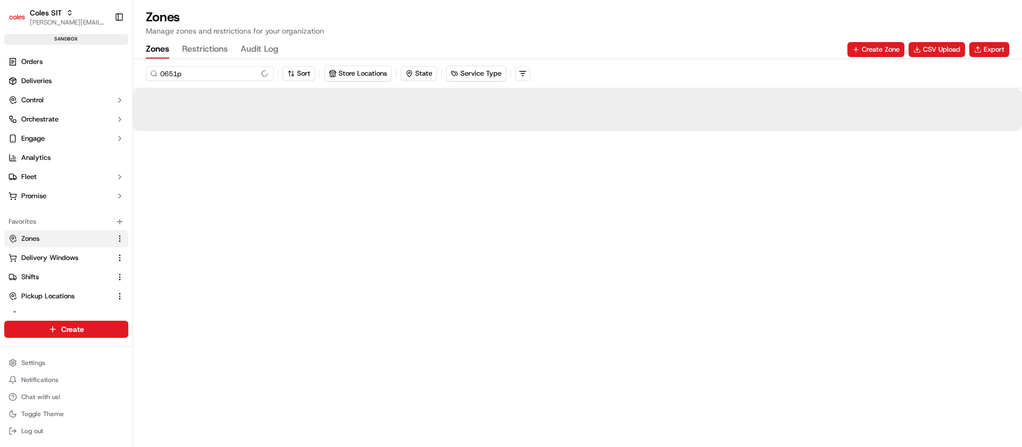
type input "0651pd"
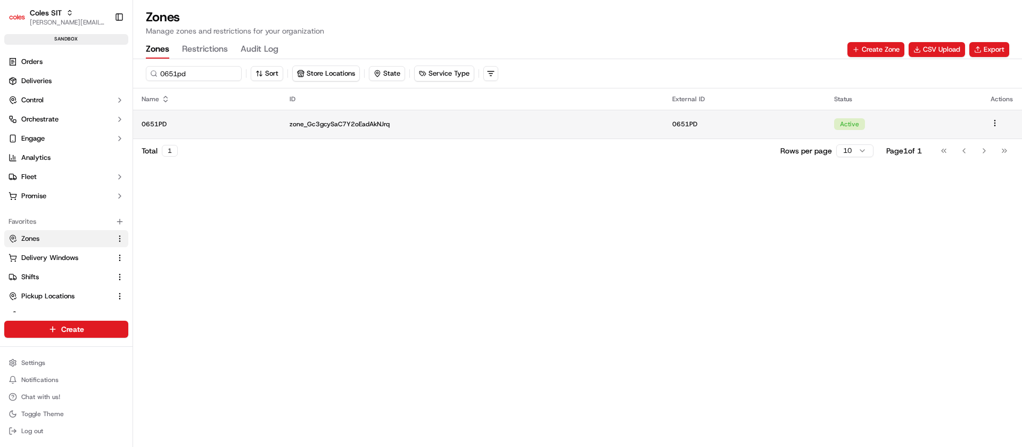
click at [219, 120] on p "0651PD" at bounding box center [207, 124] width 131 height 9
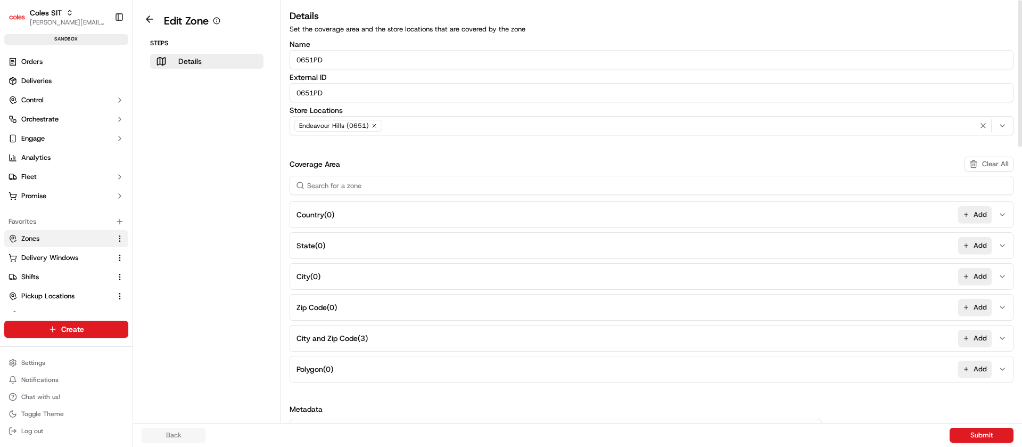
click at [461, 341] on button "City and Zip Code ( 3 ) Add" at bounding box center [651, 338] width 719 height 26
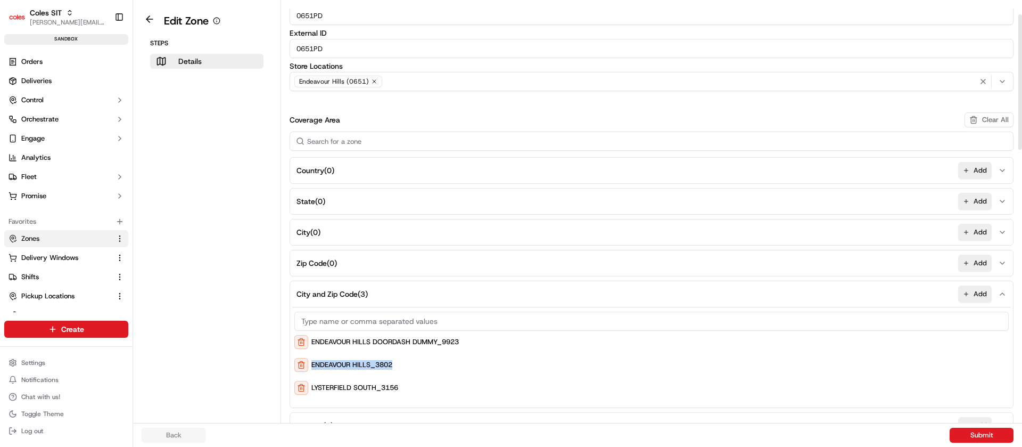
drag, startPoint x: 430, startPoint y: 401, endPoint x: 392, endPoint y: 365, distance: 52.0
click at [392, 365] on div "ENDEAVOUR HILLS DOORDASH DUMMY_9923 ENDEAVOUR HILLS_3802 [GEOGRAPHIC_DATA]" at bounding box center [651, 353] width 714 height 92
copy div "ENDEAVOUR HILLS_3802"
click at [300, 364] on button at bounding box center [301, 365] width 14 height 14
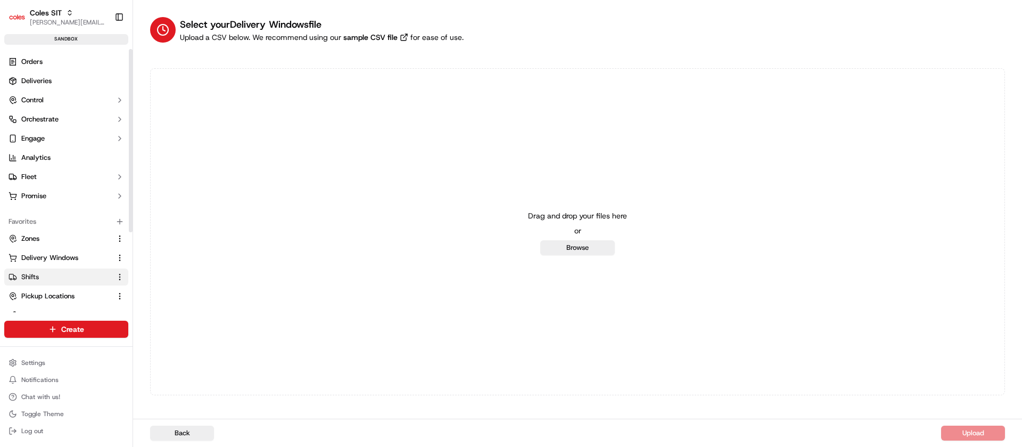
click at [31, 277] on span "Shifts" at bounding box center [30, 277] width 18 height 10
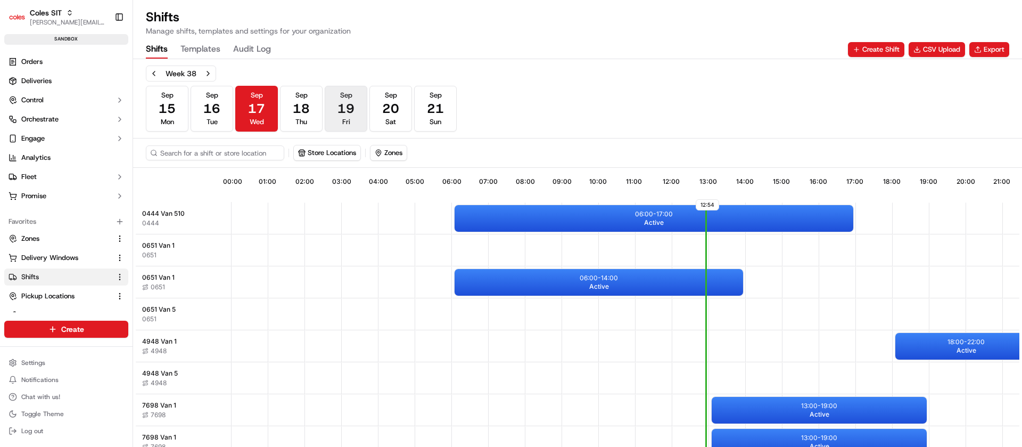
click at [350, 113] on span "19" at bounding box center [346, 108] width 17 height 17
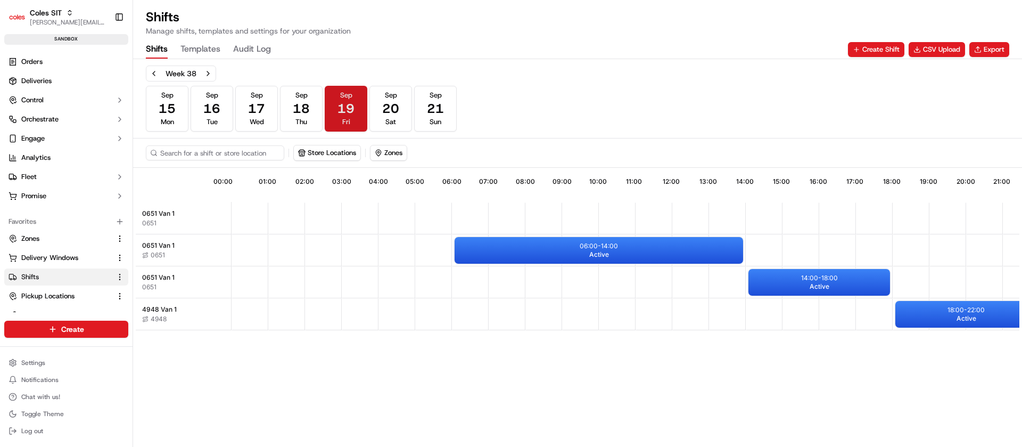
scroll to position [0, 94]
click at [436, 109] on span "21" at bounding box center [435, 108] width 17 height 17
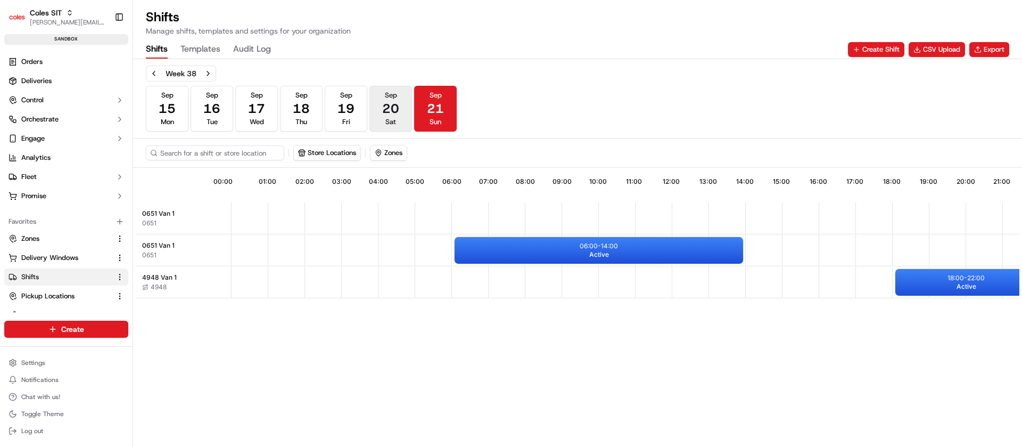
click at [392, 111] on span "20" at bounding box center [390, 108] width 17 height 17
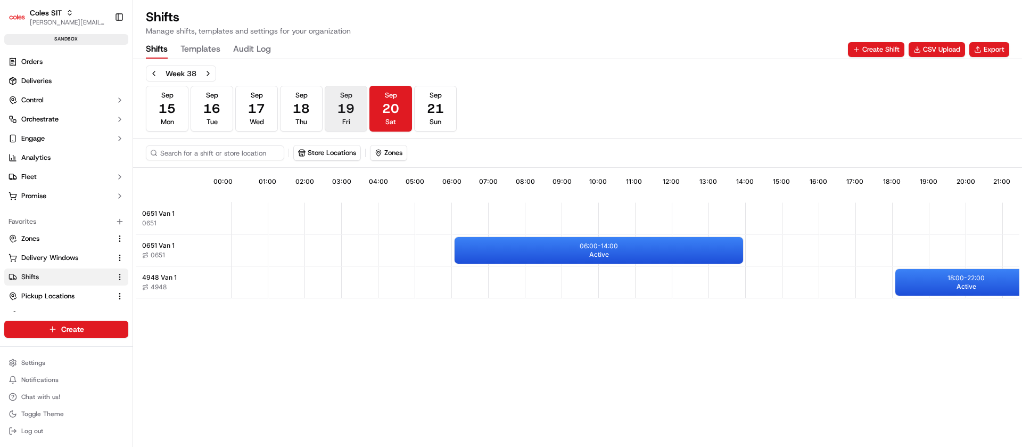
click at [349, 113] on span "19" at bounding box center [346, 108] width 17 height 17
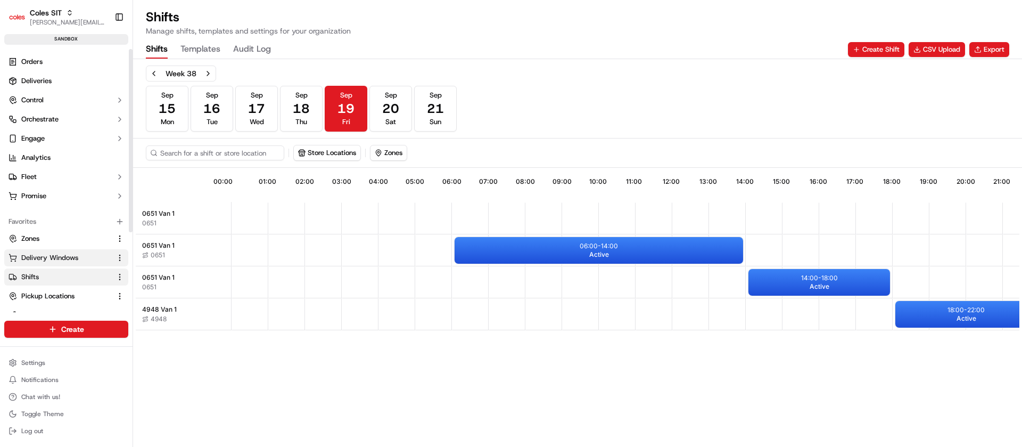
click at [44, 262] on button "Delivery Windows" at bounding box center [66, 257] width 124 height 17
click at [66, 259] on span "Delivery Windows" at bounding box center [49, 258] width 57 height 10
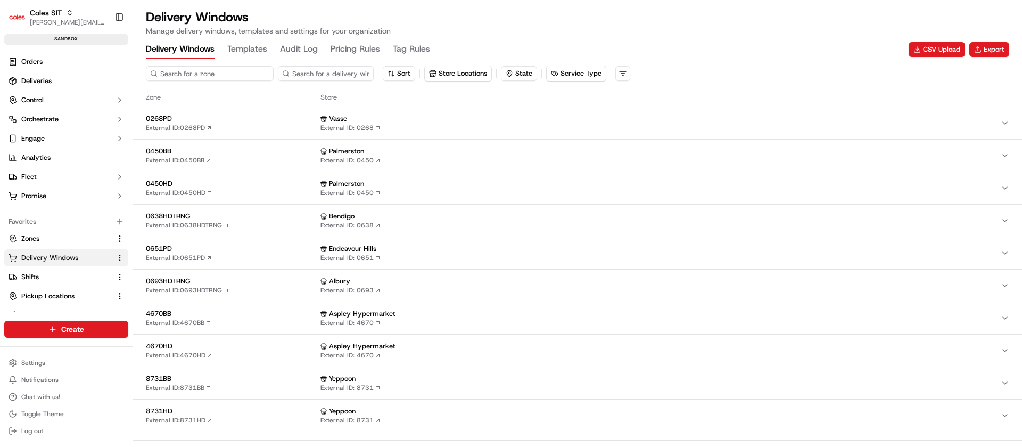
click at [195, 75] on input at bounding box center [210, 73] width 128 height 15
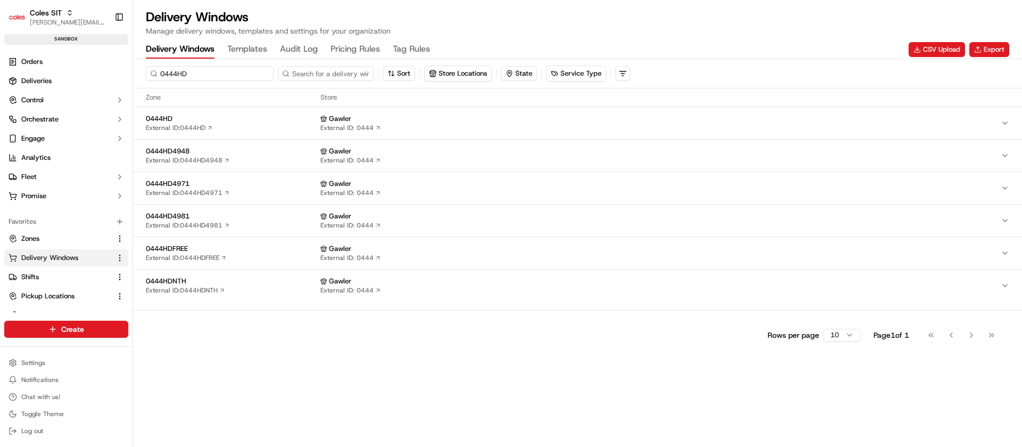
type input "0444HD"
click at [236, 120] on span "0444HD" at bounding box center [231, 119] width 170 height 10
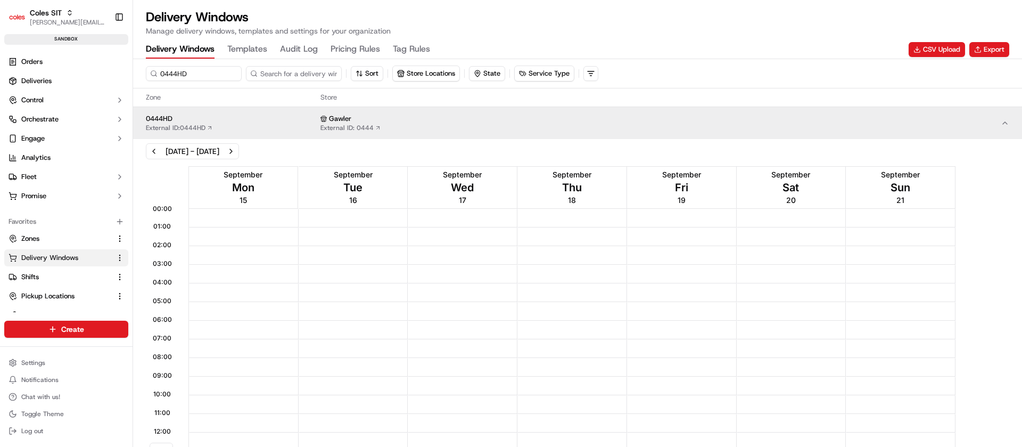
drag, startPoint x: 1009, startPoint y: 330, endPoint x: 1017, endPoint y: 461, distance: 131.2
click at [1017, 446] on html "Coles SIT [PERSON_NAME][EMAIL_ADDRESS][DOMAIN_NAME] Toggle Sidebar sandbox Orde…" at bounding box center [511, 223] width 1022 height 447
drag, startPoint x: 1021, startPoint y: 353, endPoint x: 1021, endPoint y: 475, distance: 122.4
click at [1021, 446] on html "Coles SIT [PERSON_NAME][EMAIL_ADDRESS][DOMAIN_NAME] Toggle Sidebar sandbox Orde…" at bounding box center [511, 223] width 1022 height 447
click at [989, 424] on div "12:54 00:00 01:00 02:00 03:00 04:00 05:00 06:00 07:00 08:00 09:00 10:00 11:00 1…" at bounding box center [578, 411] width 884 height 490
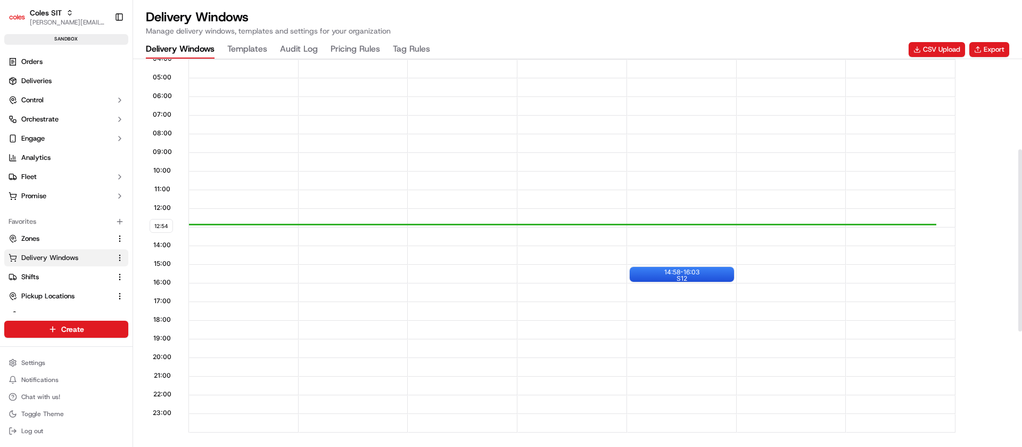
scroll to position [383, 0]
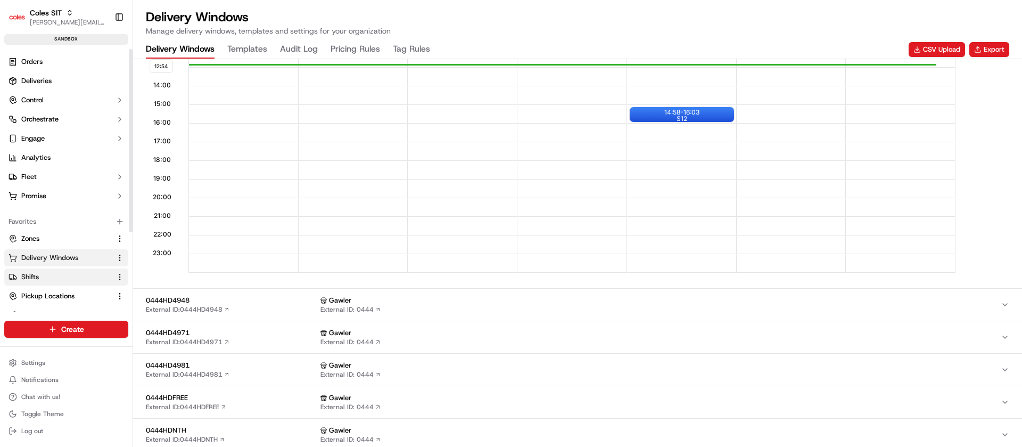
click at [39, 271] on button "Shifts" at bounding box center [66, 276] width 124 height 17
click at [61, 281] on button "Shifts" at bounding box center [66, 276] width 124 height 17
click at [36, 269] on button "Shifts" at bounding box center [66, 276] width 124 height 17
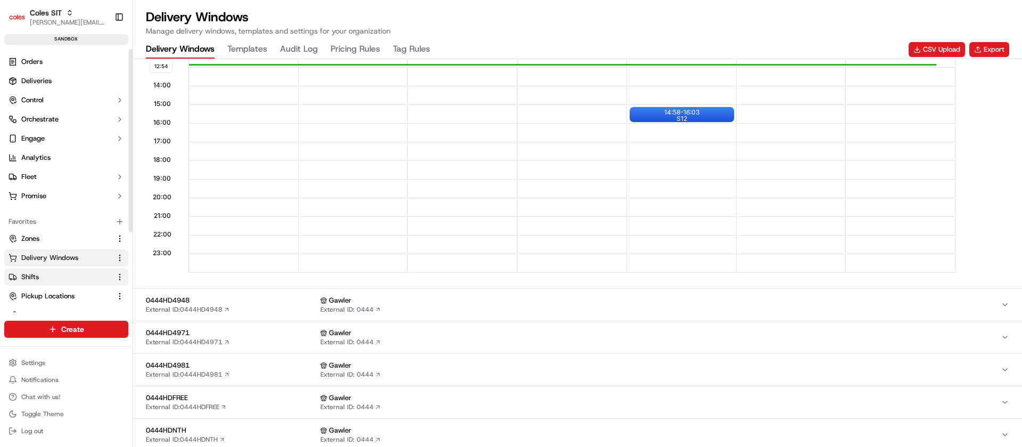
click at [36, 269] on button "Shifts" at bounding box center [66, 276] width 124 height 17
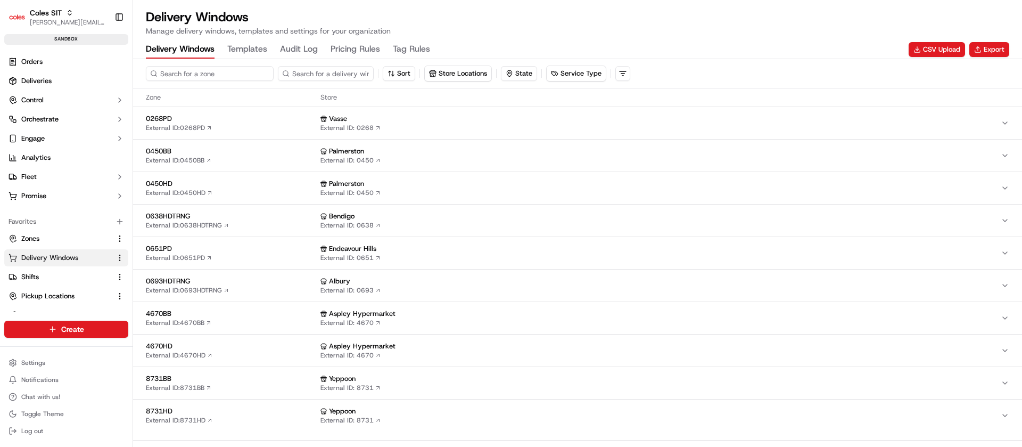
click at [191, 76] on input at bounding box center [210, 73] width 128 height 15
type input "0444"
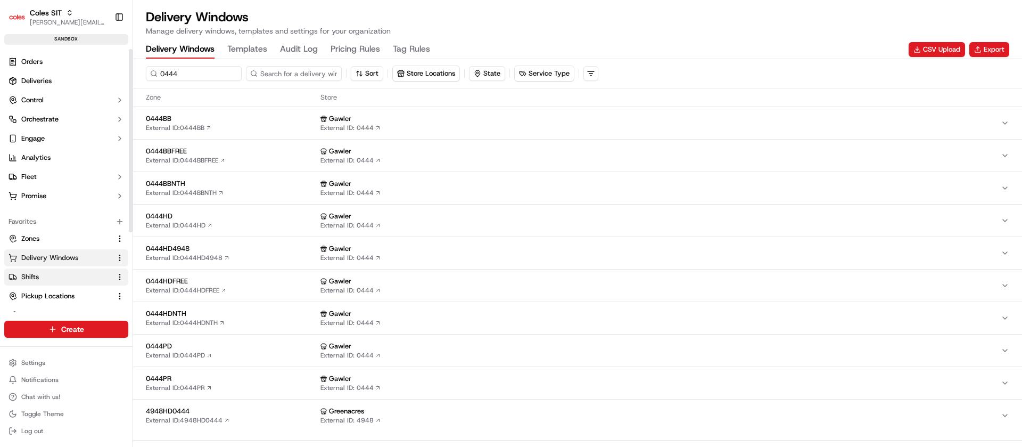
click at [48, 277] on link "Shifts" at bounding box center [60, 277] width 103 height 10
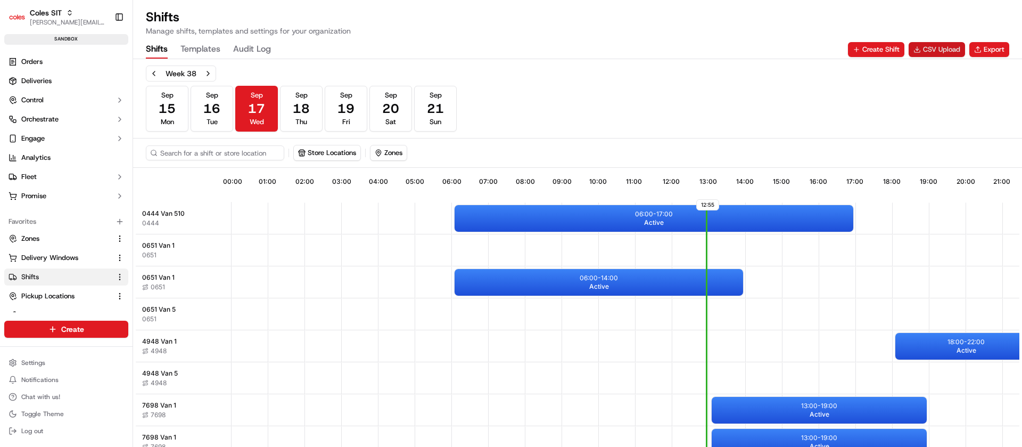
click at [942, 48] on button "CSV Upload" at bounding box center [937, 49] width 56 height 15
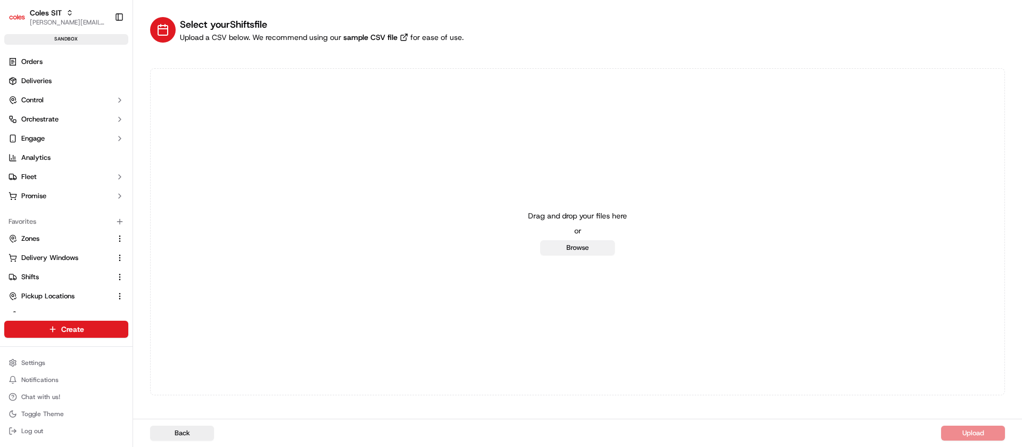
click at [585, 241] on button "Browse" at bounding box center [577, 247] width 75 height 15
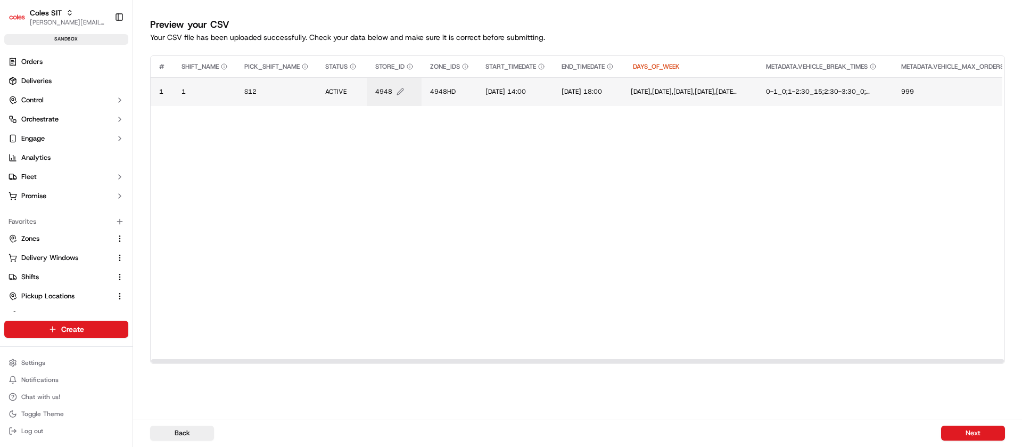
click at [389, 94] on span "4948" at bounding box center [383, 91] width 17 height 9
click at [389, 94] on div "4948" at bounding box center [441, 80] width 128 height 29
click at [402, 78] on input "4948" at bounding box center [441, 80] width 118 height 19
type input "0444"
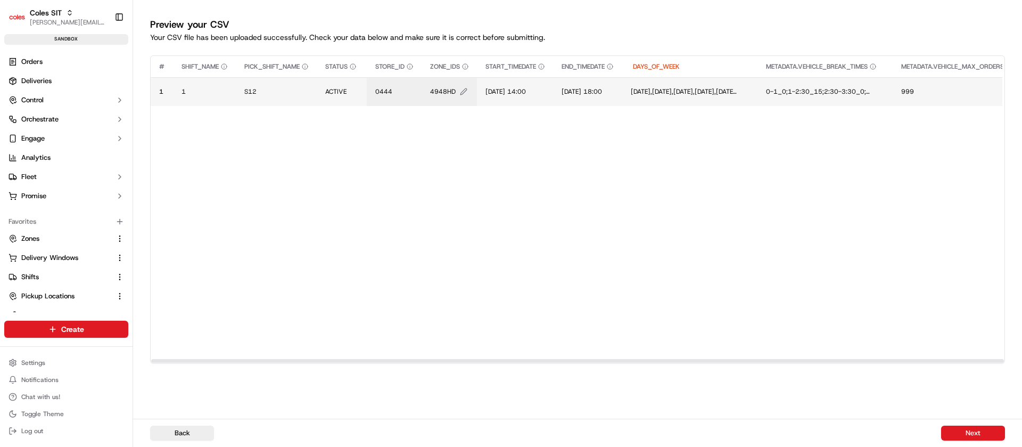
click at [446, 90] on span "4948HD" at bounding box center [443, 91] width 26 height 9
click at [446, 90] on div "4948HD" at bounding box center [496, 80] width 128 height 29
click at [455, 80] on input "4948HD" at bounding box center [496, 80] width 118 height 19
type input "0444HD"
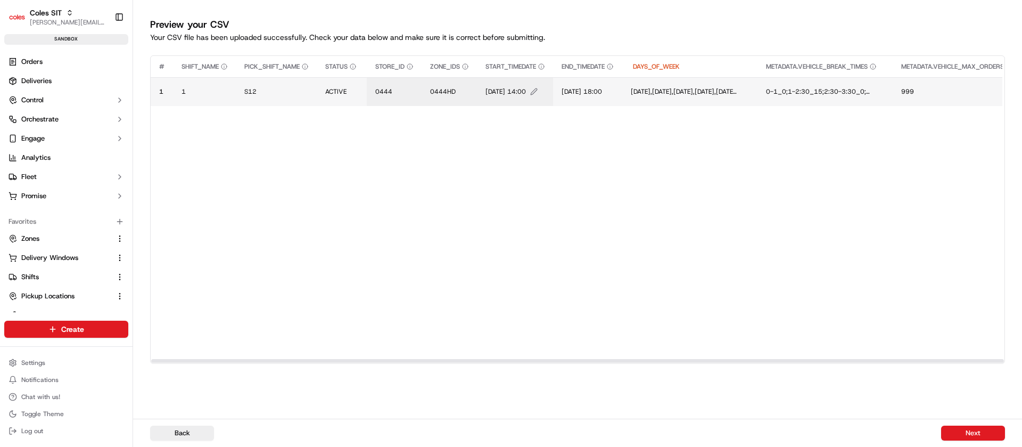
click at [516, 92] on span "1/07/2025 14:00" at bounding box center [506, 91] width 40 height 9
click at [516, 92] on div "1/07/2025 14:00" at bounding box center [552, 80] width 128 height 29
click at [505, 83] on input "1/07/2025 14:00" at bounding box center [551, 80] width 118 height 19
type input "19/09/2025 14:00"
click at [606, 91] on span "1/07/2025 18:00" at bounding box center [585, 91] width 40 height 9
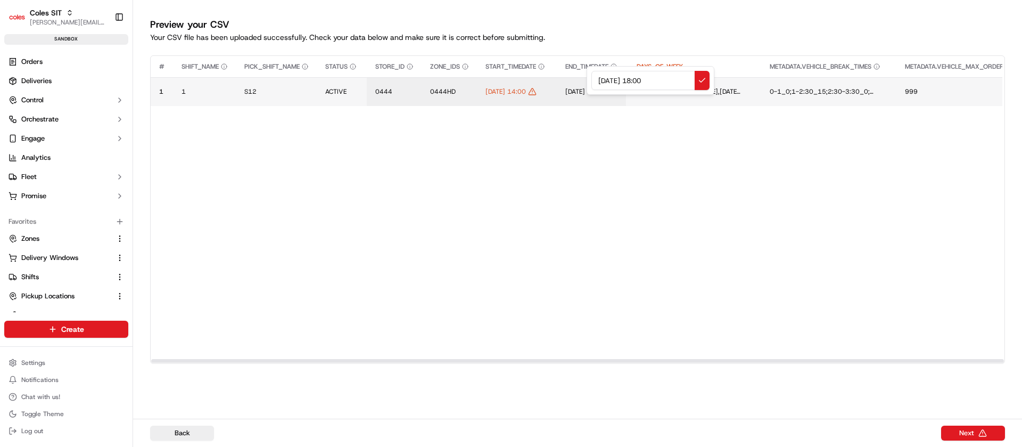
click at [622, 91] on div "1/07/2025 18:00" at bounding box center [651, 80] width 128 height 29
click at [602, 84] on input "1/07/2025 18:00" at bounding box center [650, 80] width 118 height 19
type input "19/09/2025 18:00"
click at [988, 424] on div "Back Next" at bounding box center [577, 432] width 889 height 28
click at [974, 432] on button "Next" at bounding box center [973, 432] width 64 height 15
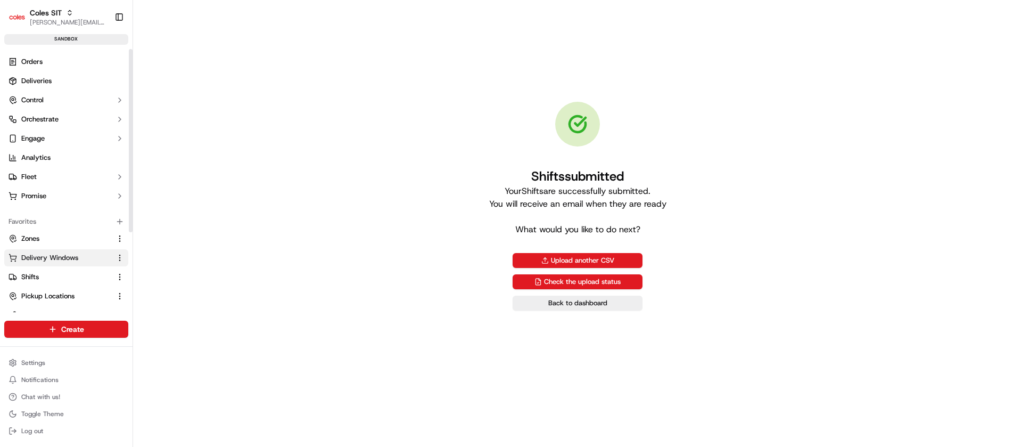
click at [42, 252] on button "Delivery Windows" at bounding box center [66, 257] width 124 height 17
click at [51, 258] on span "Delivery Windows" at bounding box center [49, 258] width 57 height 10
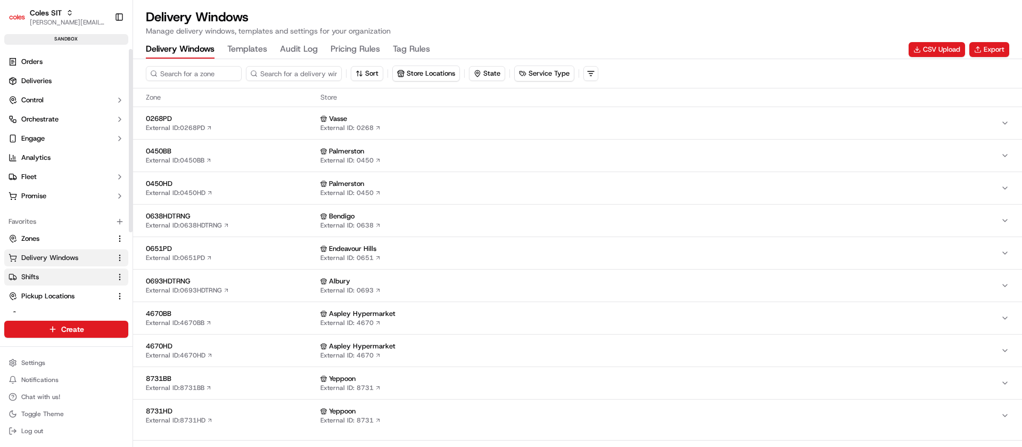
click at [44, 277] on link "Shifts" at bounding box center [60, 277] width 103 height 10
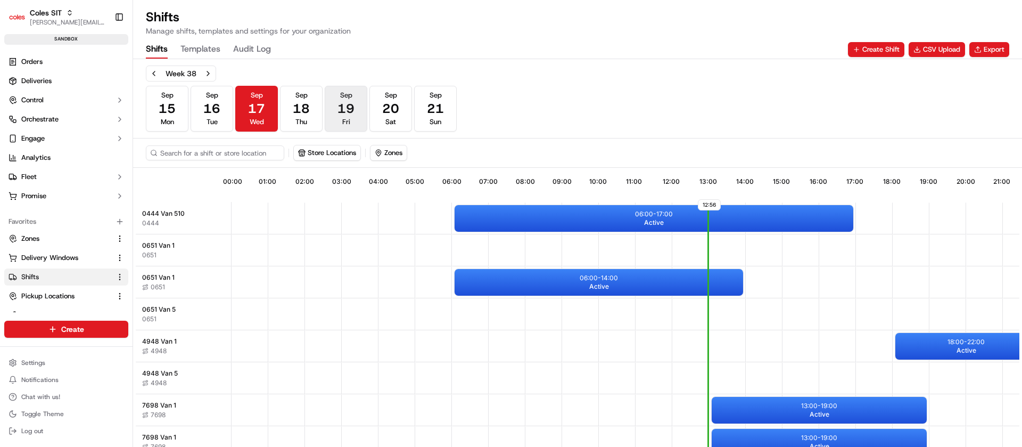
click at [351, 110] on span "19" at bounding box center [346, 108] width 17 height 17
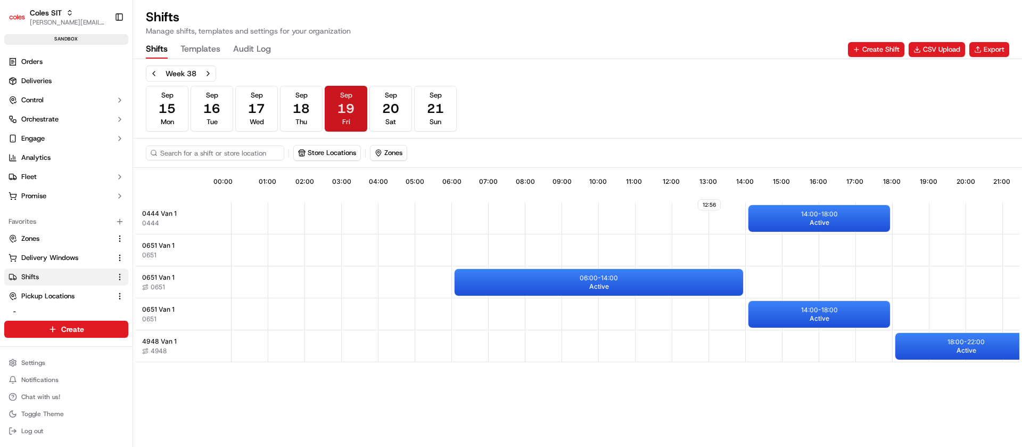
scroll to position [0, 94]
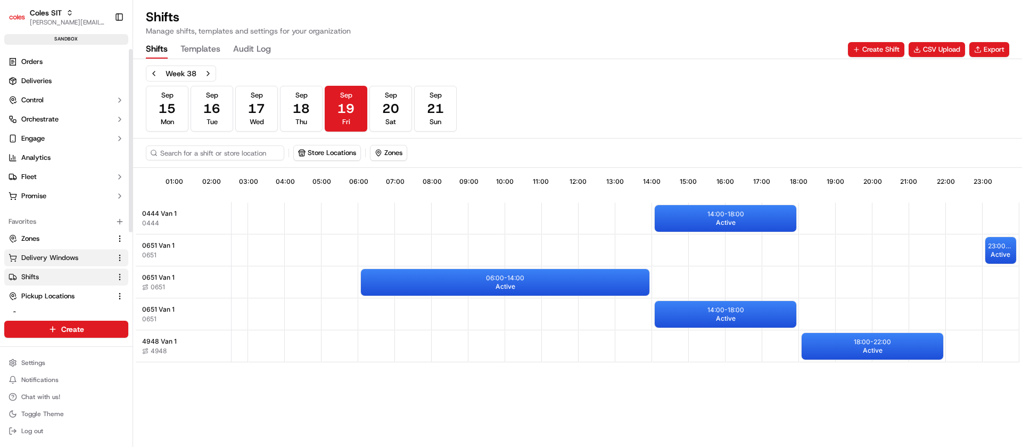
click at [54, 262] on button "Delivery Windows" at bounding box center [66, 257] width 124 height 17
click at [32, 242] on span "Zones" at bounding box center [30, 239] width 18 height 10
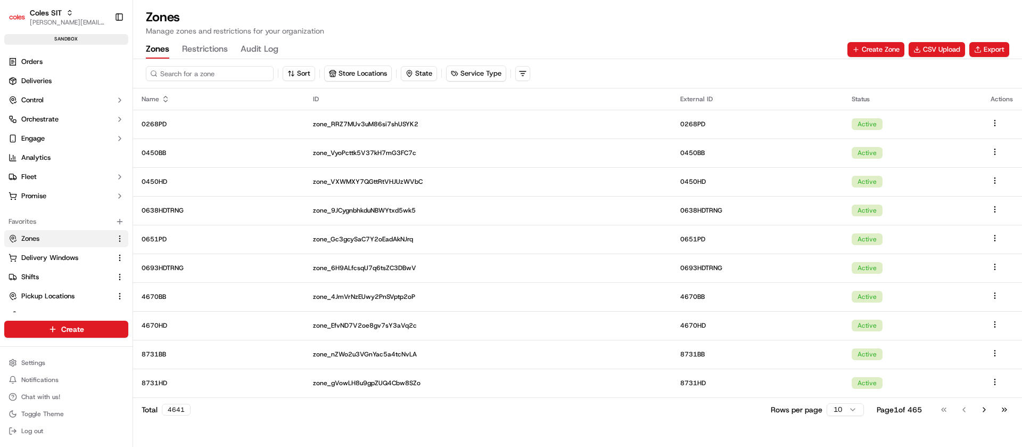
click at [196, 72] on input at bounding box center [210, 73] width 128 height 15
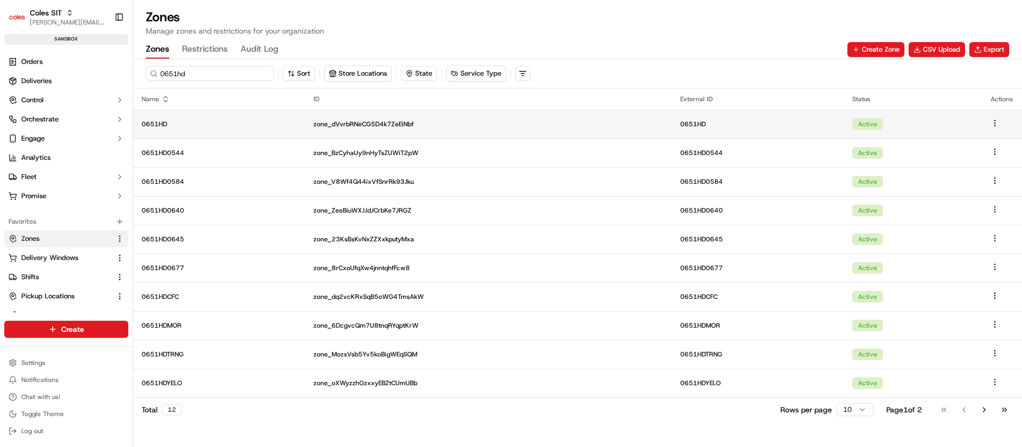
type input "0651hd"
click at [226, 126] on p "0651HD" at bounding box center [219, 124] width 155 height 9
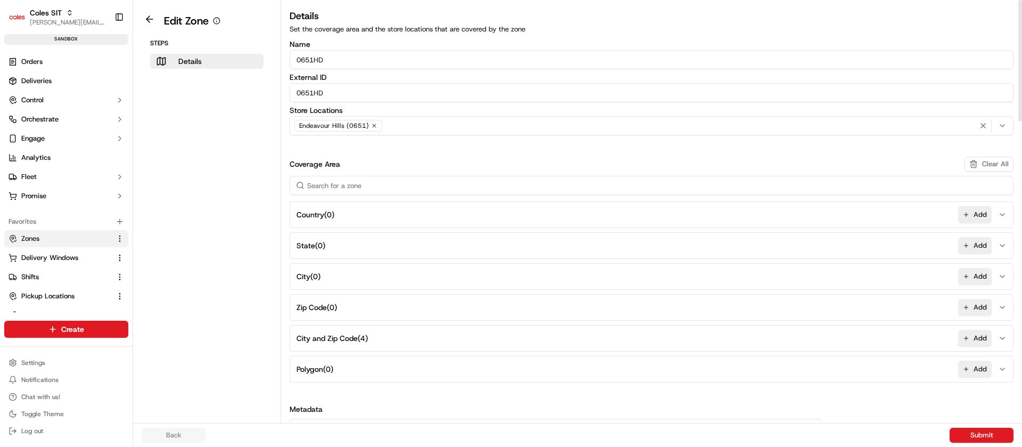
click at [815, 332] on button "City and Zip Code ( 4 ) Add" at bounding box center [651, 338] width 719 height 26
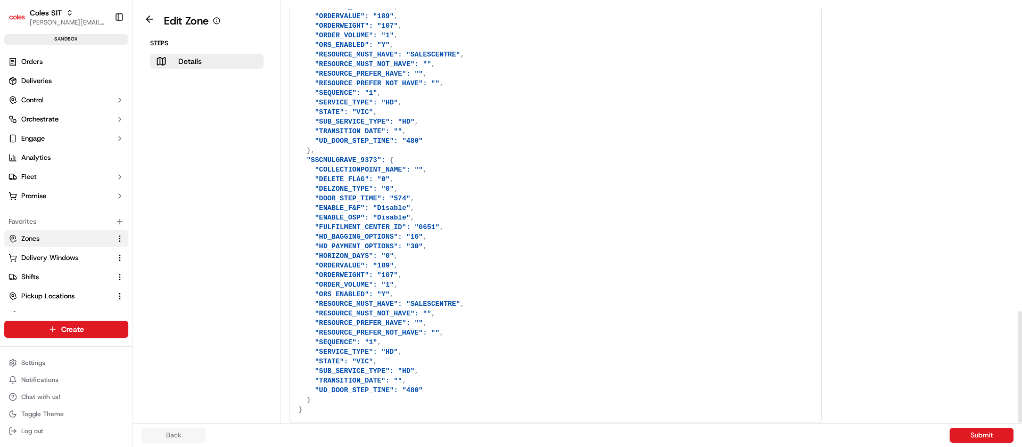
drag, startPoint x: 1022, startPoint y: 274, endPoint x: 1022, endPoint y: 405, distance: 131.0
click at [1022, 405] on div at bounding box center [1020, 211] width 4 height 423
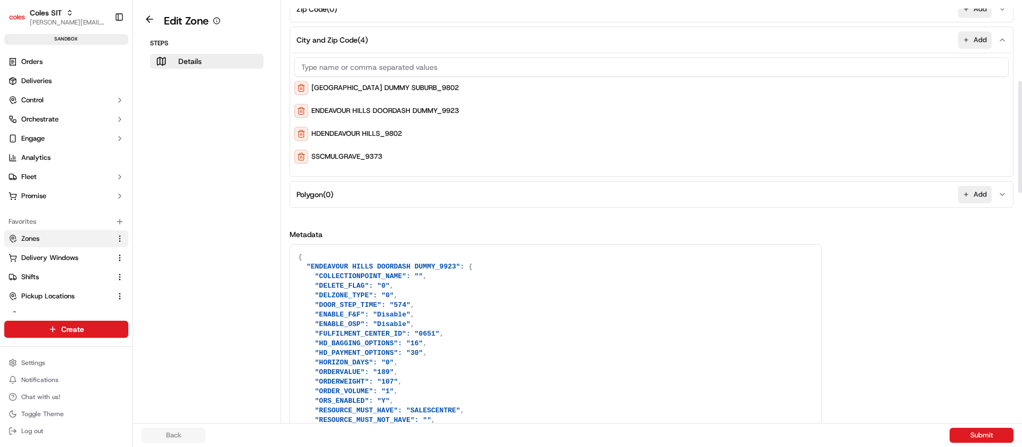
scroll to position [300, 0]
drag, startPoint x: 1022, startPoint y: 405, endPoint x: 1022, endPoint y: 175, distance: 230.0
click at [1022, 175] on div at bounding box center [1020, 137] width 4 height 112
click at [389, 67] on input at bounding box center [651, 65] width 714 height 19
click at [51, 237] on link "Zones" at bounding box center [60, 239] width 103 height 10
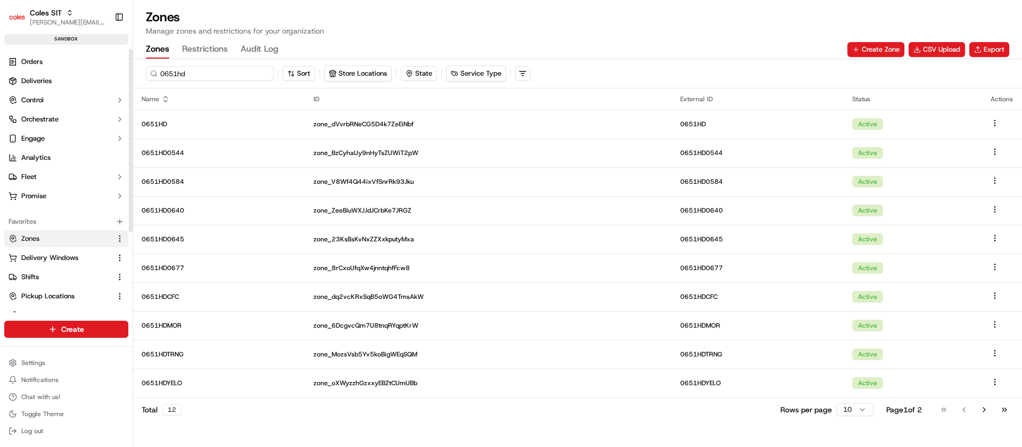
click at [192, 77] on input "0651hd" at bounding box center [210, 73] width 128 height 15
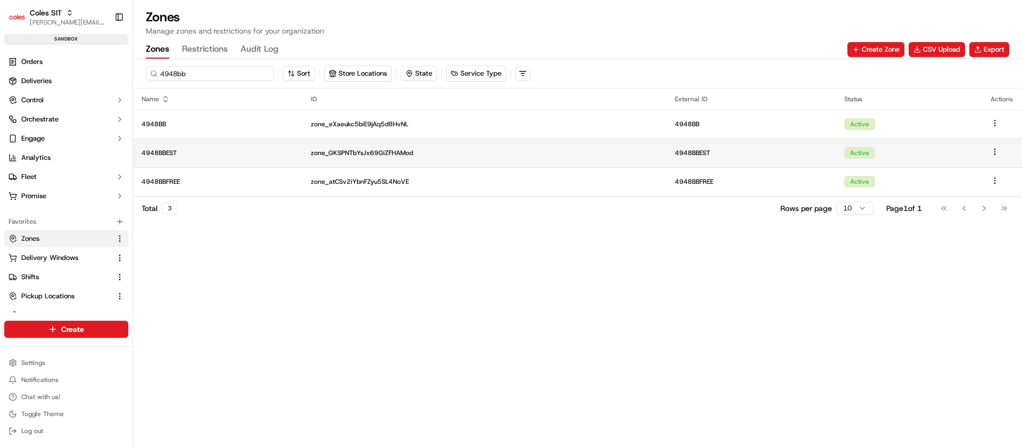
type input "4948bb"
click at [207, 155] on p "4948BBEST" at bounding box center [218, 153] width 152 height 9
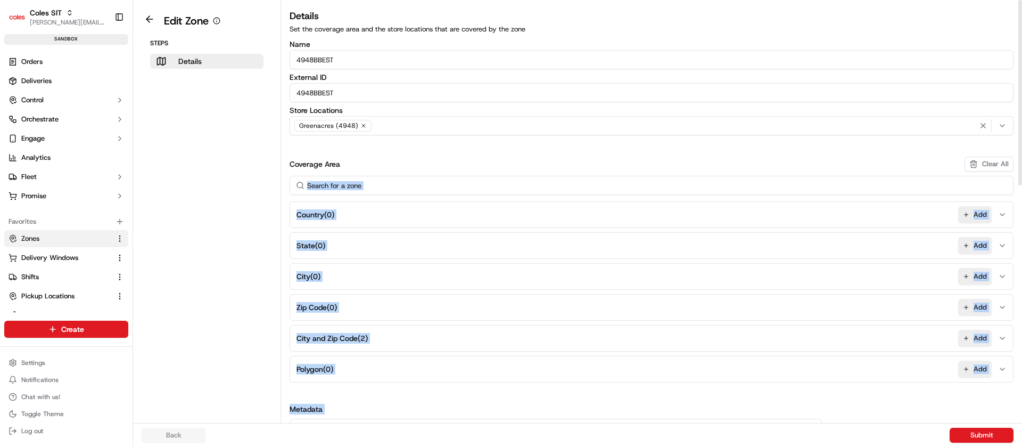
drag, startPoint x: 1015, startPoint y: 194, endPoint x: 1022, endPoint y: 397, distance: 203.5
click at [1022, 397] on div "Details Set the coverage area and the store locations that are covered by the z…" at bounding box center [651, 211] width 741 height 423
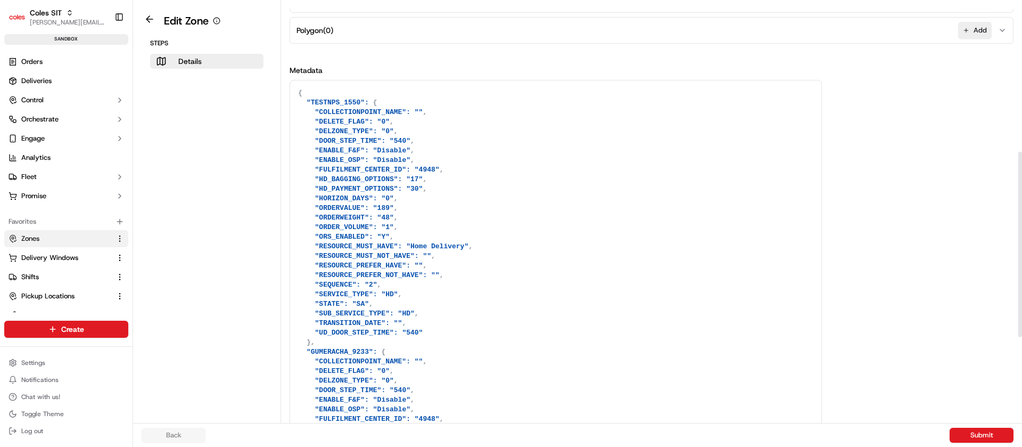
scroll to position [371, 0]
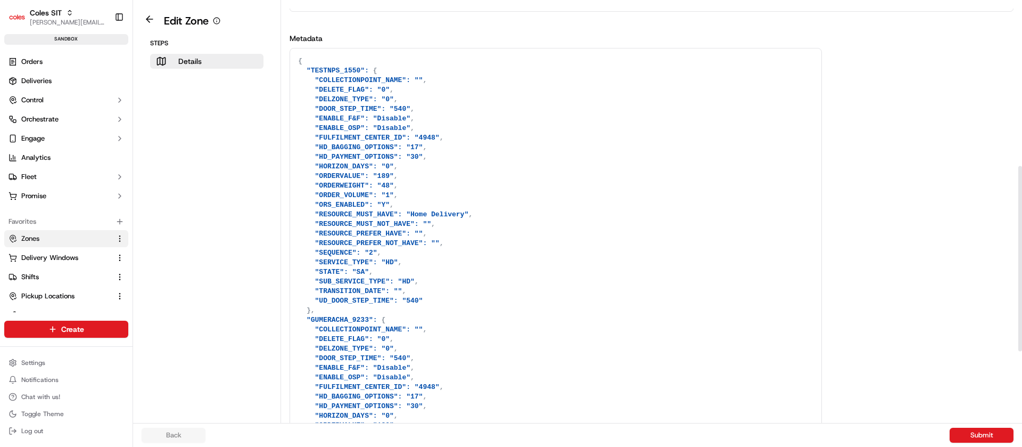
click at [639, 276] on textarea at bounding box center [555, 314] width 531 height 533
drag, startPoint x: 307, startPoint y: 71, endPoint x: 383, endPoint y: 310, distance: 251.4
click at [383, 310] on textarea at bounding box center [555, 314] width 531 height 533
click at [349, 84] on textarea at bounding box center [555, 314] width 531 height 533
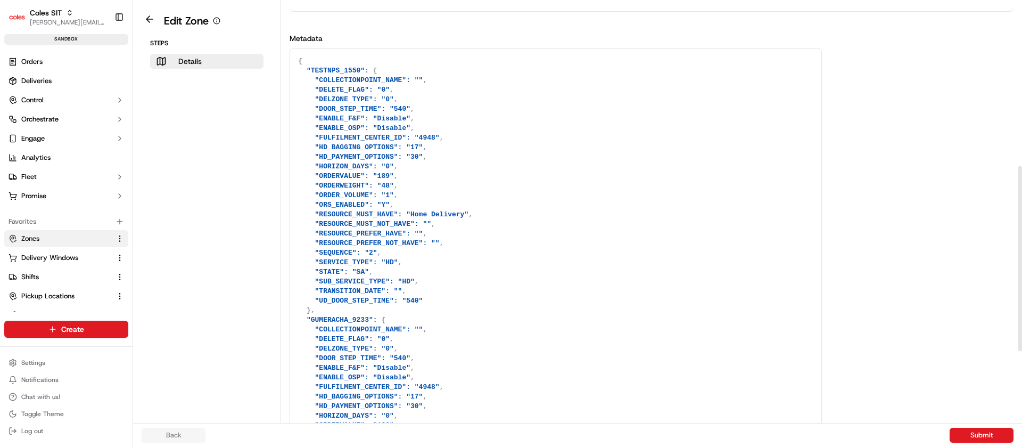
click at [334, 65] on textarea at bounding box center [555, 314] width 531 height 533
click at [332, 72] on textarea at bounding box center [555, 314] width 531 height 533
